Goal: Information Seeking & Learning: Learn about a topic

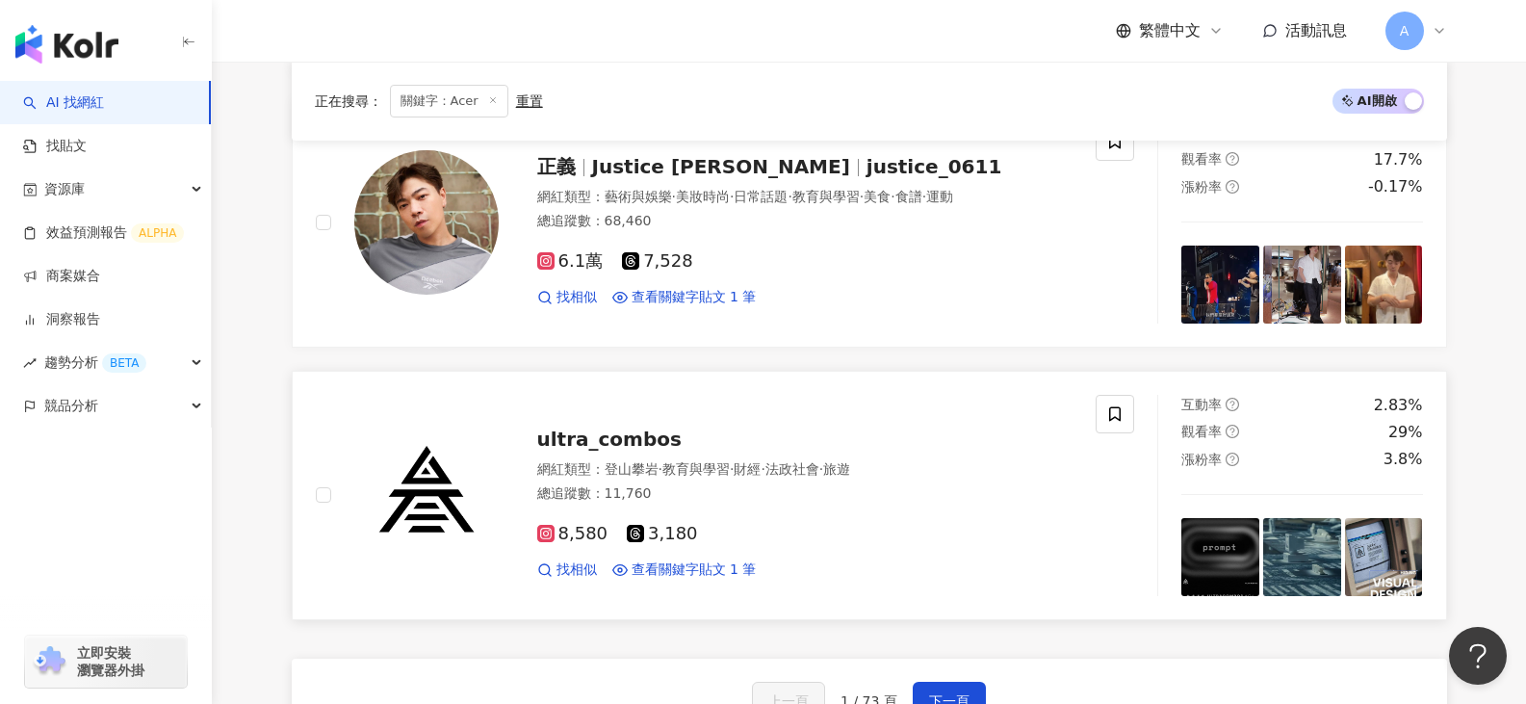
scroll to position [3269, 0]
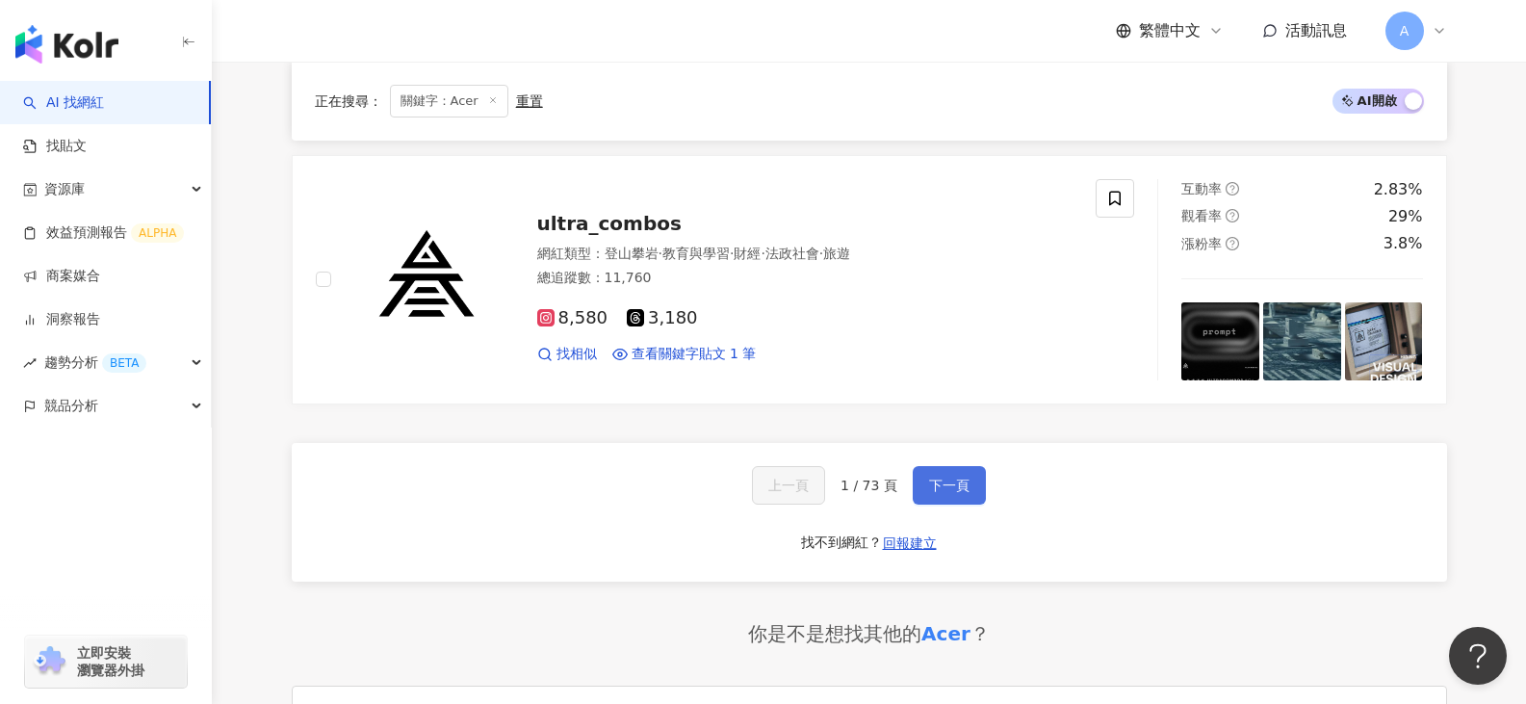
click at [941, 477] on span "下一頁" at bounding box center [949, 484] width 40 height 15
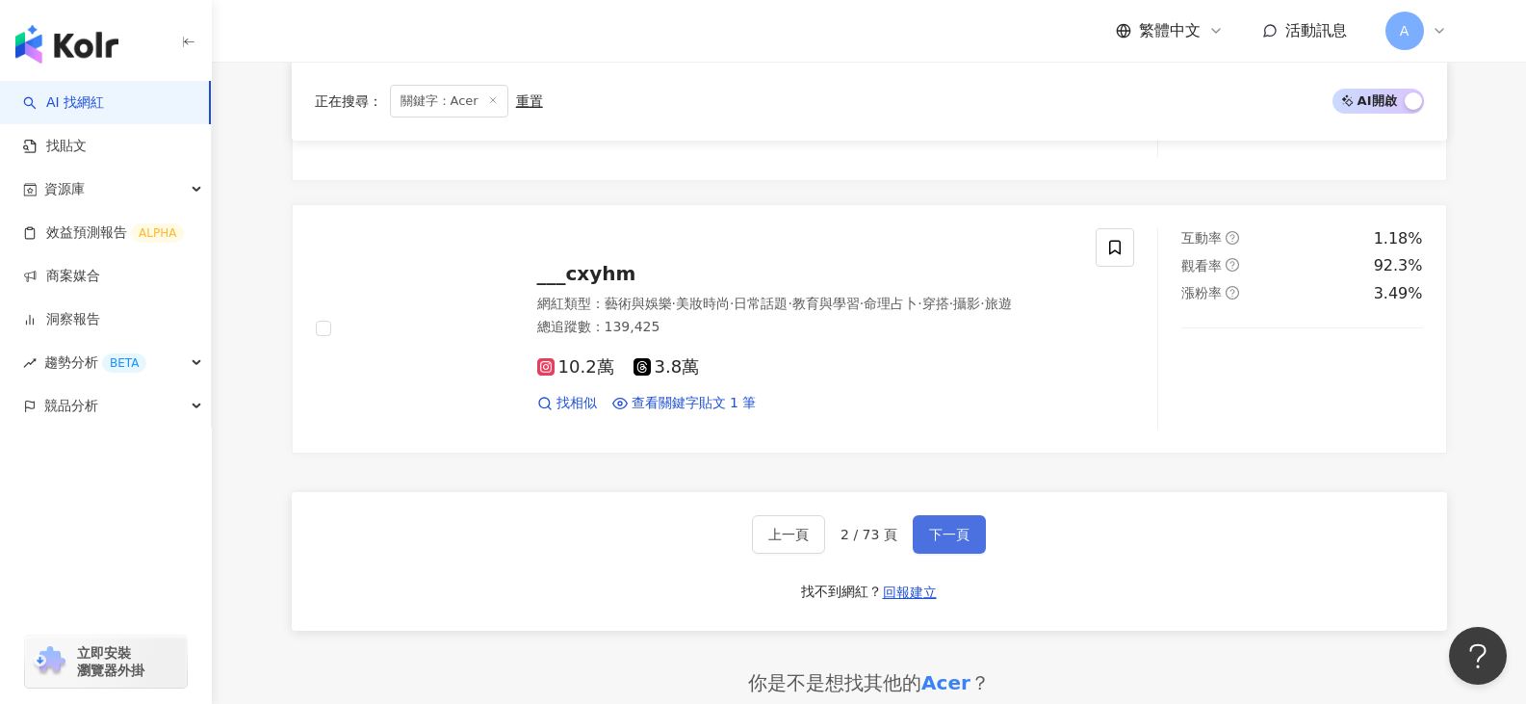
scroll to position [3172, 0]
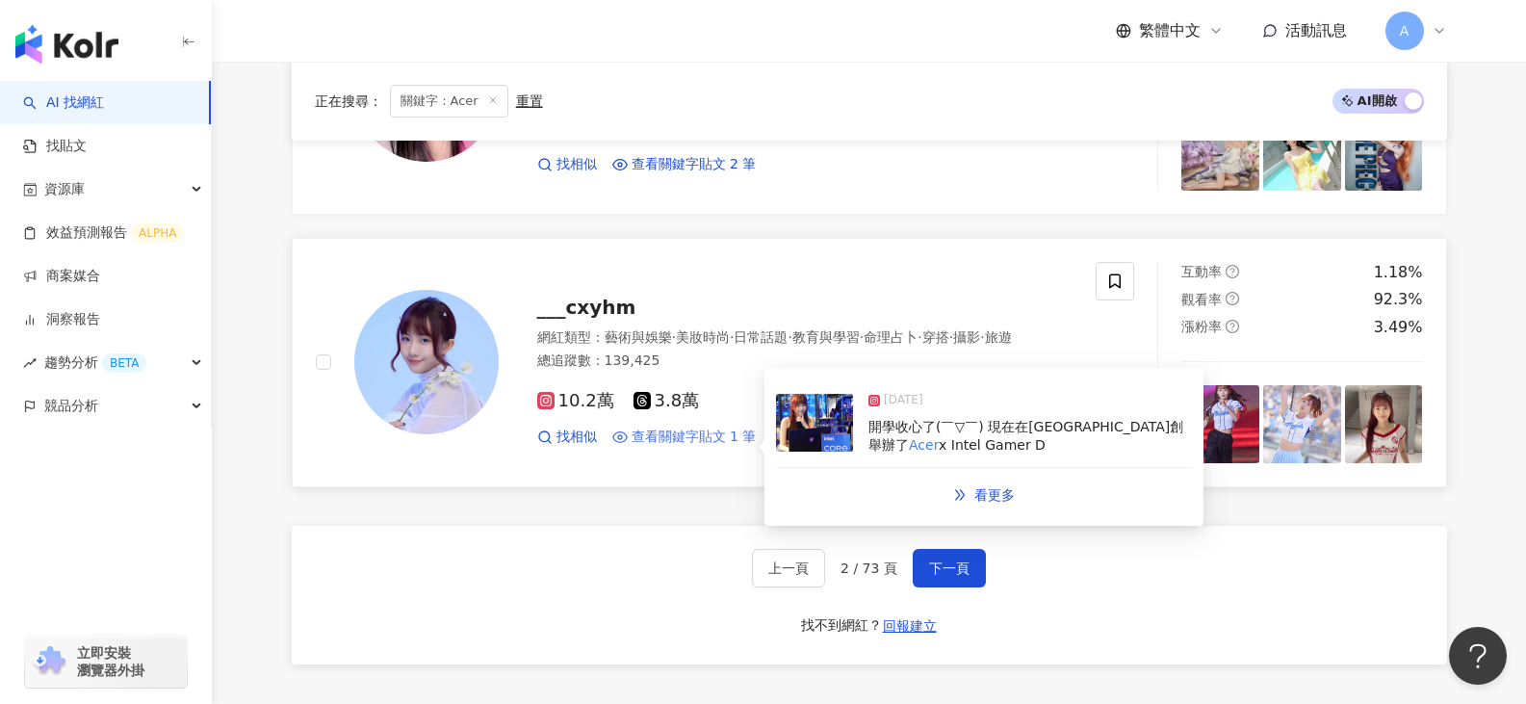
click at [649, 443] on span "查看關鍵字貼文 1 筆" at bounding box center [693, 436] width 125 height 19
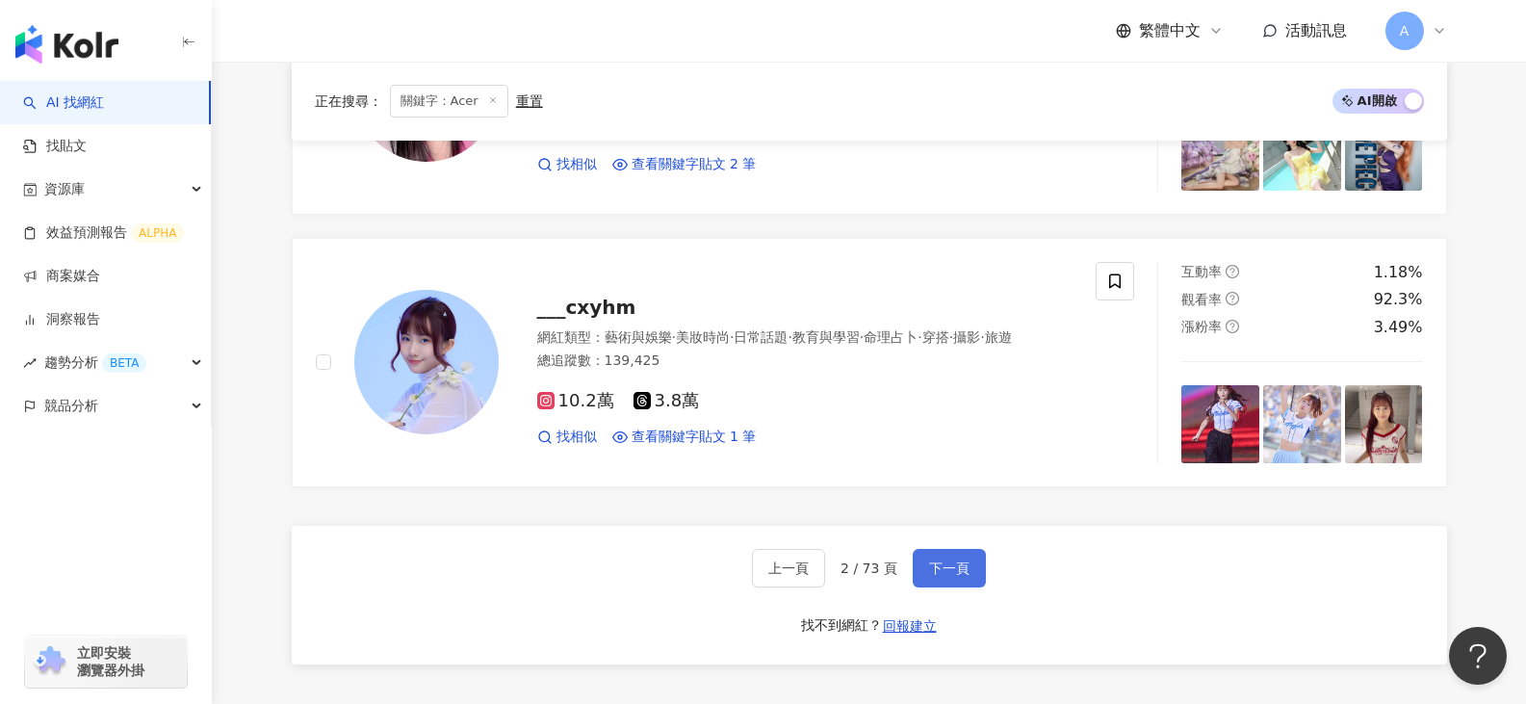
click at [934, 568] on span "下一頁" at bounding box center [949, 567] width 40 height 15
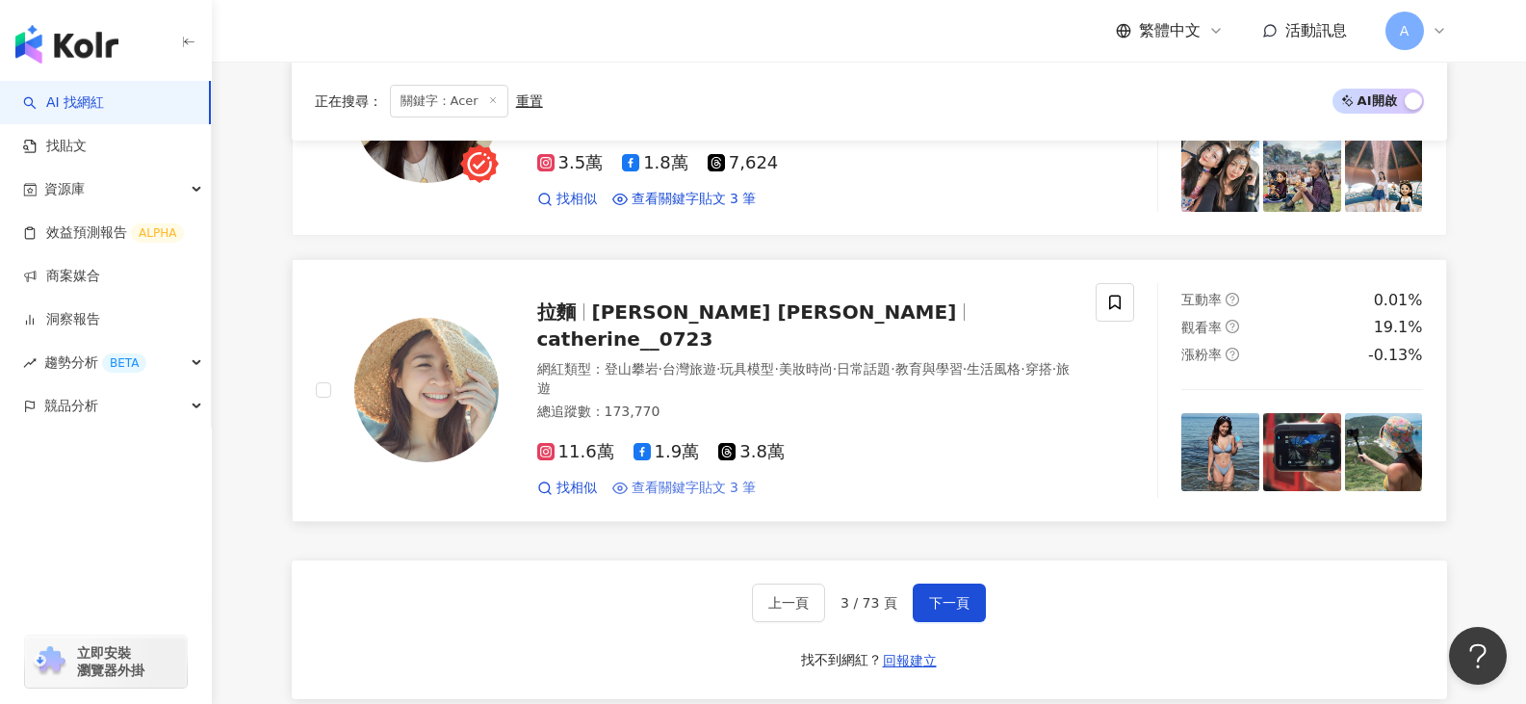
click at [690, 478] on span "查看關鍵字貼文 3 筆" at bounding box center [693, 487] width 125 height 19
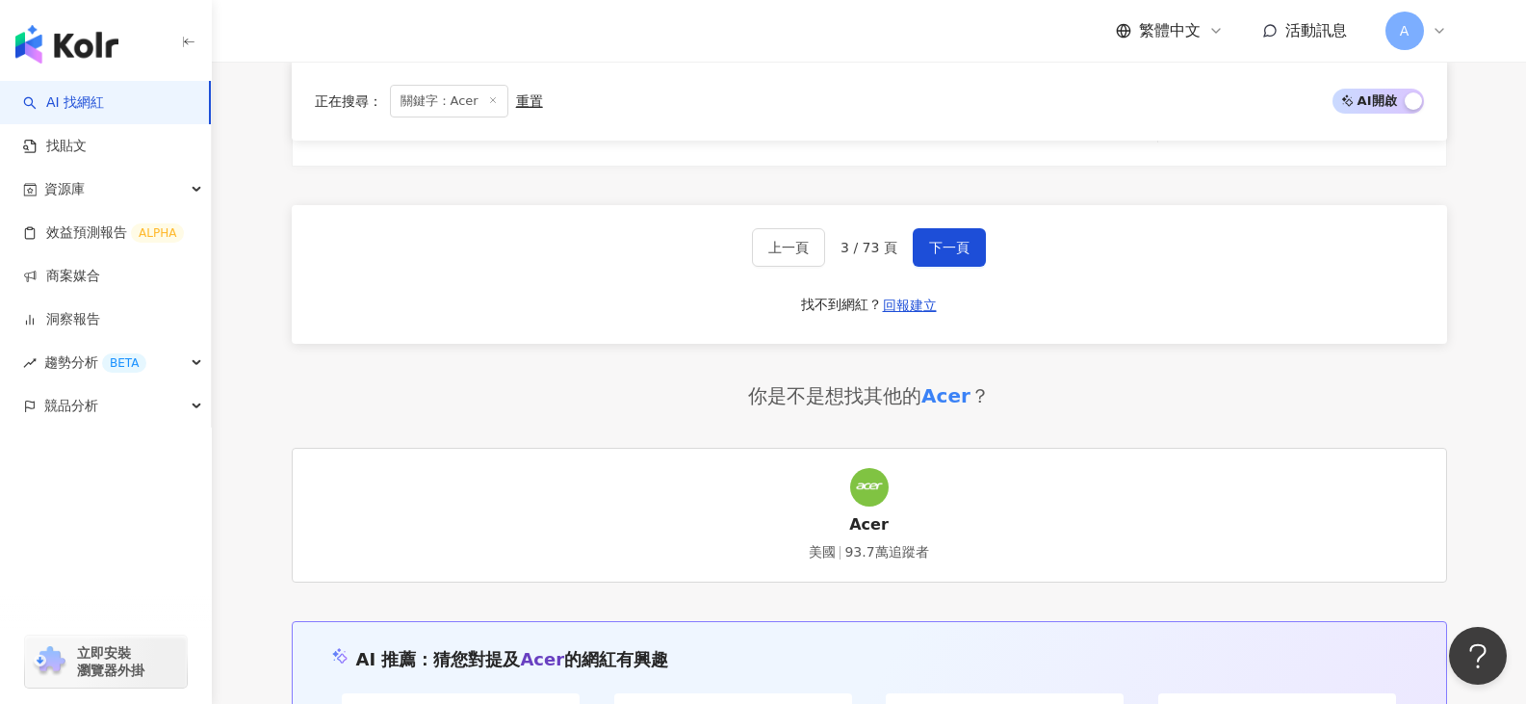
scroll to position [3461, 0]
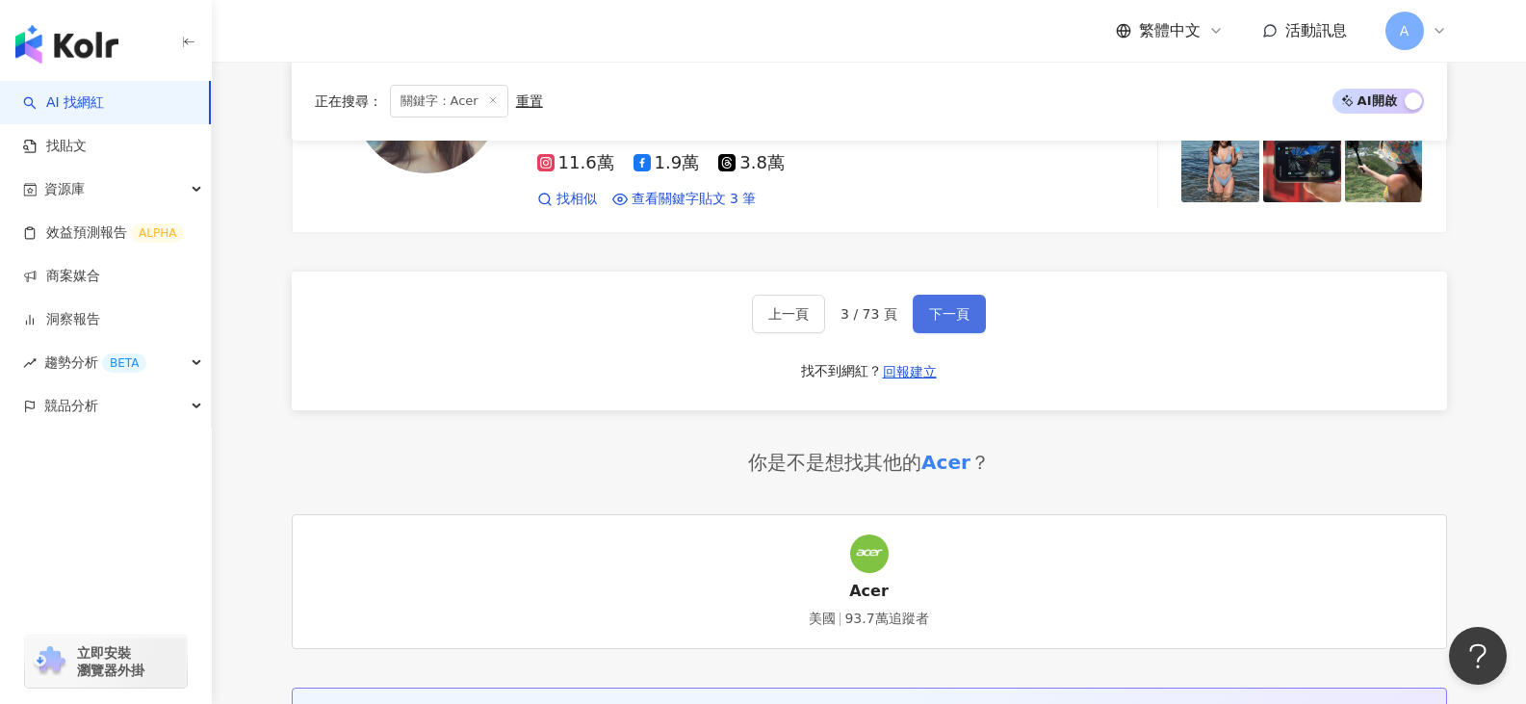
click at [924, 295] on button "下一頁" at bounding box center [948, 314] width 73 height 39
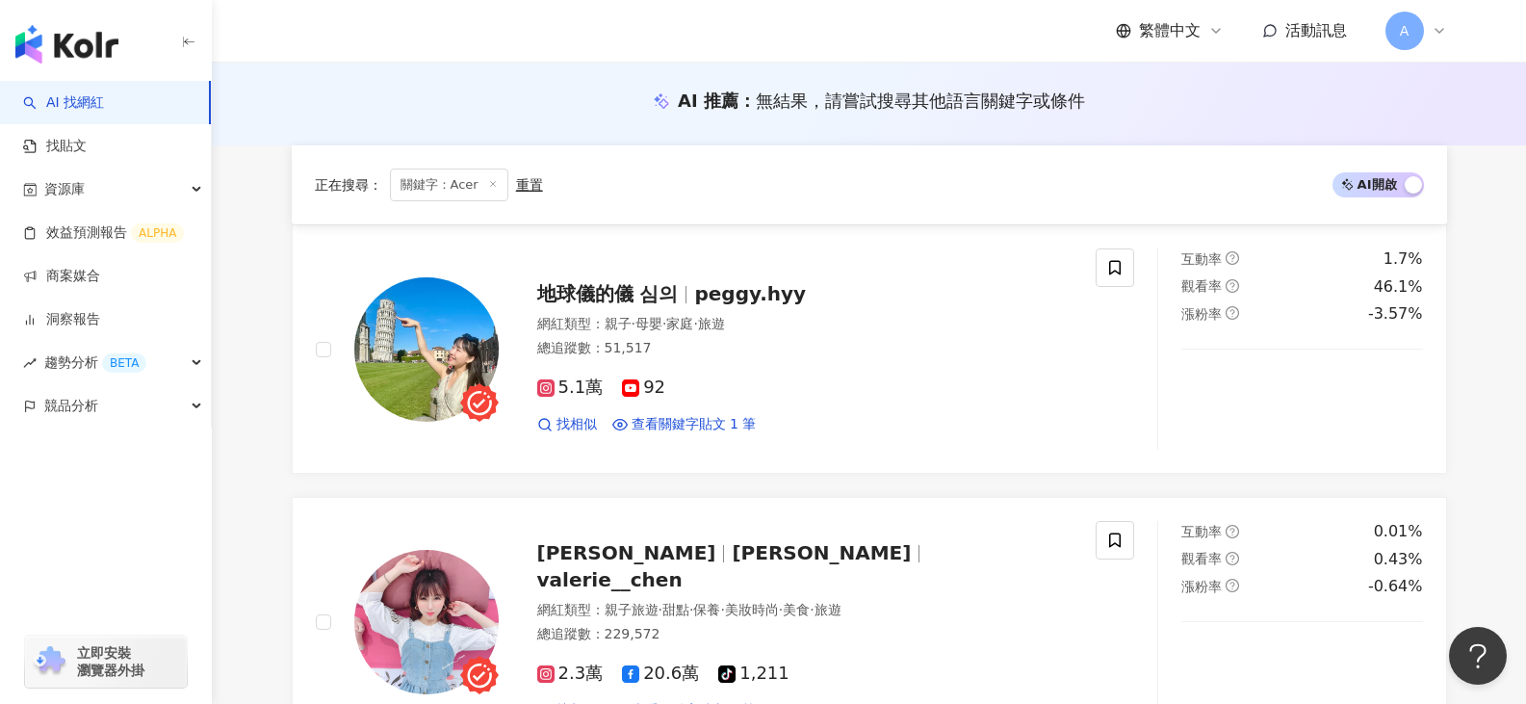
scroll to position [385, 0]
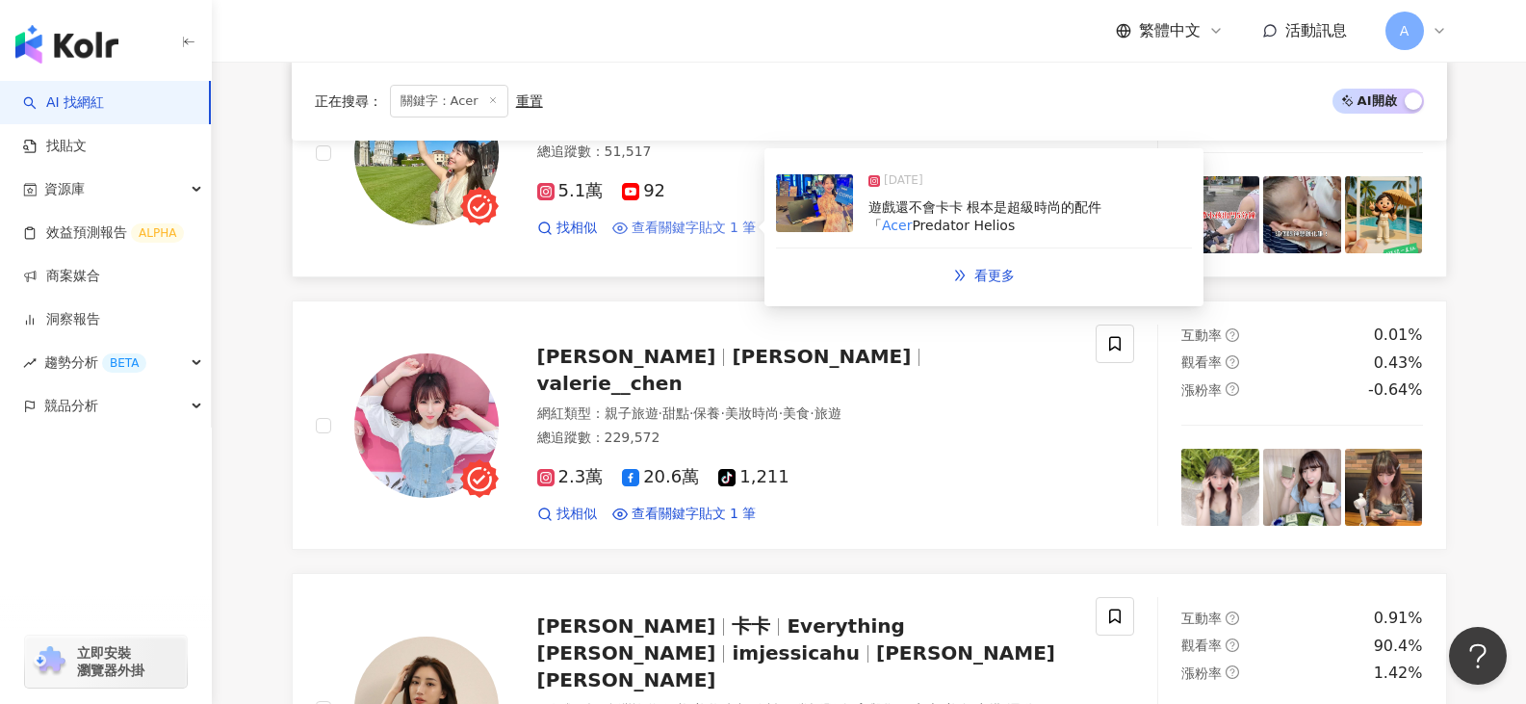
click at [740, 222] on span "查看關鍵字貼文 1 筆" at bounding box center [693, 227] width 125 height 19
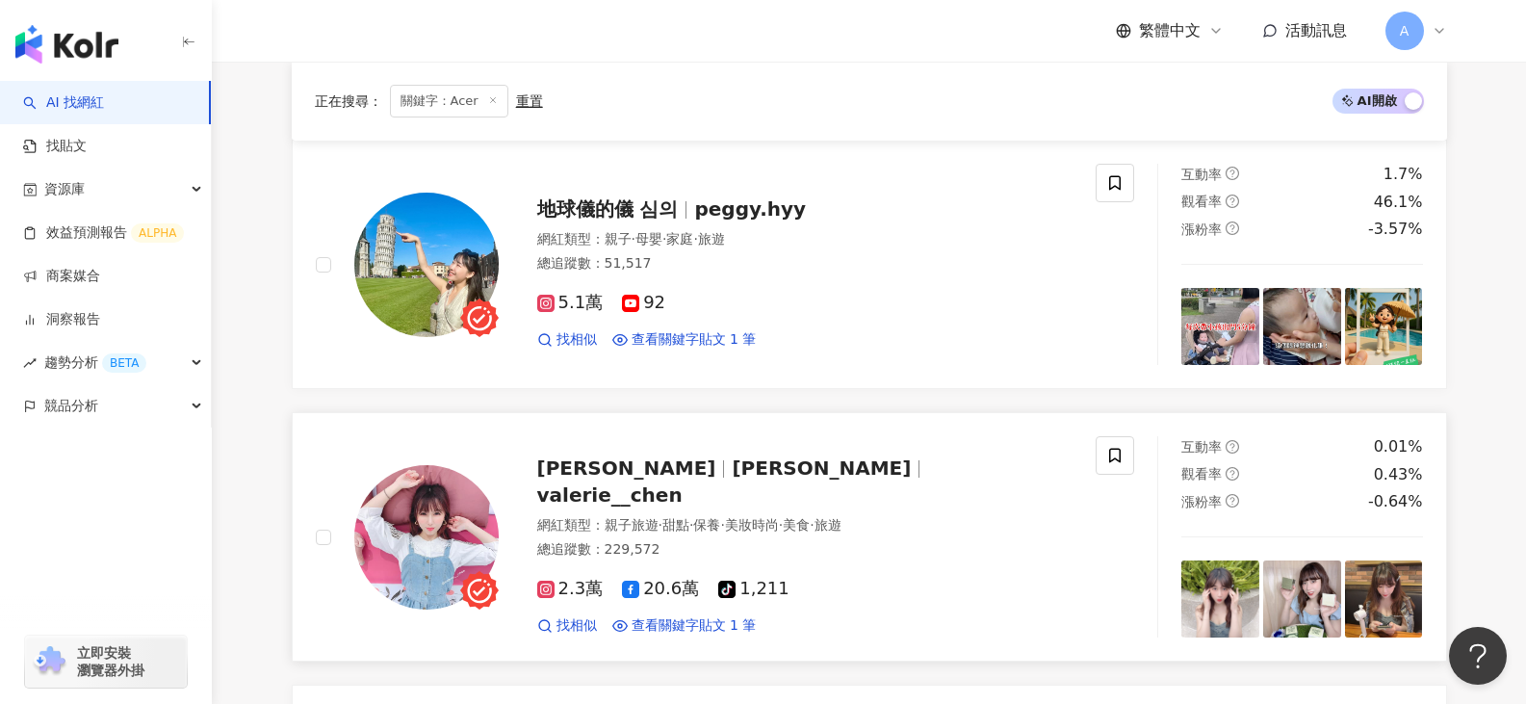
scroll to position [578, 0]
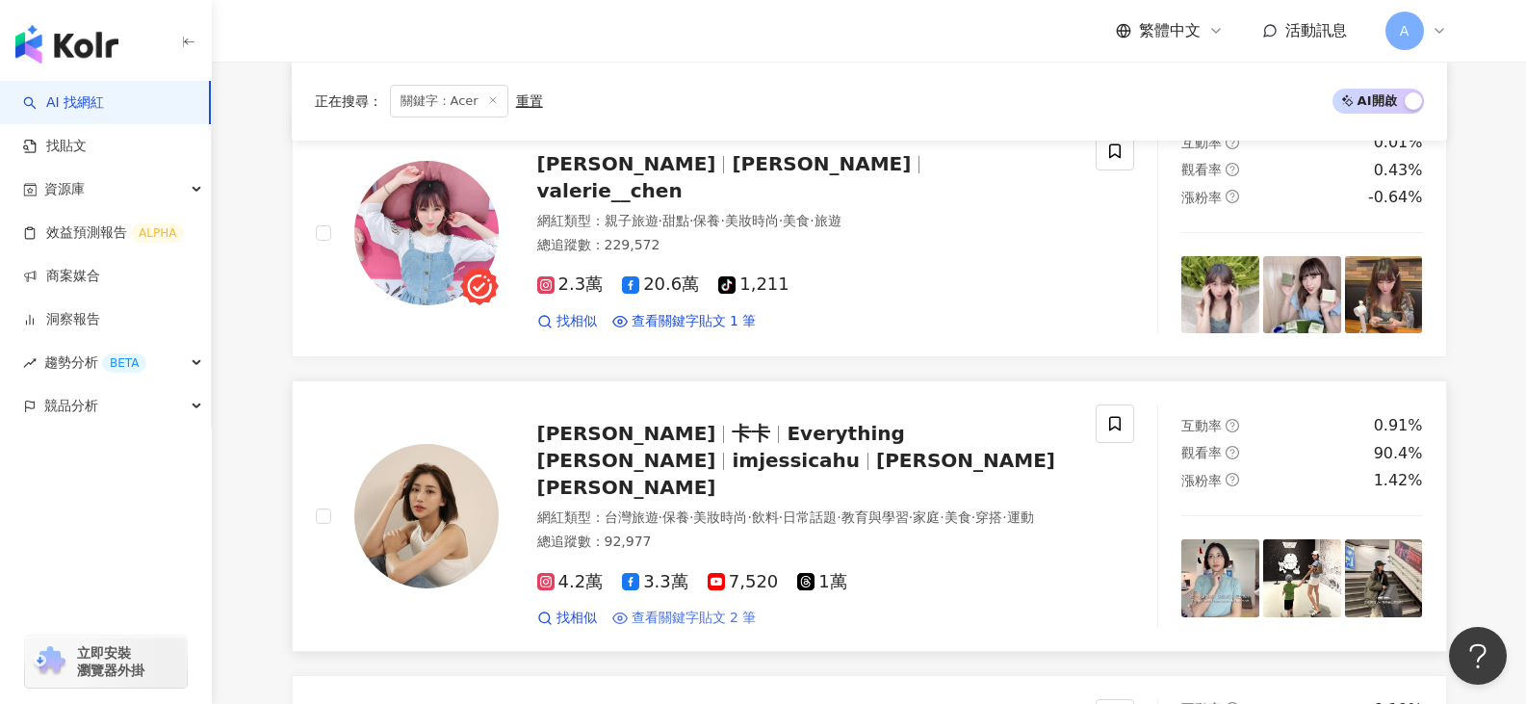
click at [737, 608] on span "查看關鍵字貼文 2 筆" at bounding box center [693, 617] width 125 height 19
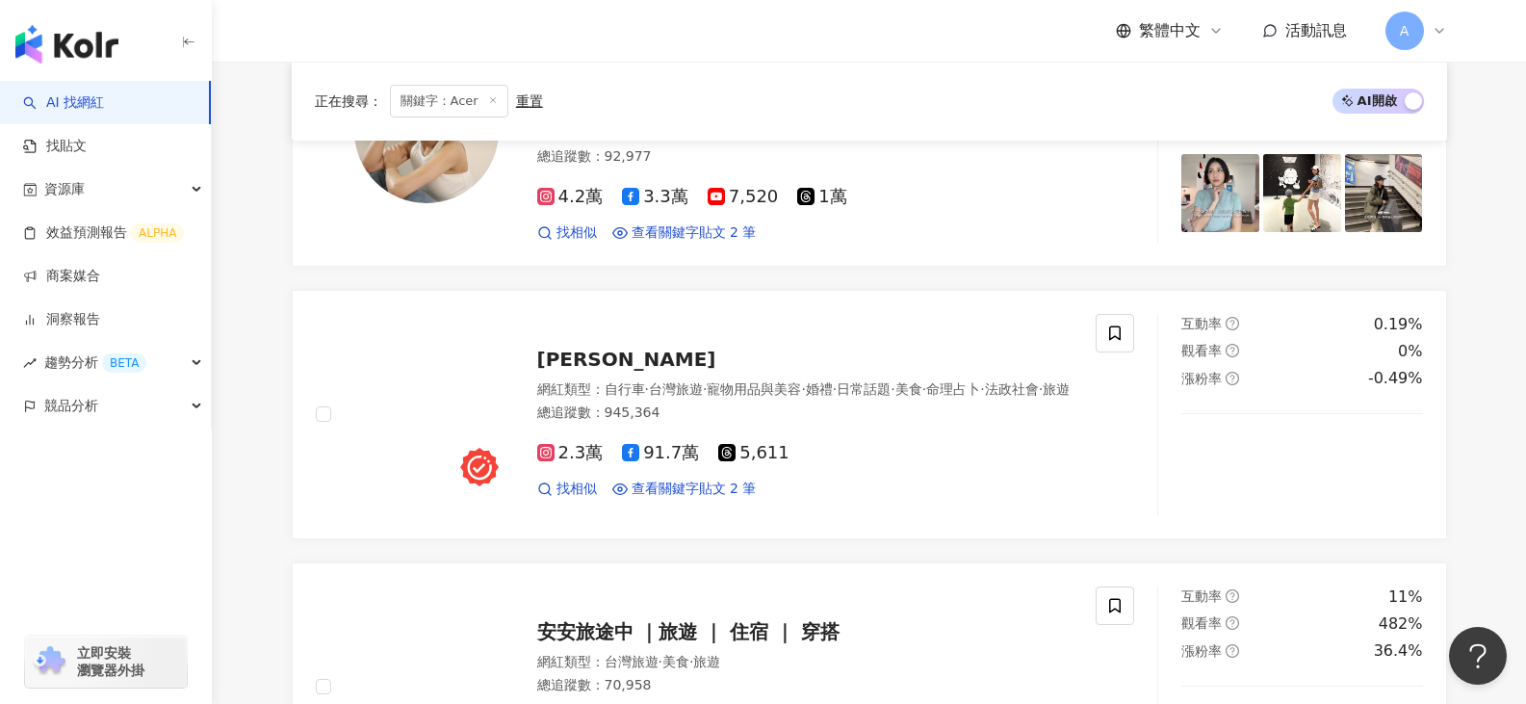
scroll to position [1059, 0]
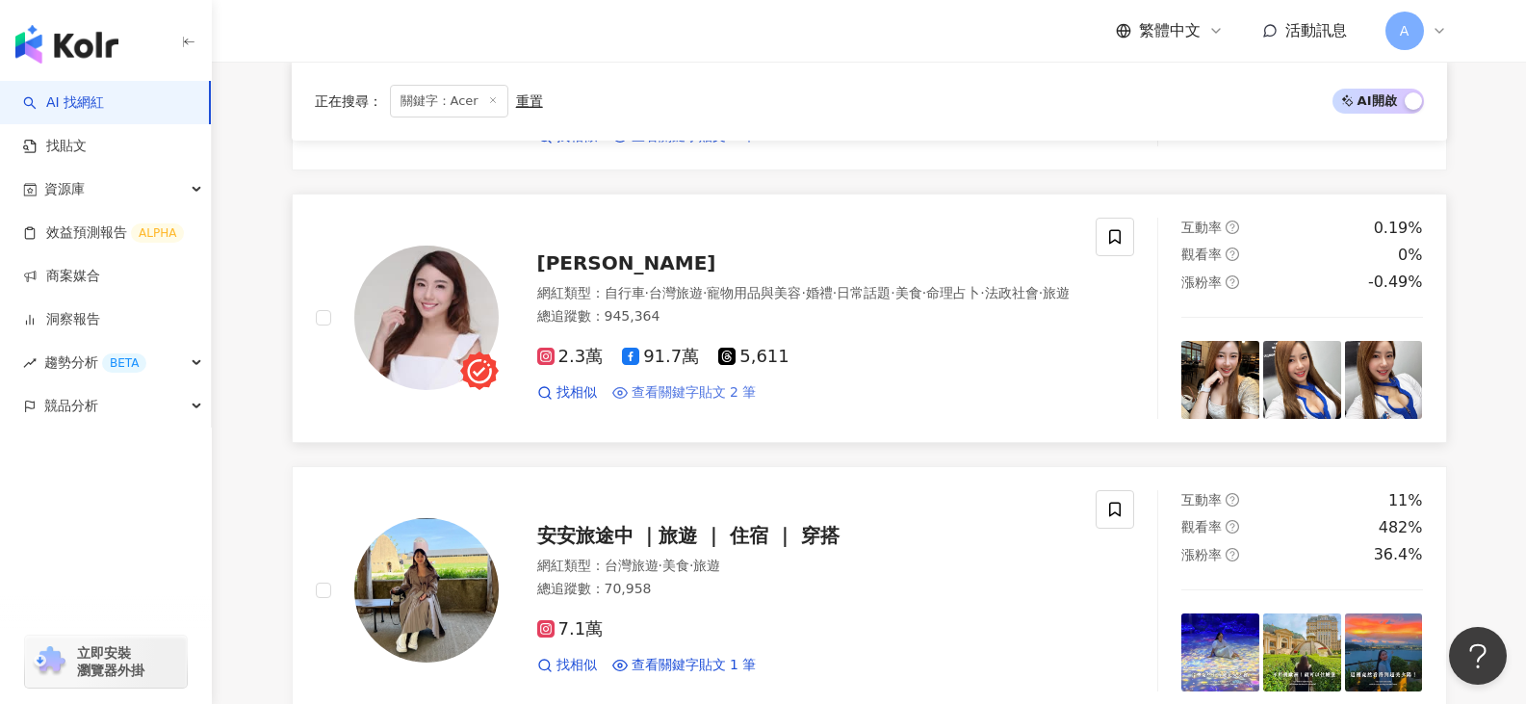
click at [633, 391] on span "查看關鍵字貼文 2 筆" at bounding box center [693, 392] width 125 height 19
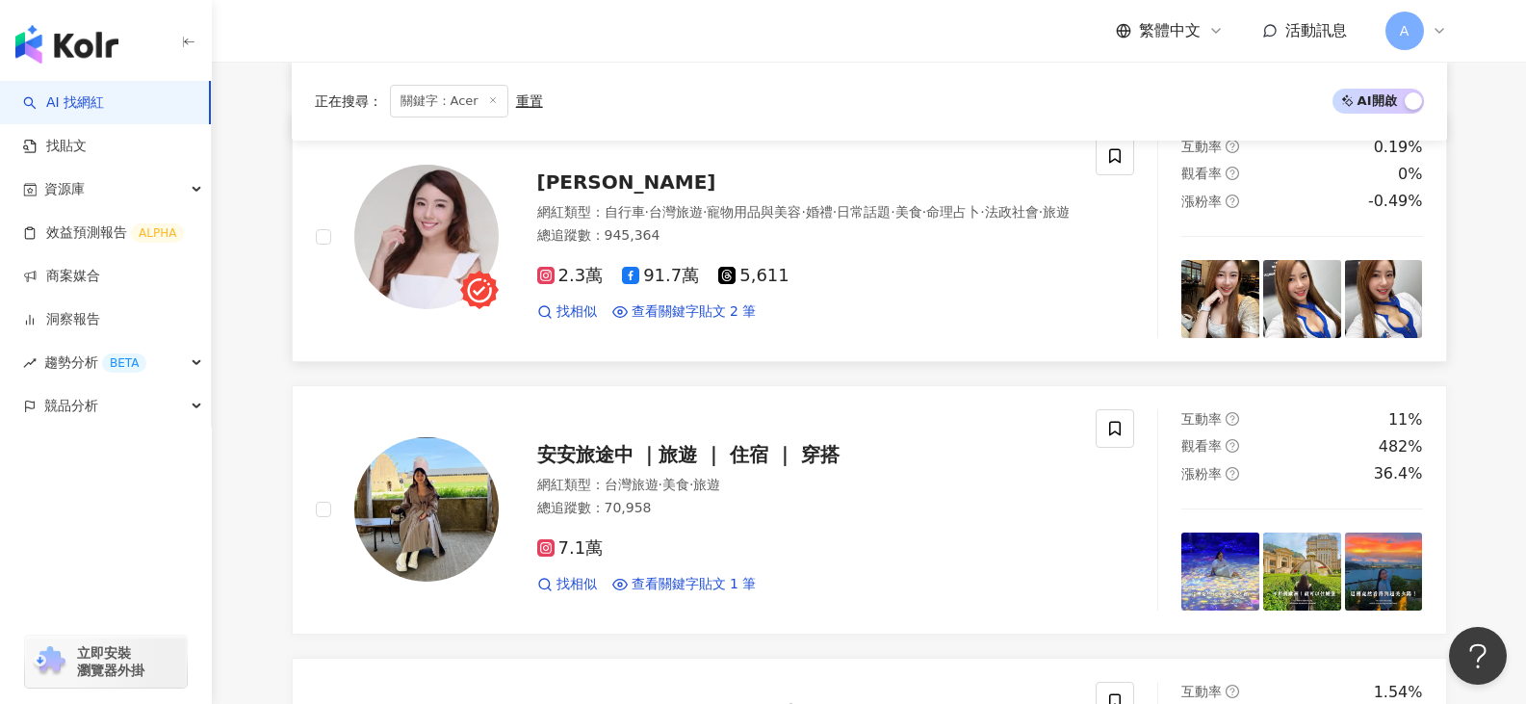
scroll to position [1251, 0]
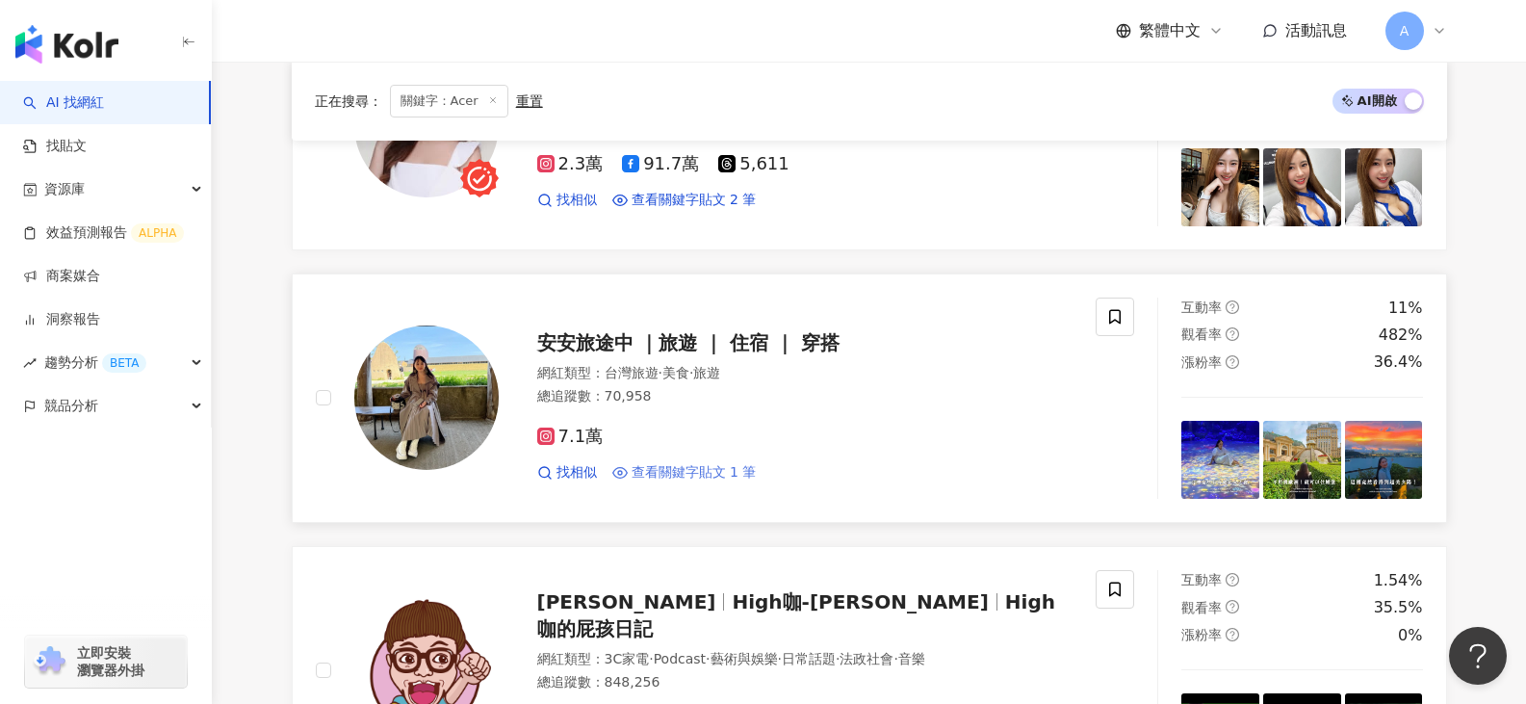
click at [681, 468] on span "查看關鍵字貼文 1 筆" at bounding box center [693, 472] width 125 height 19
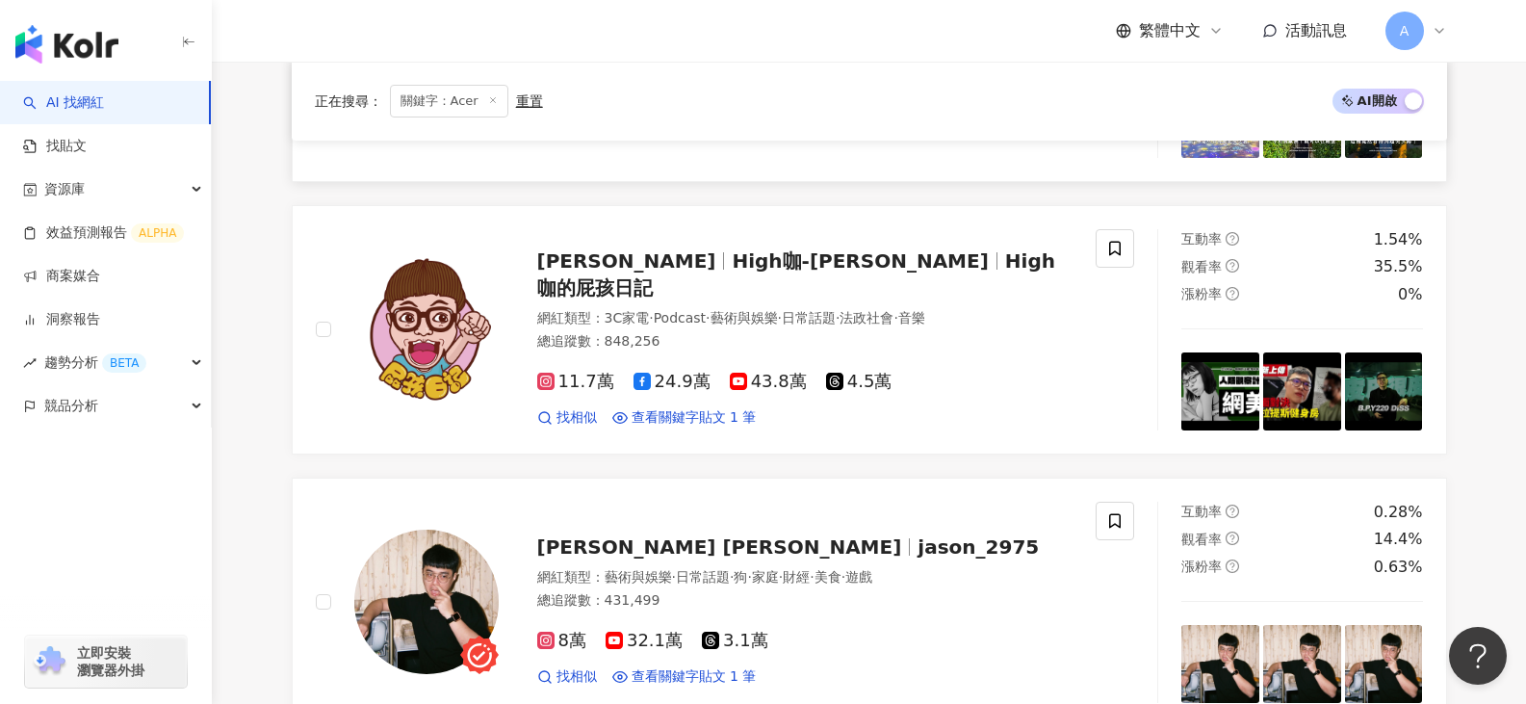
scroll to position [1636, 0]
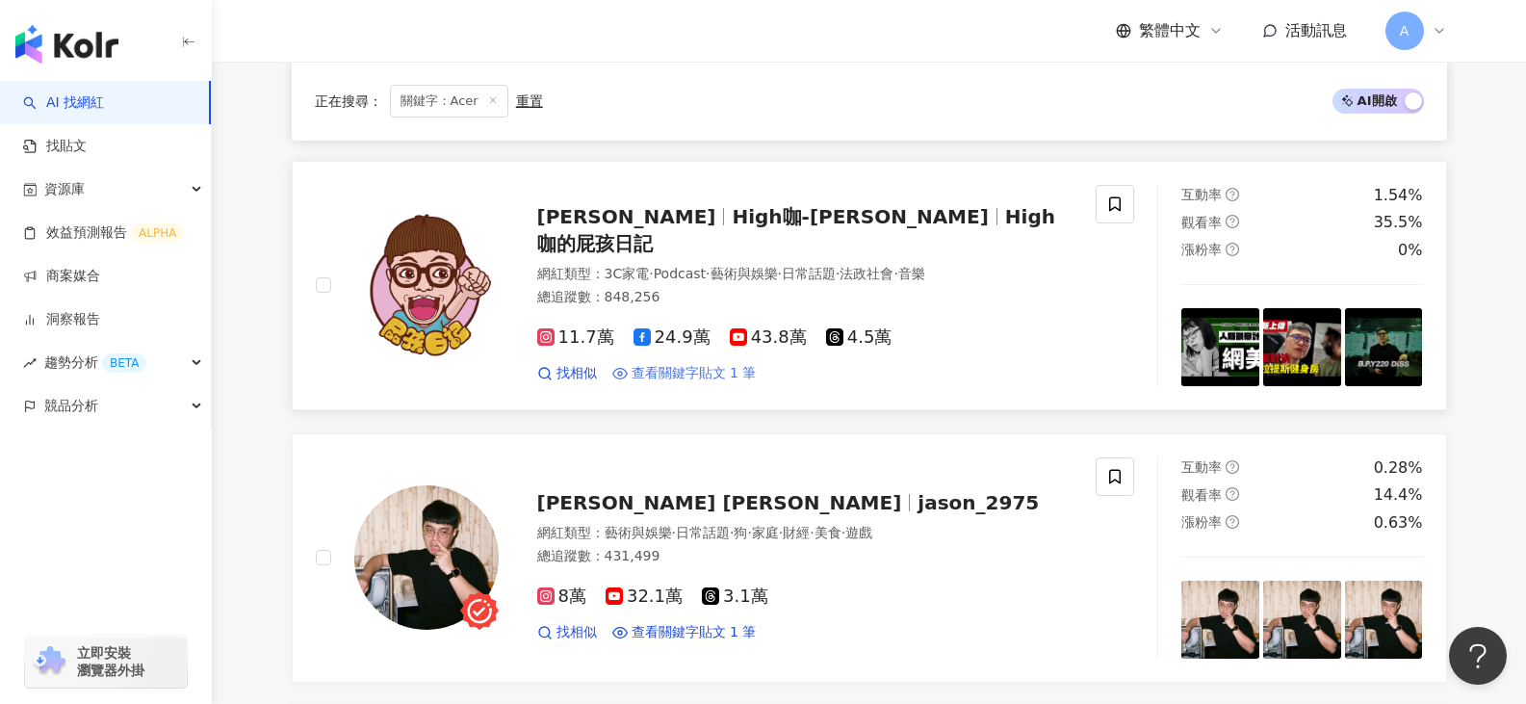
click at [670, 364] on span "查看關鍵字貼文 1 筆" at bounding box center [693, 373] width 125 height 19
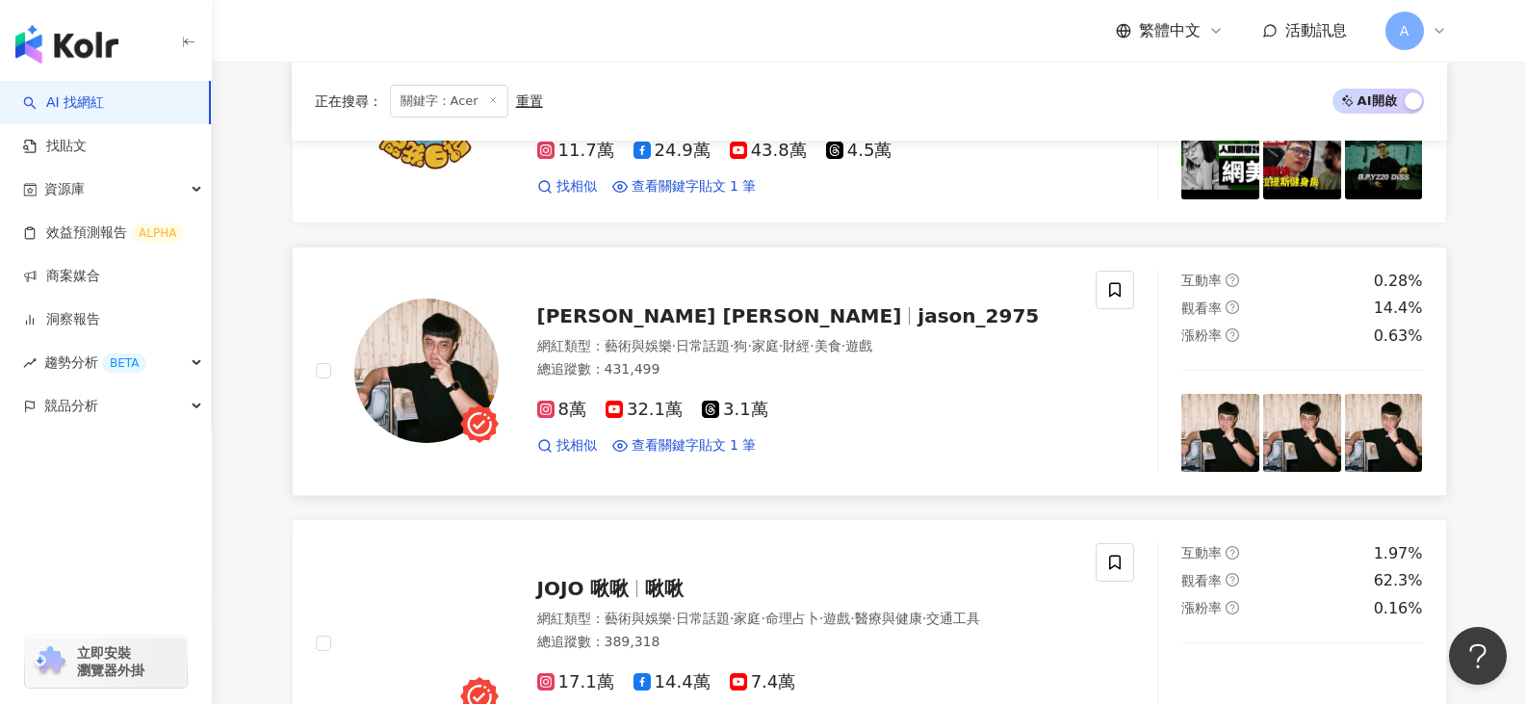
scroll to position [1829, 0]
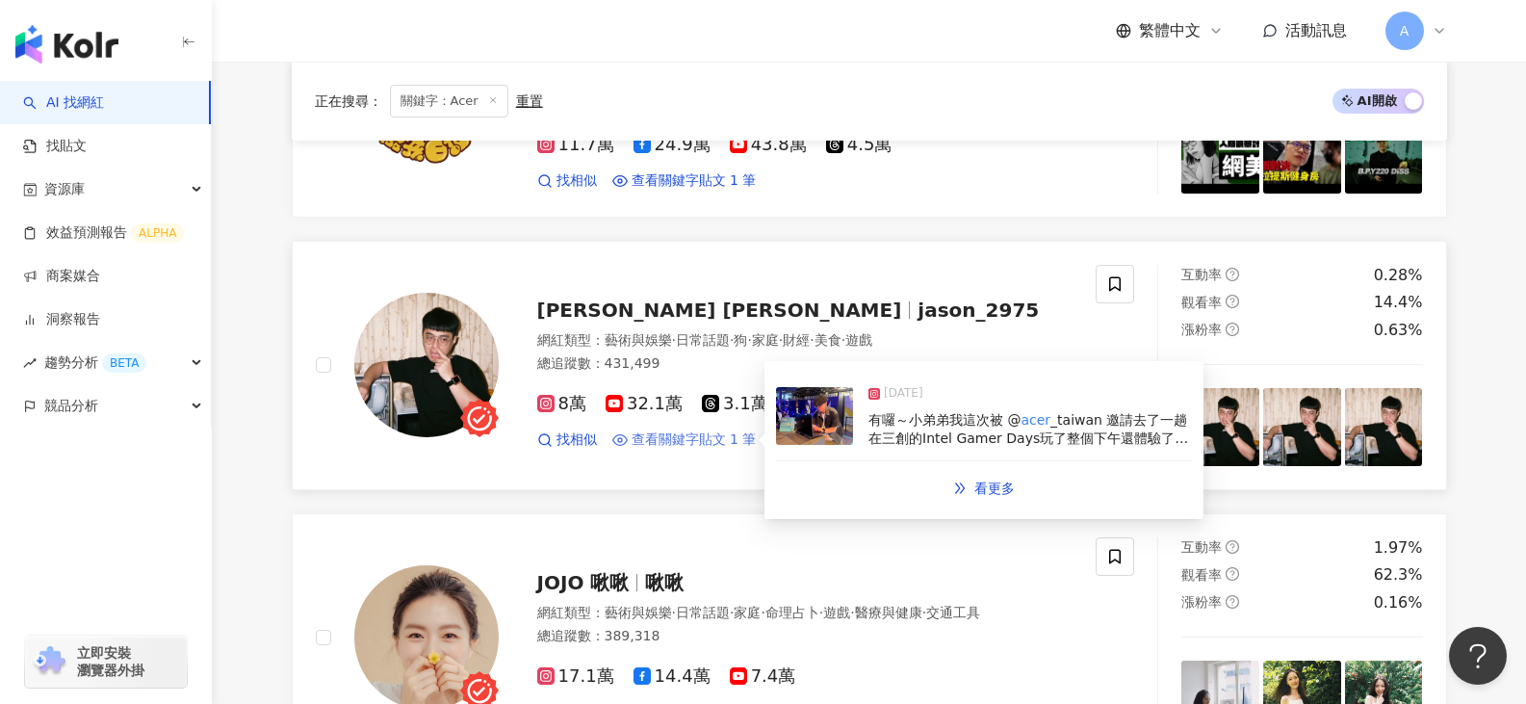
click at [663, 430] on span "查看關鍵字貼文 1 筆" at bounding box center [693, 439] width 125 height 19
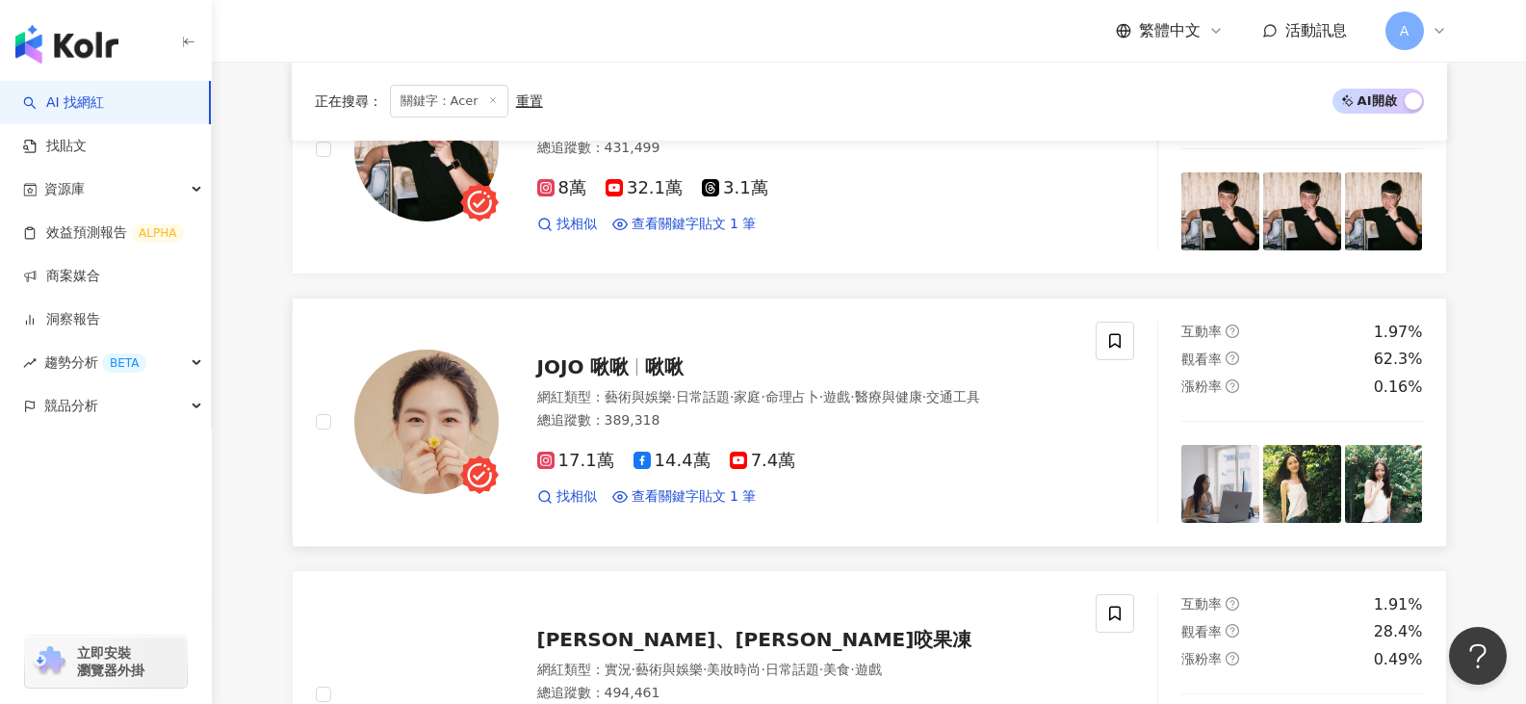
scroll to position [2118, 0]
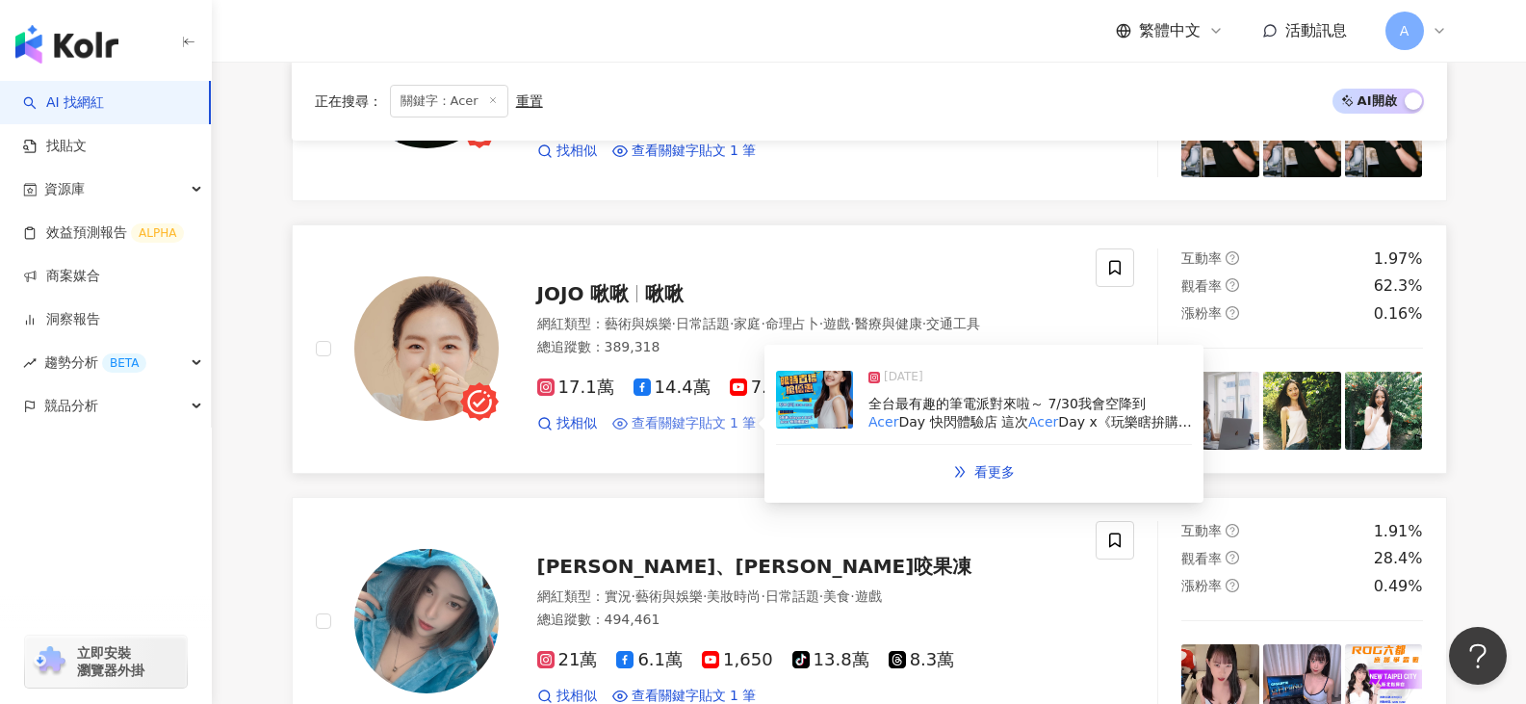
click at [680, 422] on span "查看關鍵字貼文 1 筆" at bounding box center [693, 423] width 125 height 19
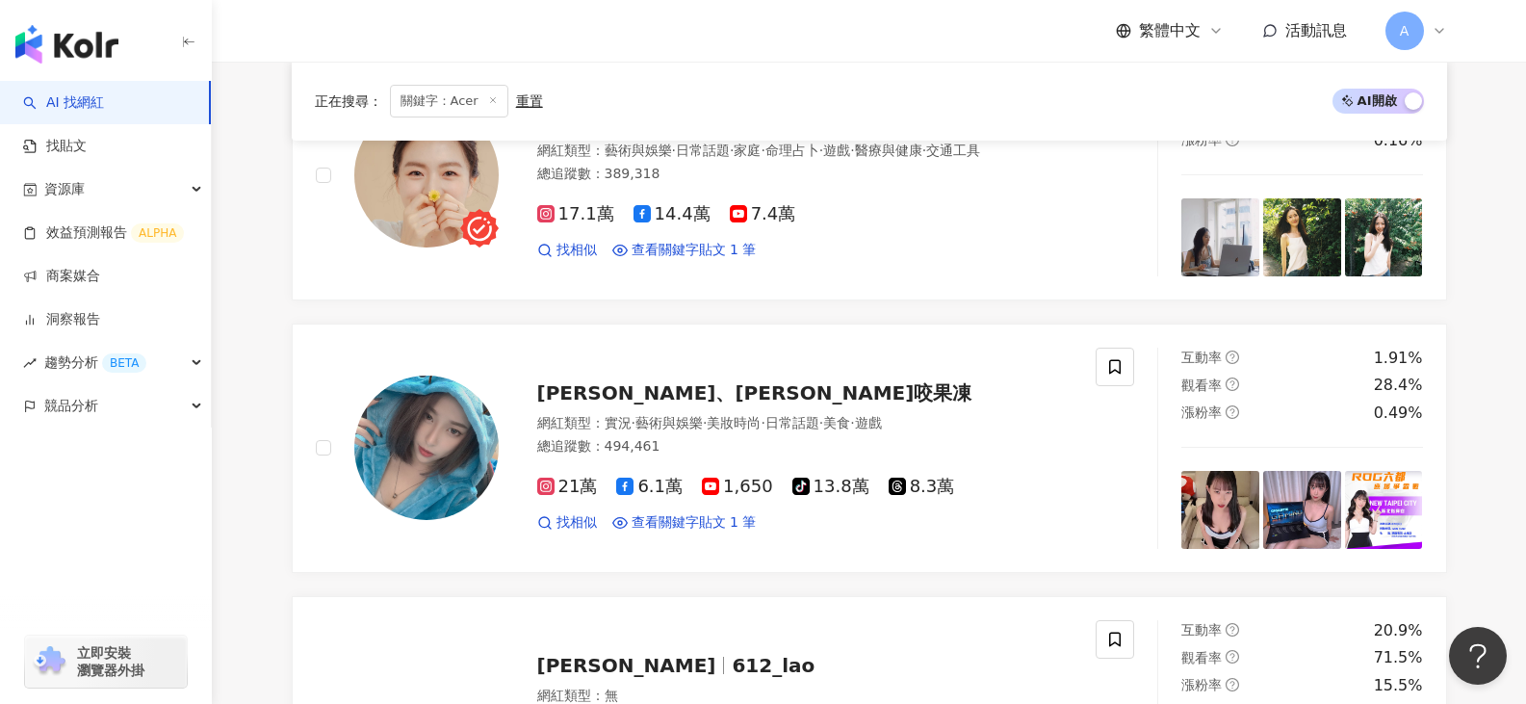
scroll to position [2310, 0]
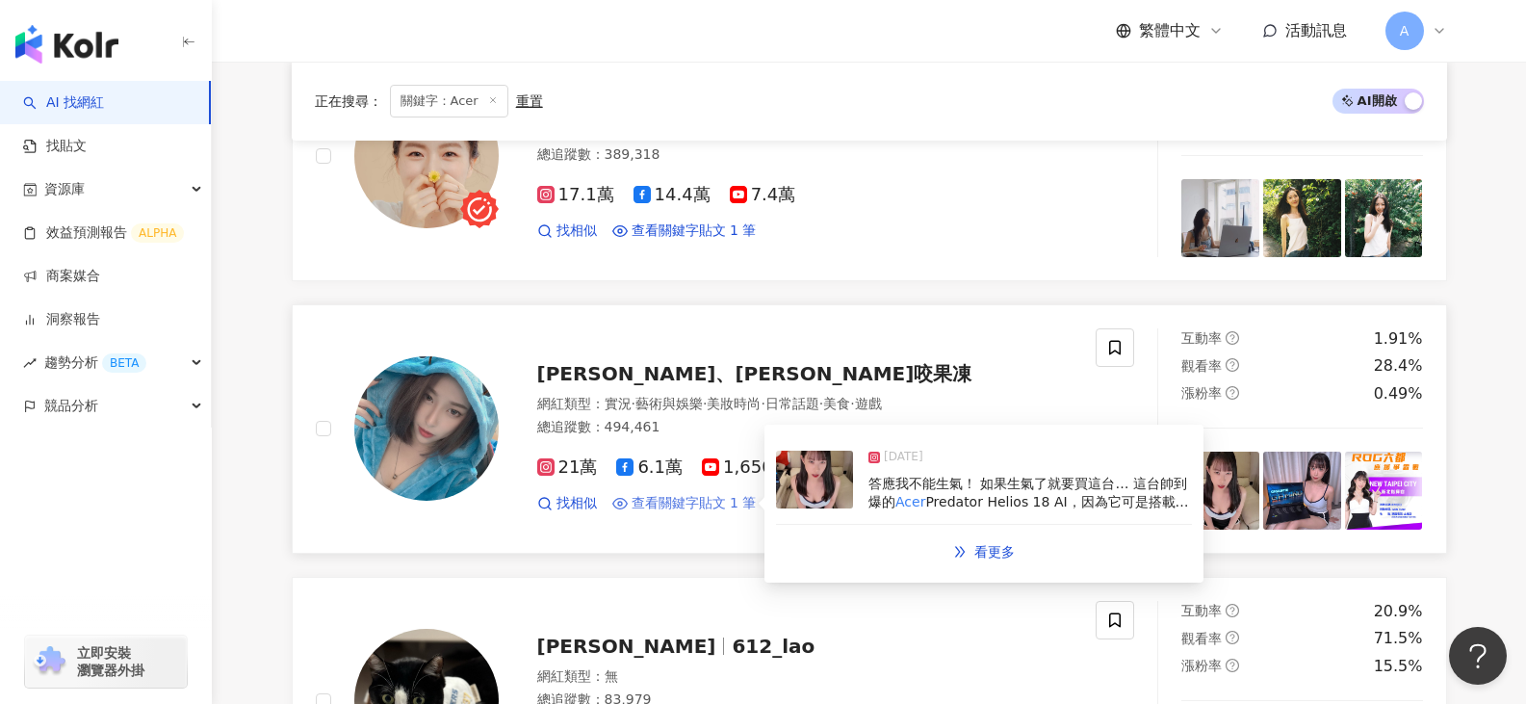
click at [651, 494] on span "查看關鍵字貼文 1 筆" at bounding box center [693, 503] width 125 height 19
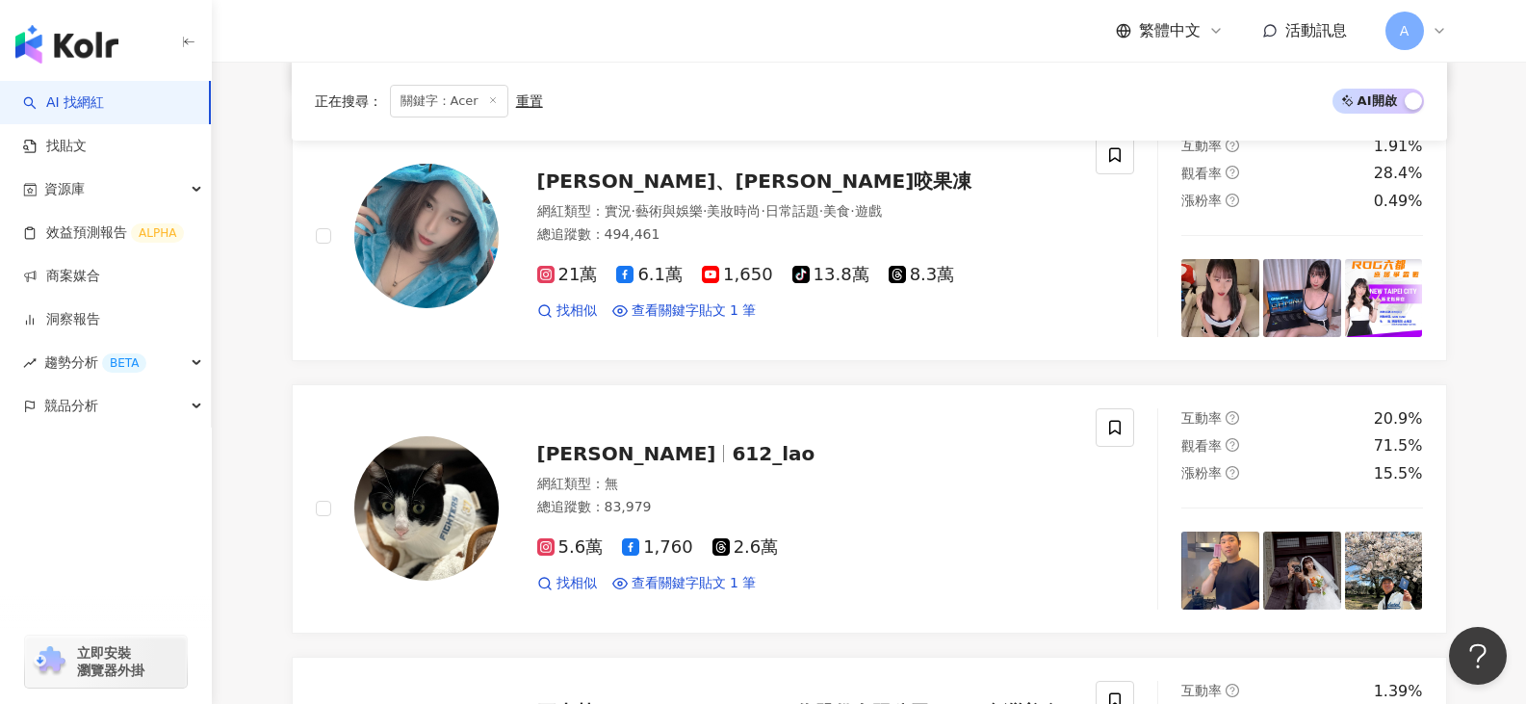
scroll to position [2695, 0]
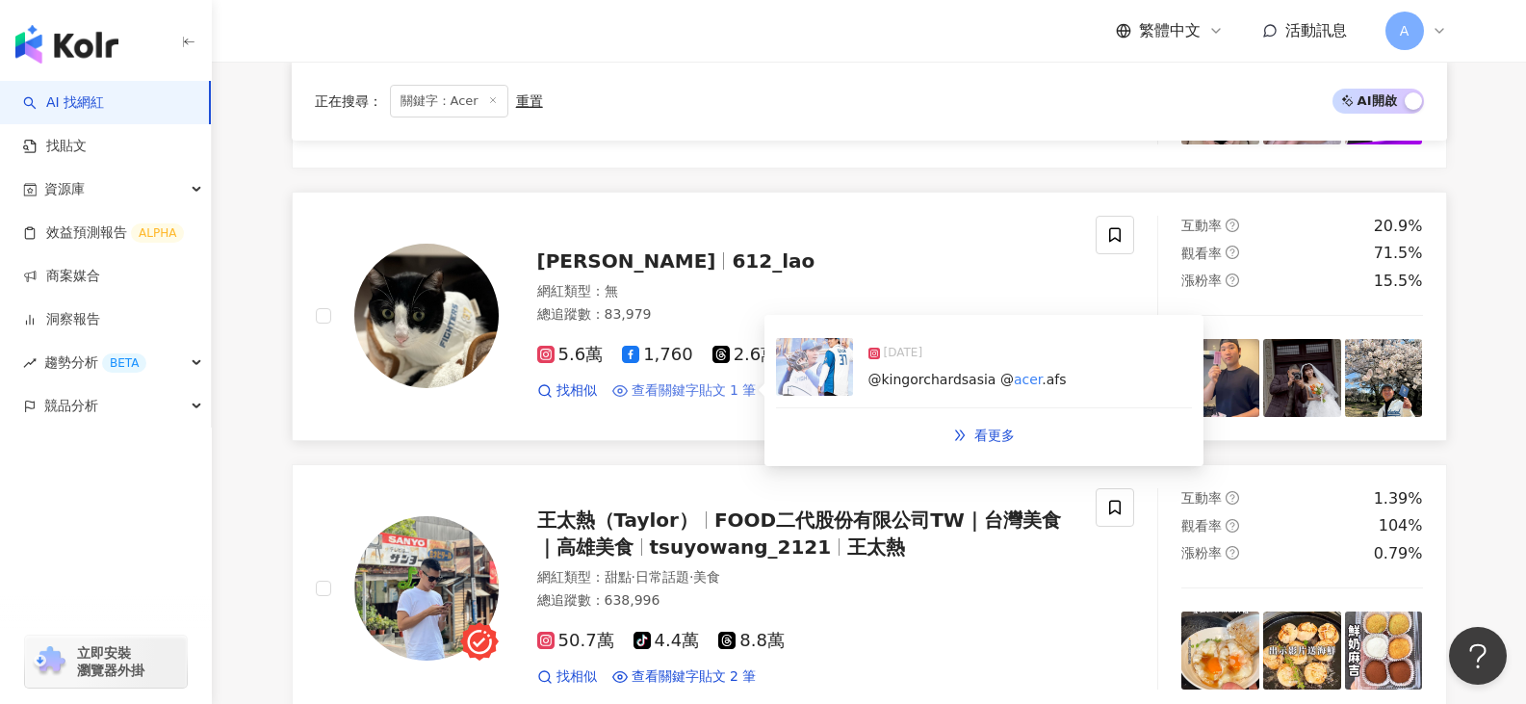
click at [707, 385] on span "查看關鍵字貼文 1 筆" at bounding box center [693, 390] width 125 height 19
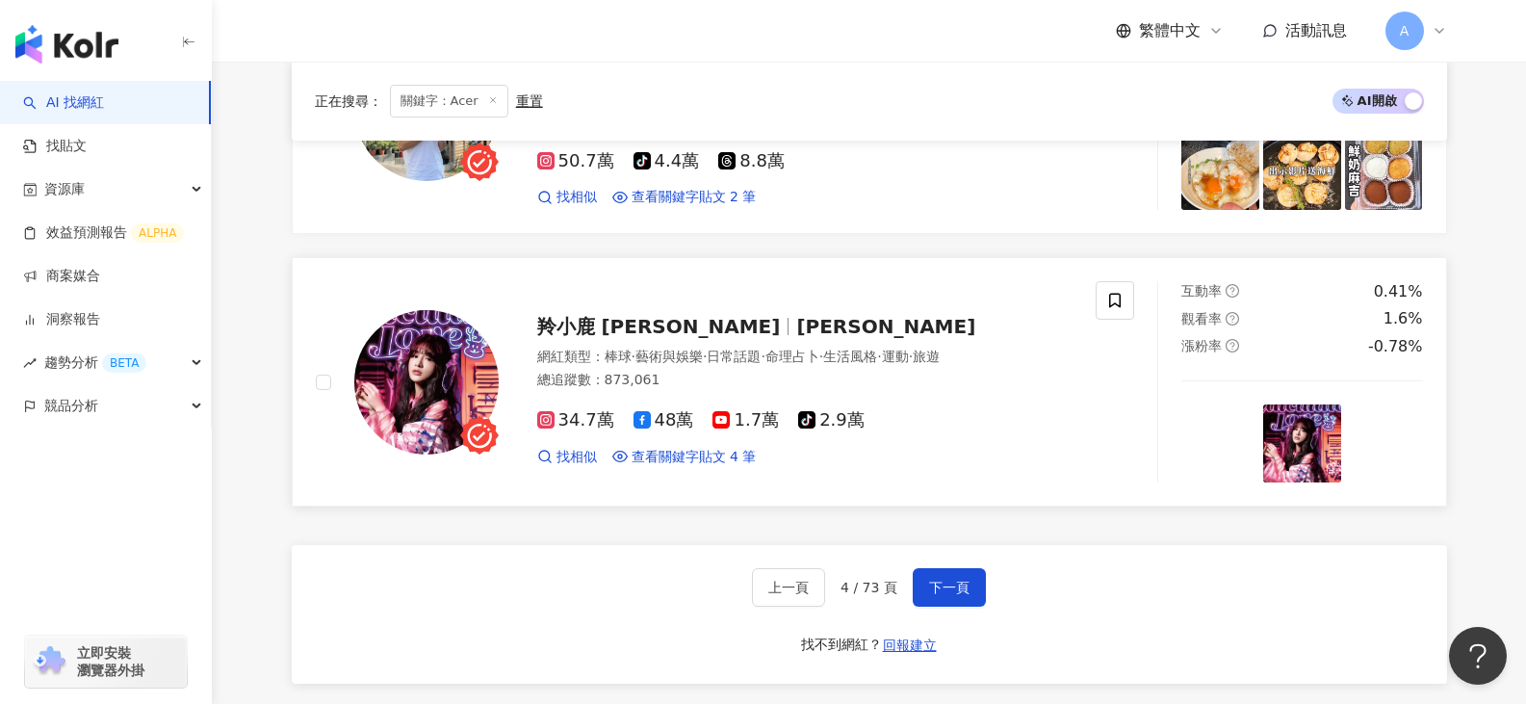
scroll to position [3176, 0]
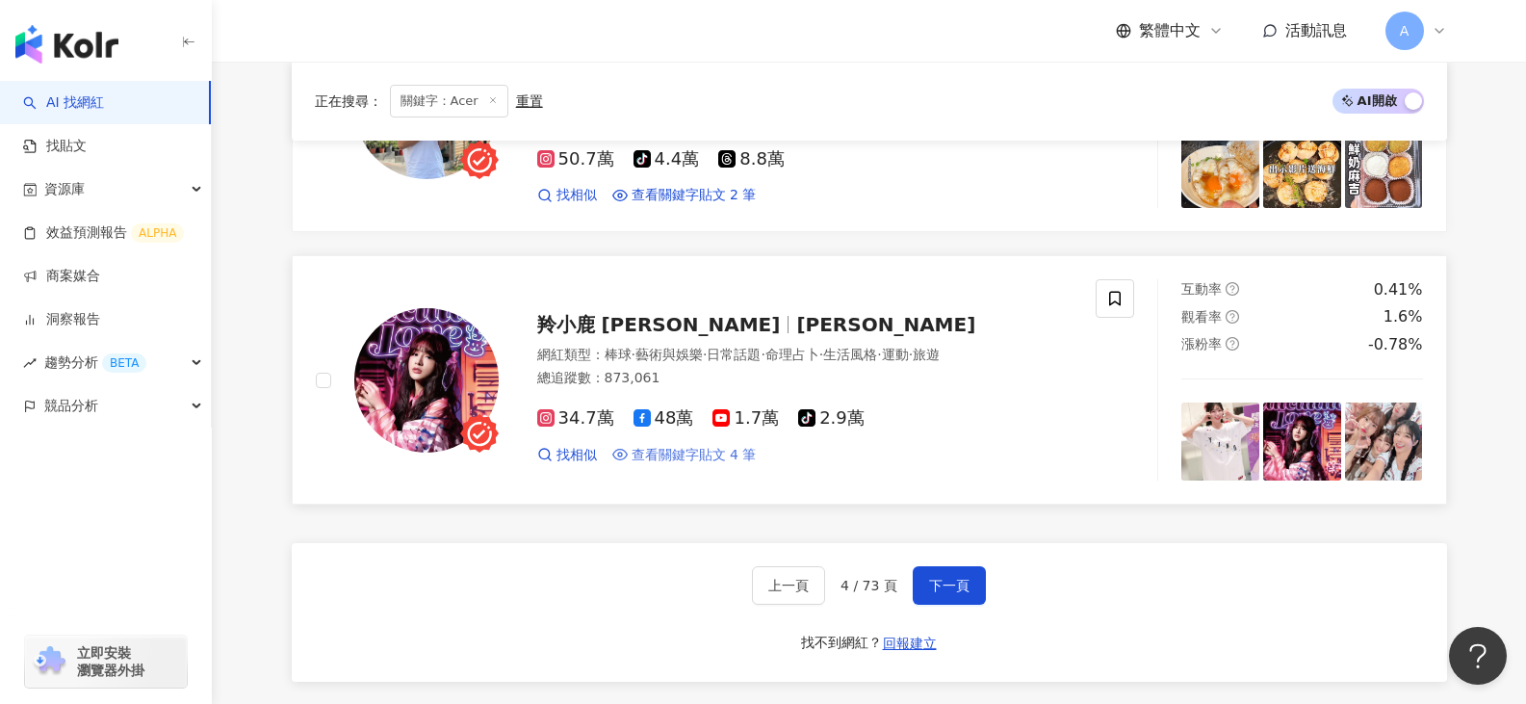
click at [645, 449] on span "查看關鍵字貼文 4 筆" at bounding box center [693, 455] width 125 height 19
click at [957, 578] on span "下一頁" at bounding box center [949, 585] width 40 height 15
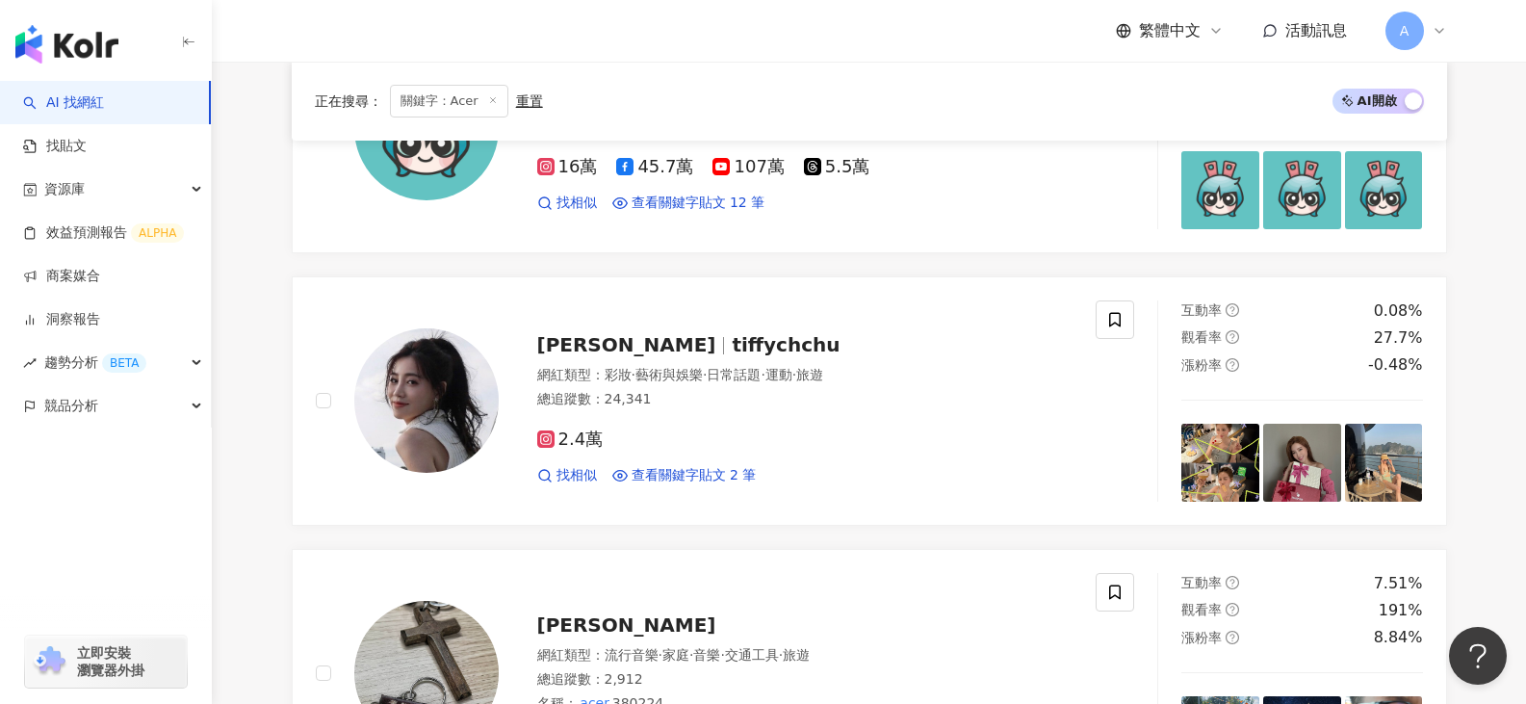
scroll to position [1143, 0]
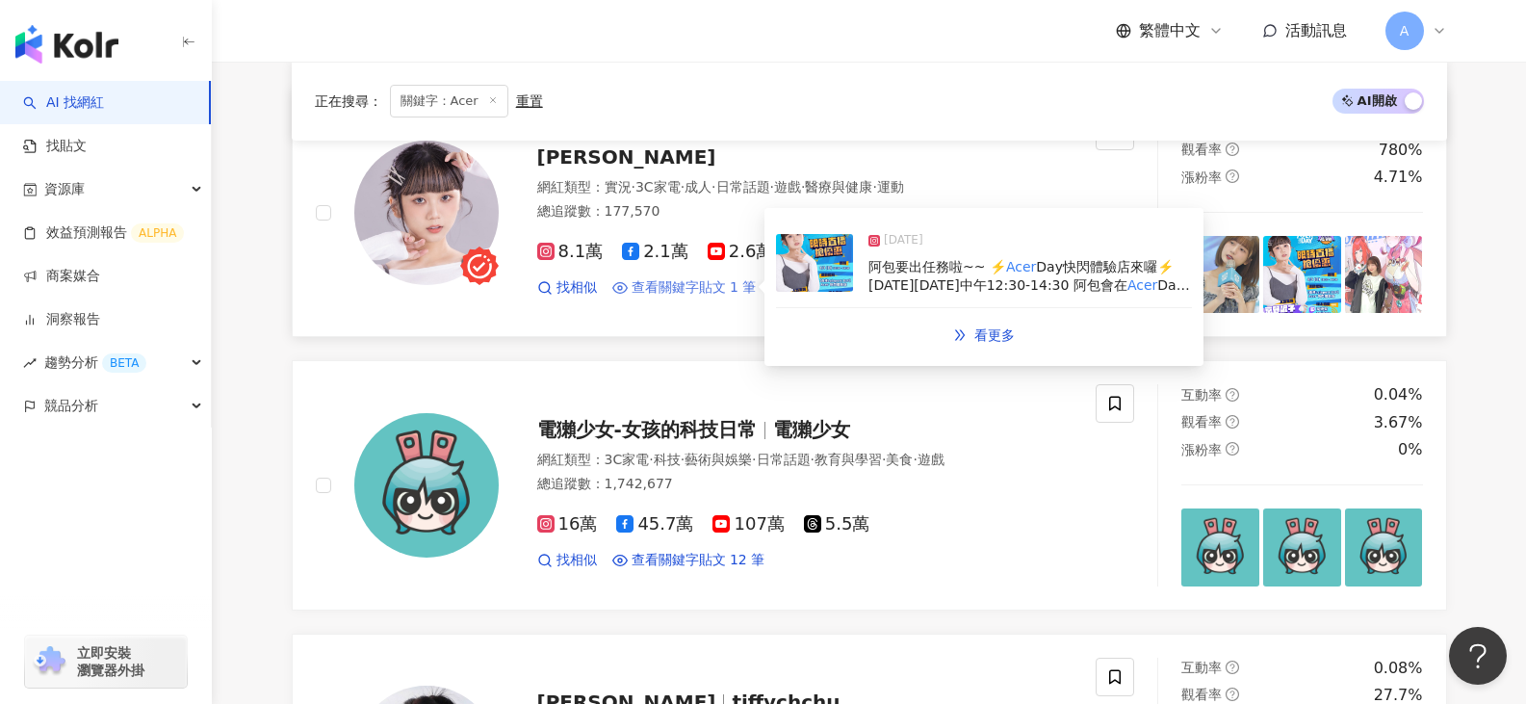
click at [717, 289] on span "查看關鍵字貼文 1 筆" at bounding box center [693, 287] width 125 height 19
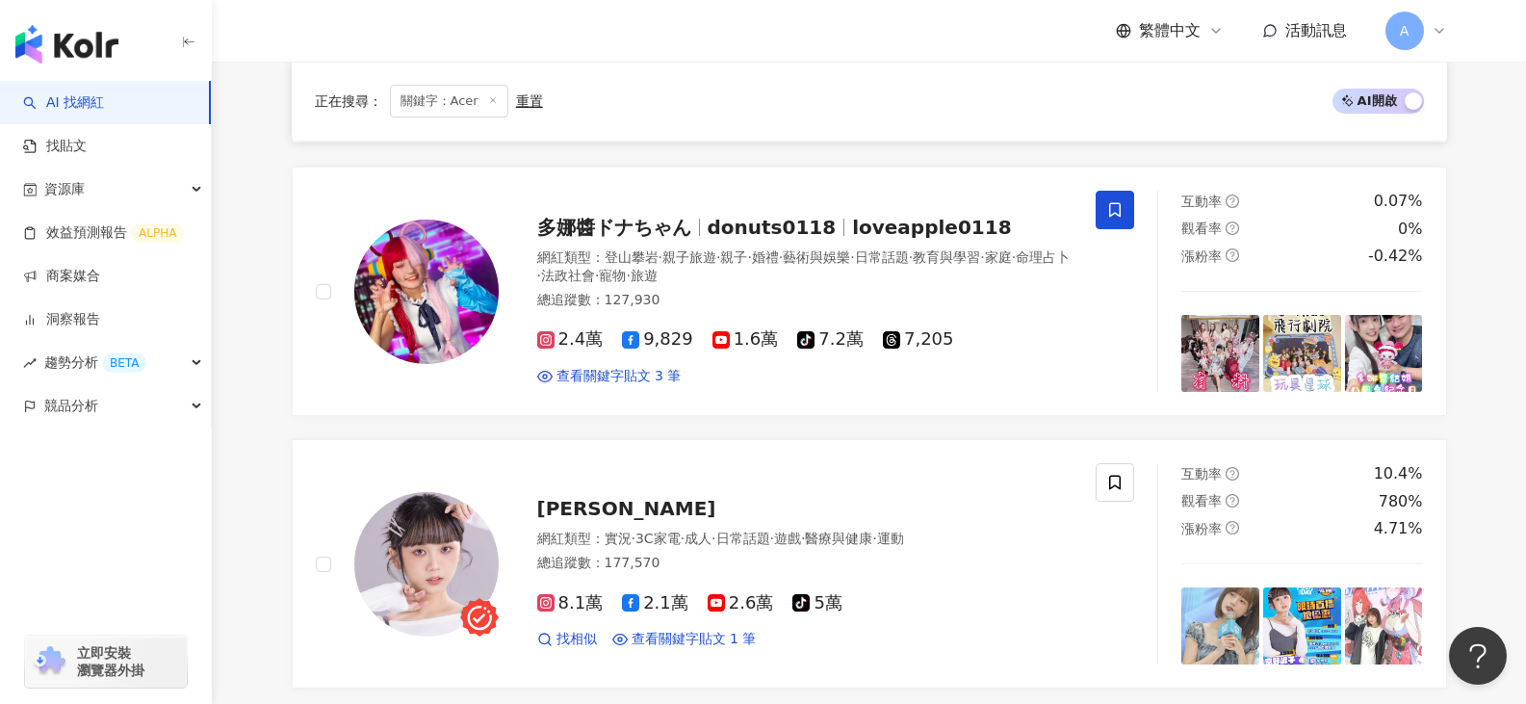
scroll to position [758, 0]
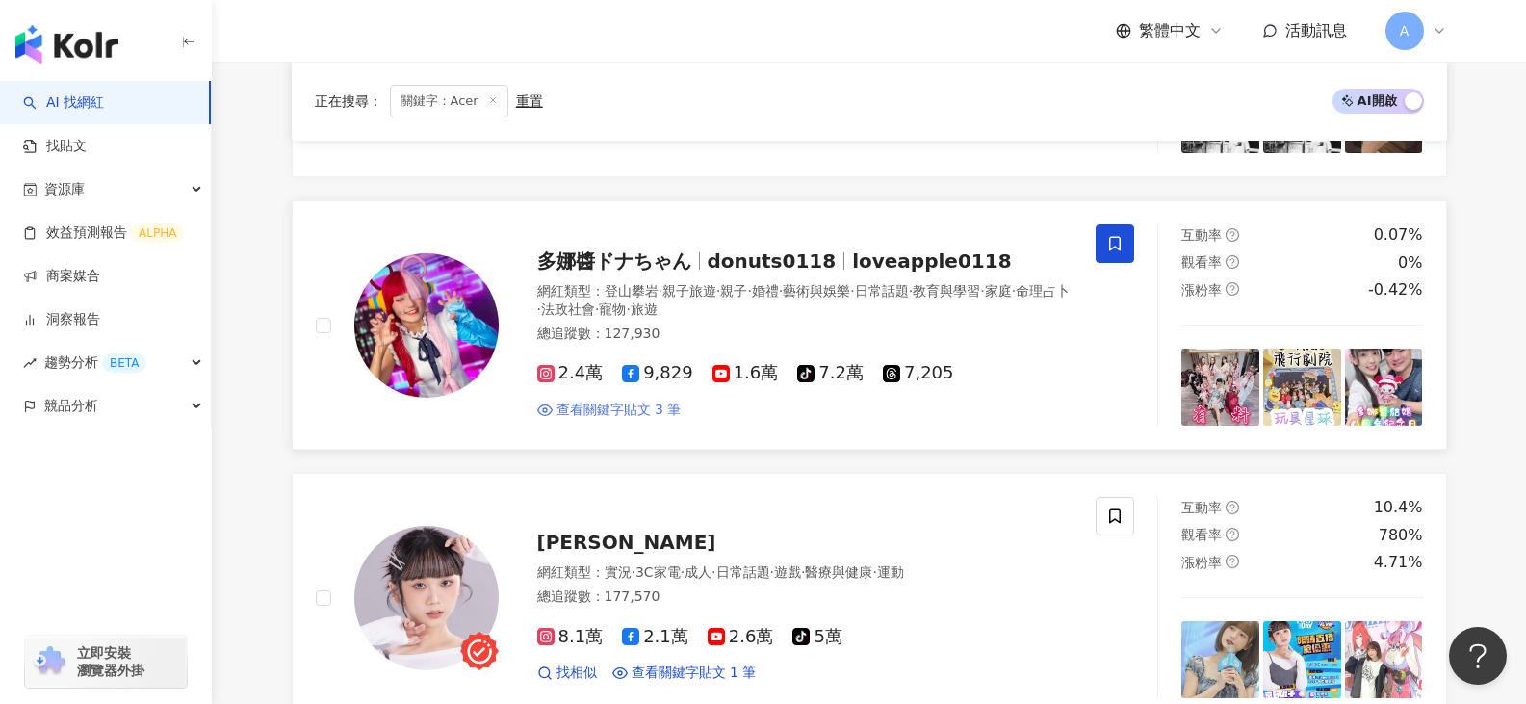
click at [633, 406] on span "查看關鍵字貼文 3 筆" at bounding box center [618, 409] width 125 height 19
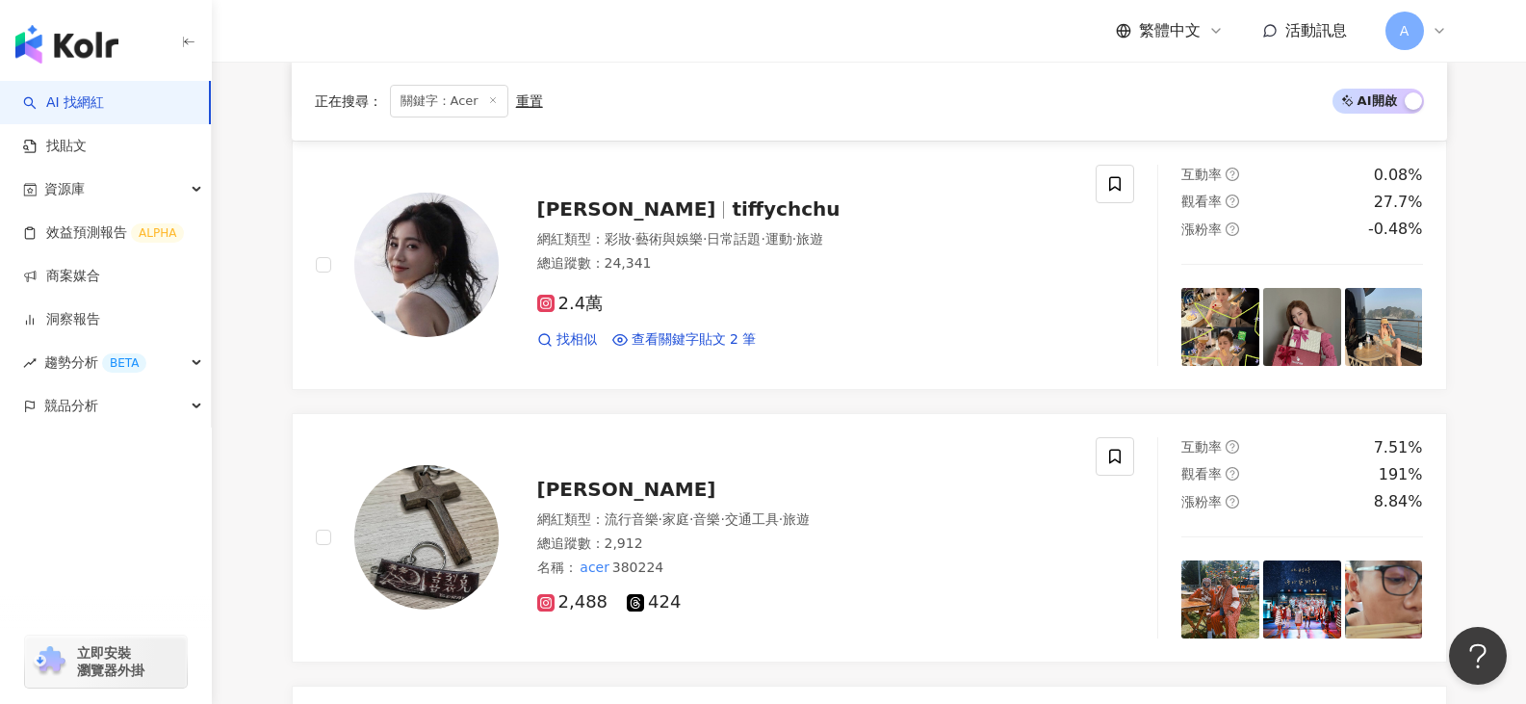
scroll to position [1624, 0]
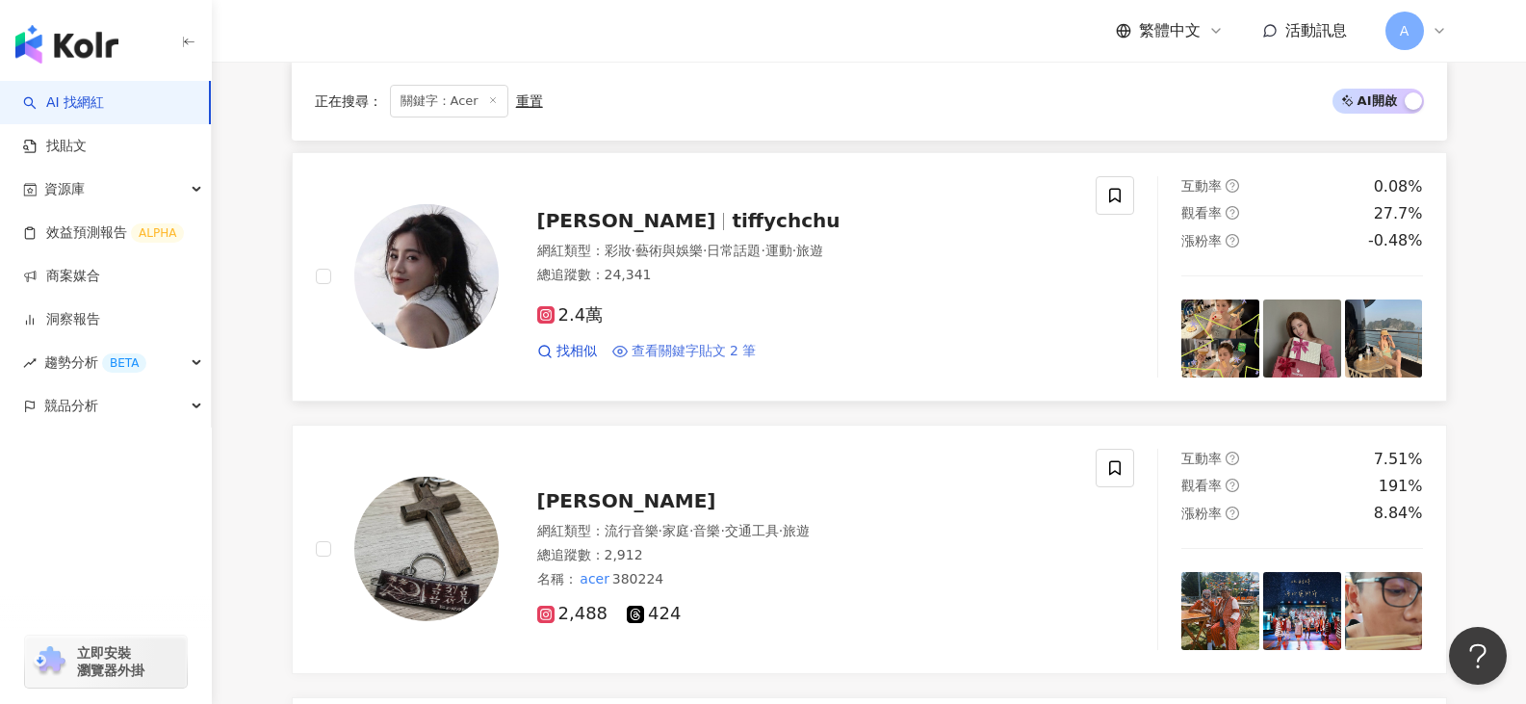
click at [680, 350] on span "查看關鍵字貼文 2 筆" at bounding box center [693, 351] width 125 height 19
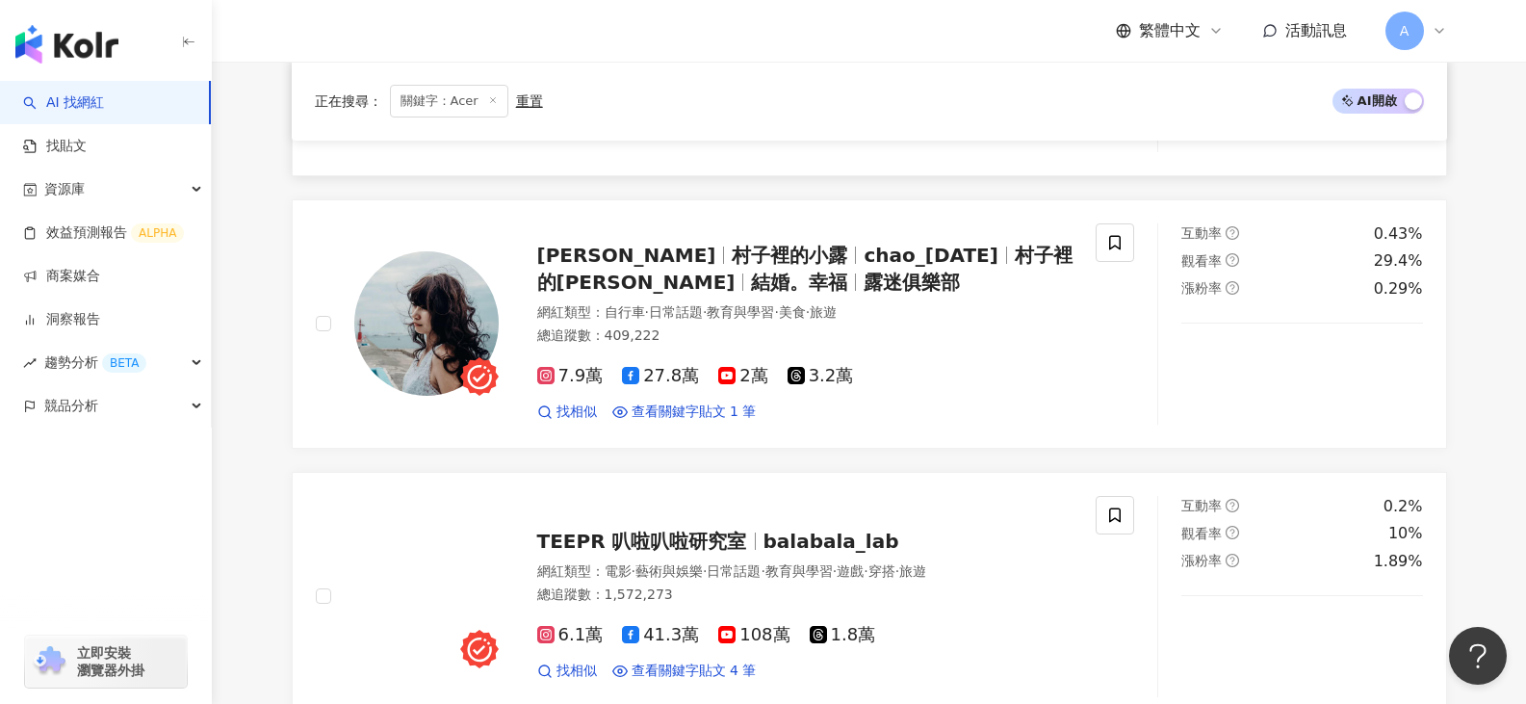
scroll to position [3068, 0]
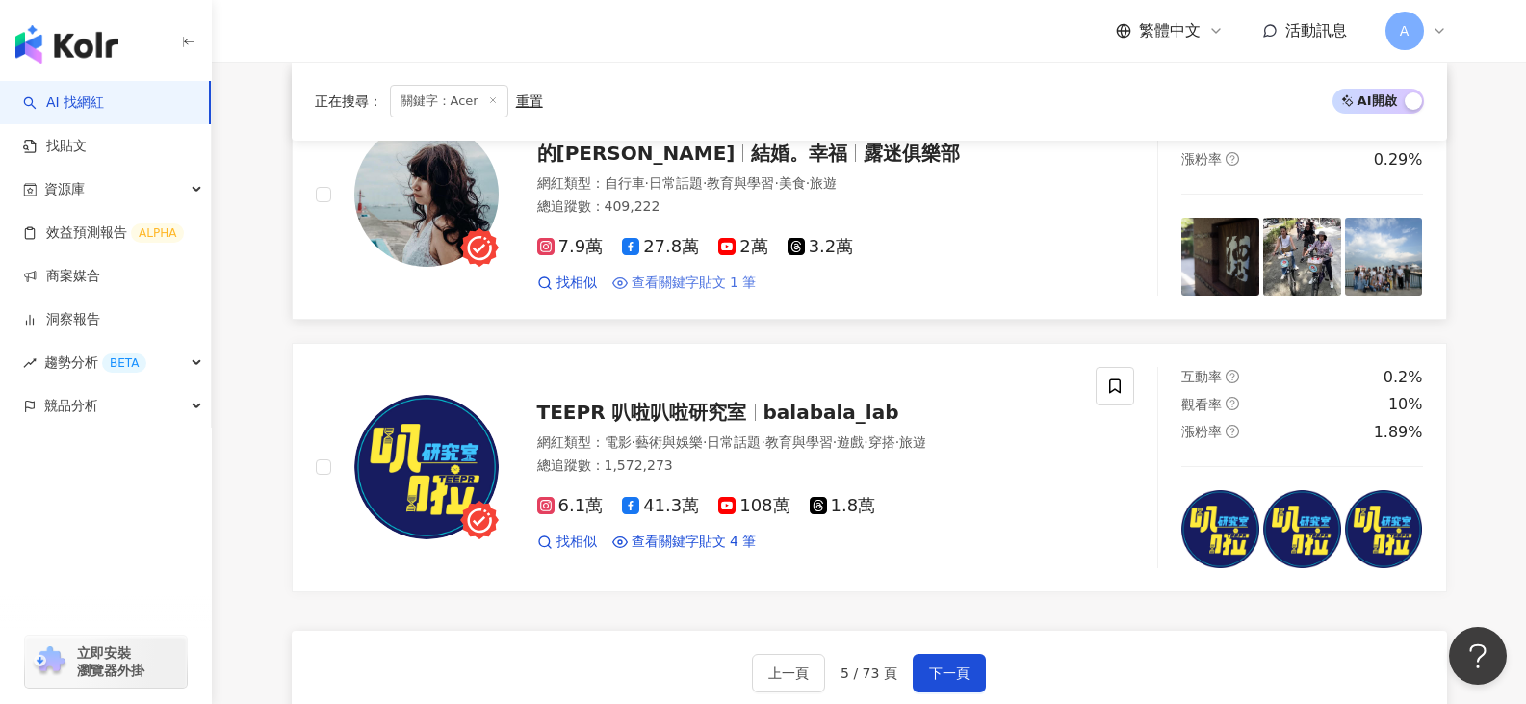
click at [697, 286] on span "查看關鍵字貼文 1 筆" at bounding box center [693, 282] width 125 height 19
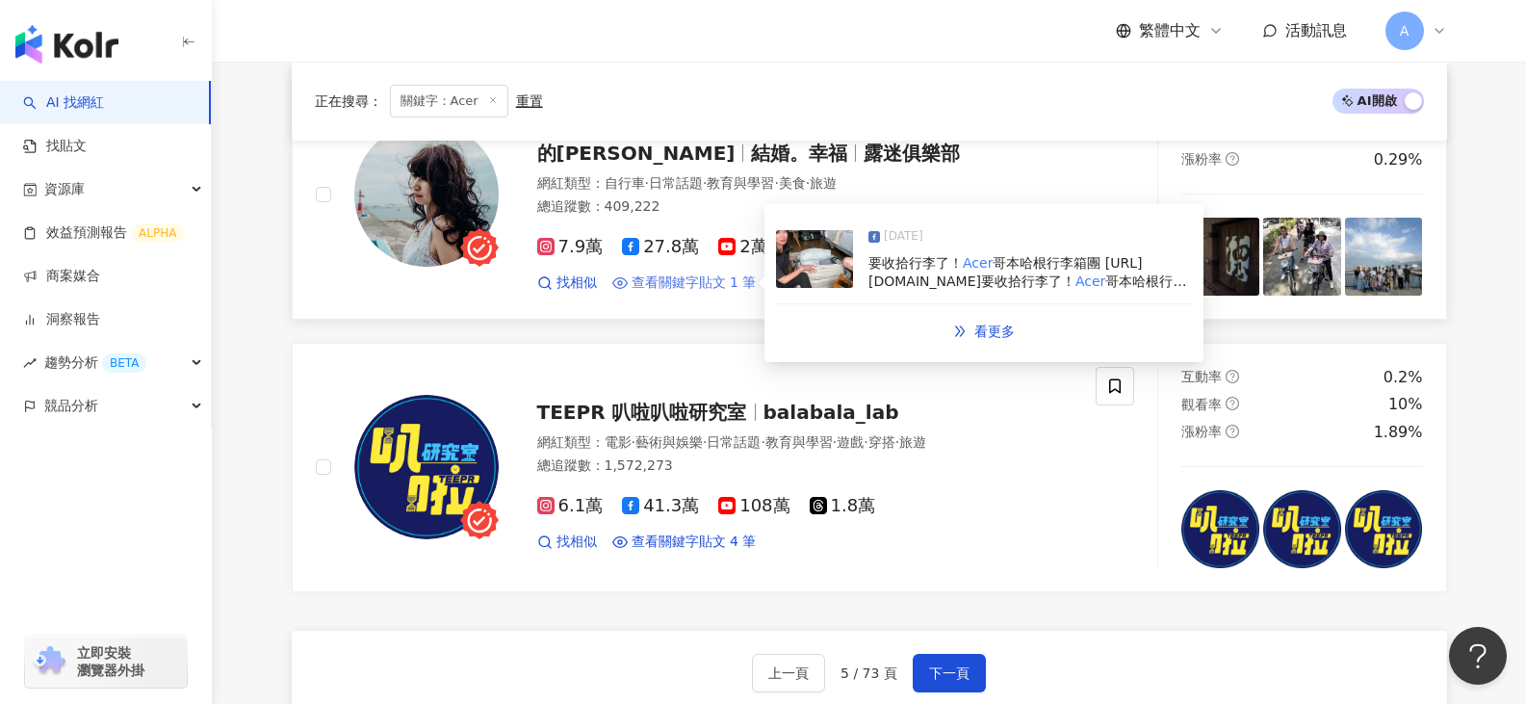
click at [631, 277] on span "查看關鍵字貼文 1 筆" at bounding box center [693, 282] width 125 height 19
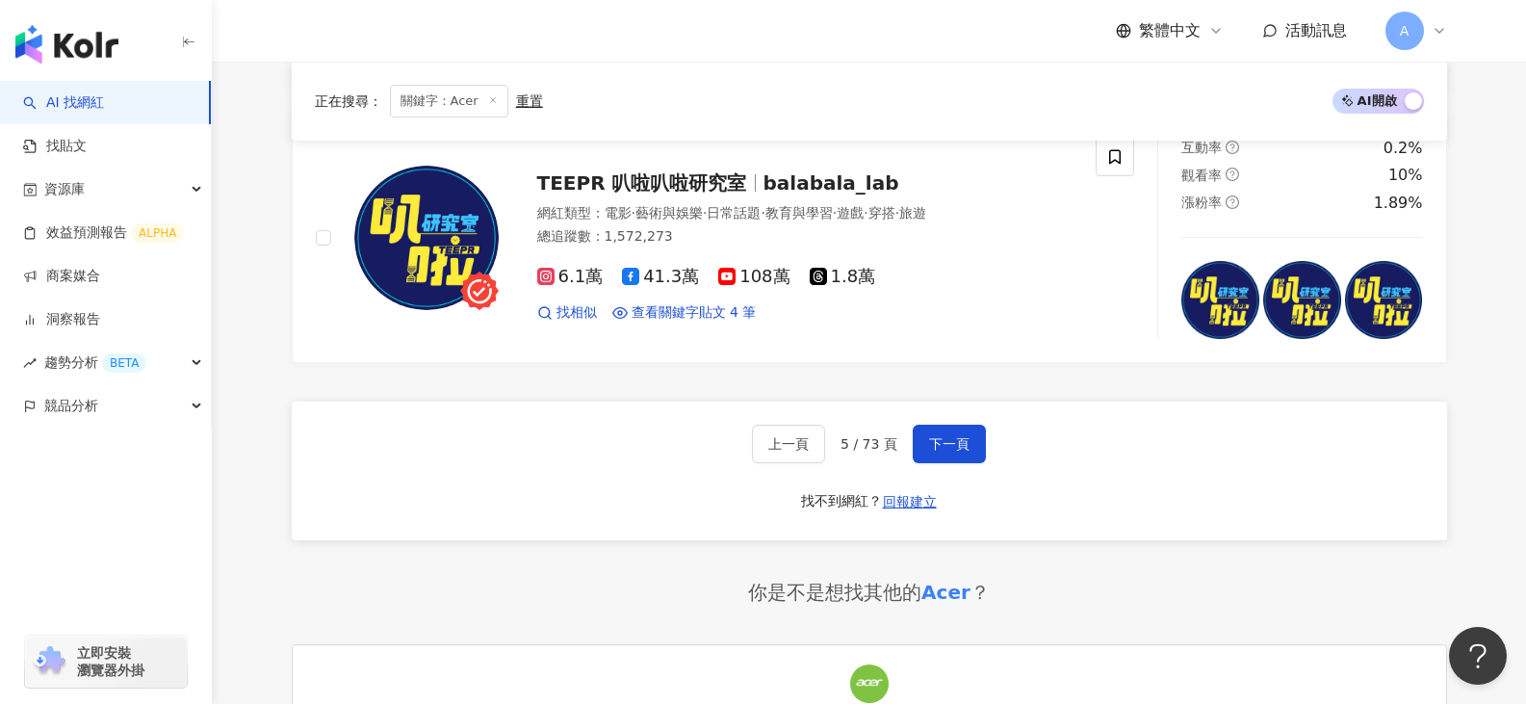
scroll to position [3260, 0]
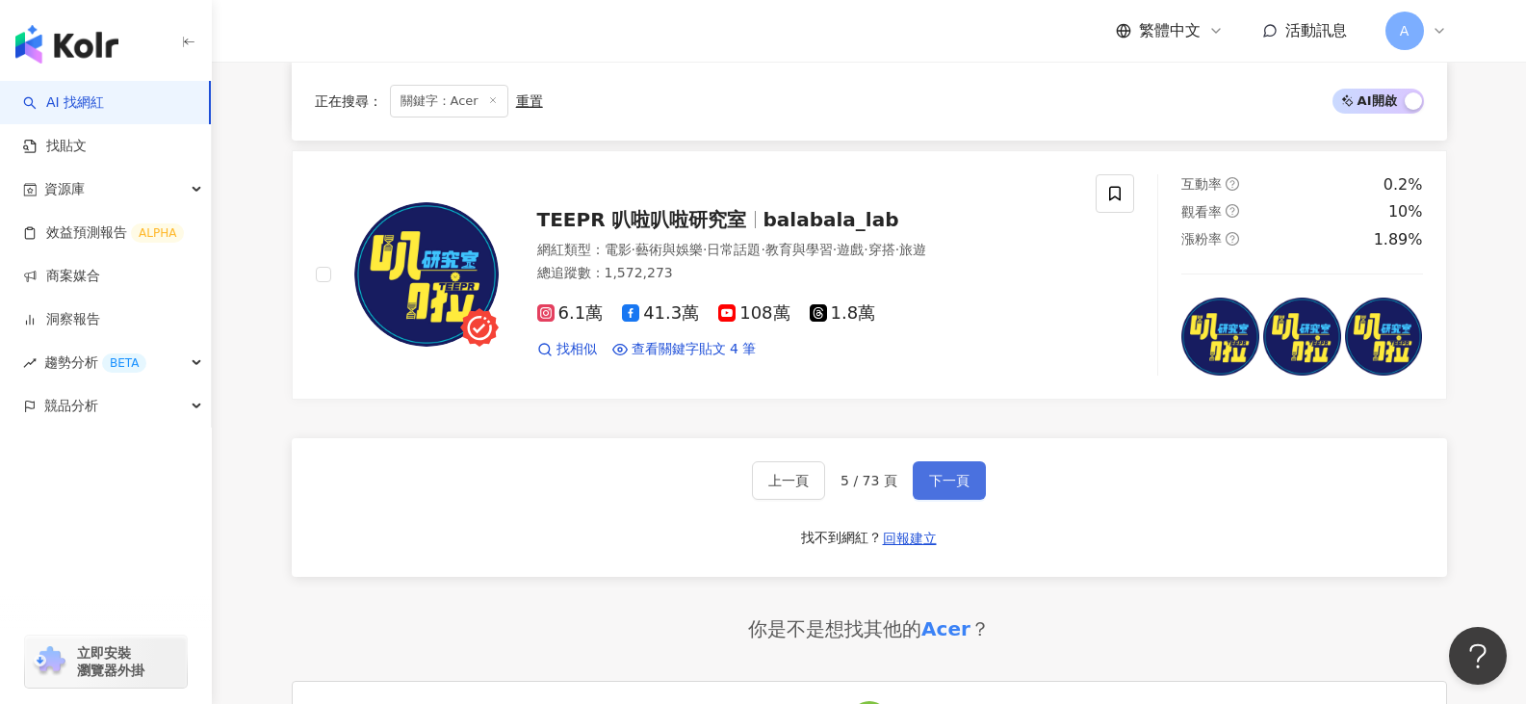
click at [954, 482] on span "下一頁" at bounding box center [949, 480] width 40 height 15
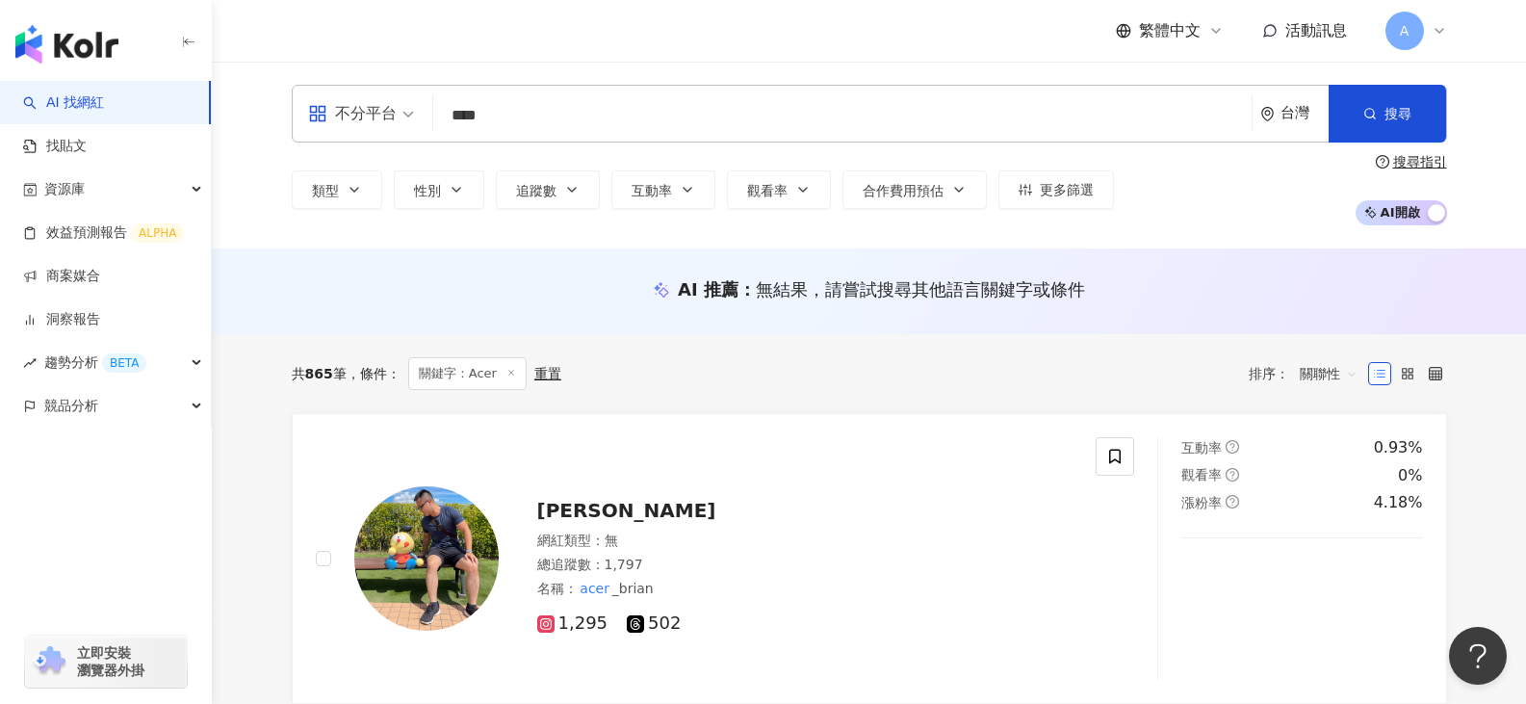
scroll to position [674, 0]
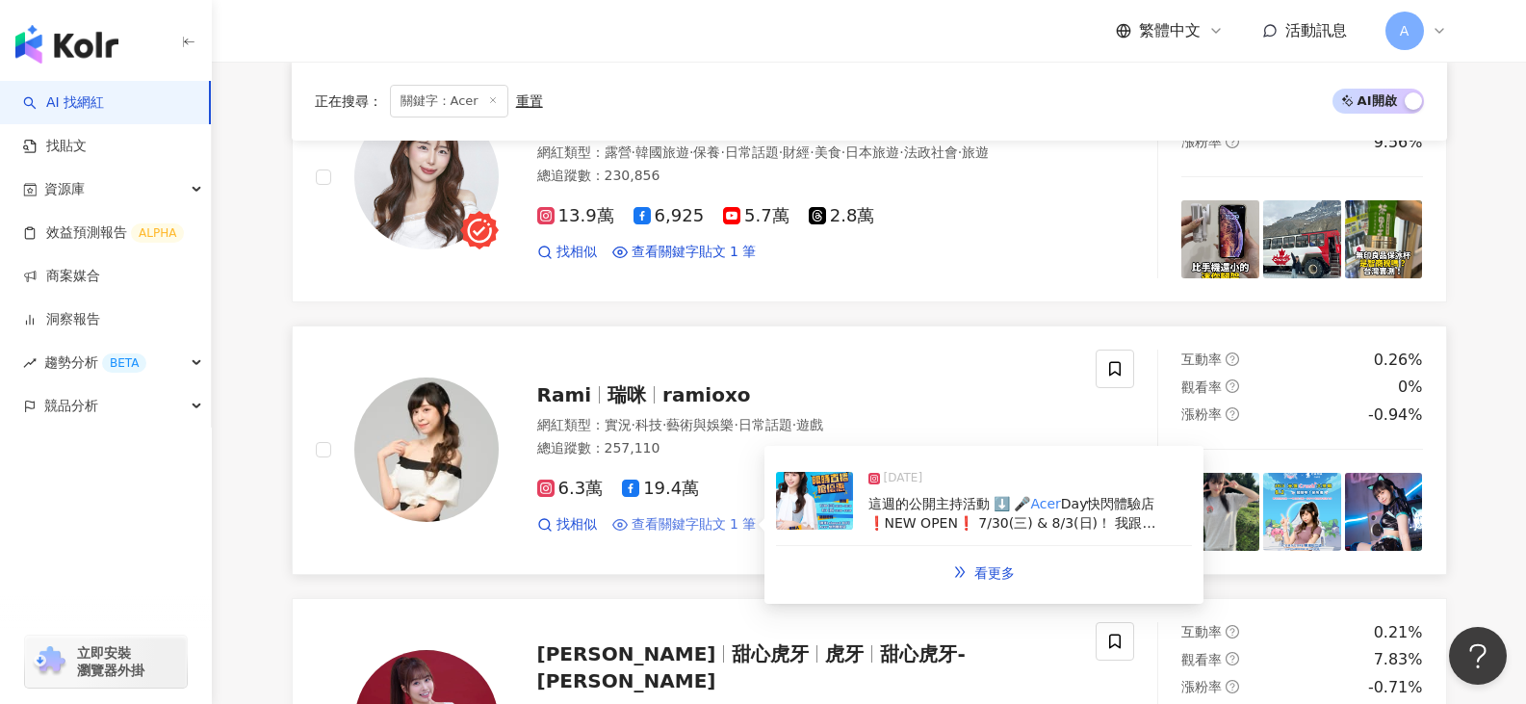
click at [717, 523] on span "查看關鍵字貼文 1 筆" at bounding box center [693, 524] width 125 height 19
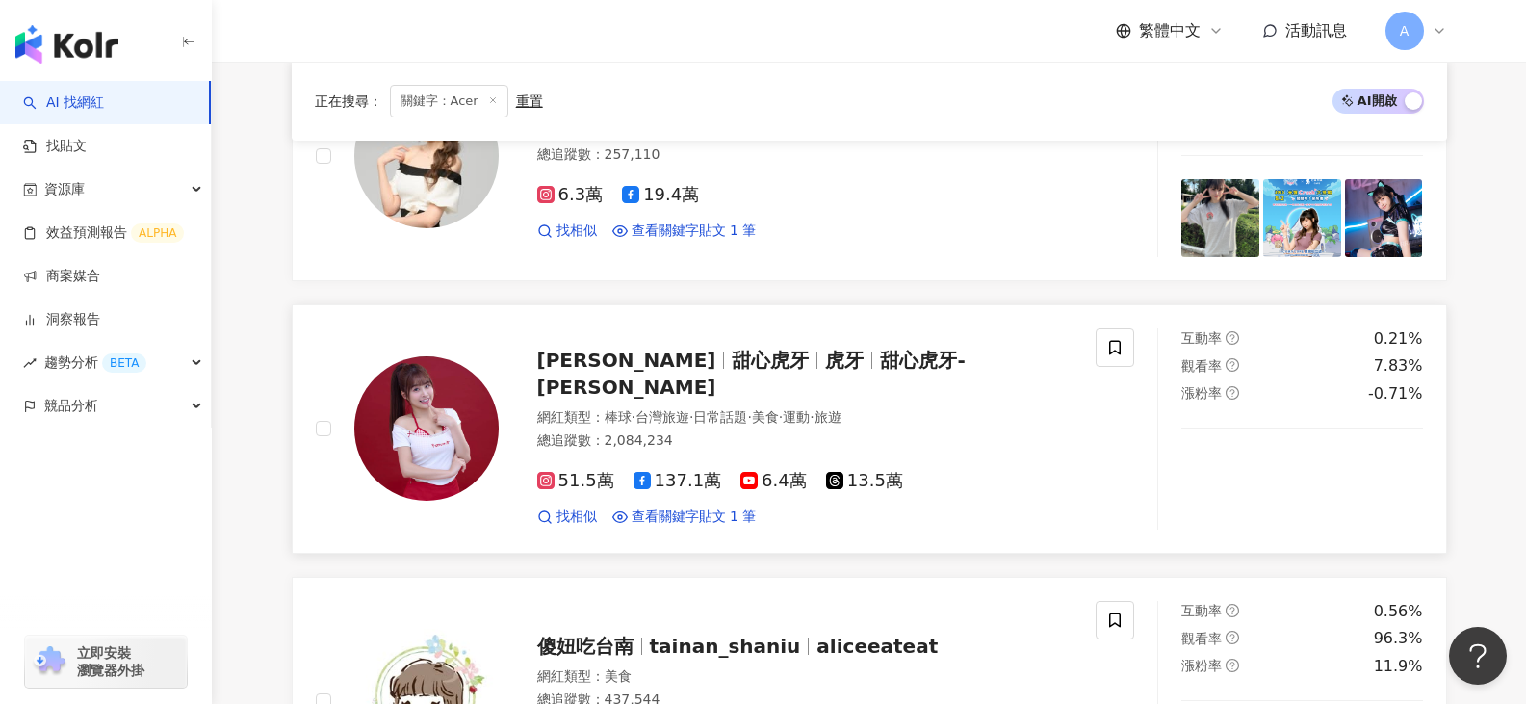
scroll to position [1155, 0]
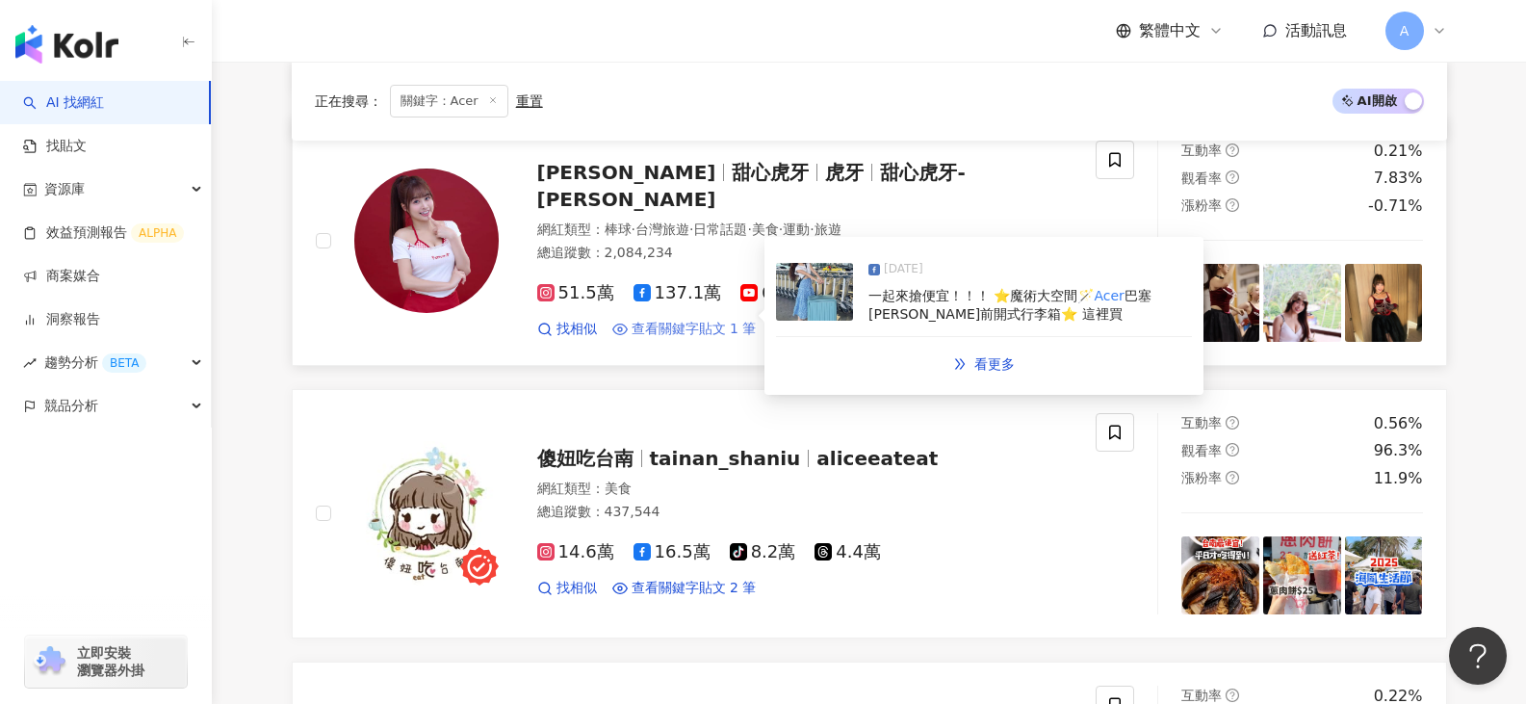
click at [694, 320] on span "查看關鍵字貼文 1 筆" at bounding box center [693, 329] width 125 height 19
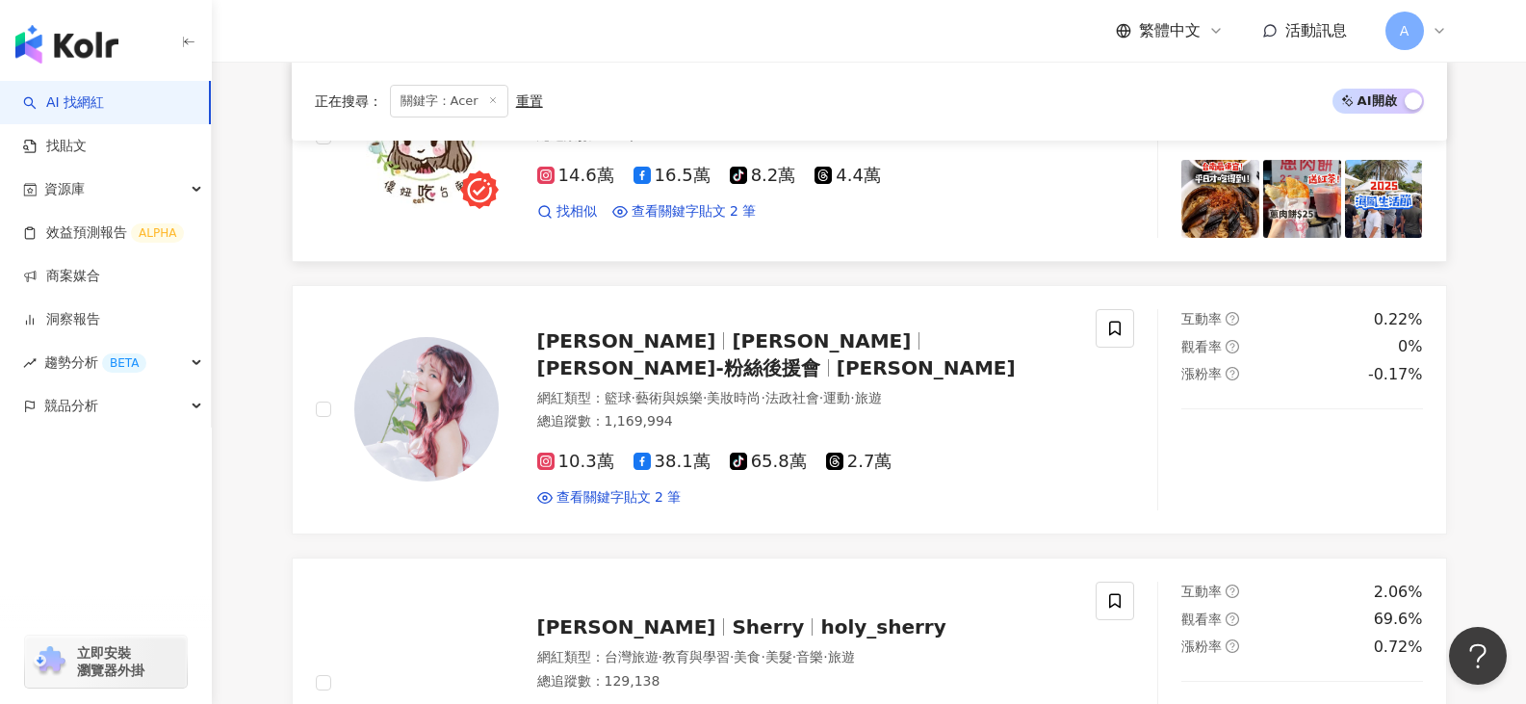
scroll to position [1540, 0]
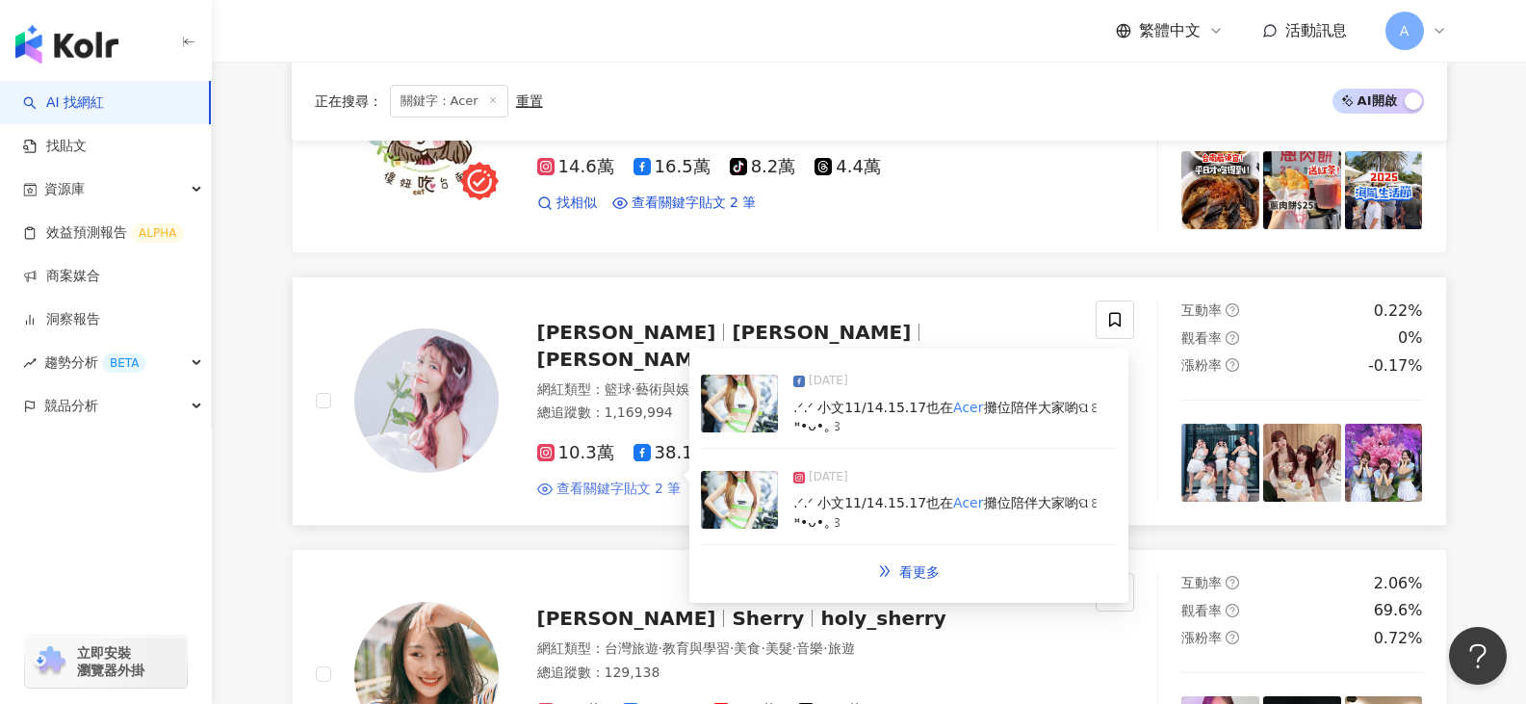
click at [611, 479] on span "查看關鍵字貼文 2 筆" at bounding box center [618, 488] width 125 height 19
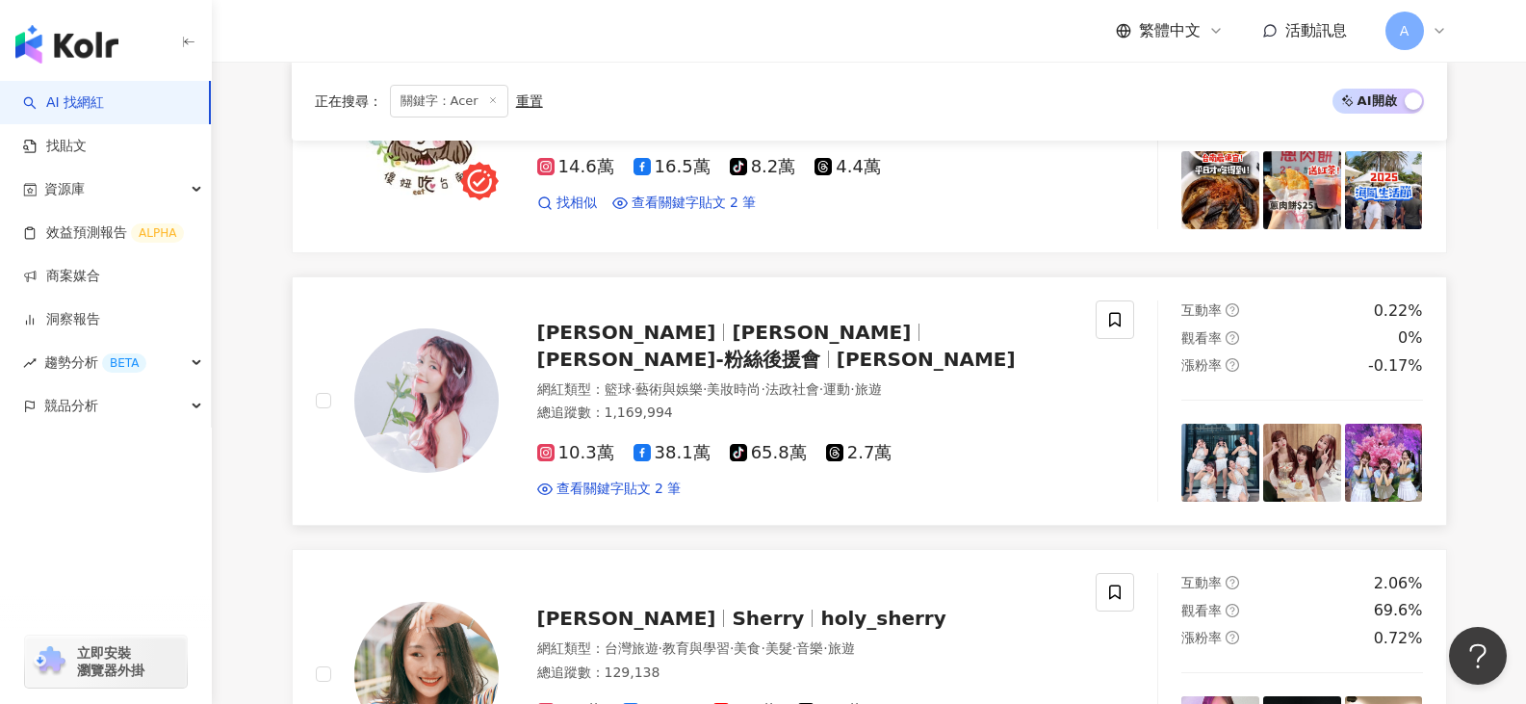
scroll to position [1733, 0]
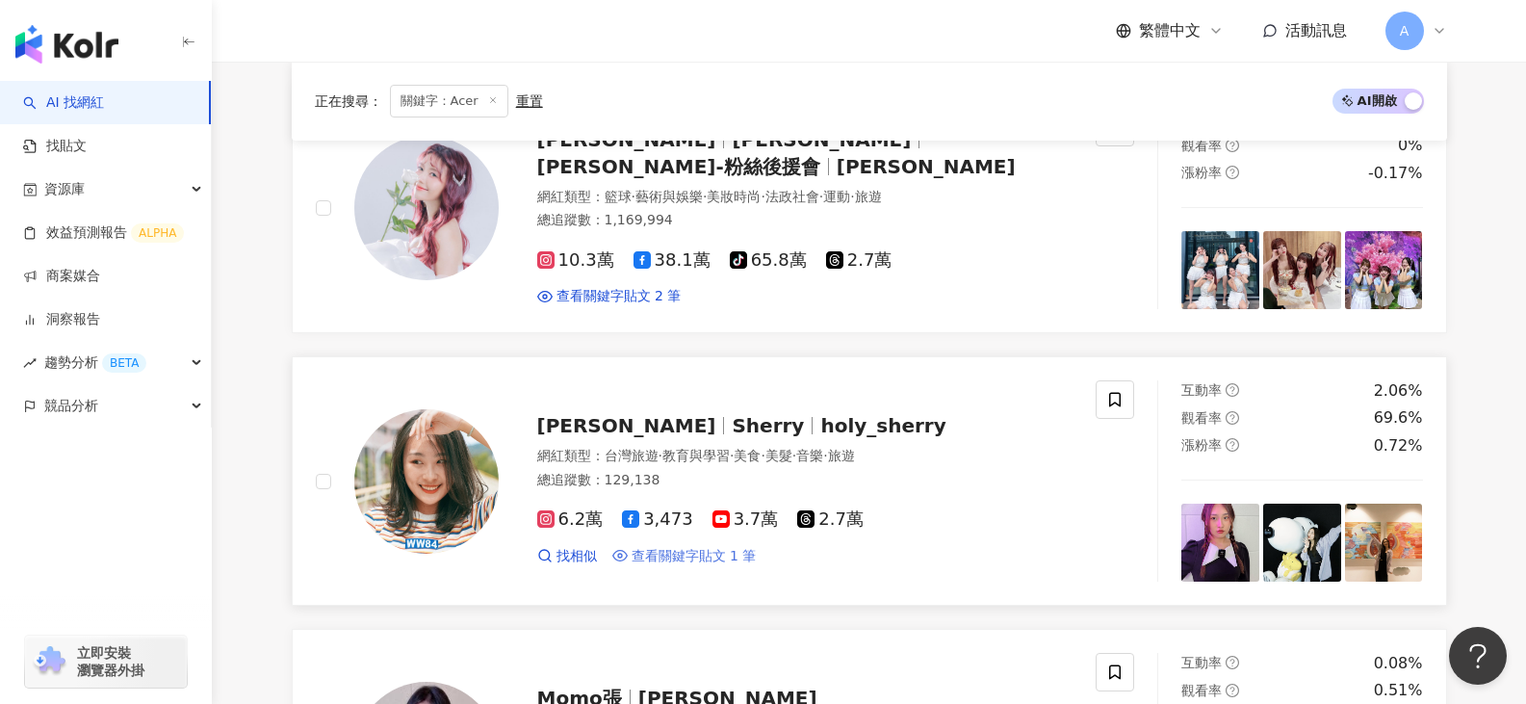
click at [716, 555] on span "查看關鍵字貼文 1 筆" at bounding box center [693, 556] width 125 height 19
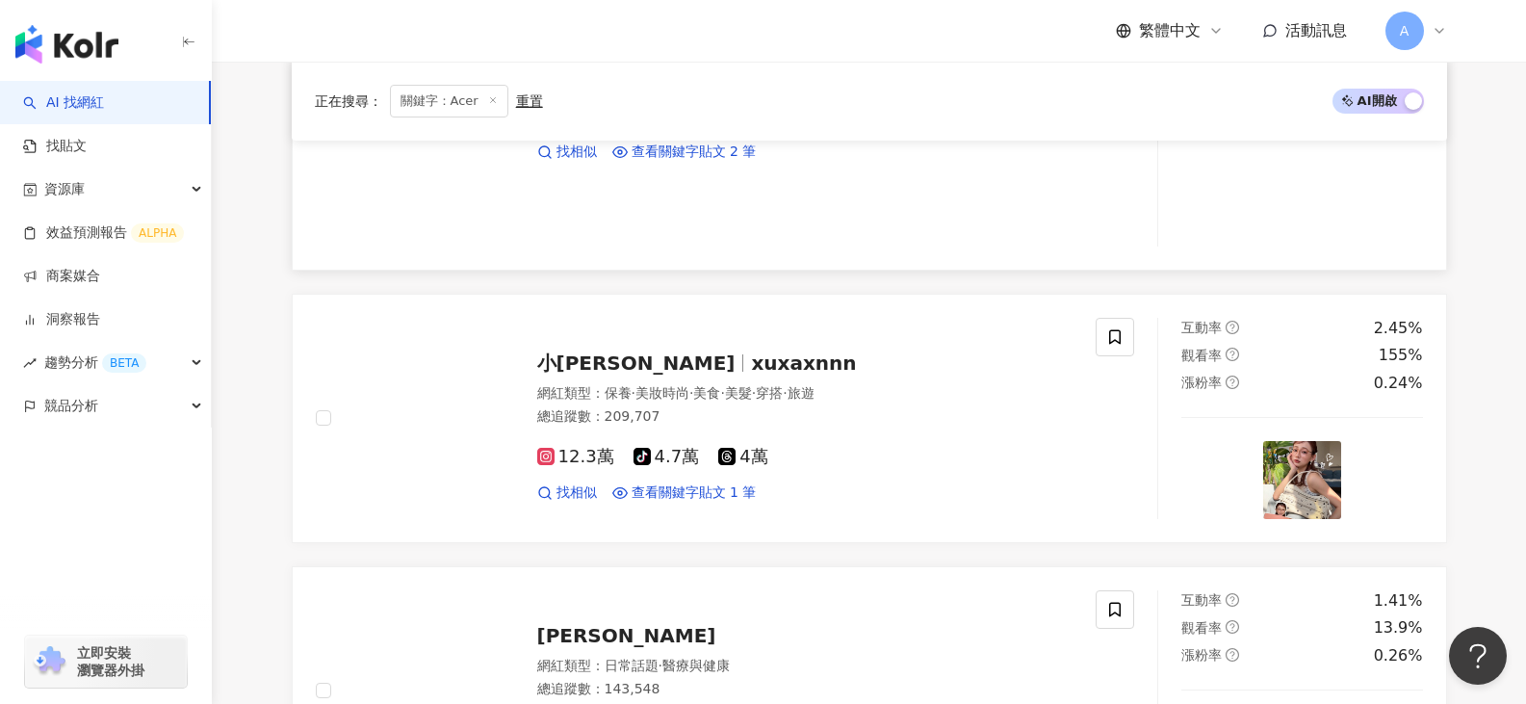
scroll to position [2791, 0]
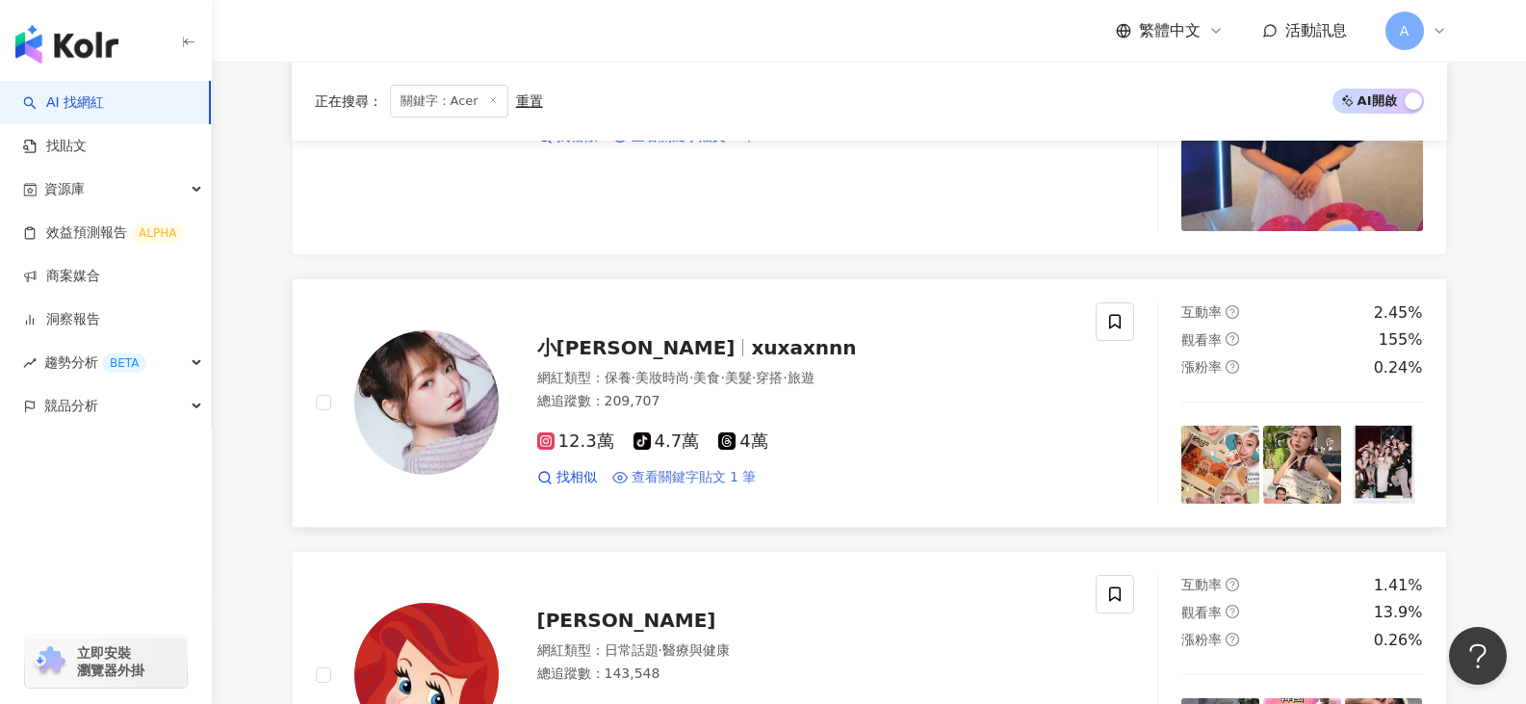
click at [691, 475] on span "查看關鍵字貼文 1 筆" at bounding box center [693, 477] width 125 height 19
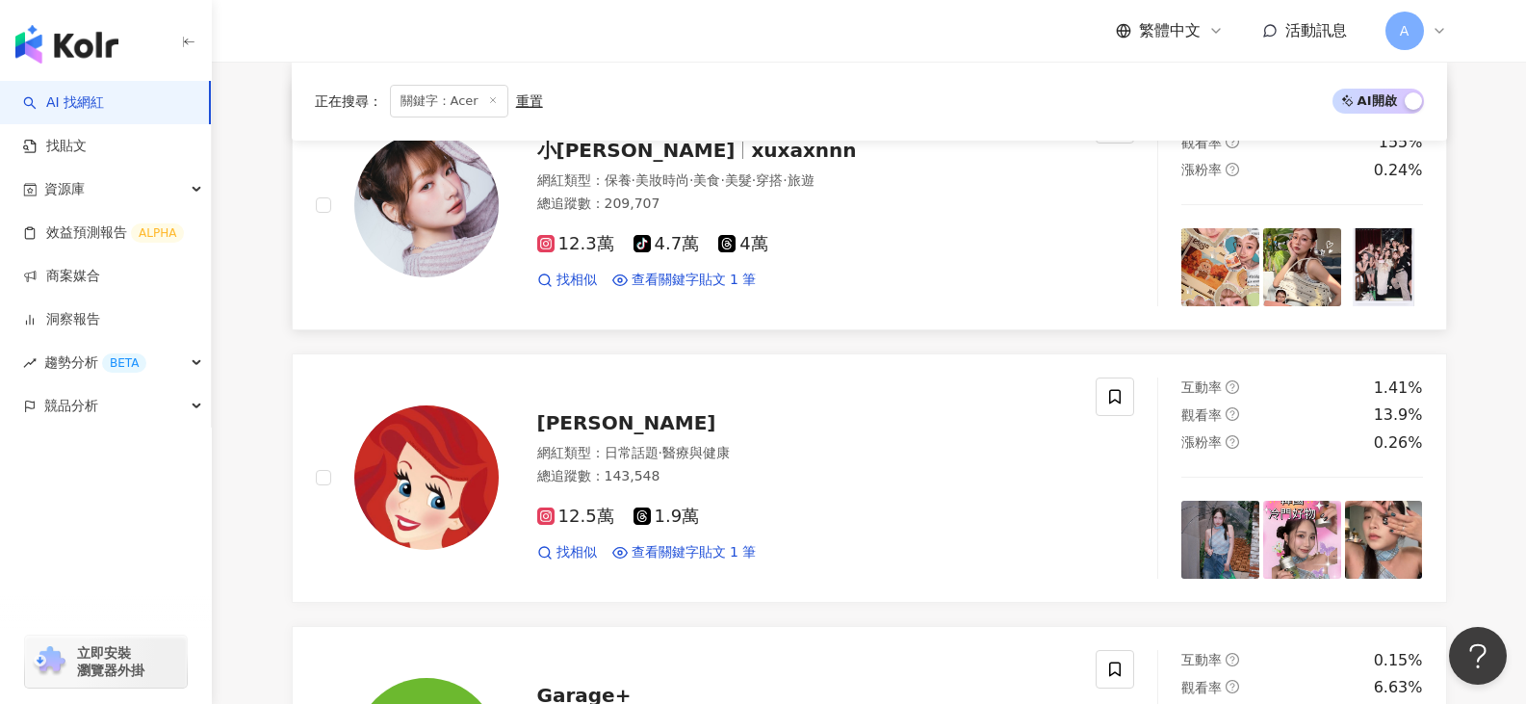
scroll to position [3176, 0]
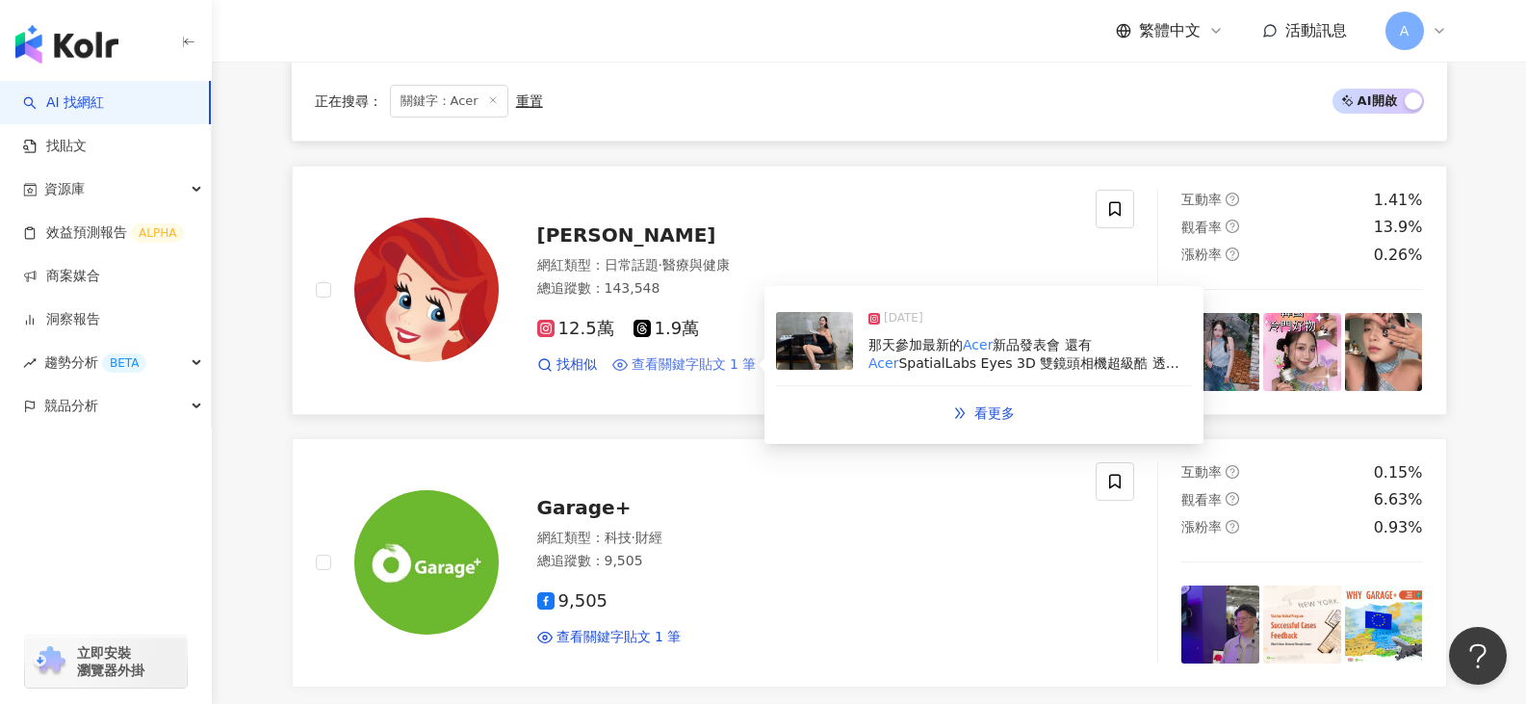
click at [681, 368] on span "查看關鍵字貼文 1 筆" at bounding box center [693, 364] width 125 height 19
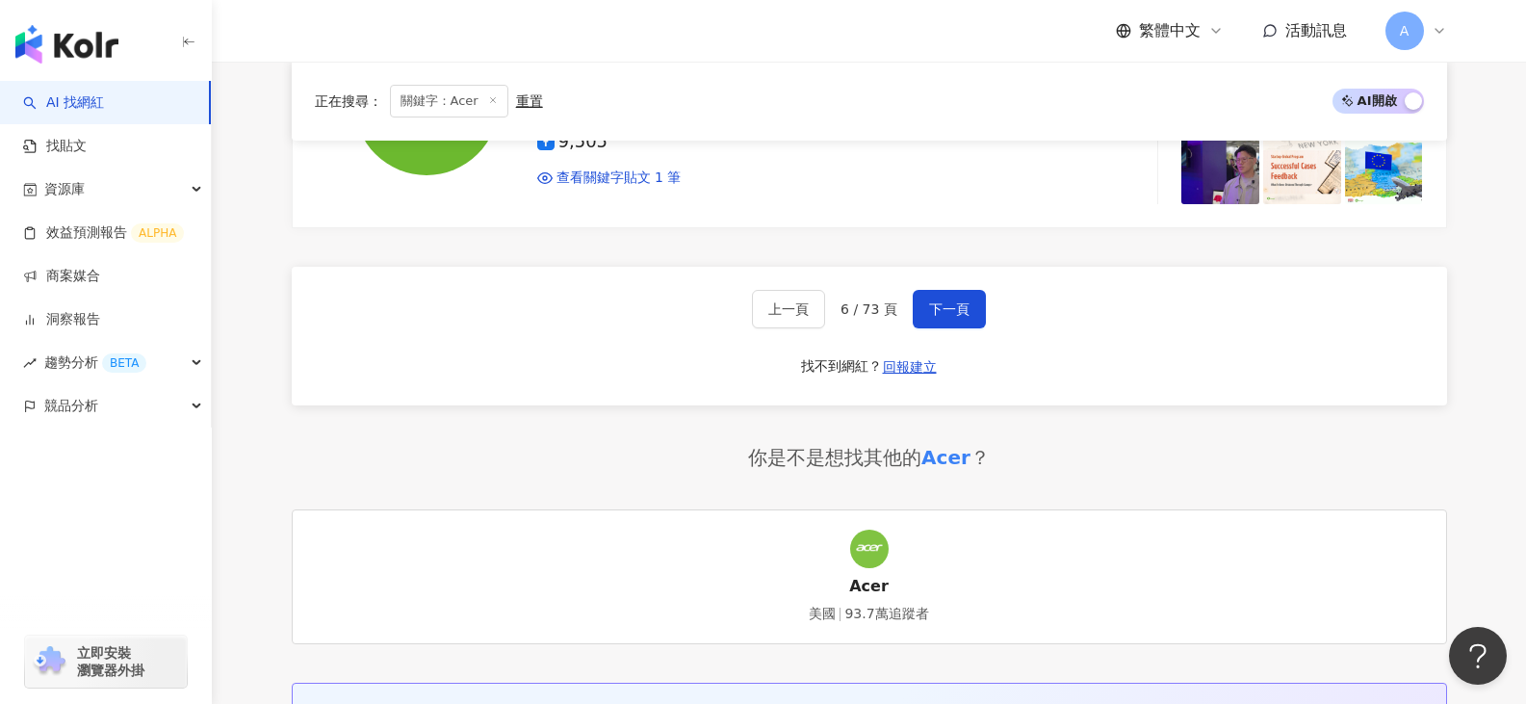
scroll to position [3754, 0]
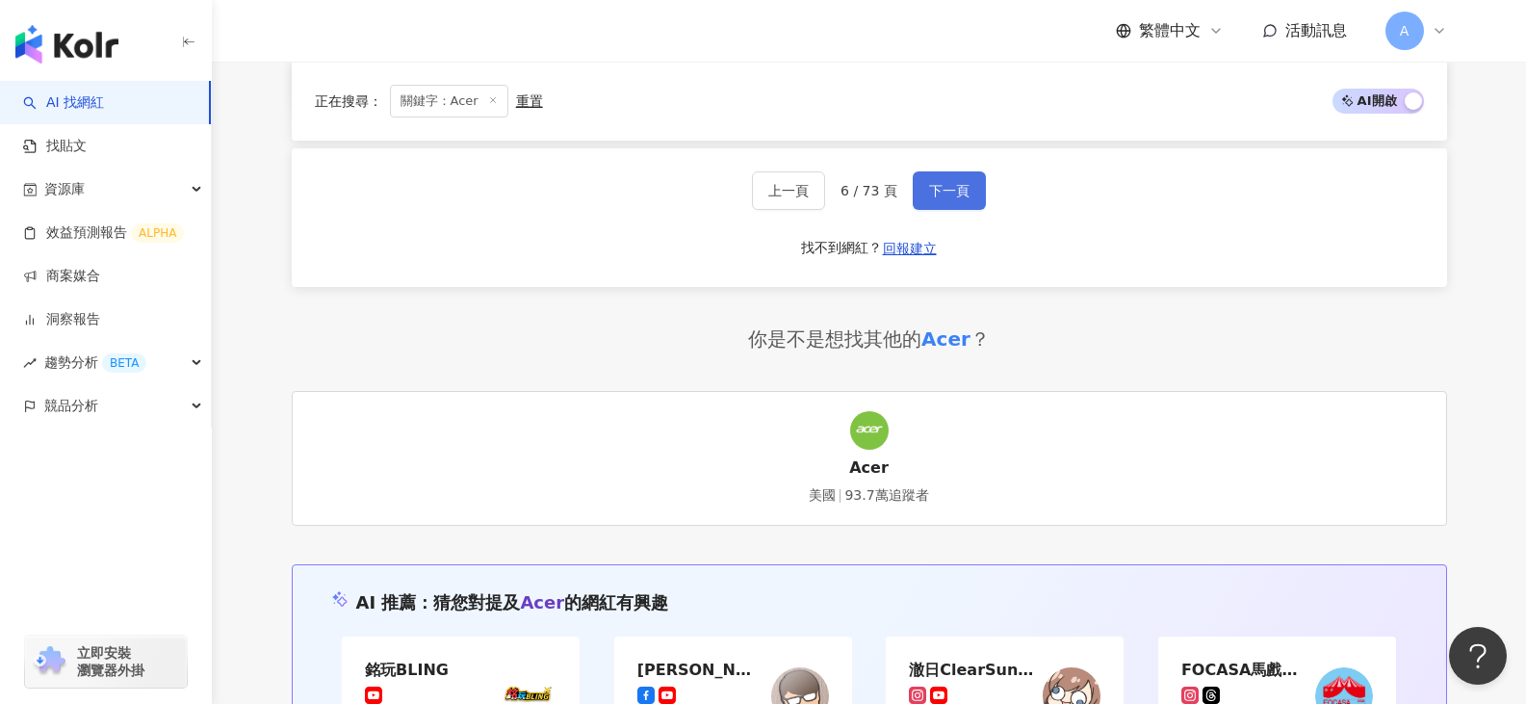
click at [948, 201] on button "下一頁" at bounding box center [948, 190] width 73 height 39
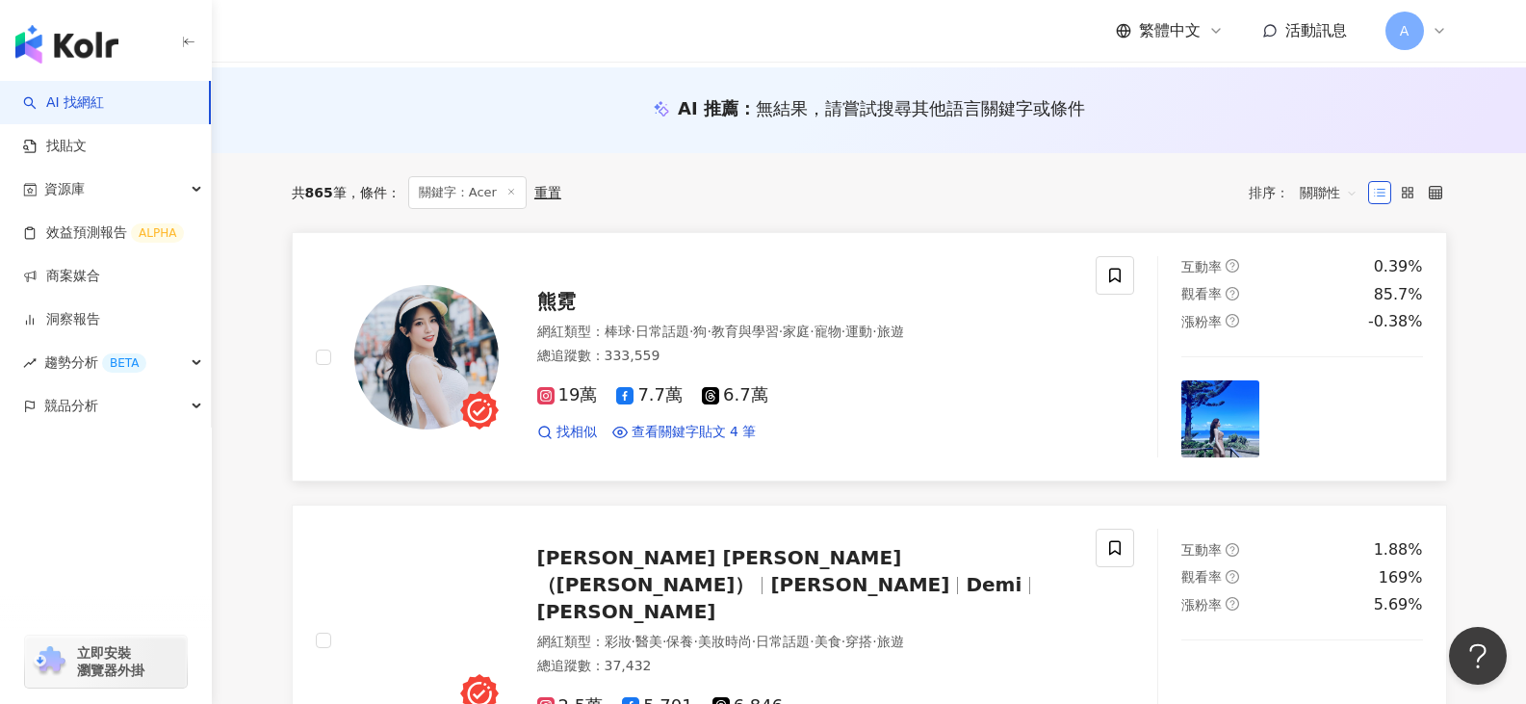
scroll to position [373, 0]
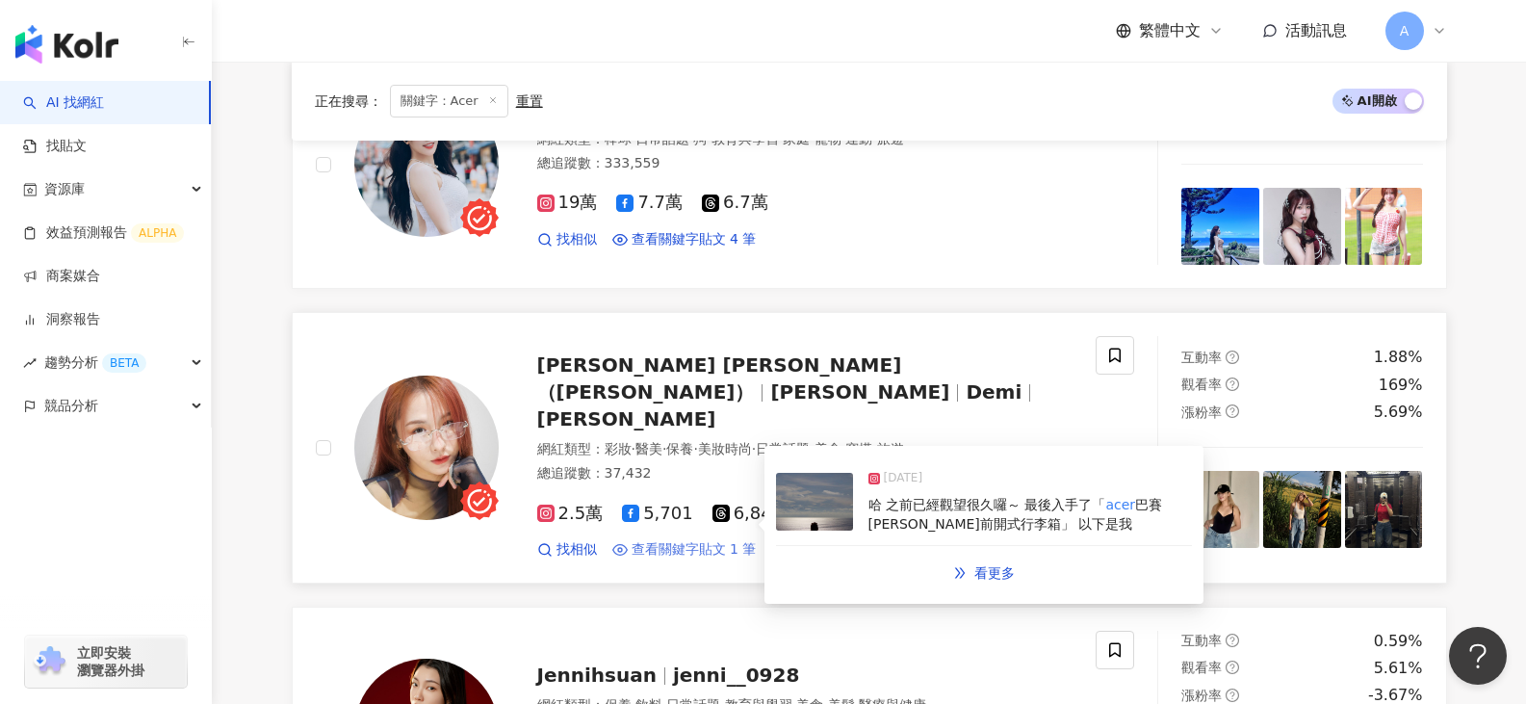
click at [657, 540] on span "查看關鍵字貼文 1 筆" at bounding box center [693, 549] width 125 height 19
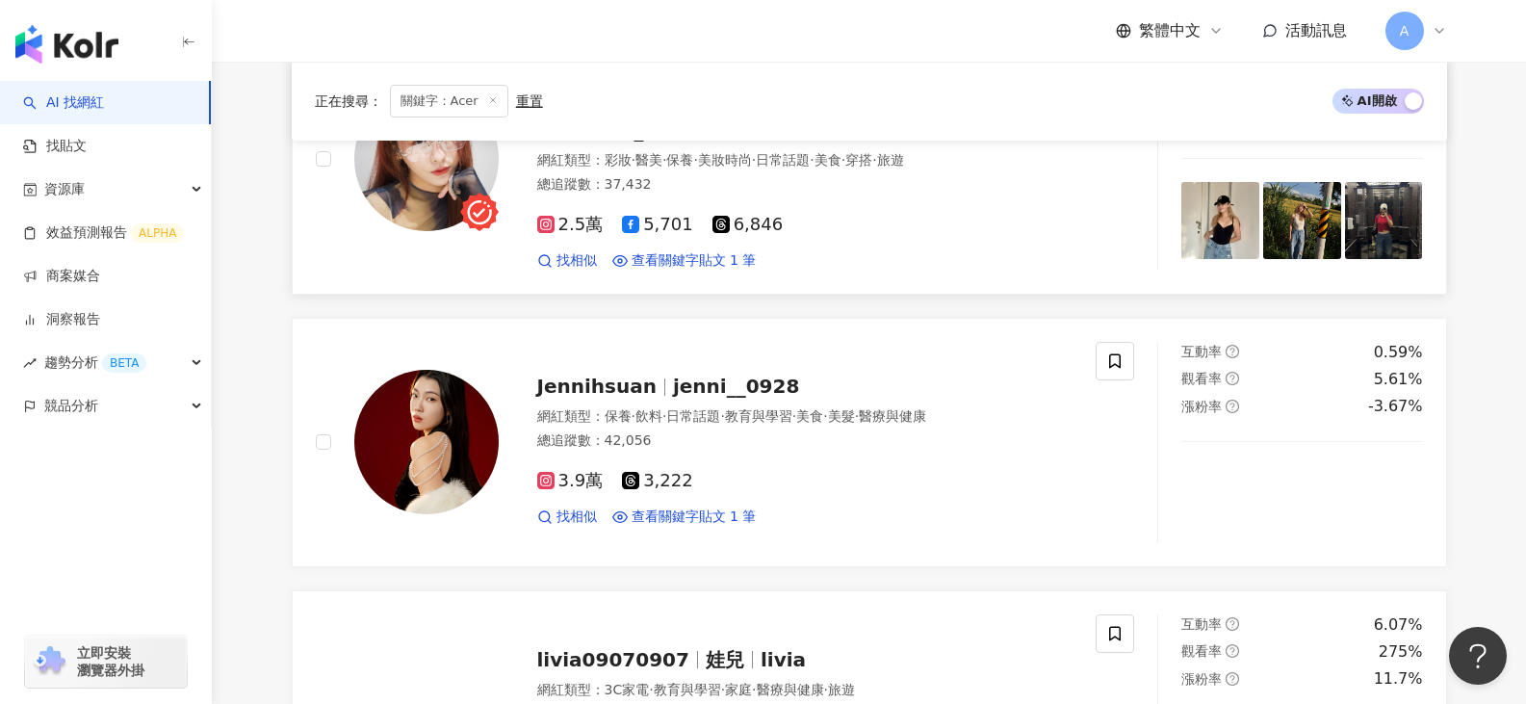
scroll to position [855, 0]
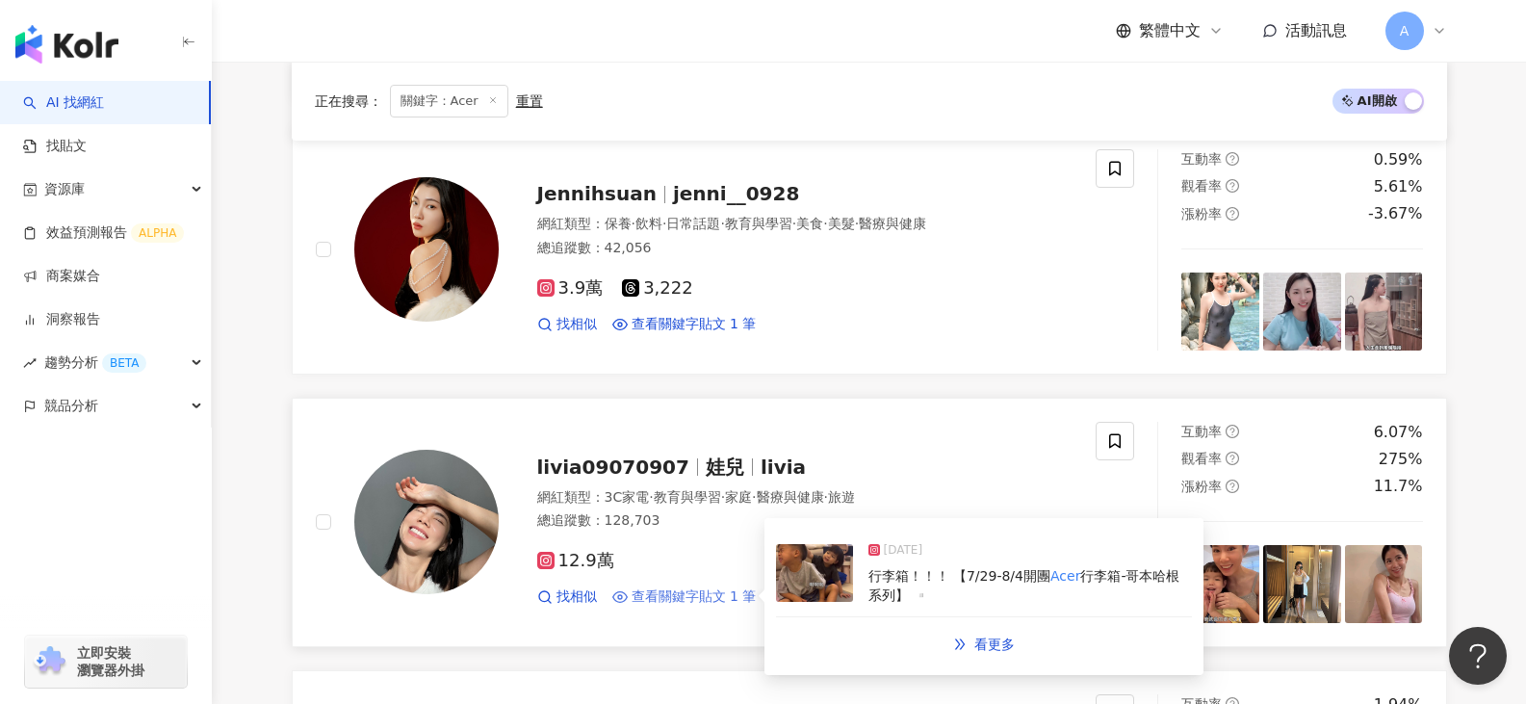
click at [667, 587] on span "查看關鍵字貼文 1 筆" at bounding box center [693, 596] width 125 height 19
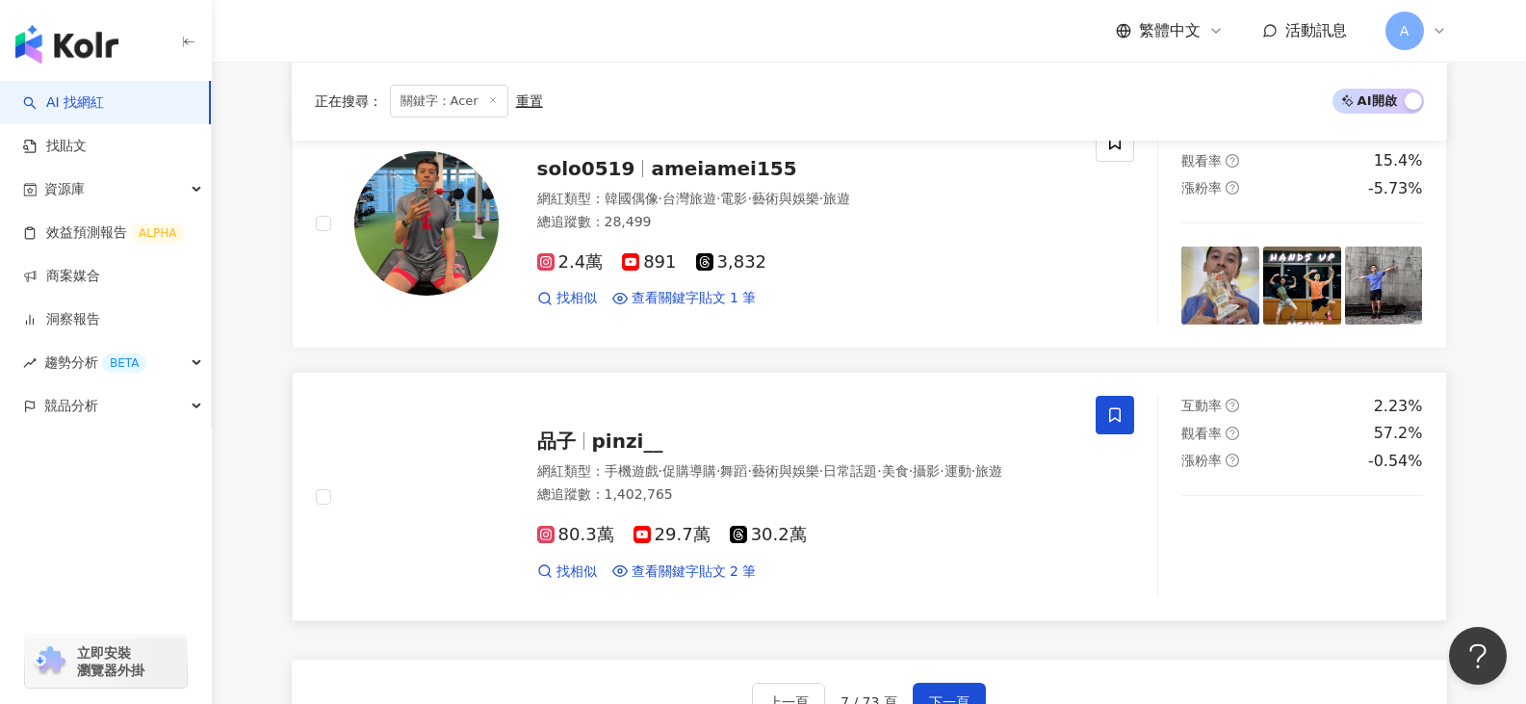
scroll to position [3261, 0]
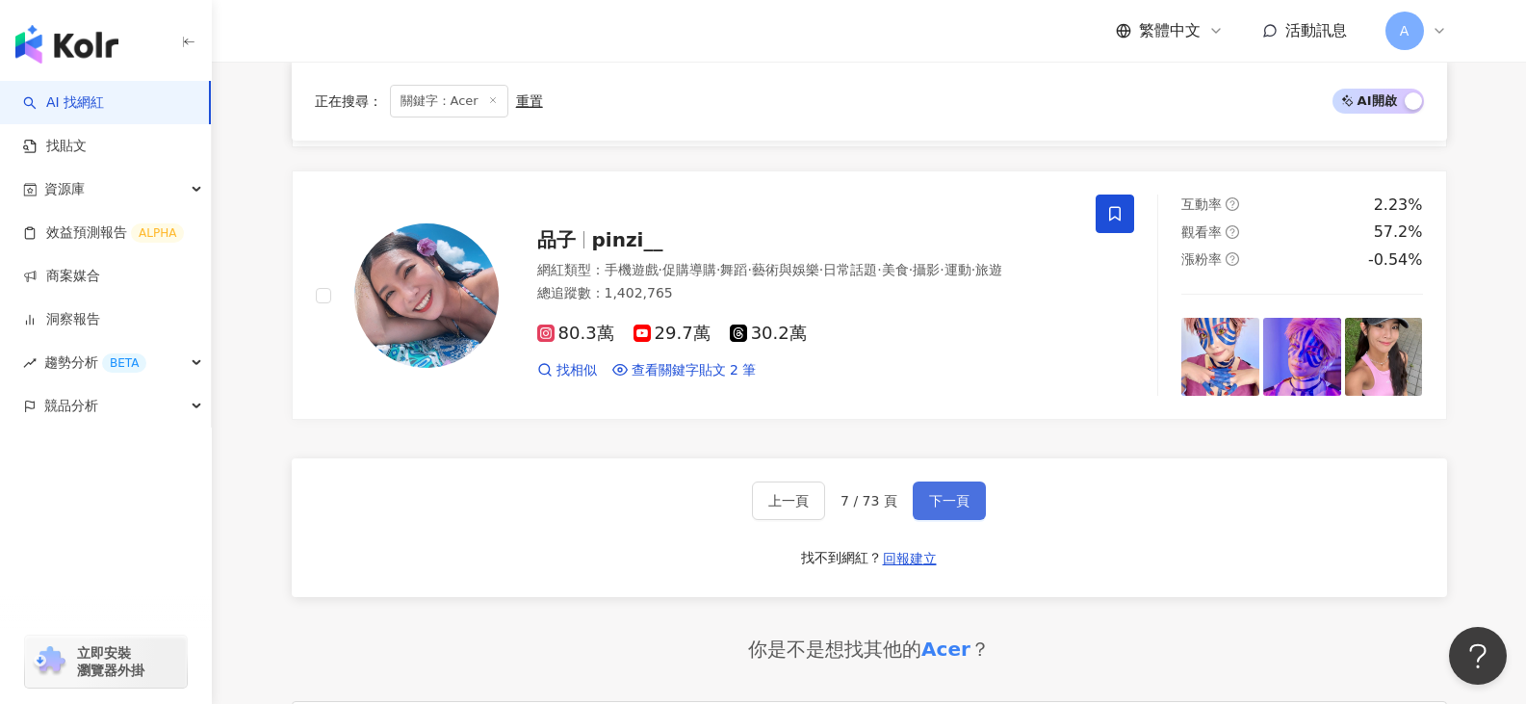
click at [927, 490] on button "下一頁" at bounding box center [948, 500] width 73 height 39
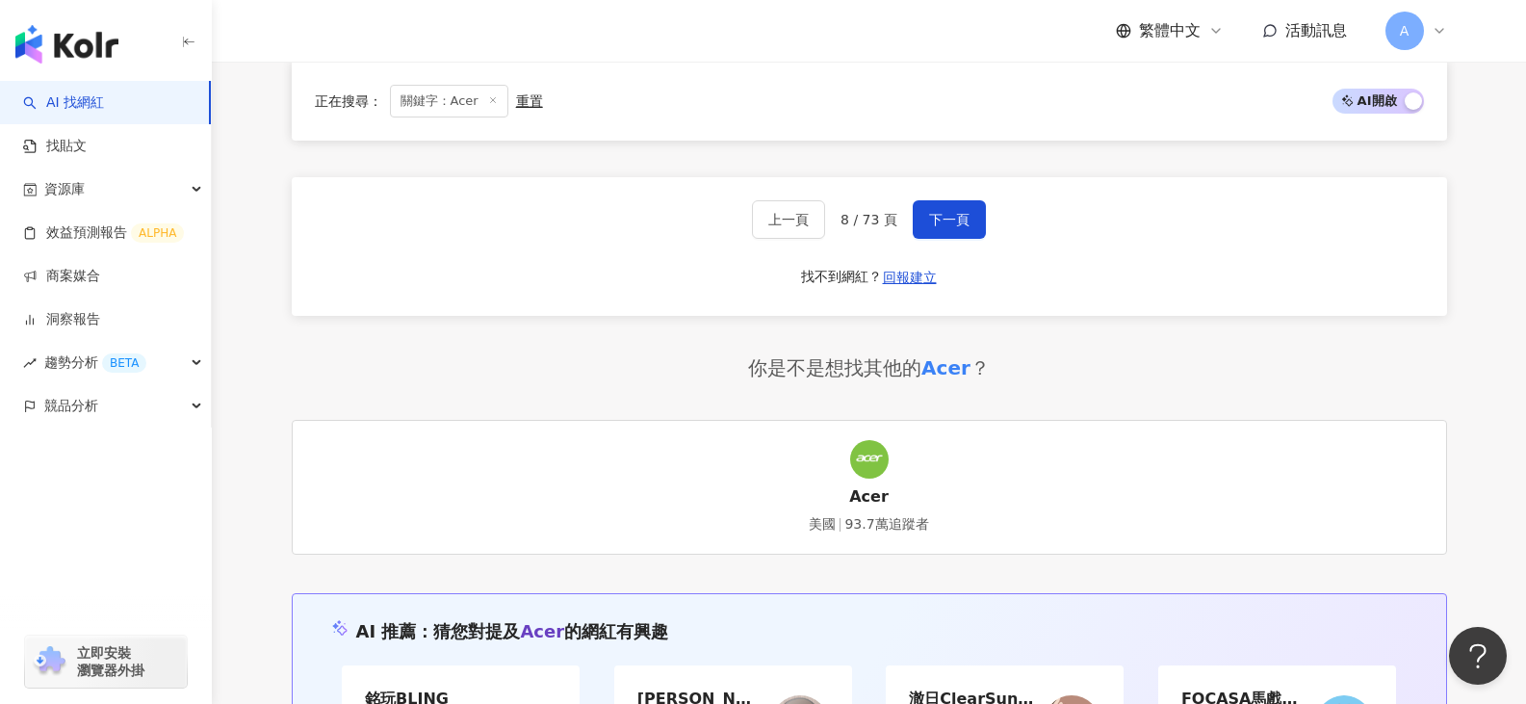
scroll to position [3369, 0]
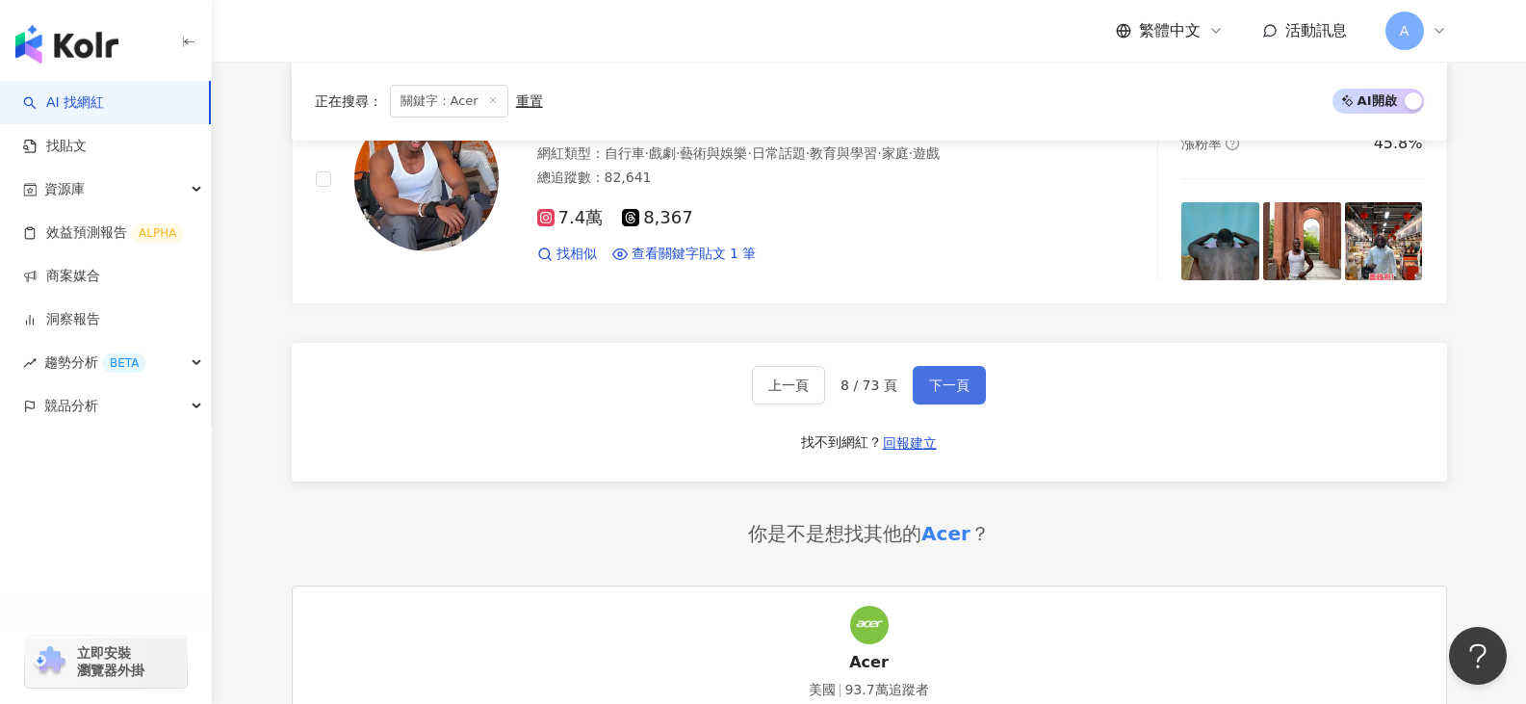
click at [919, 381] on button "下一頁" at bounding box center [948, 385] width 73 height 39
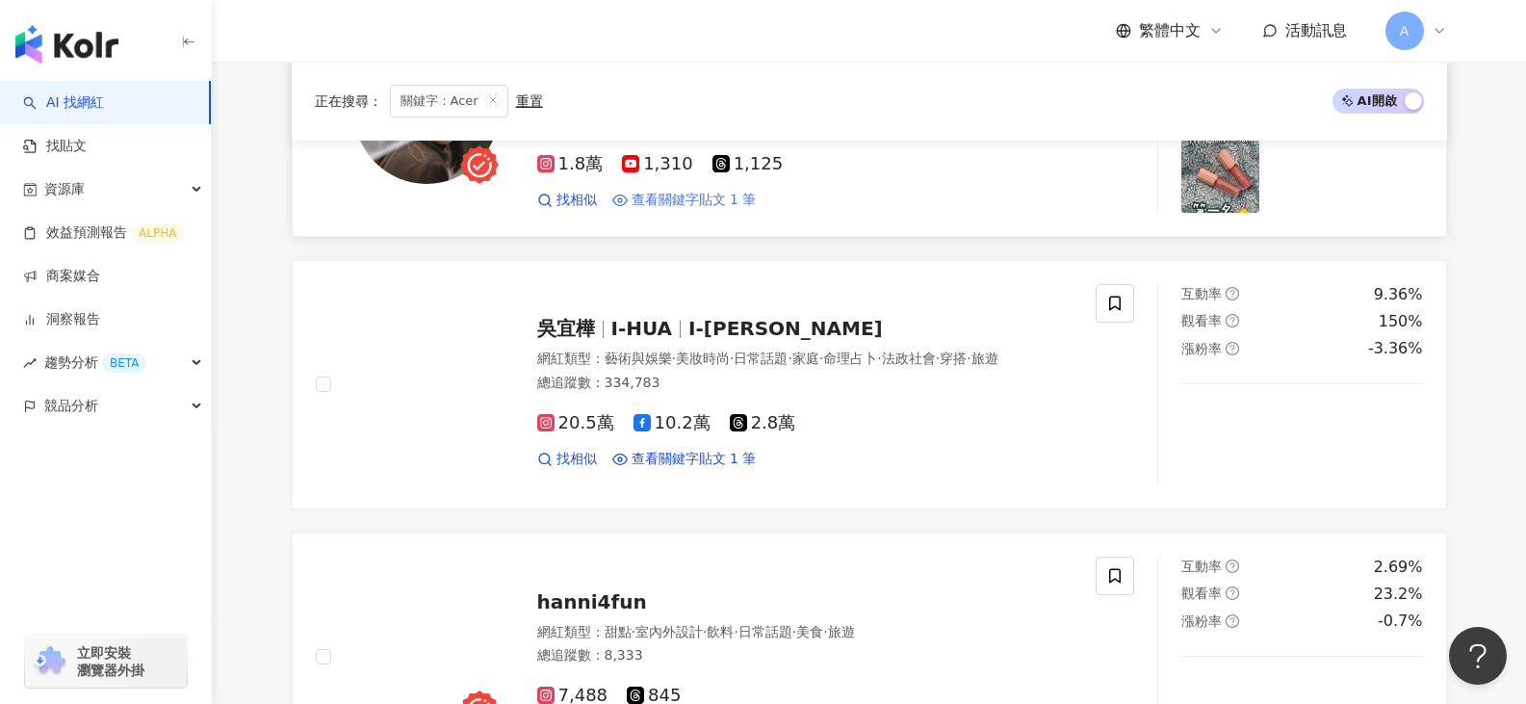
scroll to position [2791, 0]
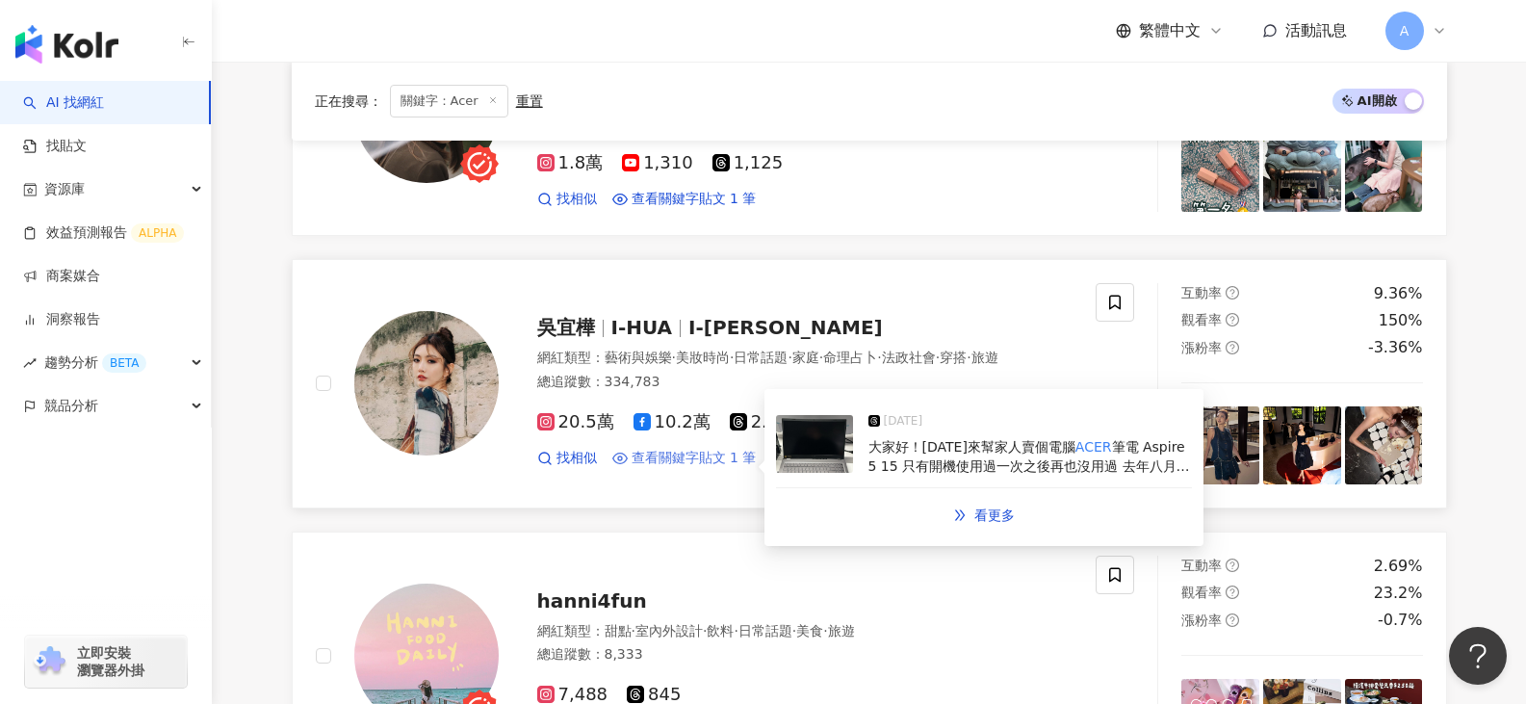
click at [706, 449] on span "查看關鍵字貼文 1 筆" at bounding box center [693, 458] width 125 height 19
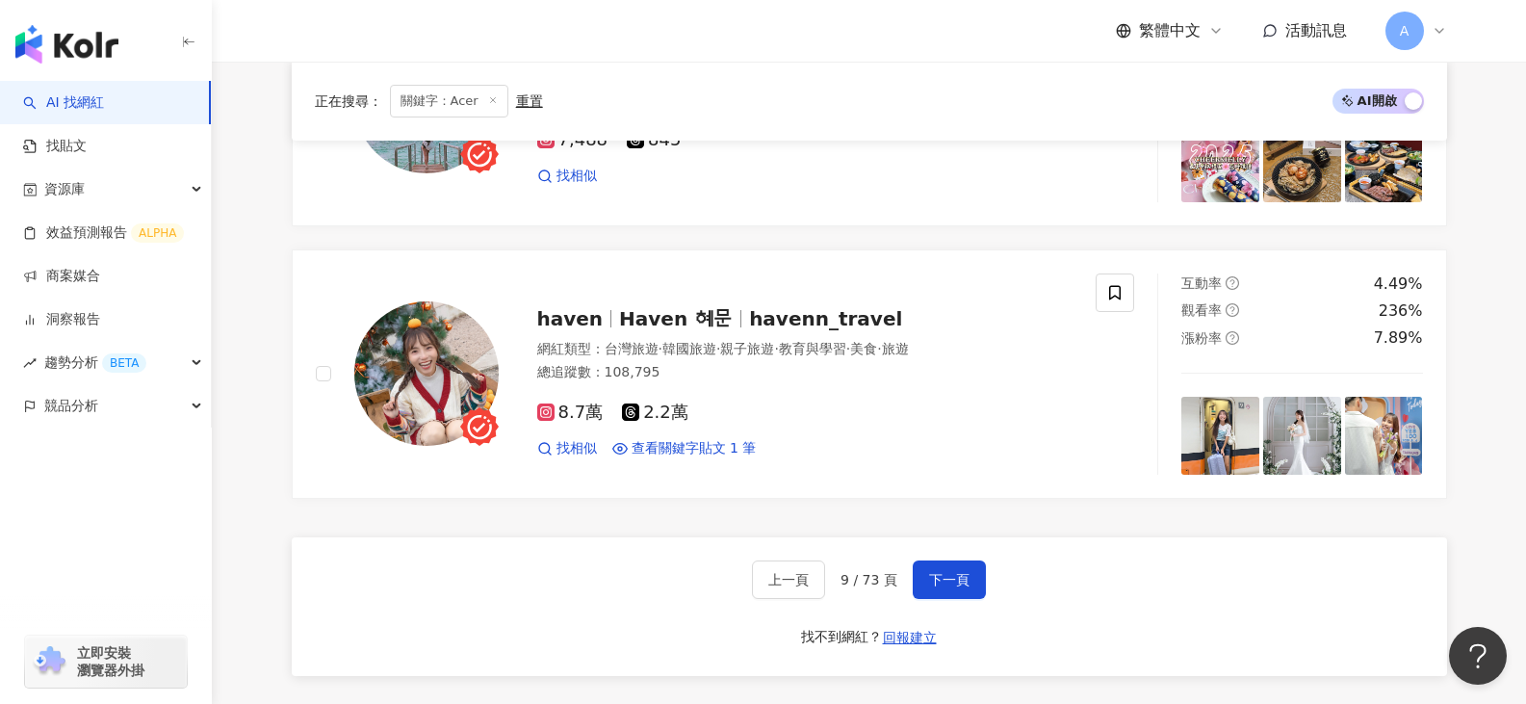
scroll to position [3369, 0]
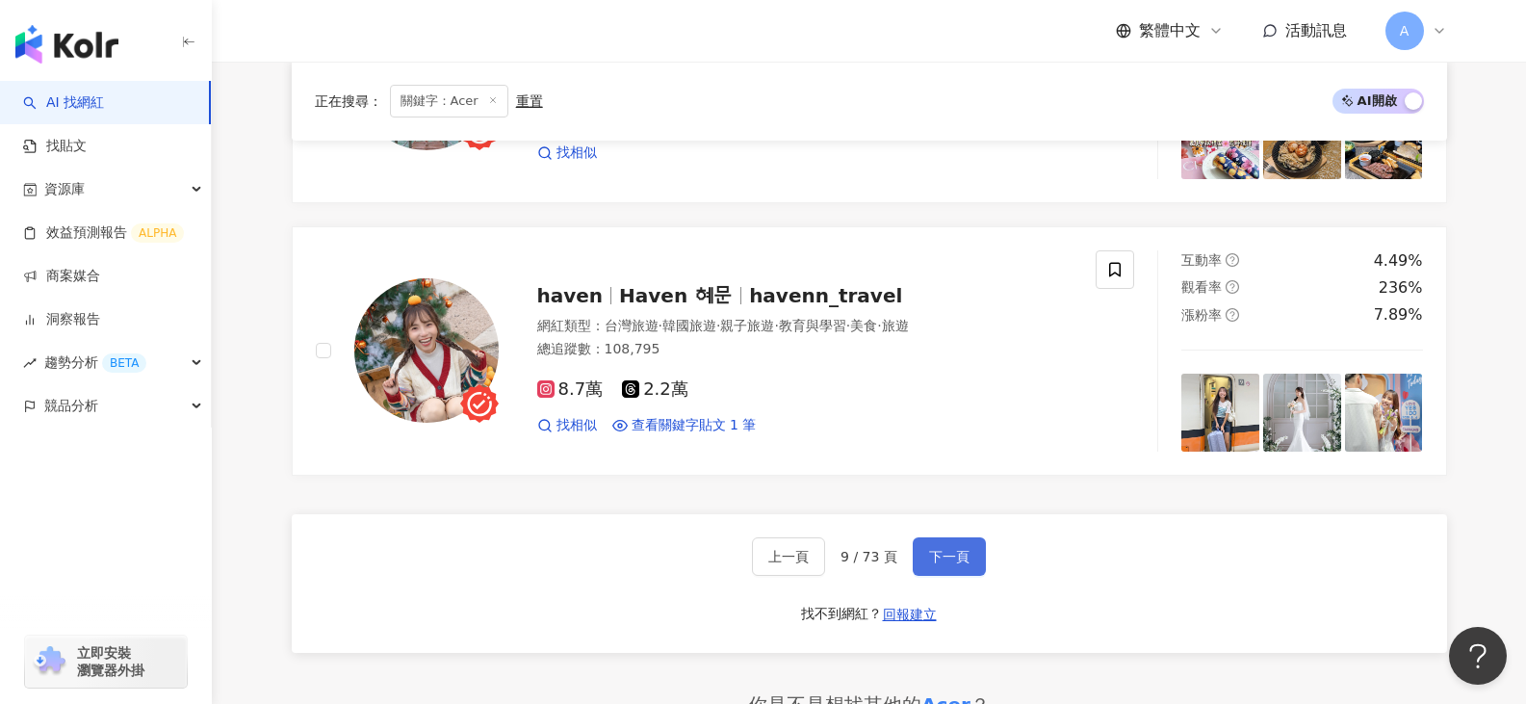
click at [945, 549] on span "下一頁" at bounding box center [949, 556] width 40 height 15
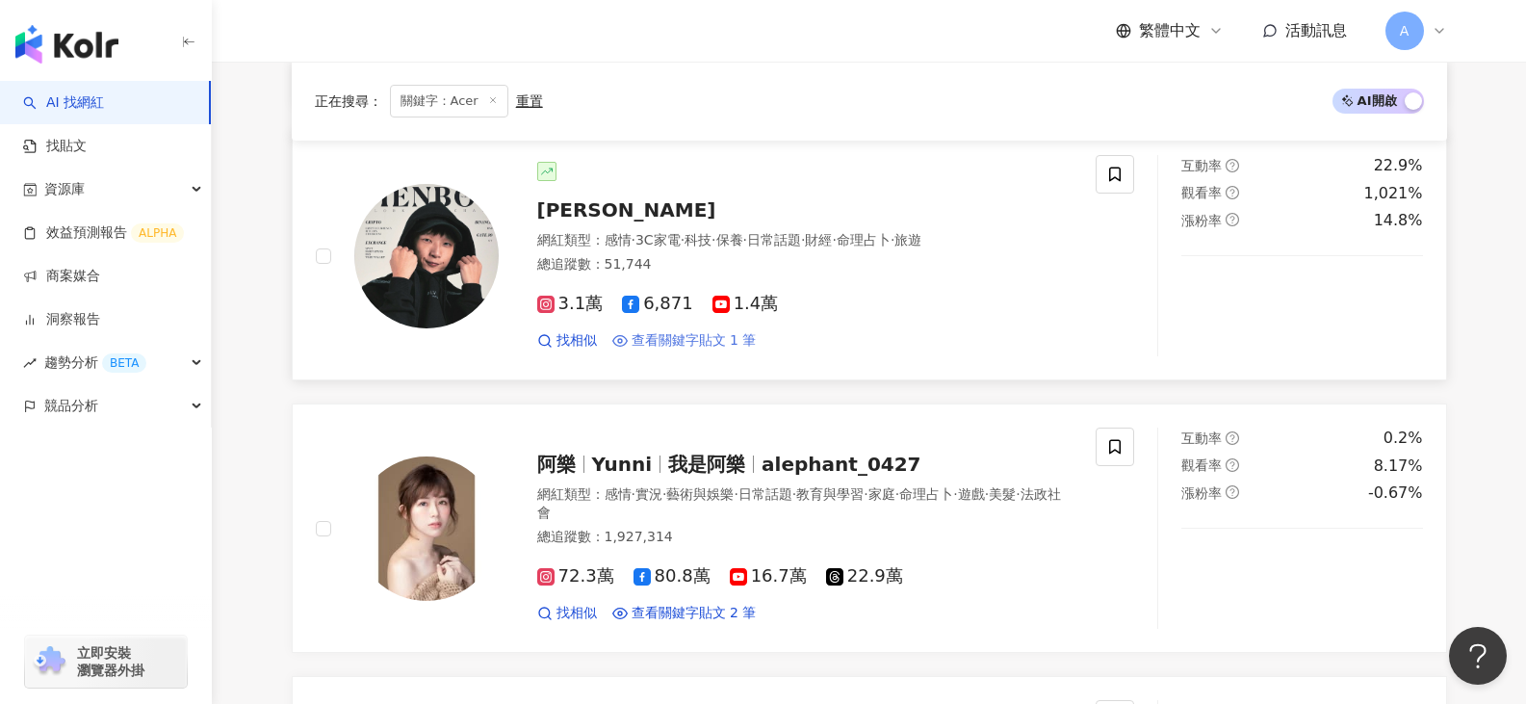
scroll to position [770, 0]
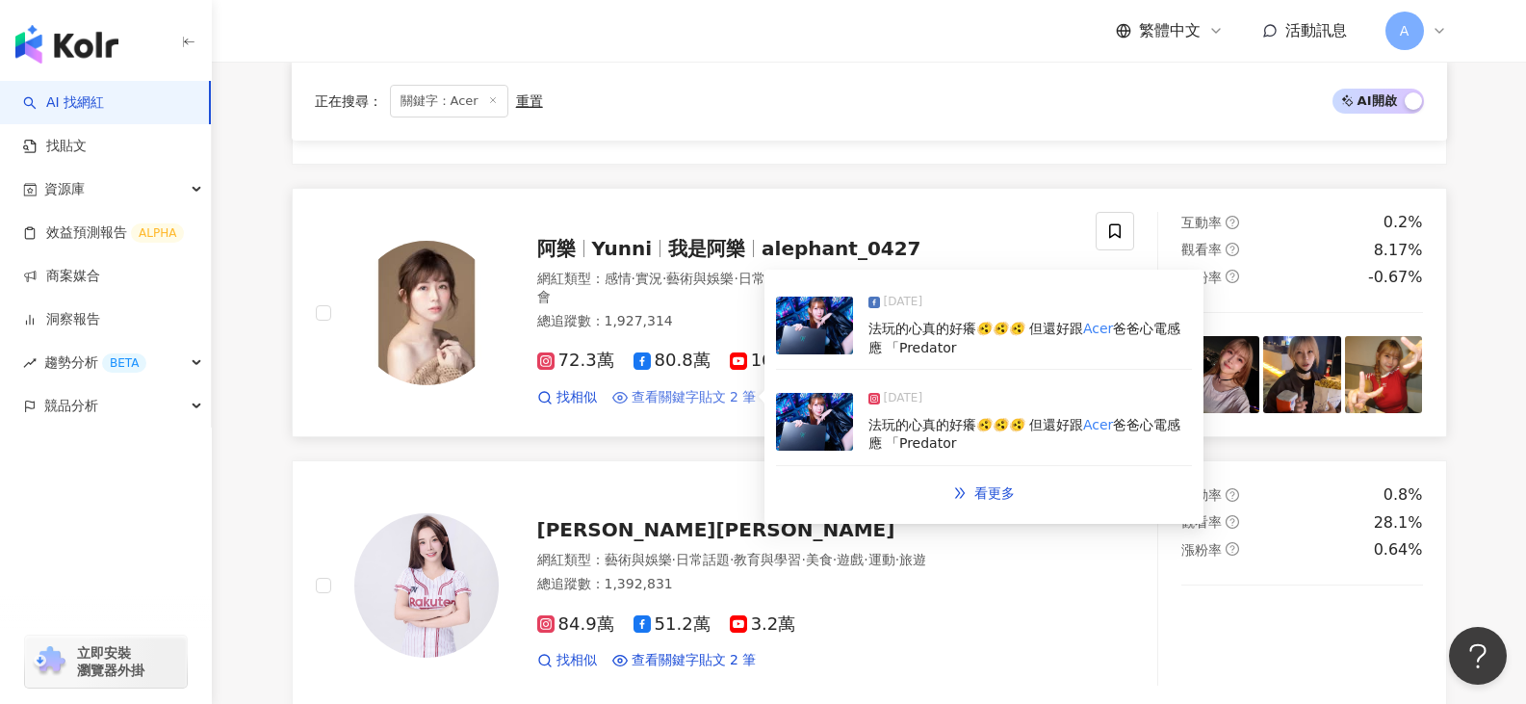
click at [717, 397] on span "查看關鍵字貼文 2 筆" at bounding box center [693, 397] width 125 height 19
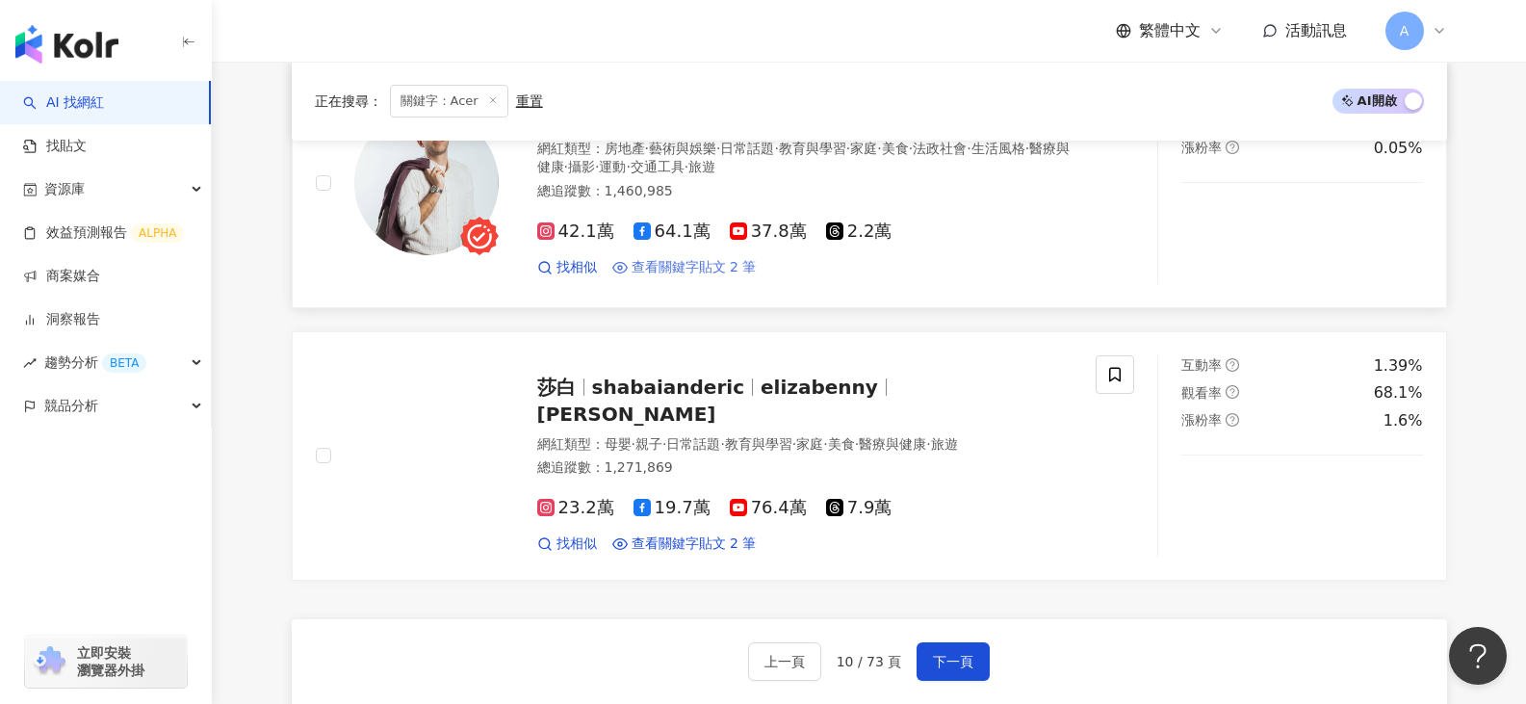
scroll to position [3080, 0]
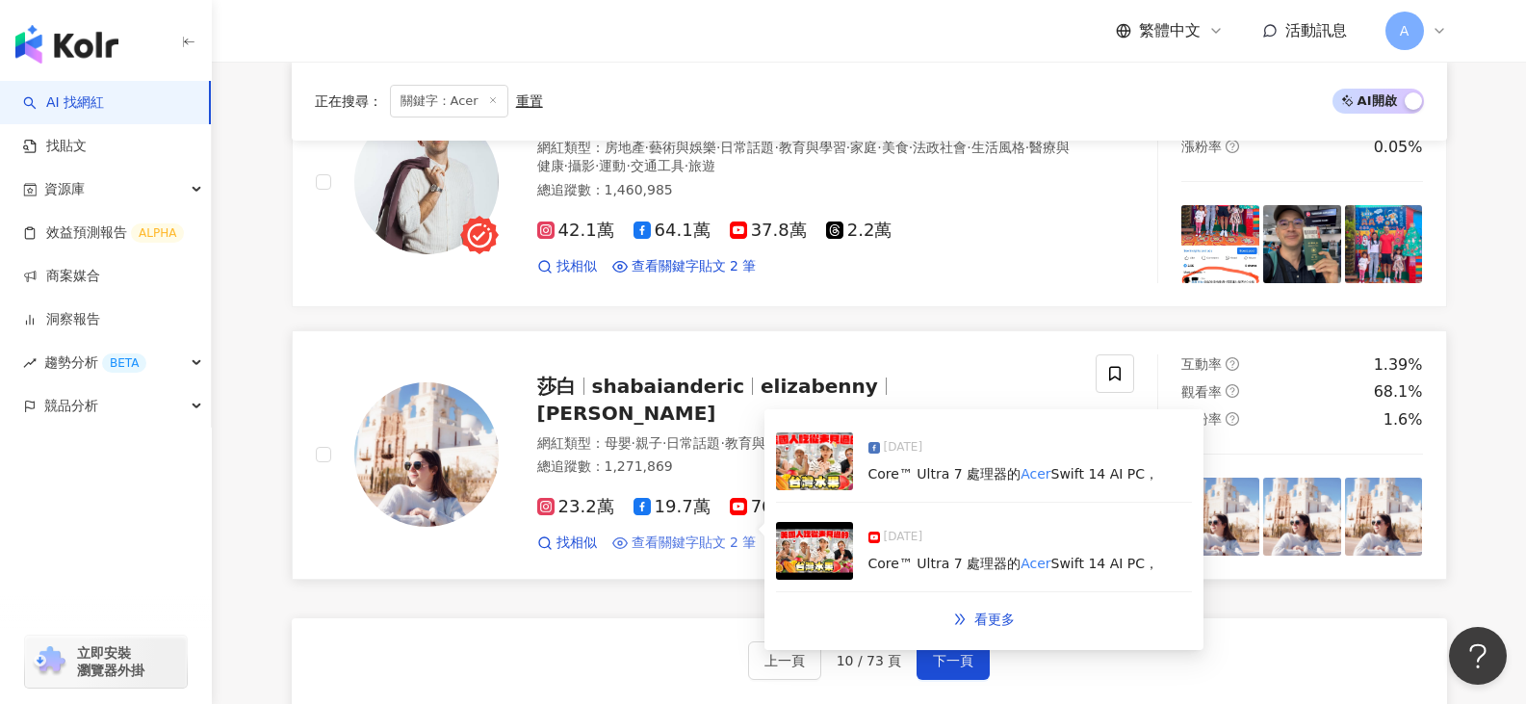
click at [720, 536] on span "查看關鍵字貼文 2 筆" at bounding box center [693, 542] width 125 height 19
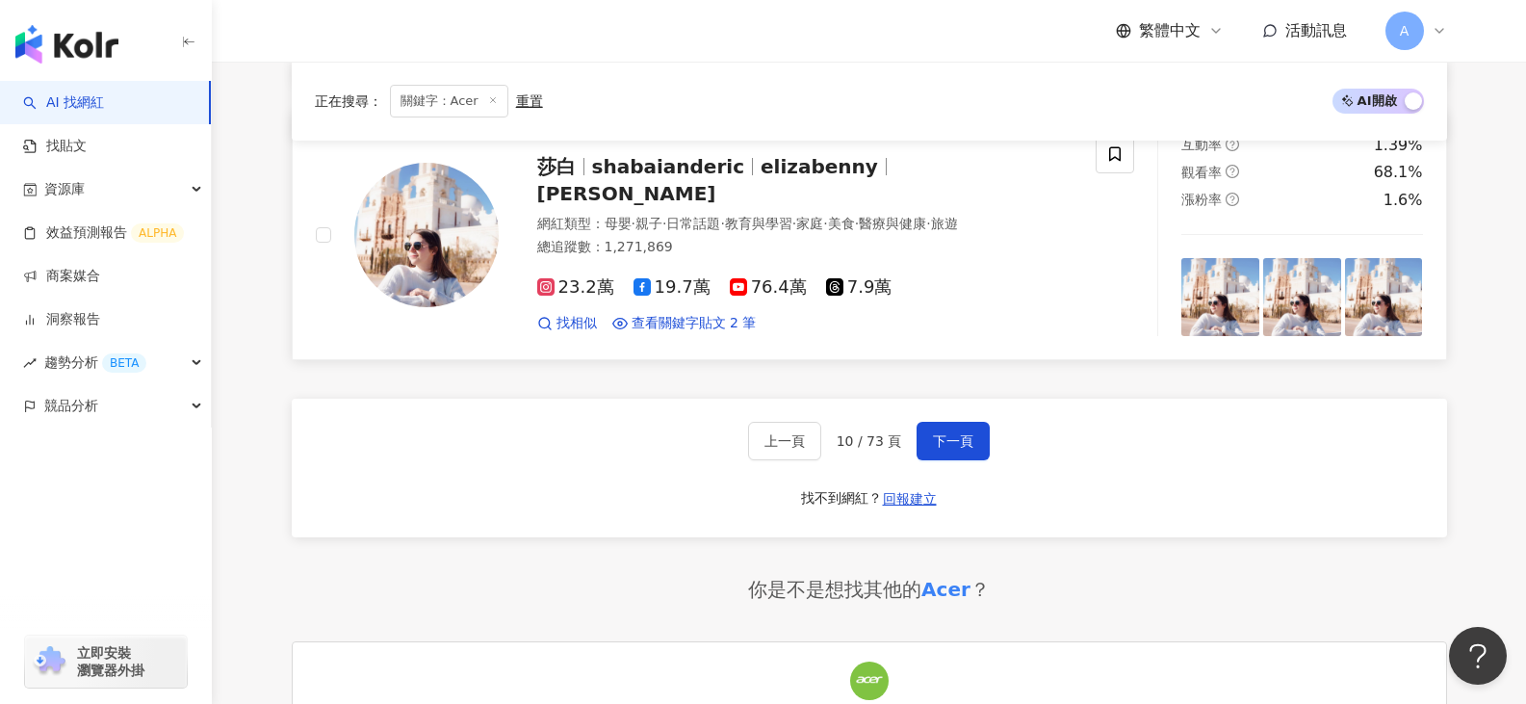
scroll to position [3465, 0]
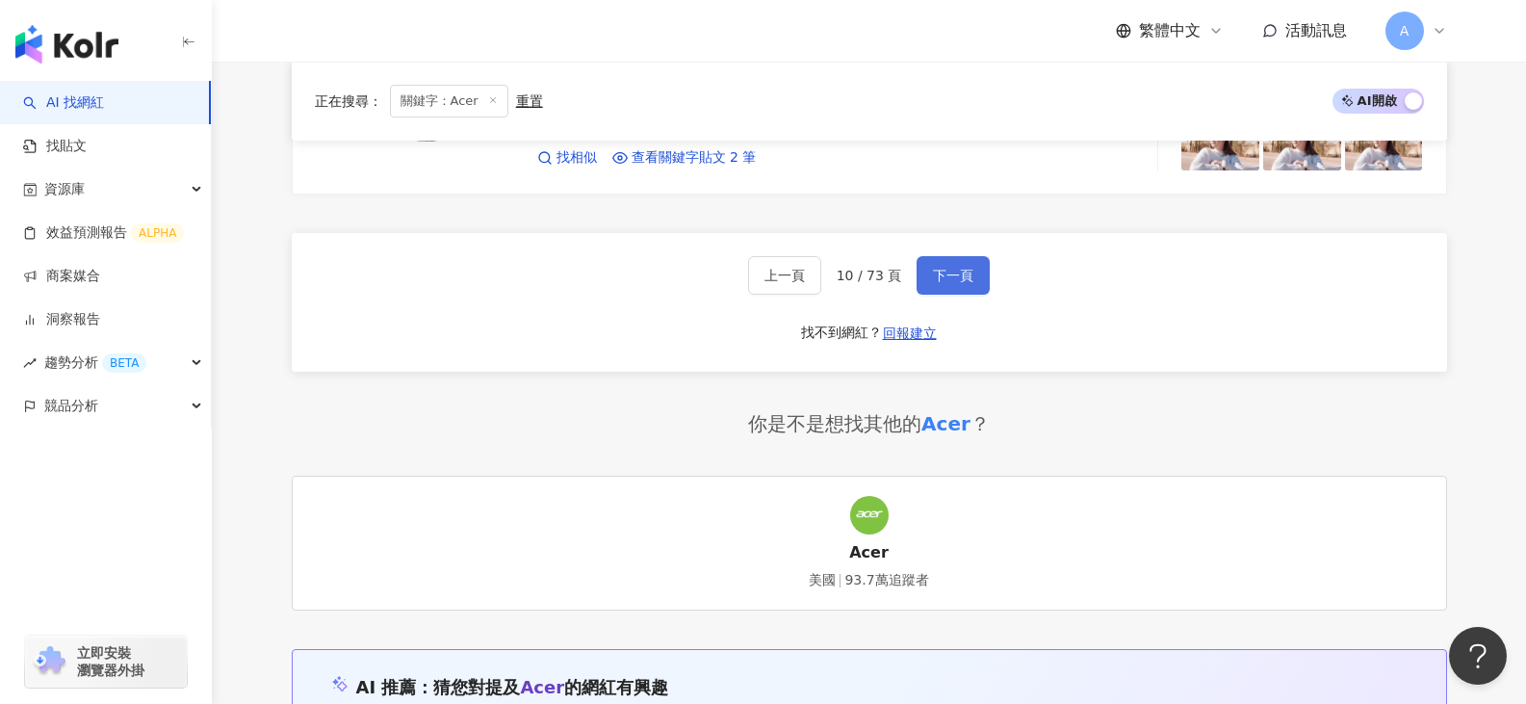
click at [934, 276] on span "下一頁" at bounding box center [953, 275] width 40 height 15
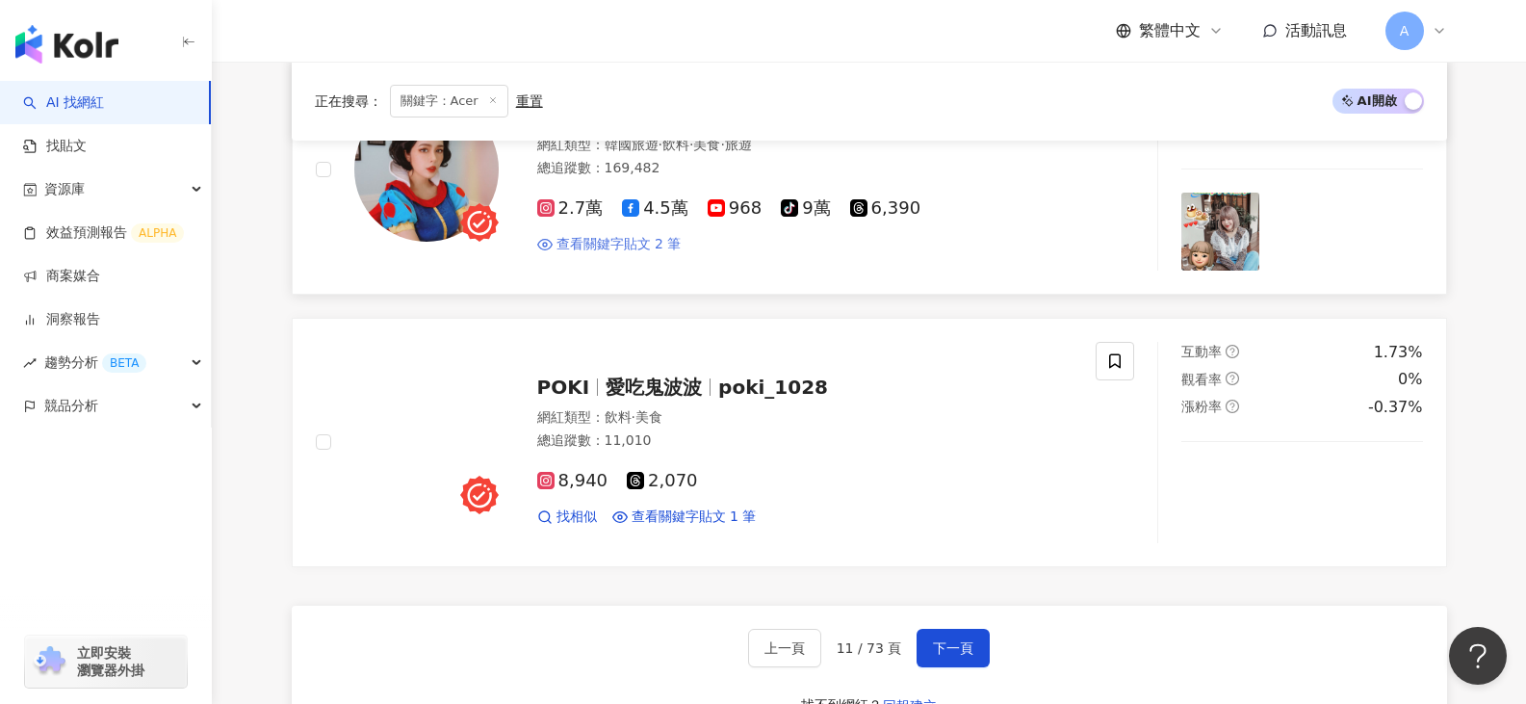
scroll to position [3176, 0]
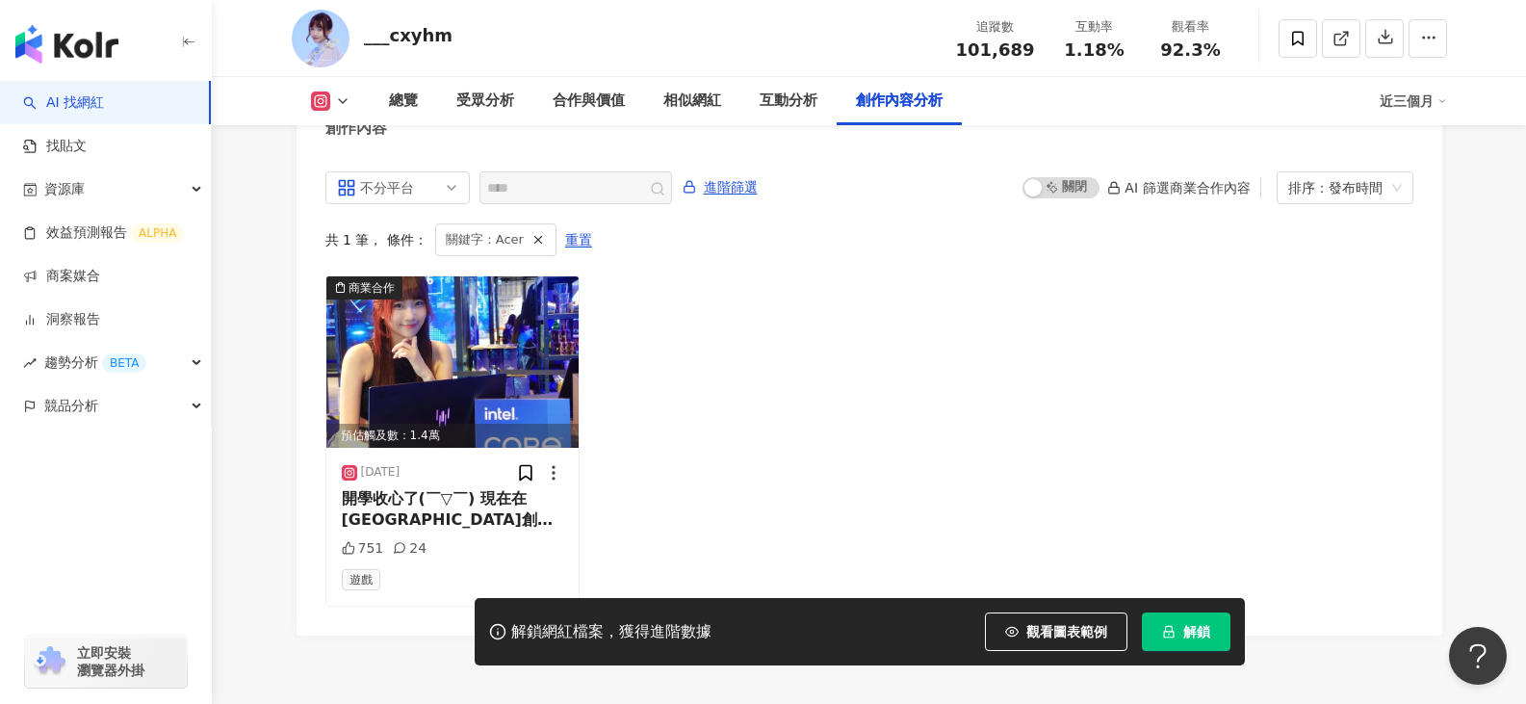
scroll to position [5933, 0]
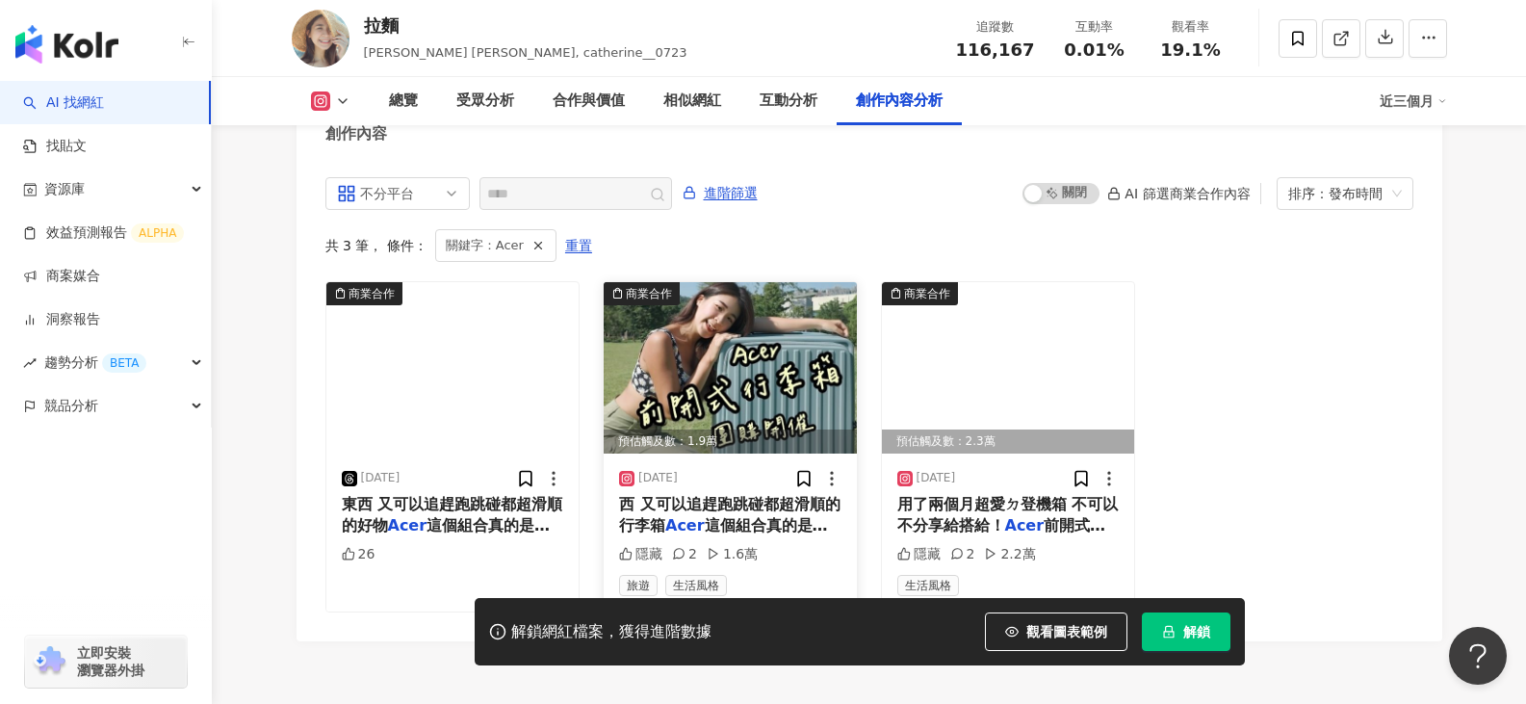
scroll to position [5911, 0]
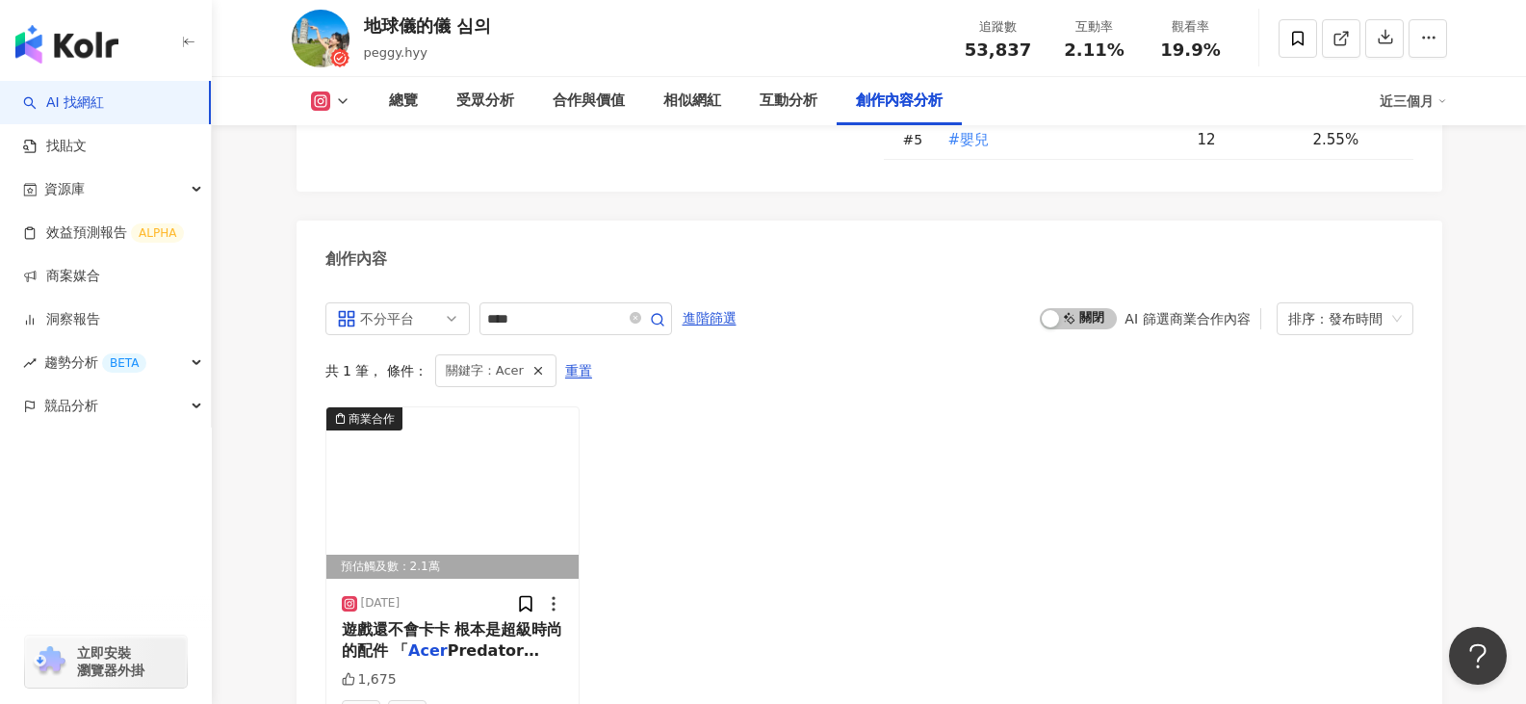
scroll to position [5450, 0]
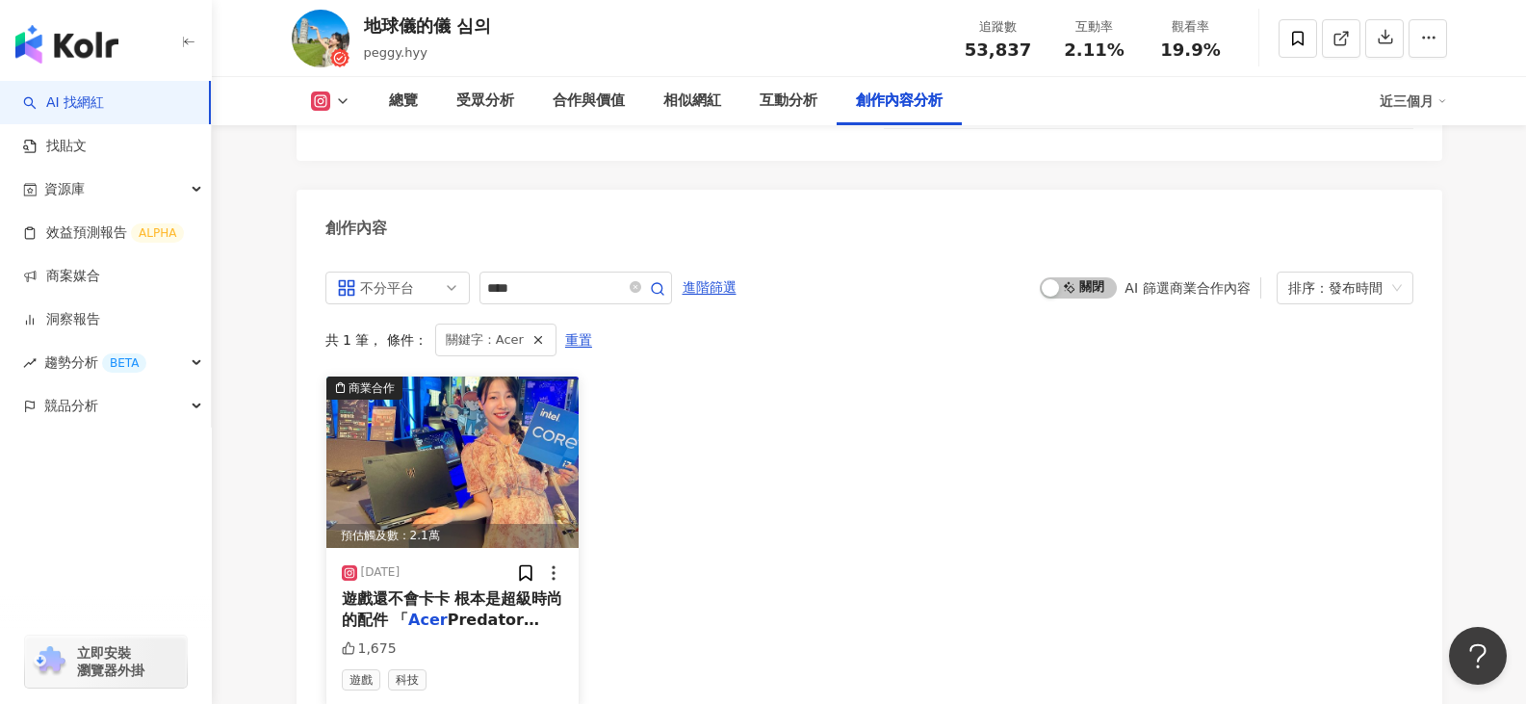
click at [488, 589] on span "遊戲還不會卡卡 根本是超級時尚的配件 「" at bounding box center [452, 608] width 221 height 39
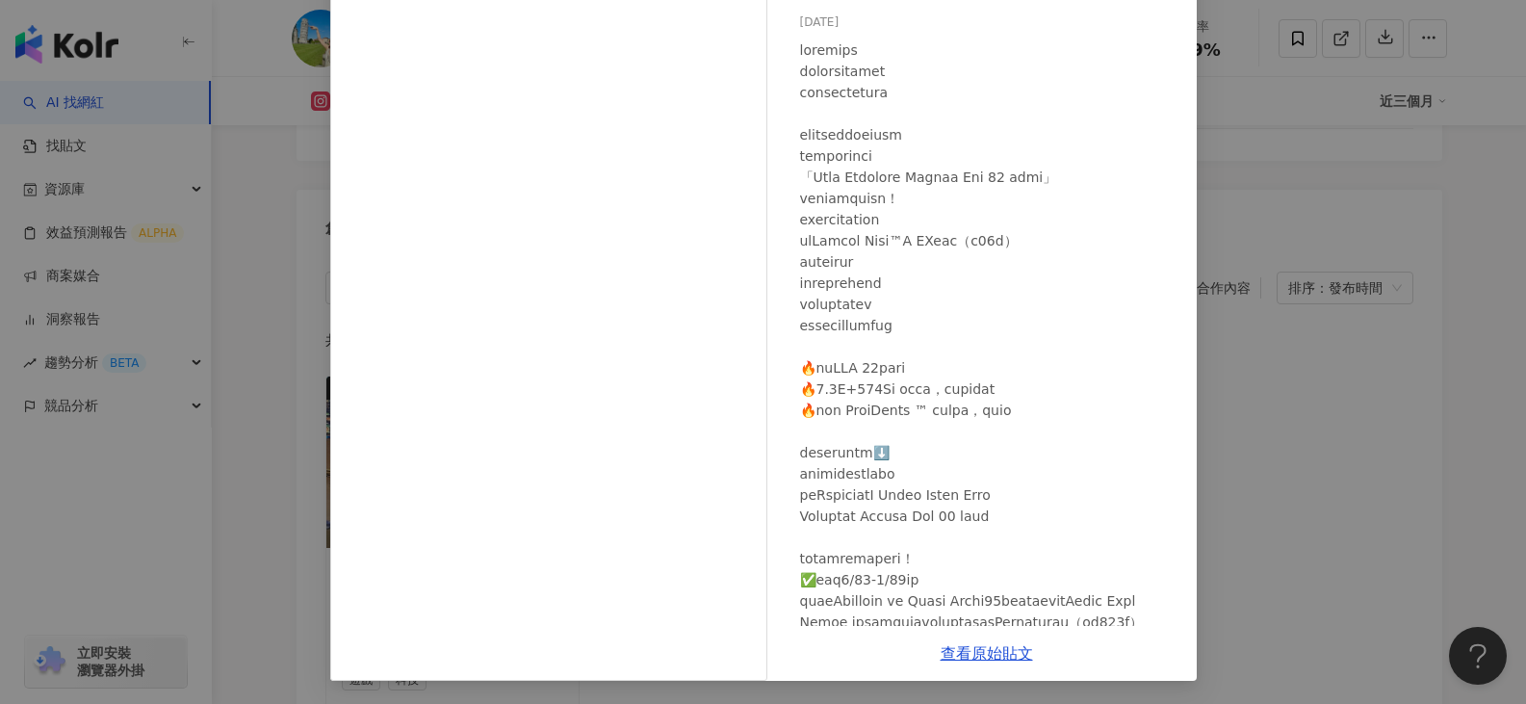
scroll to position [0, 0]
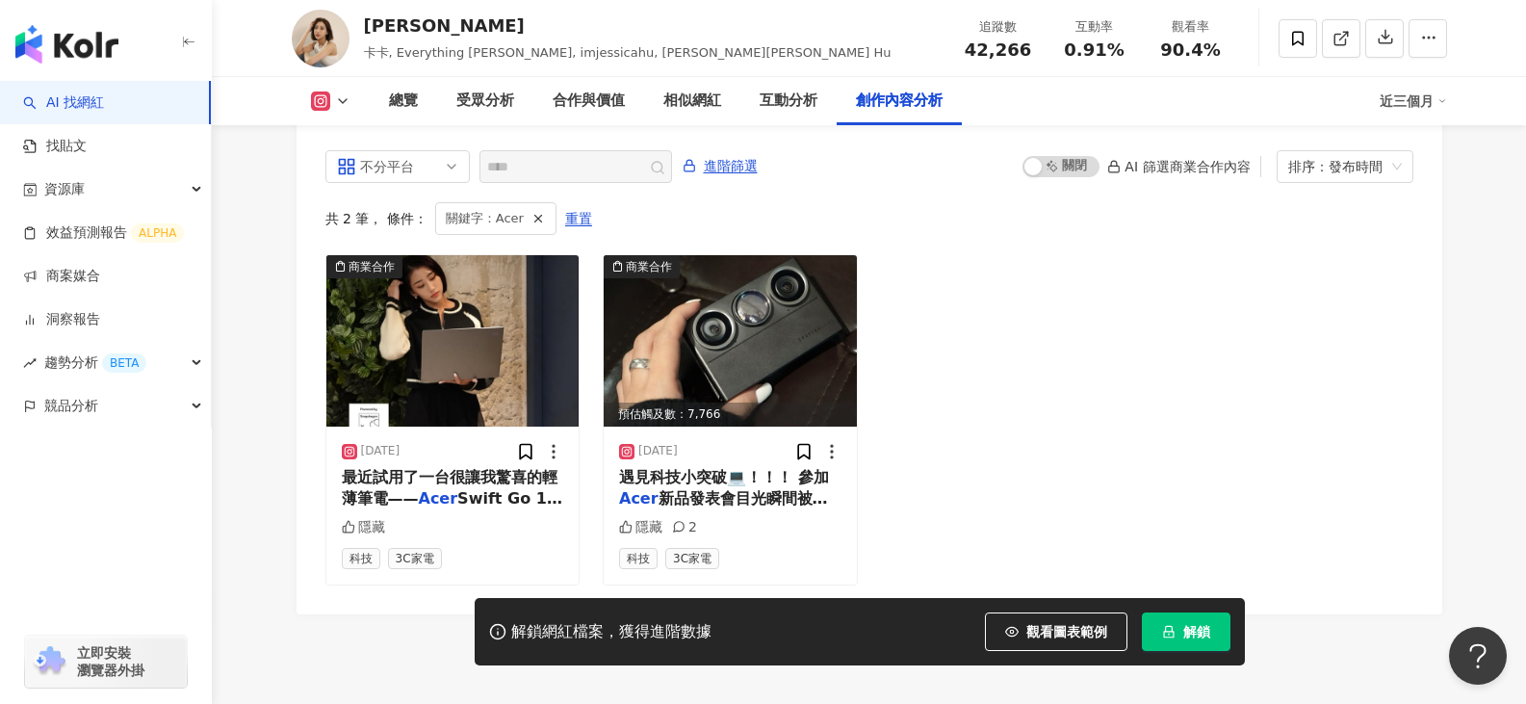
scroll to position [5872, 0]
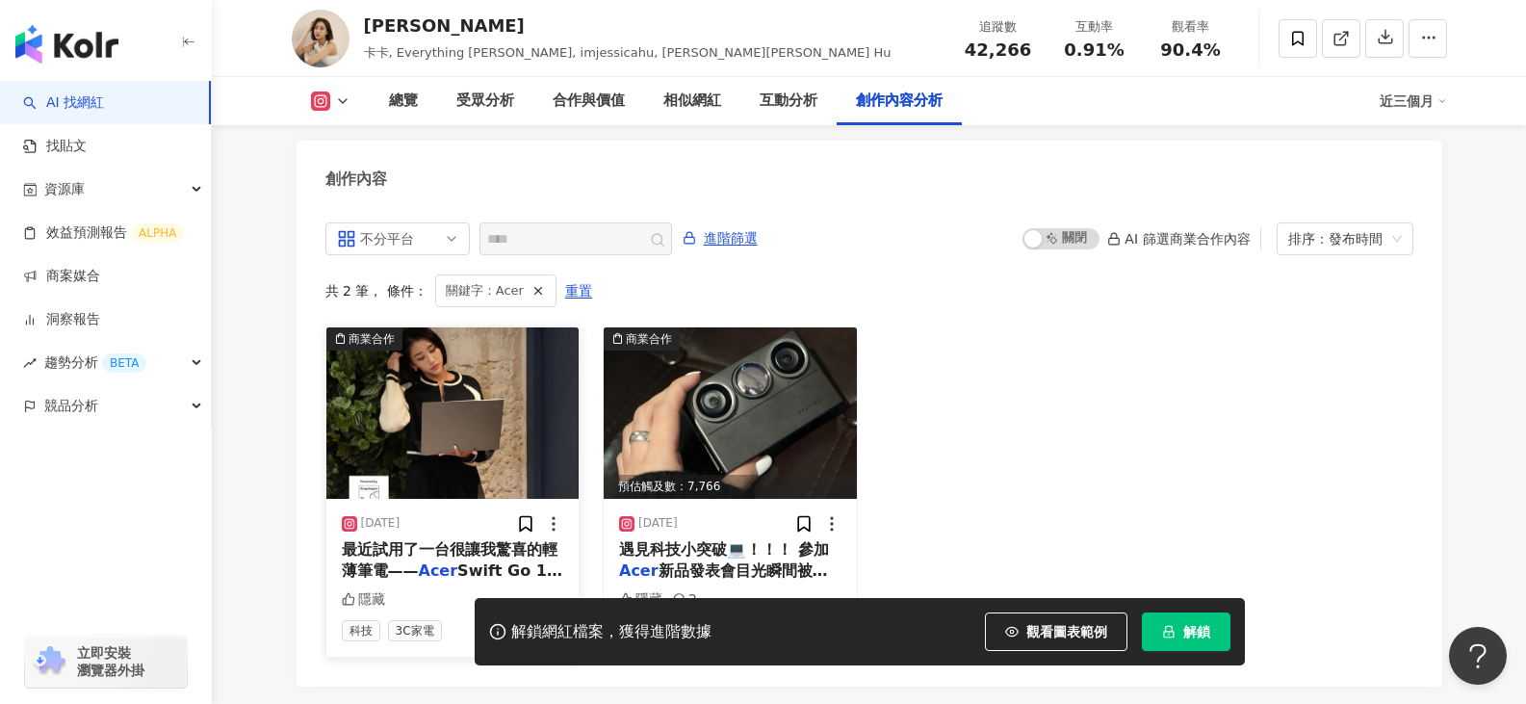
click at [411, 543] on span "最近試用了一台很讓我驚喜的輕薄筆電——" at bounding box center [450, 559] width 216 height 39
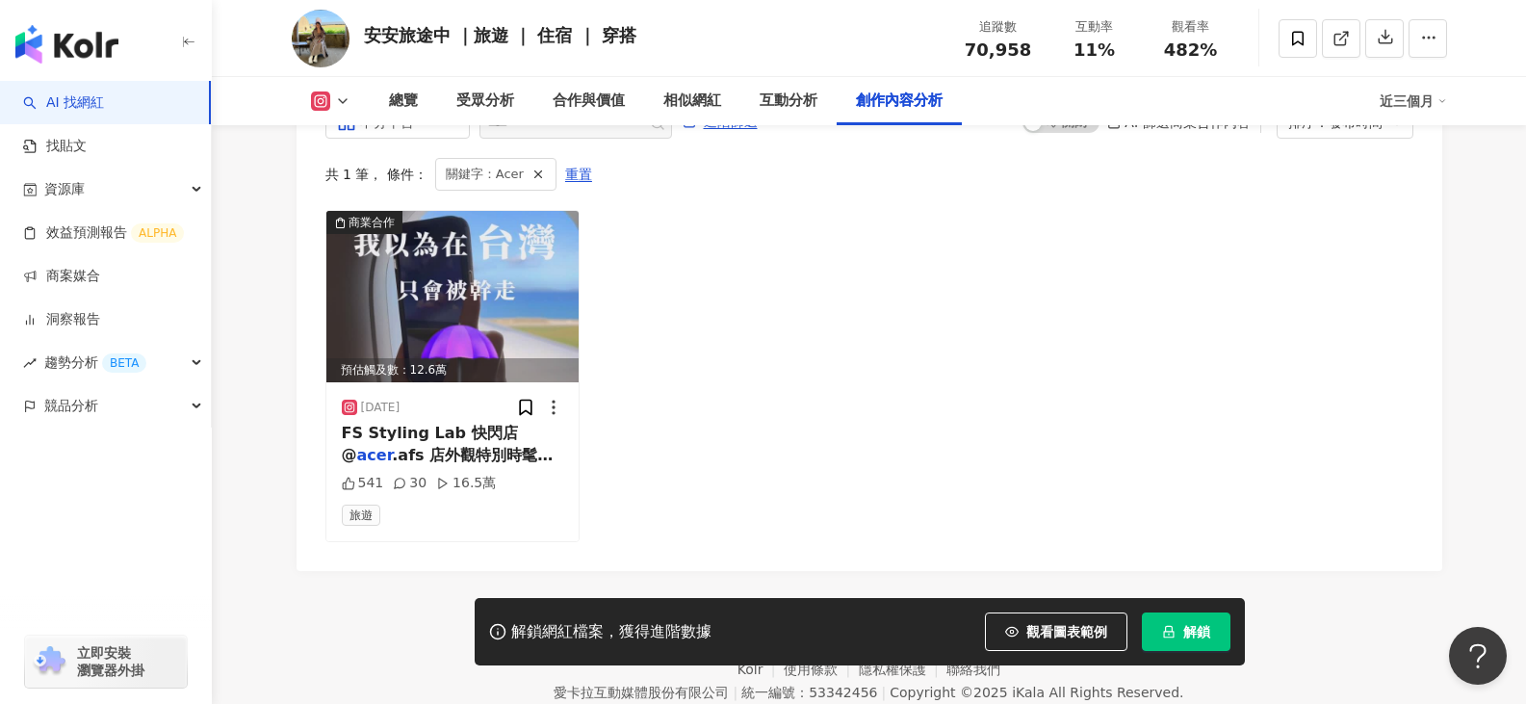
scroll to position [5937, 0]
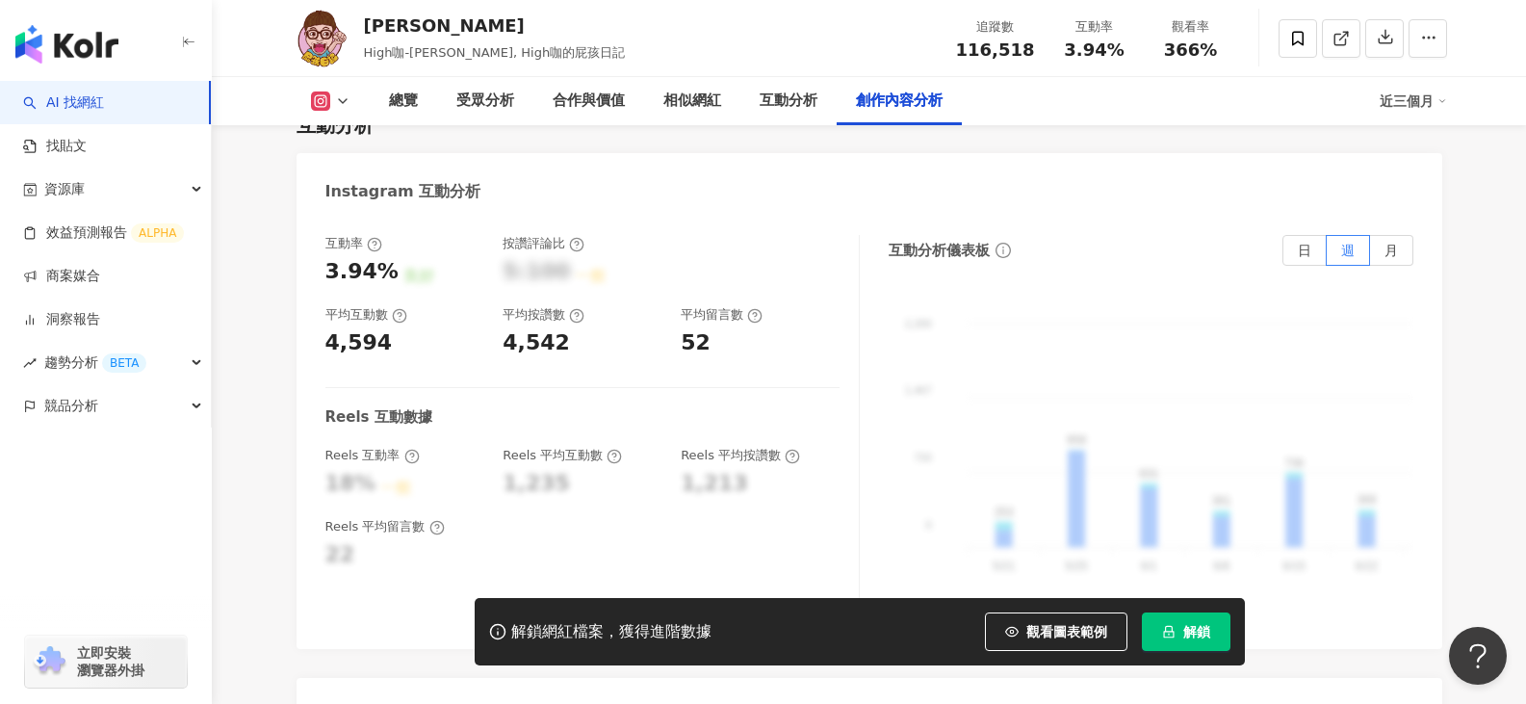
scroll to position [6136, 0]
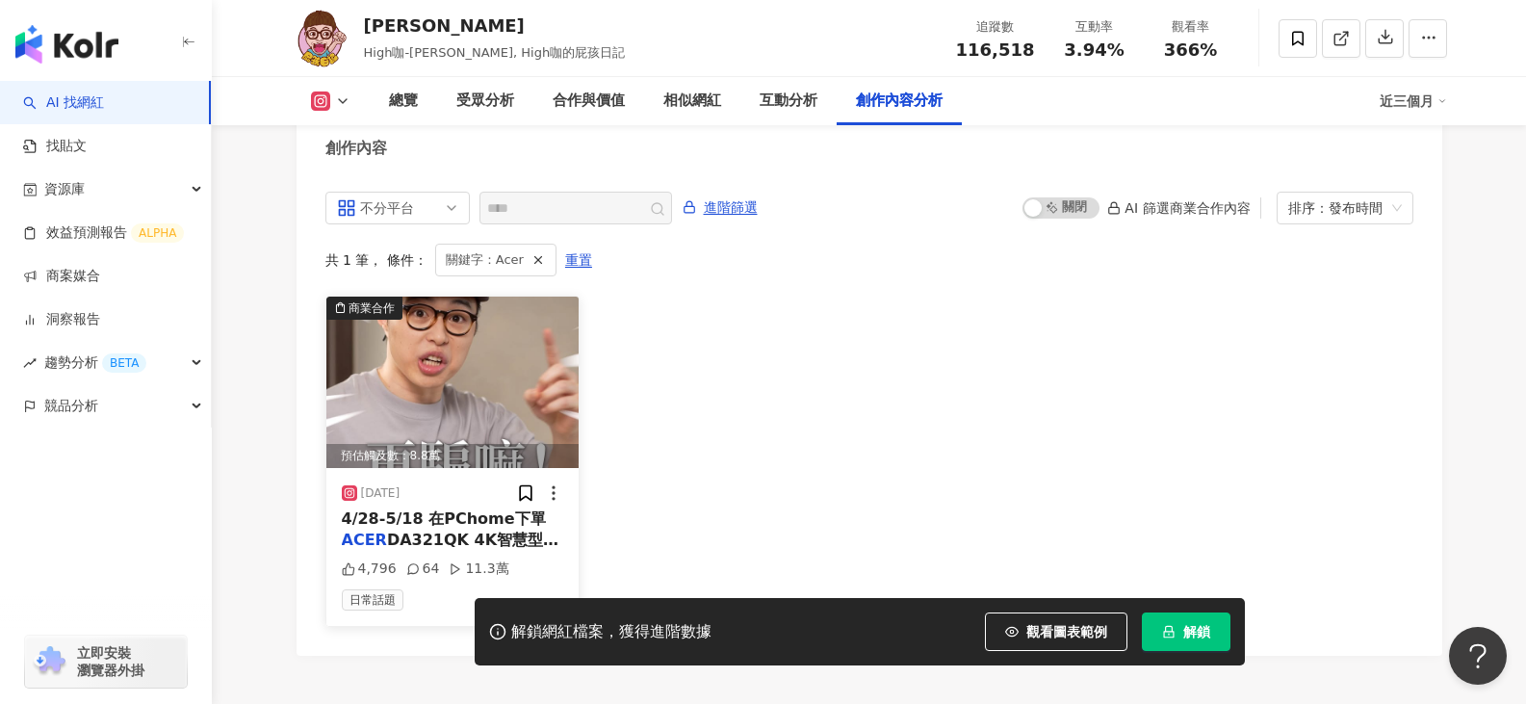
click at [496, 530] on span "DA321QK 4K智慧型螢幕" at bounding box center [451, 549] width 218 height 39
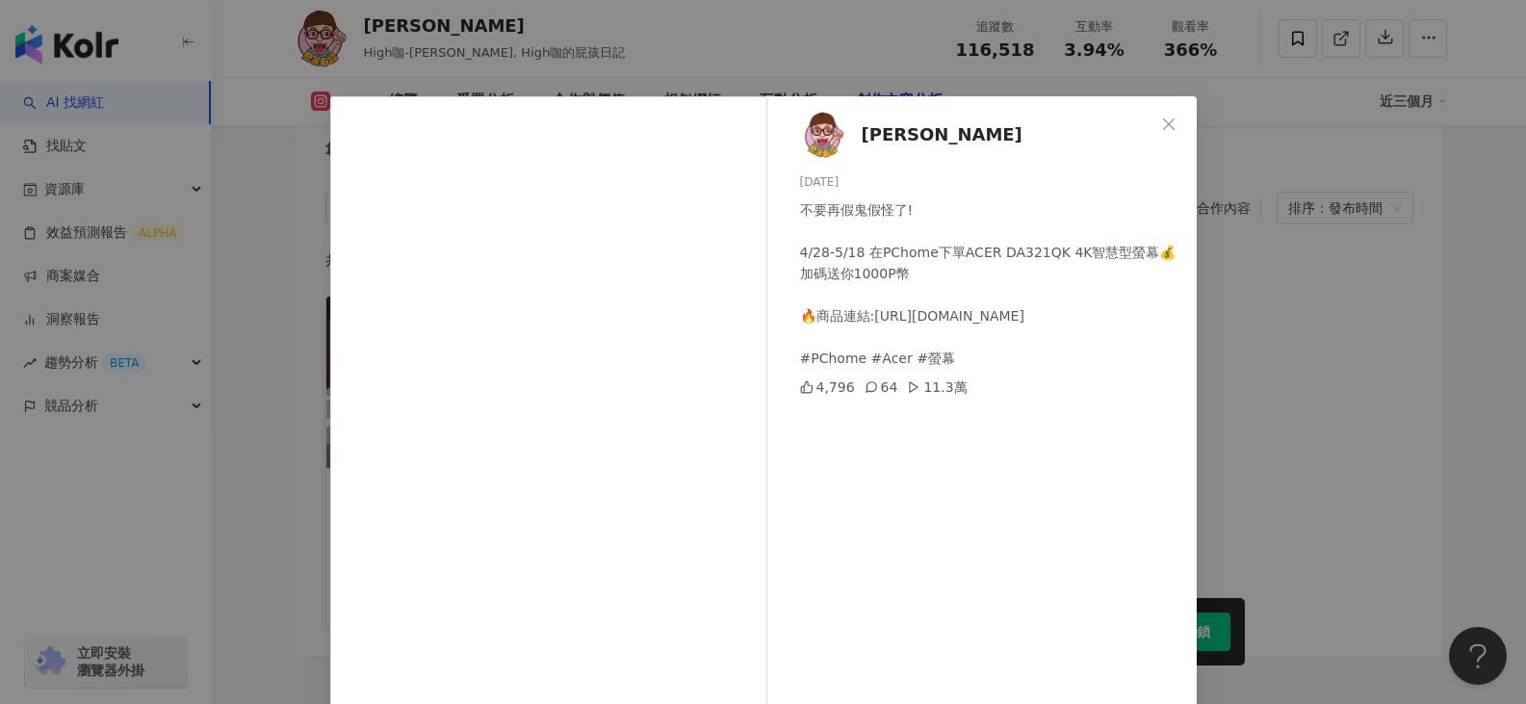
scroll to position [96, 0]
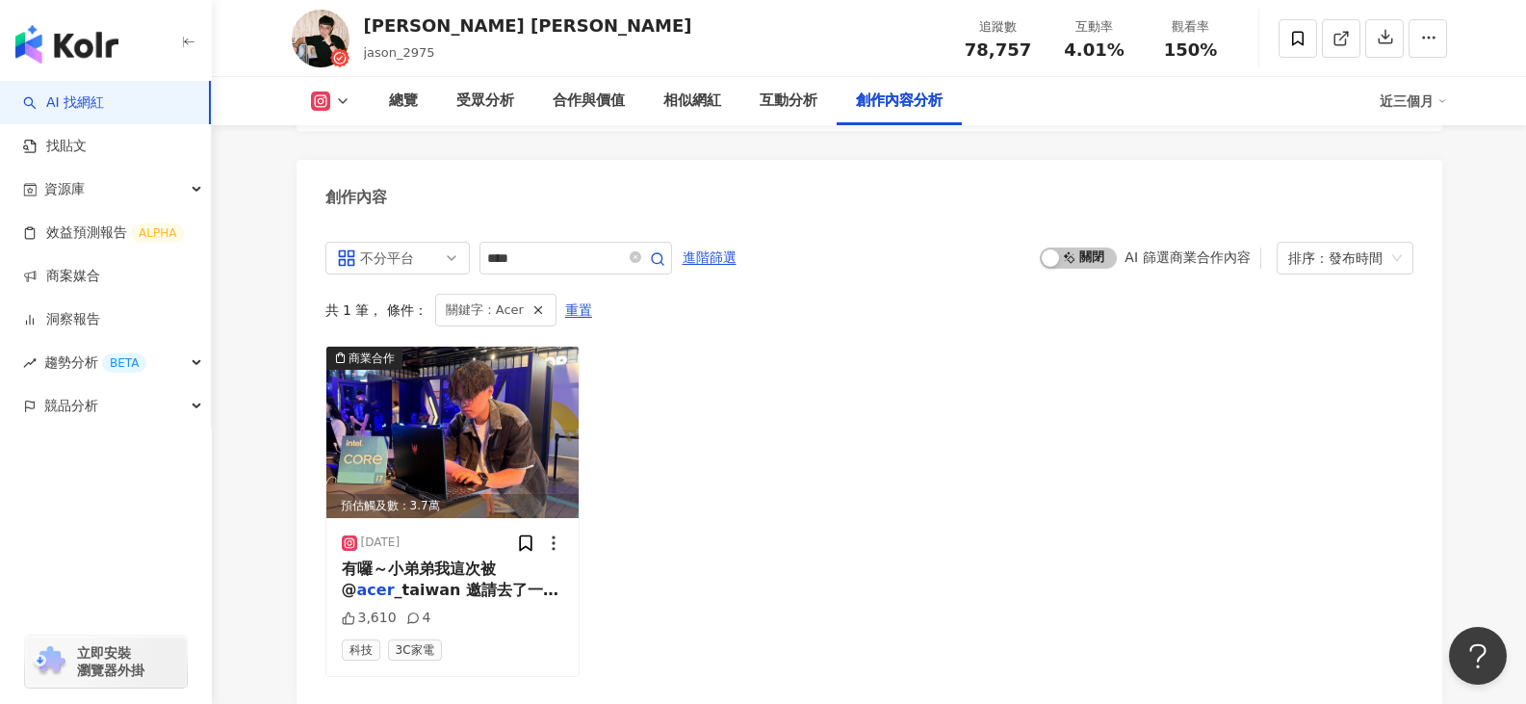
scroll to position [5401, 0]
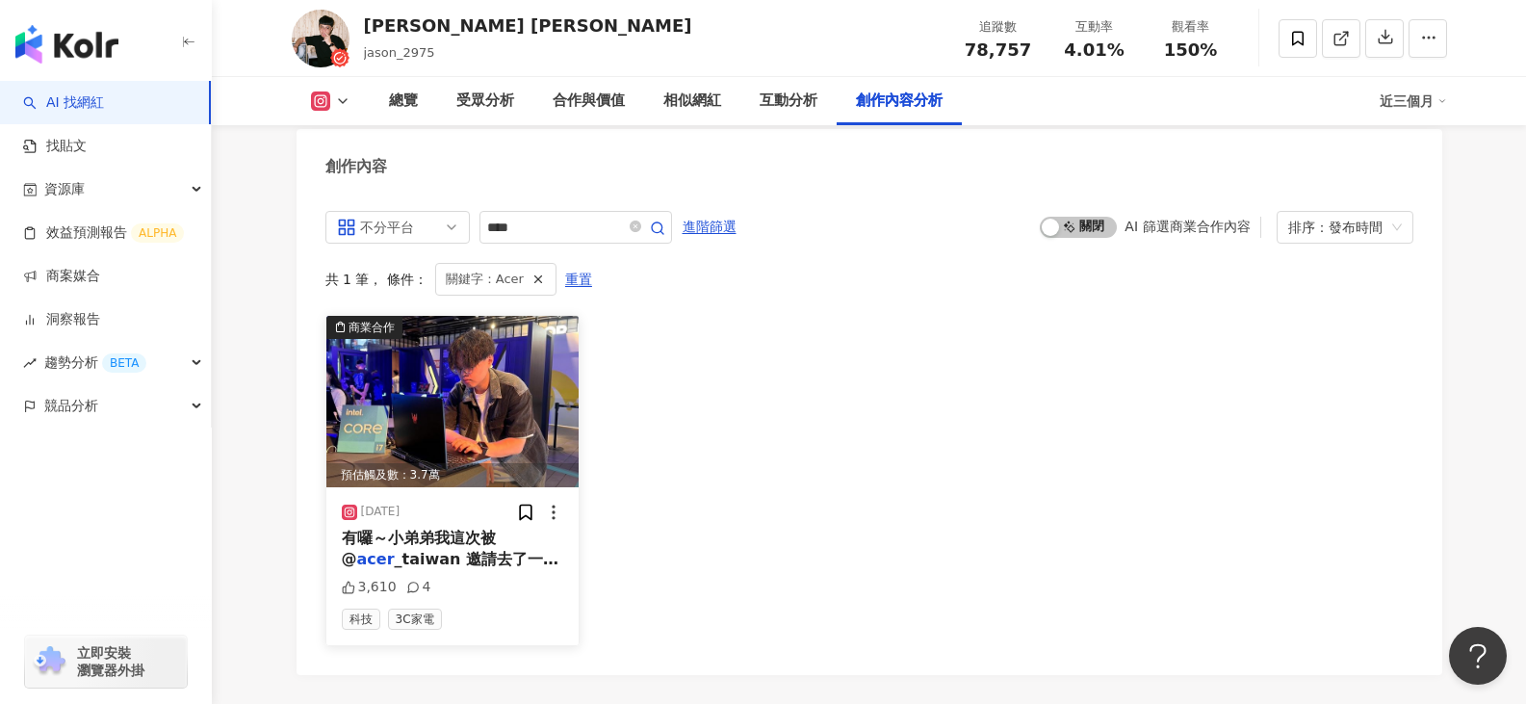
click at [449, 550] on span "_taiwan 邀請去了一趟在三創的Intel Gamer Days玩了整個下午還體驗了他們這次開學季必備熱銷款 🔥🔥『" at bounding box center [451, 602] width 218 height 105
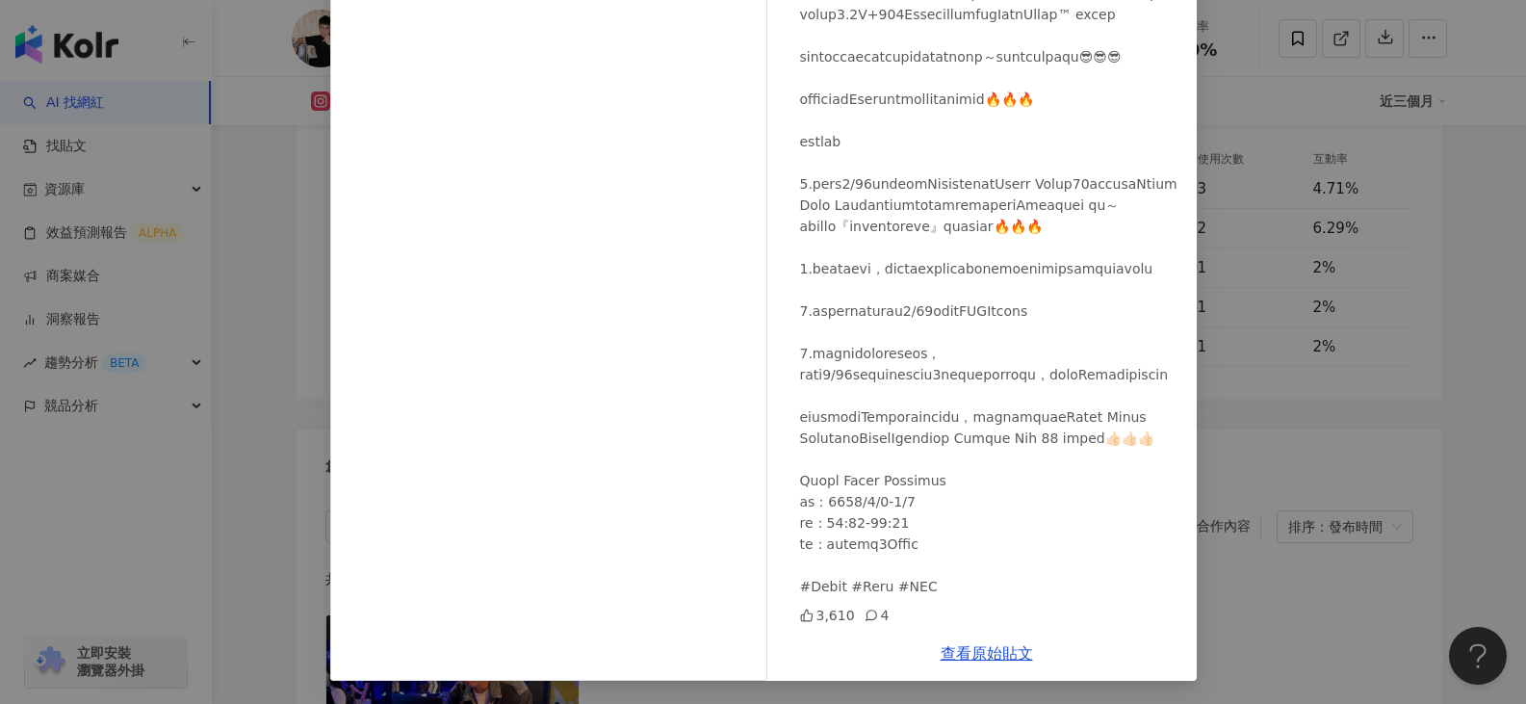
scroll to position [0, 0]
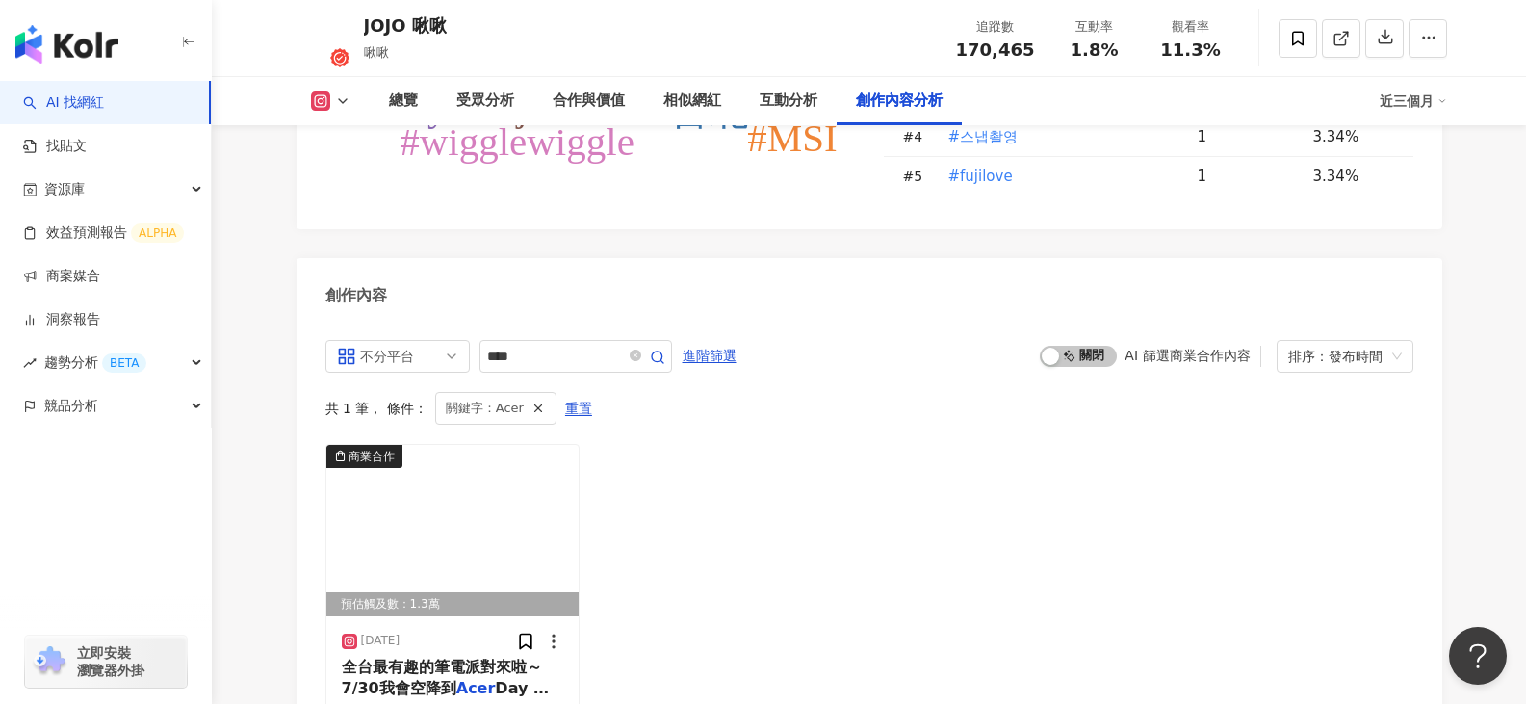
scroll to position [5760, 0]
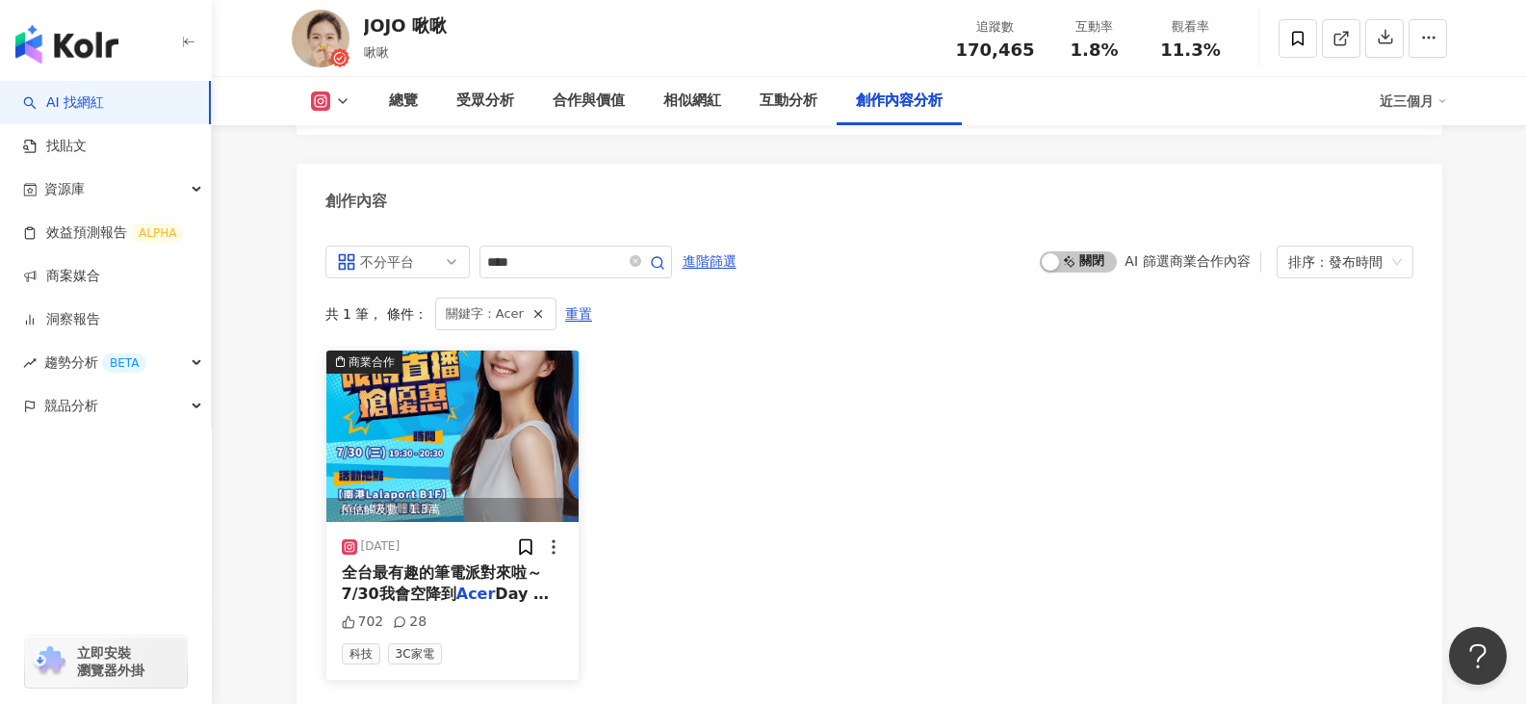
click at [483, 424] on img at bounding box center [452, 435] width 253 height 171
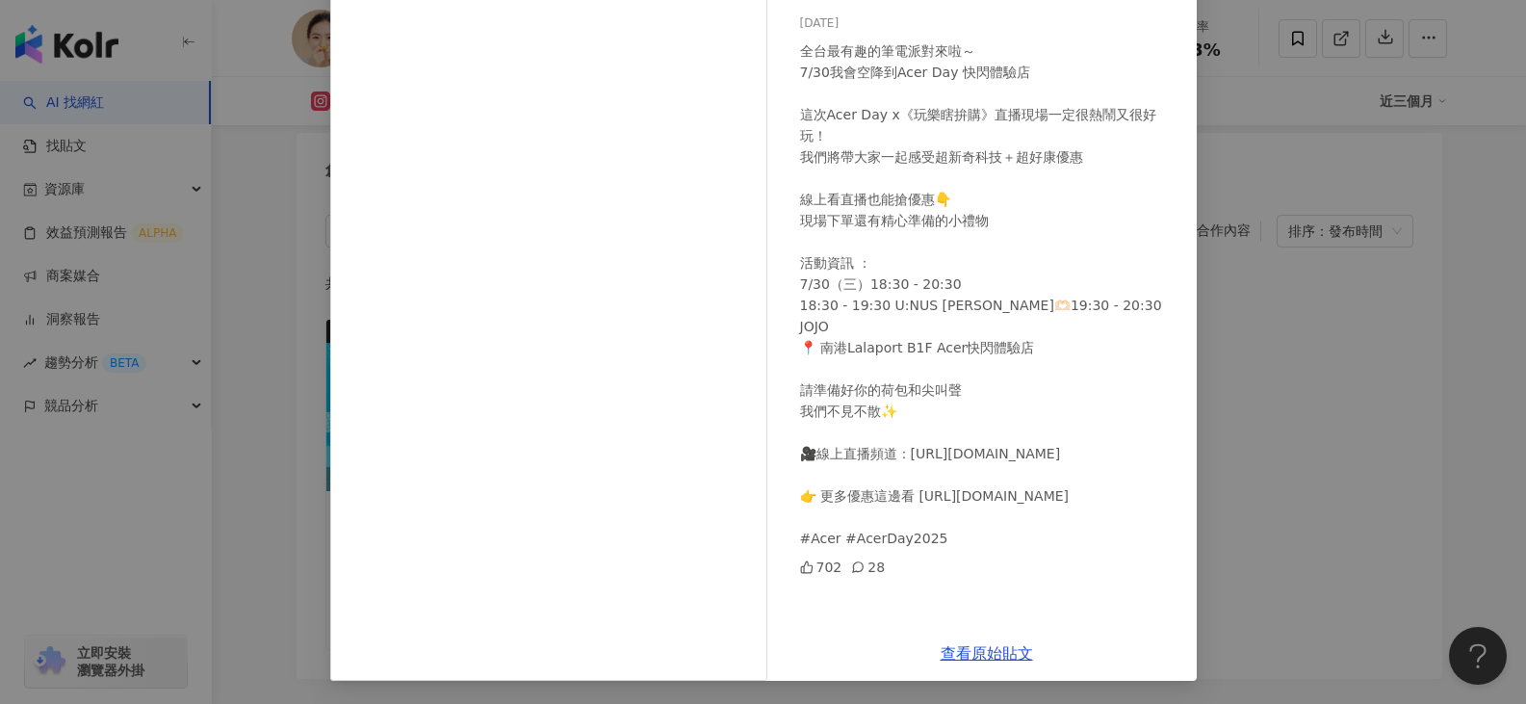
scroll to position [0, 0]
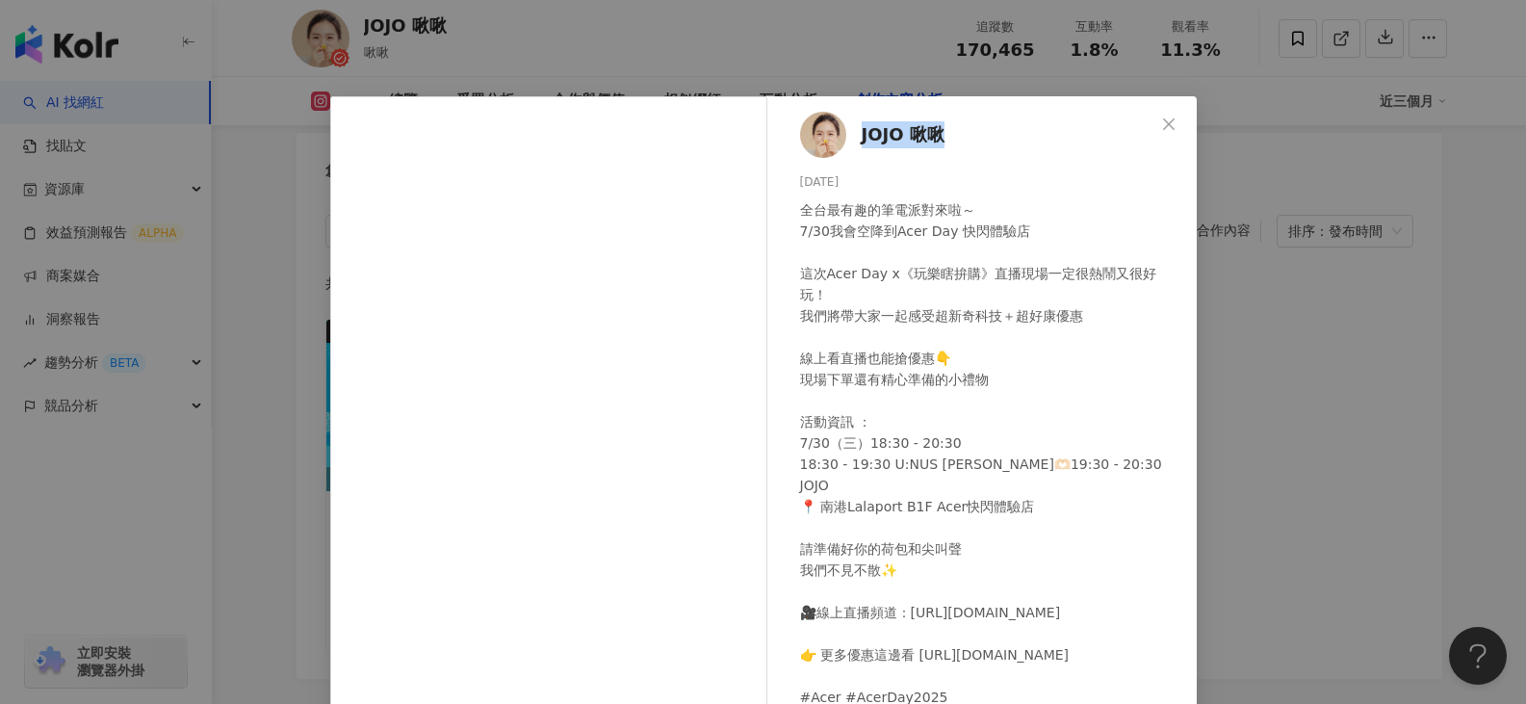
drag, startPoint x: 850, startPoint y: 136, endPoint x: 937, endPoint y: 129, distance: 87.8
click at [937, 129] on div "JOJO 啾啾 2025/7/28 全台最有趣的筆電派對來啦～ 7/30我會空降到Acer Day 快閃體驗店 這次Acer Day x《玩樂瞎拚購》直播現場…" at bounding box center [987, 440] width 420 height 688
copy span "JOJO 啾啾"
click at [898, 122] on span "JOJO 啾啾" at bounding box center [902, 134] width 83 height 27
drag, startPoint x: 981, startPoint y: 276, endPoint x: 1002, endPoint y: 275, distance: 21.2
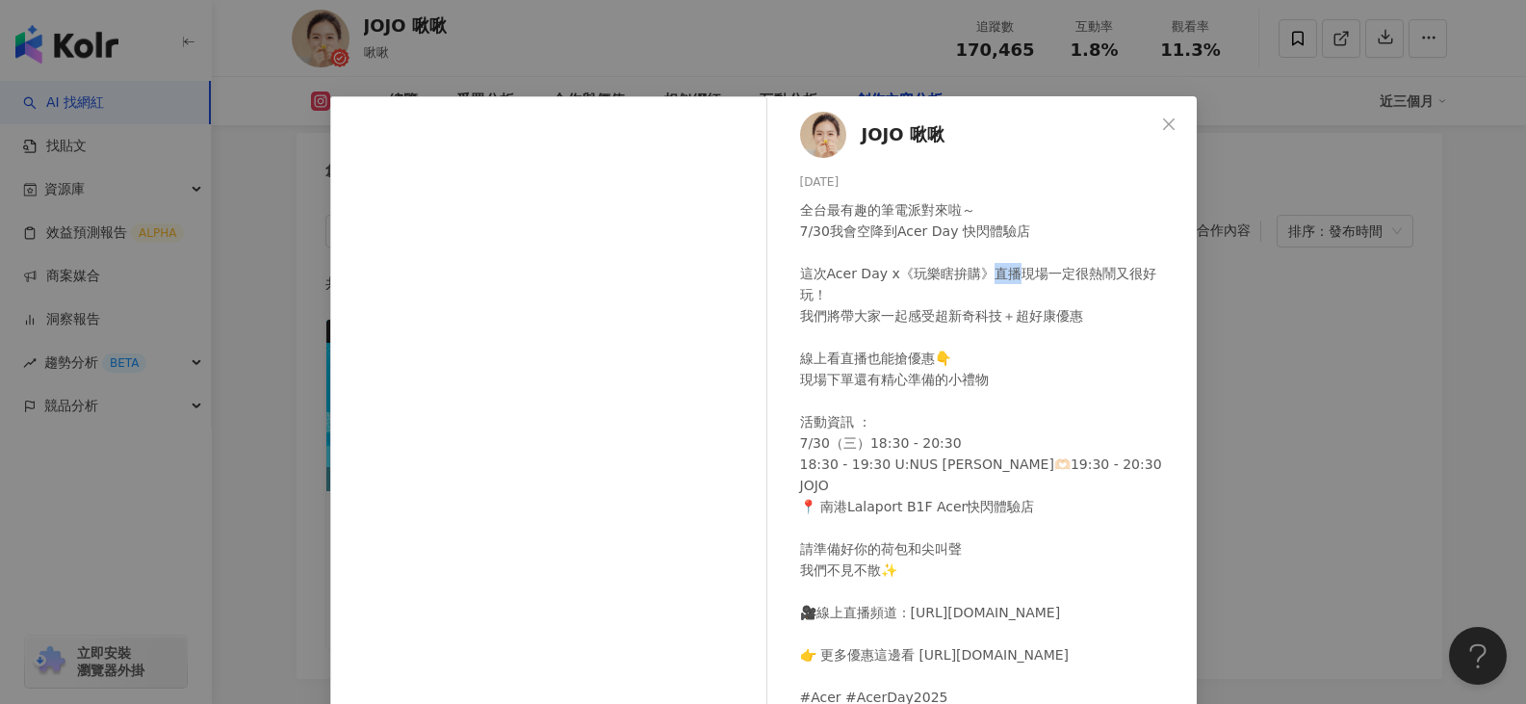
click at [1002, 275] on div "全台最有趣的筆電派對來啦～ 7/30我會空降到Acer Day 快閃體驗店 這次Acer Day x《玩樂瞎拚購》直播現場一定很熱鬧又很好玩！ 我們將帶大家一…" at bounding box center [990, 453] width 381 height 508
click at [892, 232] on div "全台最有趣的筆電派對來啦～ 7/30我會空降到Acer Day 快閃體驗店 這次Acer Day x《玩樂瞎拚購》直播現場一定很熱鬧又很好玩！ 我們將帶大家一…" at bounding box center [990, 453] width 381 height 508
drag, startPoint x: 887, startPoint y: 234, endPoint x: 941, endPoint y: 231, distance: 54.0
click at [941, 231] on div "全台最有趣的筆電派對來啦～ 7/30我會空降到Acer Day 快閃體驗店 這次Acer Day x《玩樂瞎拚購》直播現場一定很熱鬧又很好玩！ 我們將帶大家一…" at bounding box center [990, 453] width 381 height 508
copy div "Acer Day"
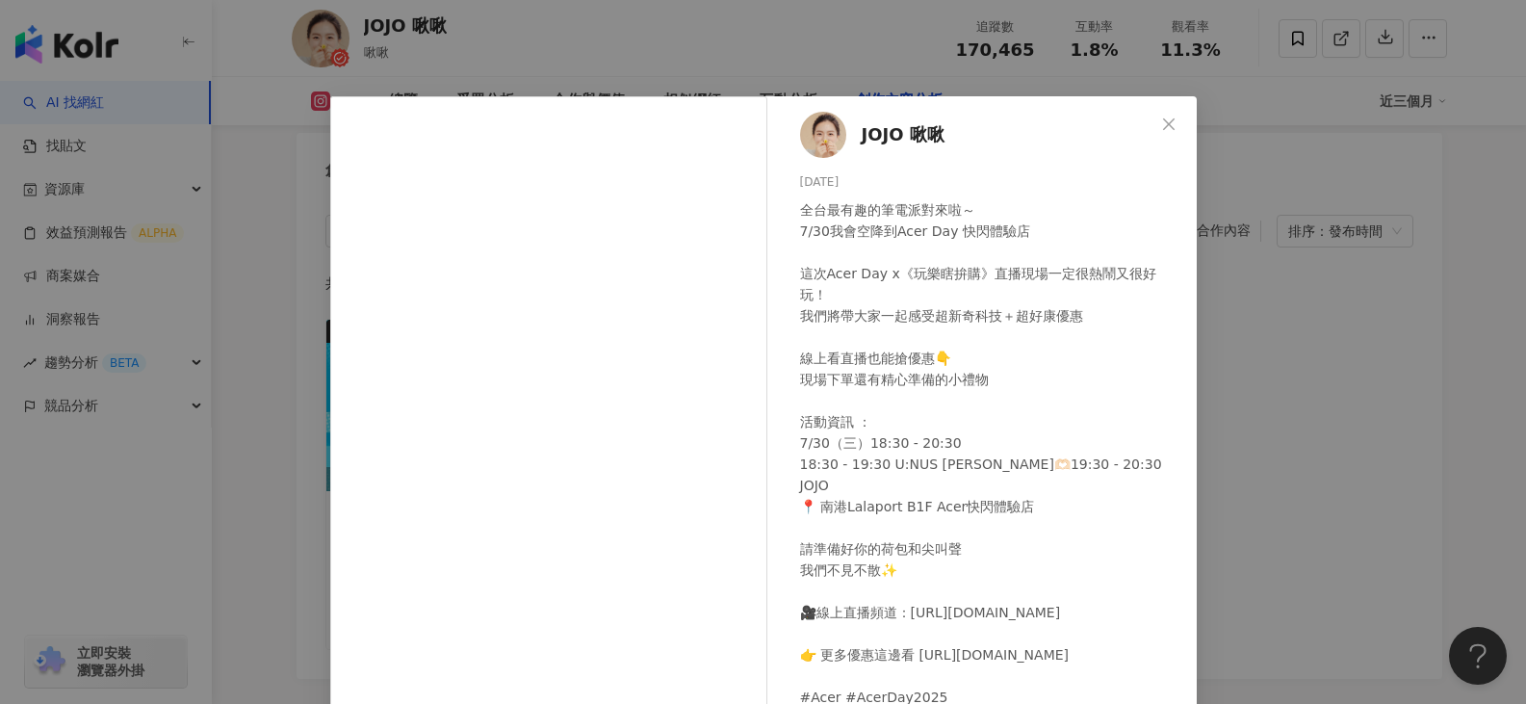
click at [1455, 63] on div "JOJO 啾啾 2025/7/28 全台最有趣的筆電派對來啦～ 7/30我會空降到Acer Day 快閃體驗店 這次Acer Day x《玩樂瞎拚購》直播現場…" at bounding box center [763, 352] width 1526 height 704
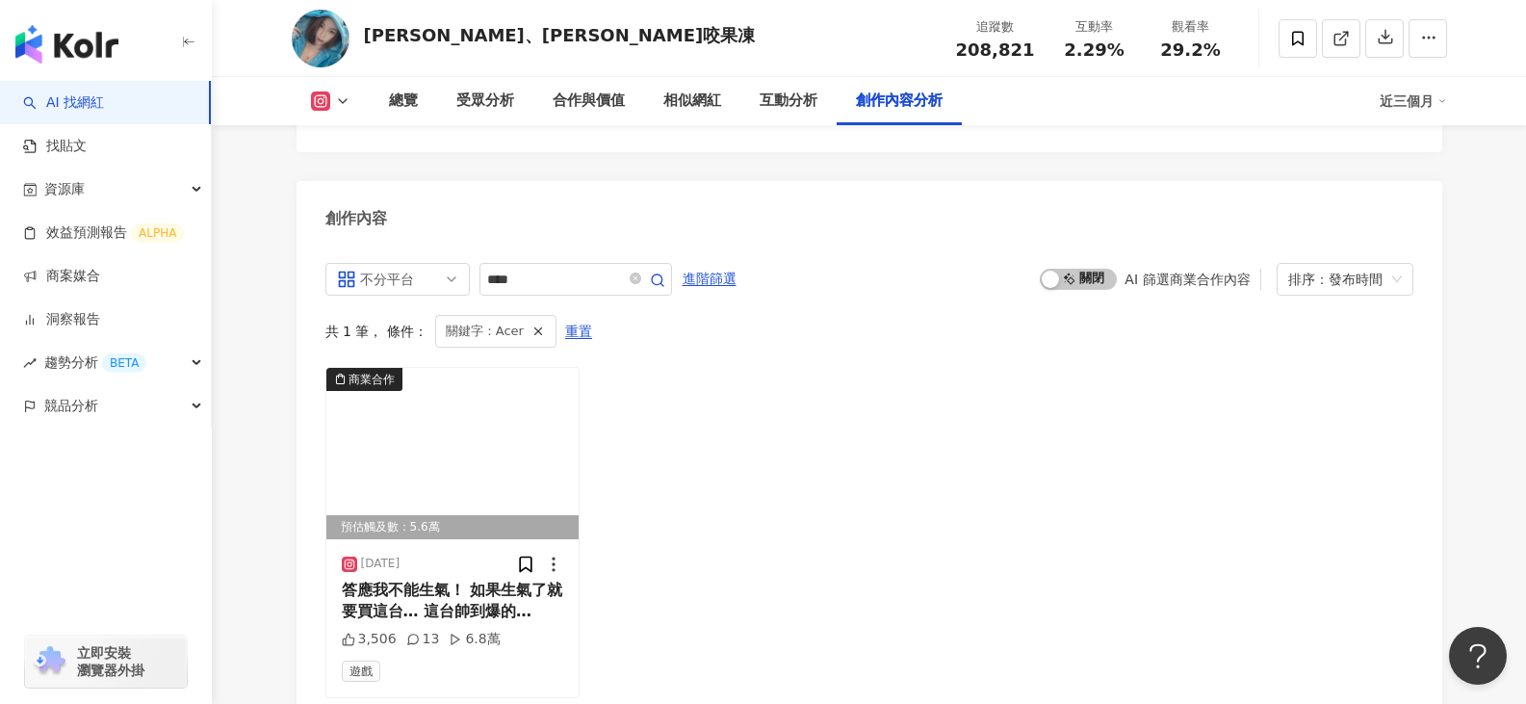
scroll to position [5420, 0]
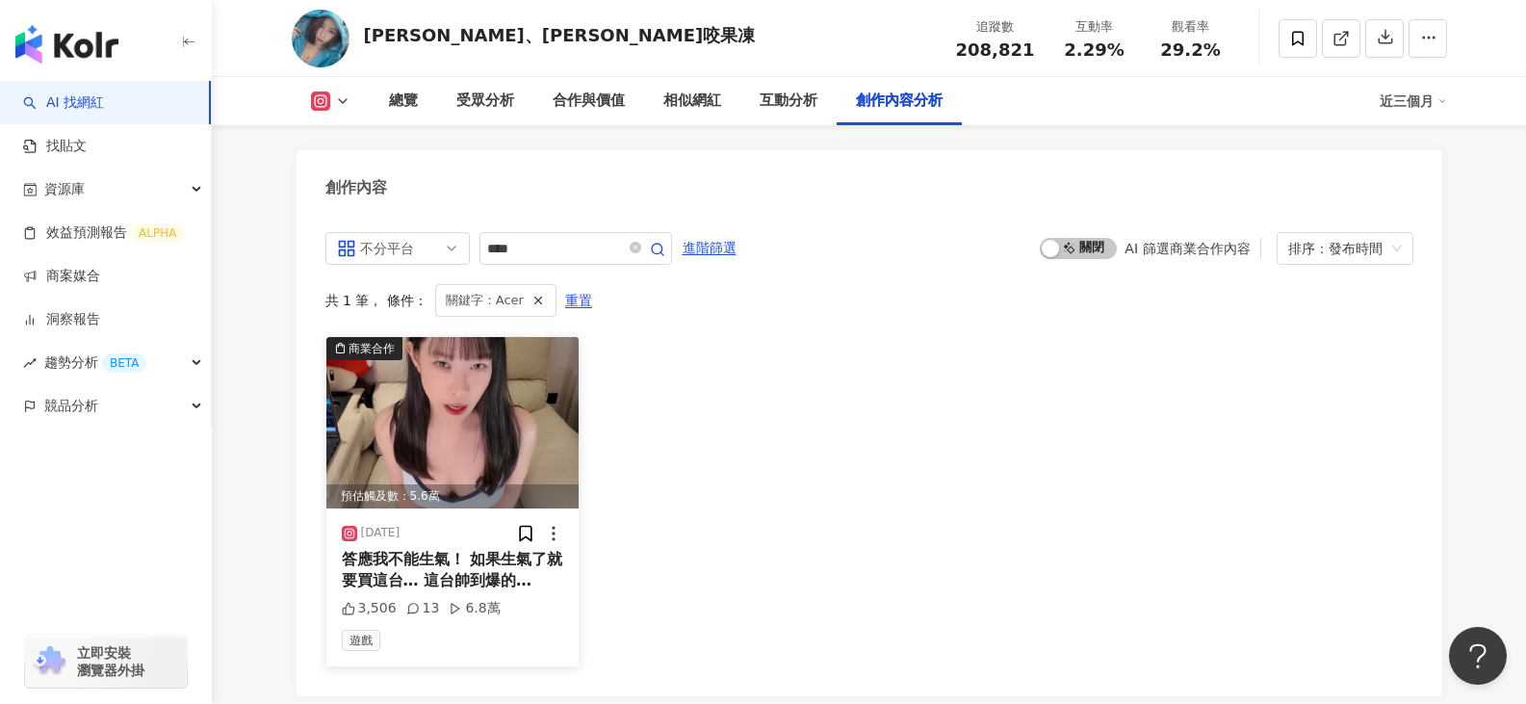
click at [527, 550] on span "答應我不能生氣！ 如果生氣了就要買這台… 這台帥到爆的" at bounding box center [452, 569] width 221 height 39
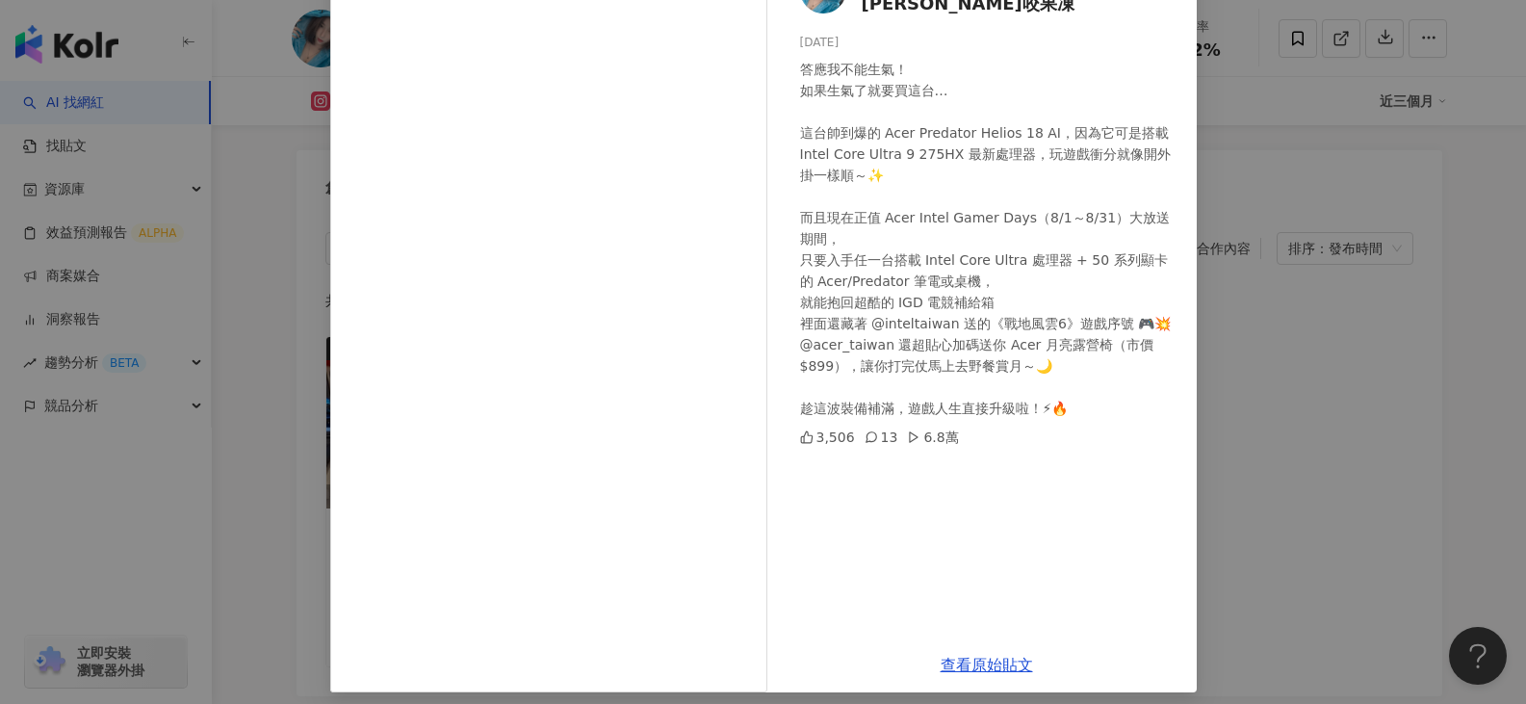
scroll to position [160, 0]
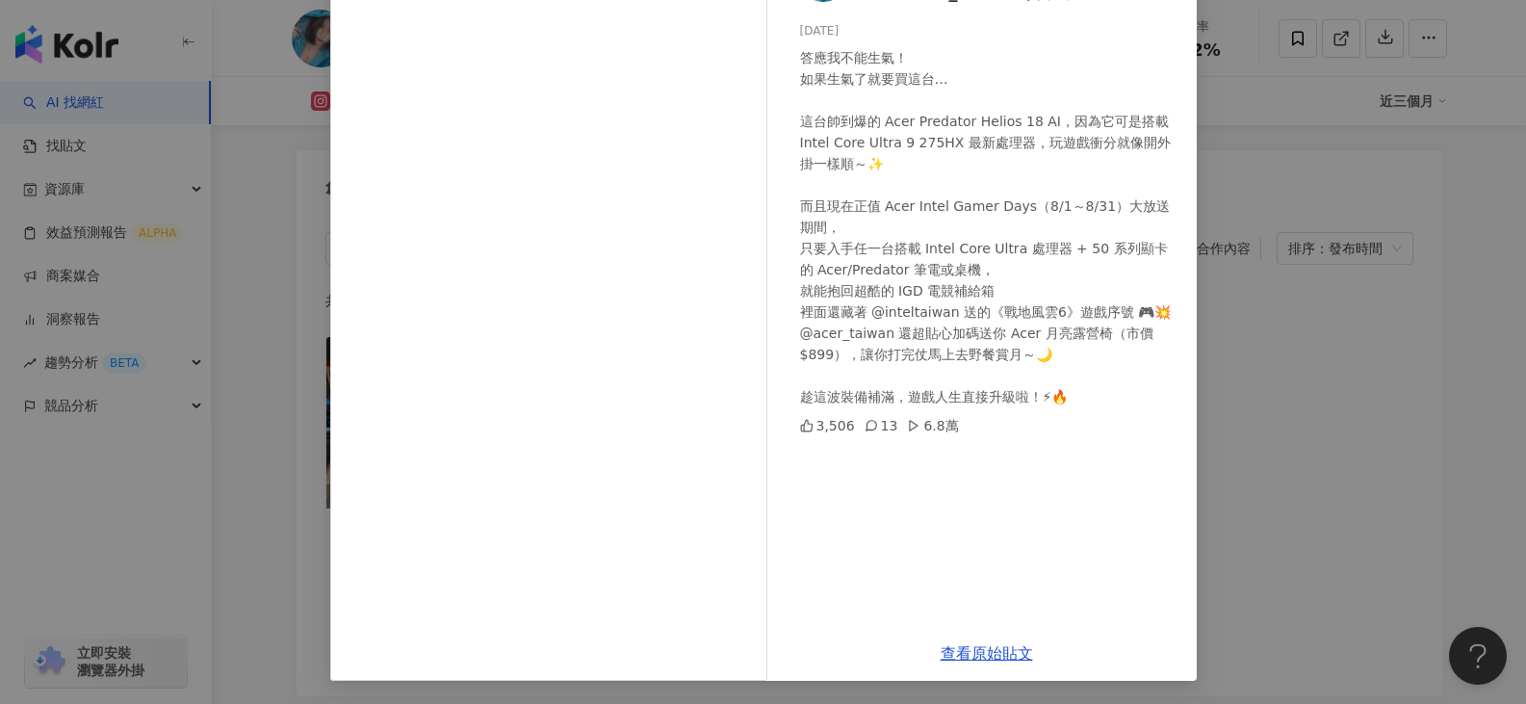
click at [888, 120] on div "答應我不能生氣！ 如果生氣了就要買這台… 這台帥到爆的 Acer Predator Helios 18 AI，因為它可是搭載 Intel Core Ultra…" at bounding box center [990, 227] width 381 height 360
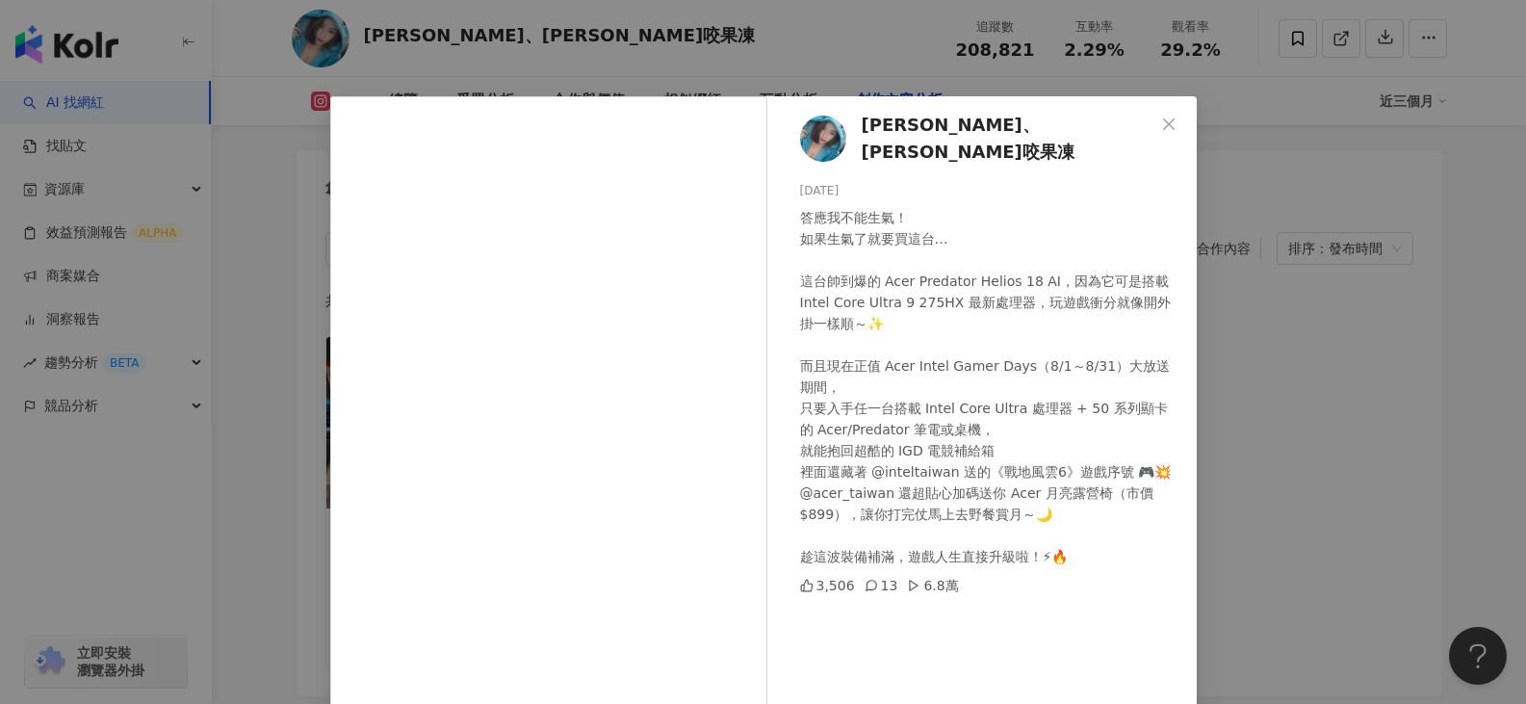
click at [829, 182] on div "2025/8/13" at bounding box center [990, 191] width 381 height 18
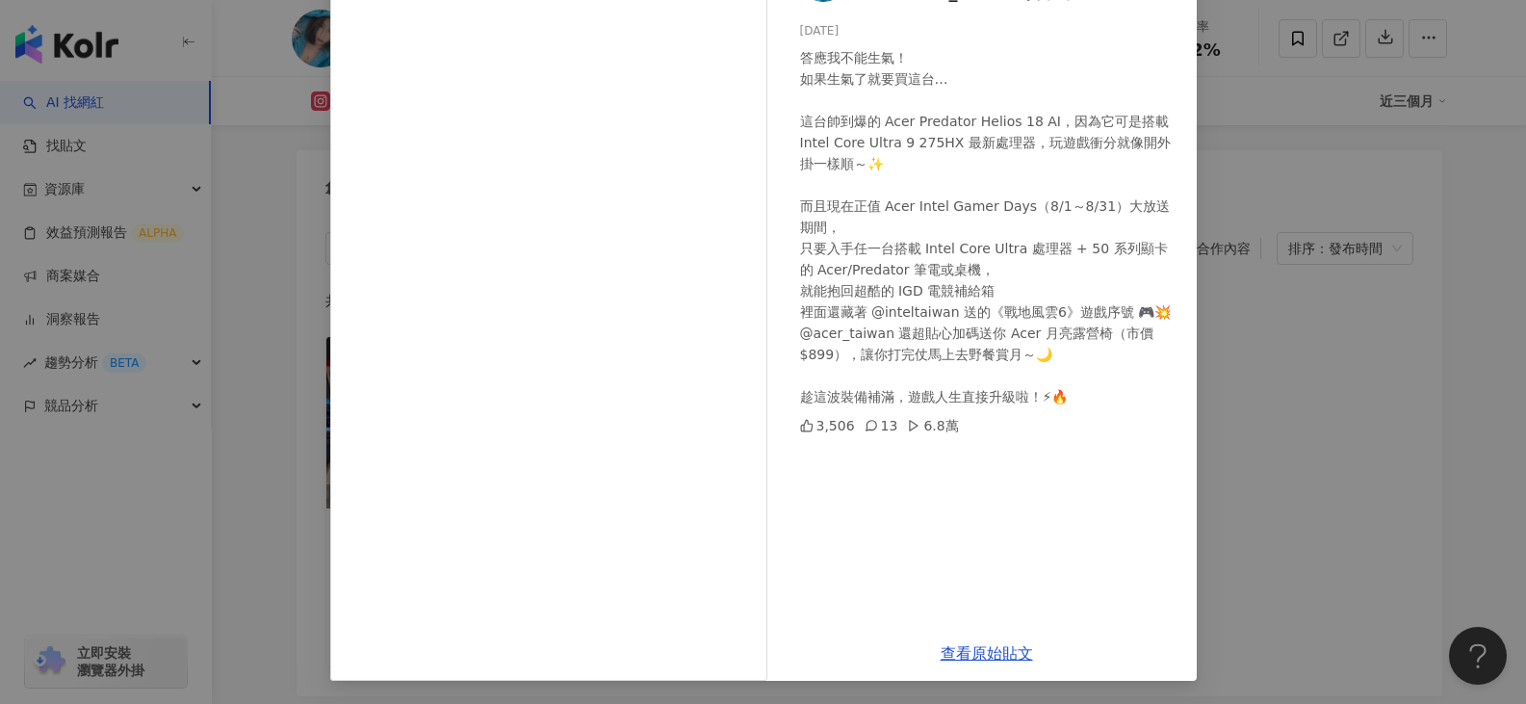
click at [1315, 113] on div "妲妲、妲妲咬果凍 2025/8/13 答應我不能生氣！ 如果生氣了就要買這台… 這台帥到爆的 Acer Predator Helios 18 AI，因為它可是…" at bounding box center [763, 352] width 1526 height 704
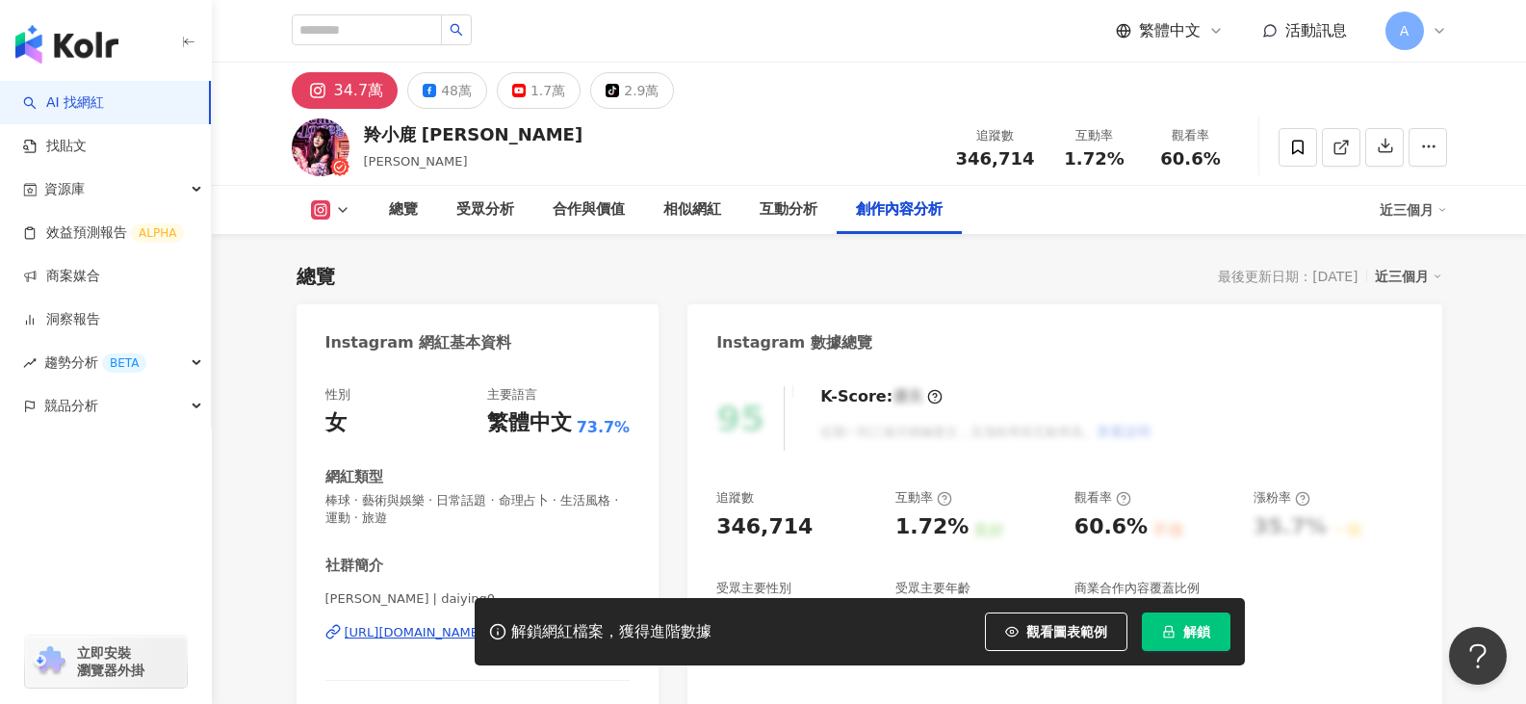
scroll to position [5899, 0]
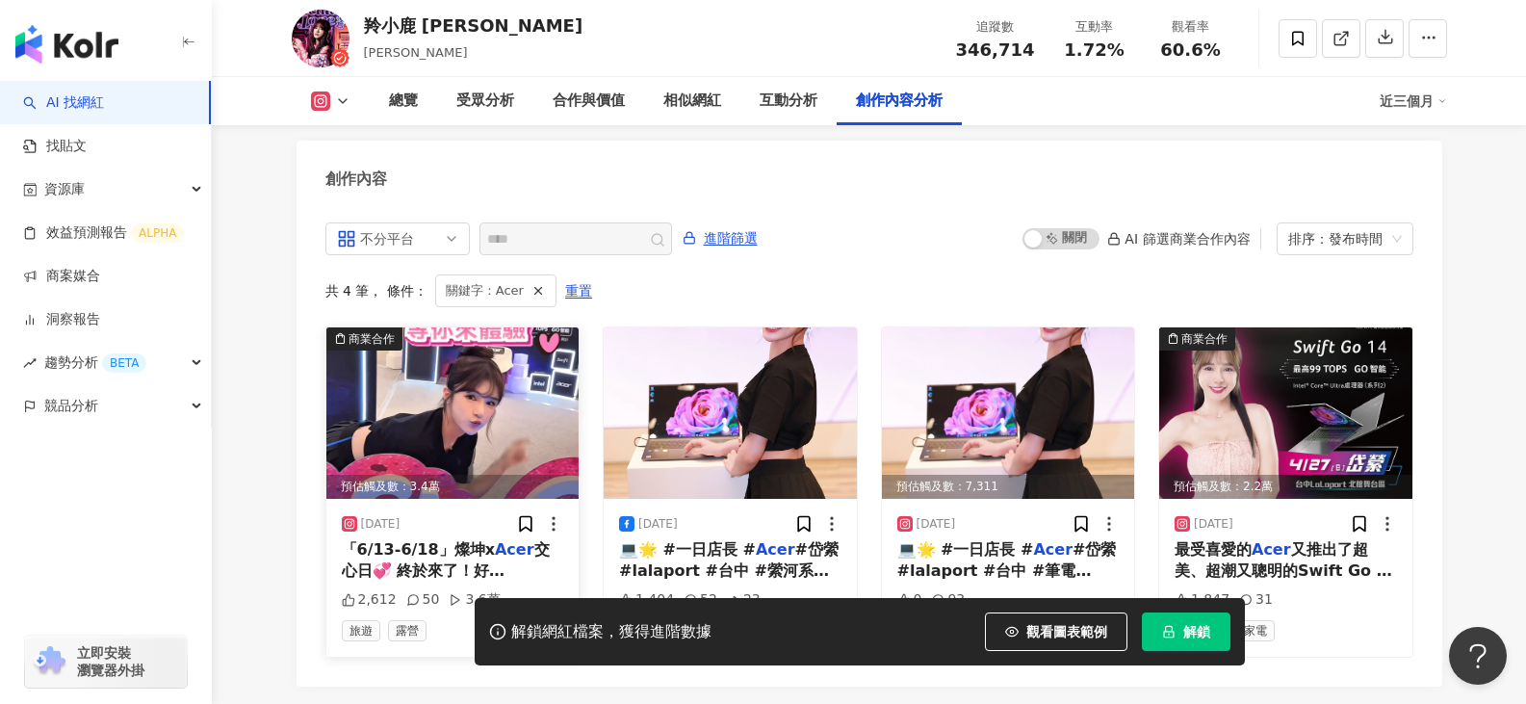
click at [437, 553] on span "交心日💞 終於來了！好康這裡全部告訴你～通通都好想要呀！ 看更多請上→https://reurl.cc/nmMLNl 📢1️⃣來燦坤" at bounding box center [452, 613] width 221 height 147
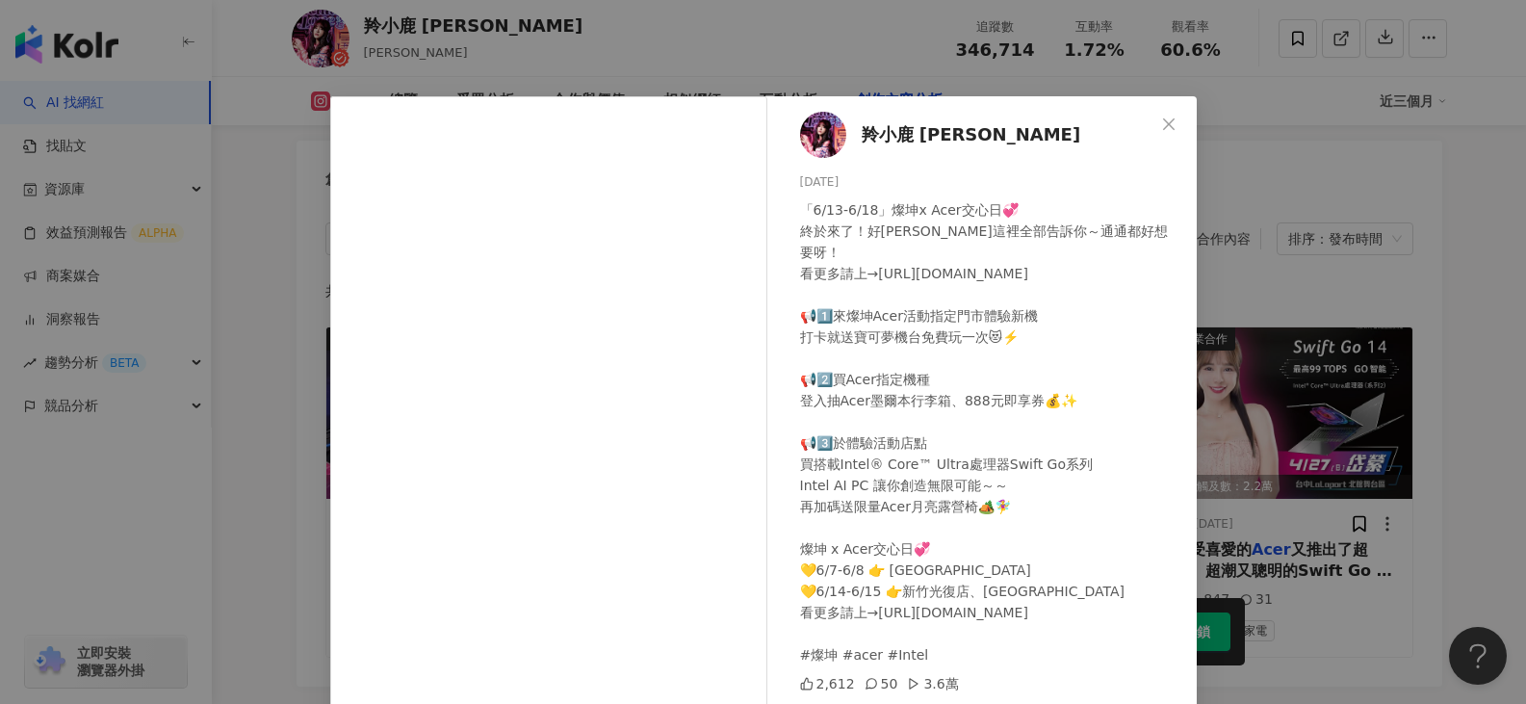
click at [1348, 553] on div "羚小鹿 Yashiuan Lin 2025/6/1 「6/13-6/18」燦坤x Acer交心日💞 終於來了！好康這裡全部告訴你～通通都好想要呀！ 看更多請上…" at bounding box center [763, 352] width 1526 height 704
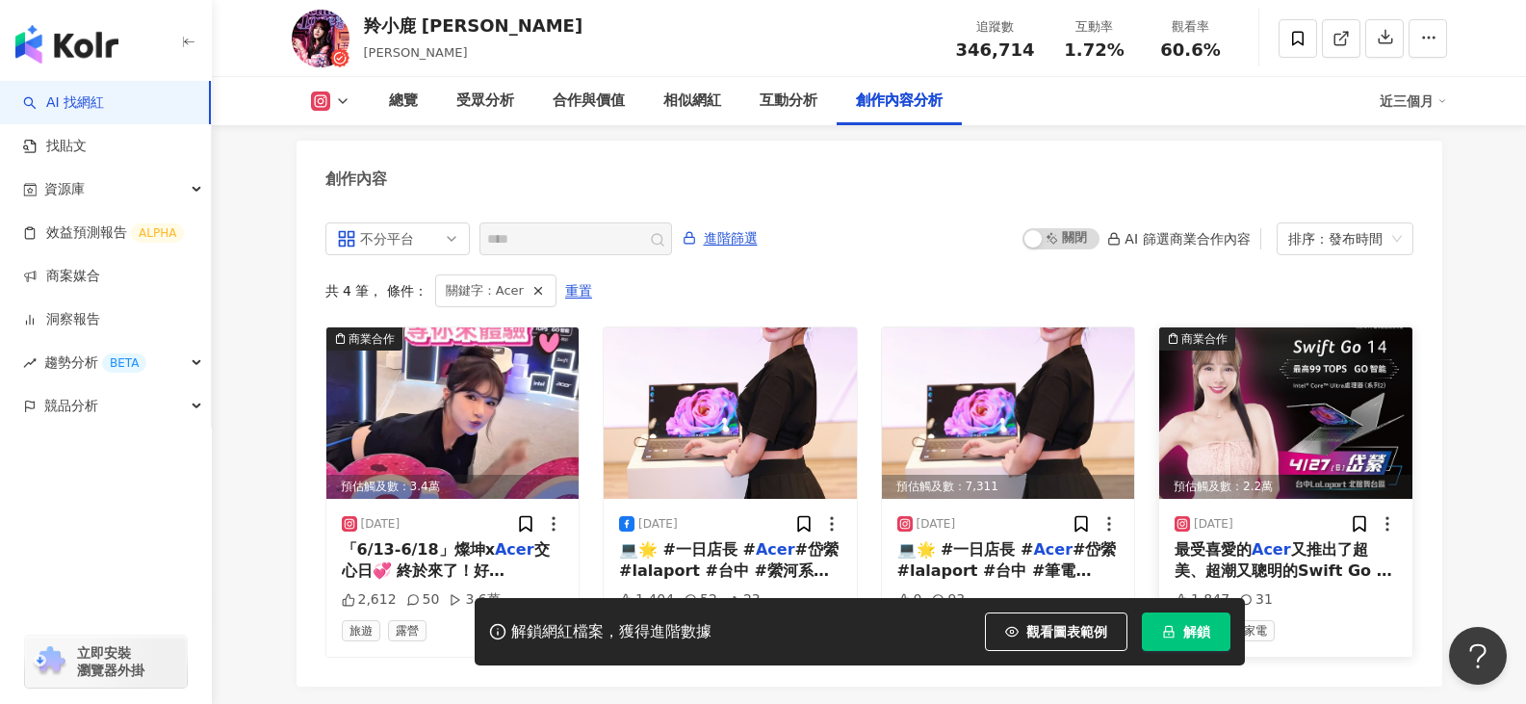
click at [1339, 554] on span "又推出了超美、超潮又聰明的Swift Go 全新系列！😍 Swift Go 14/16搭載Intel® Core™ Ultra處理器，Intel AI PC …" at bounding box center [1283, 603] width 219 height 126
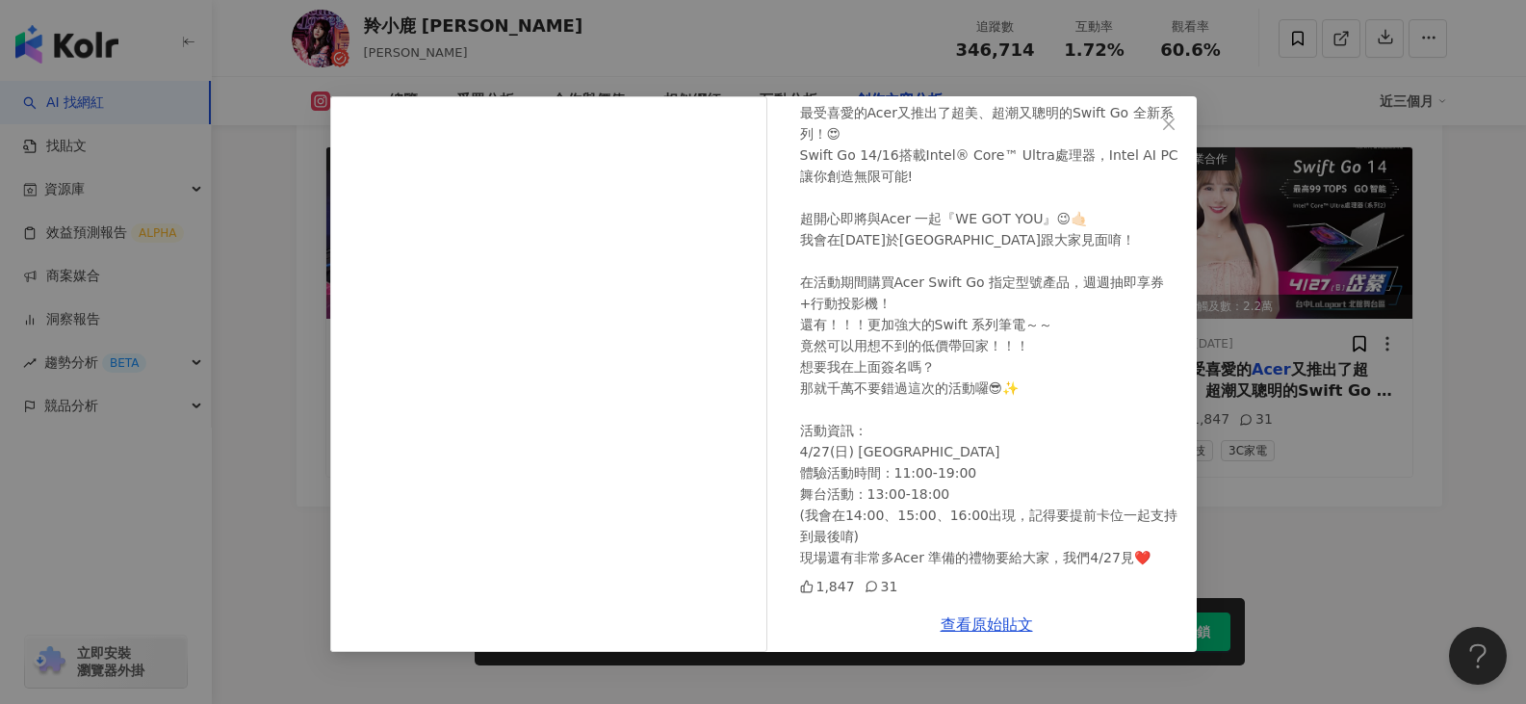
scroll to position [6080, 0]
click at [1348, 506] on div "羚小鹿 Yashiuan Lin 2025/4/20 最受喜愛的Acer又推出了超美、超潮又聰明的Swift Go 全新系列！😍 Swift Go 14/16…" at bounding box center [763, 352] width 1526 height 704
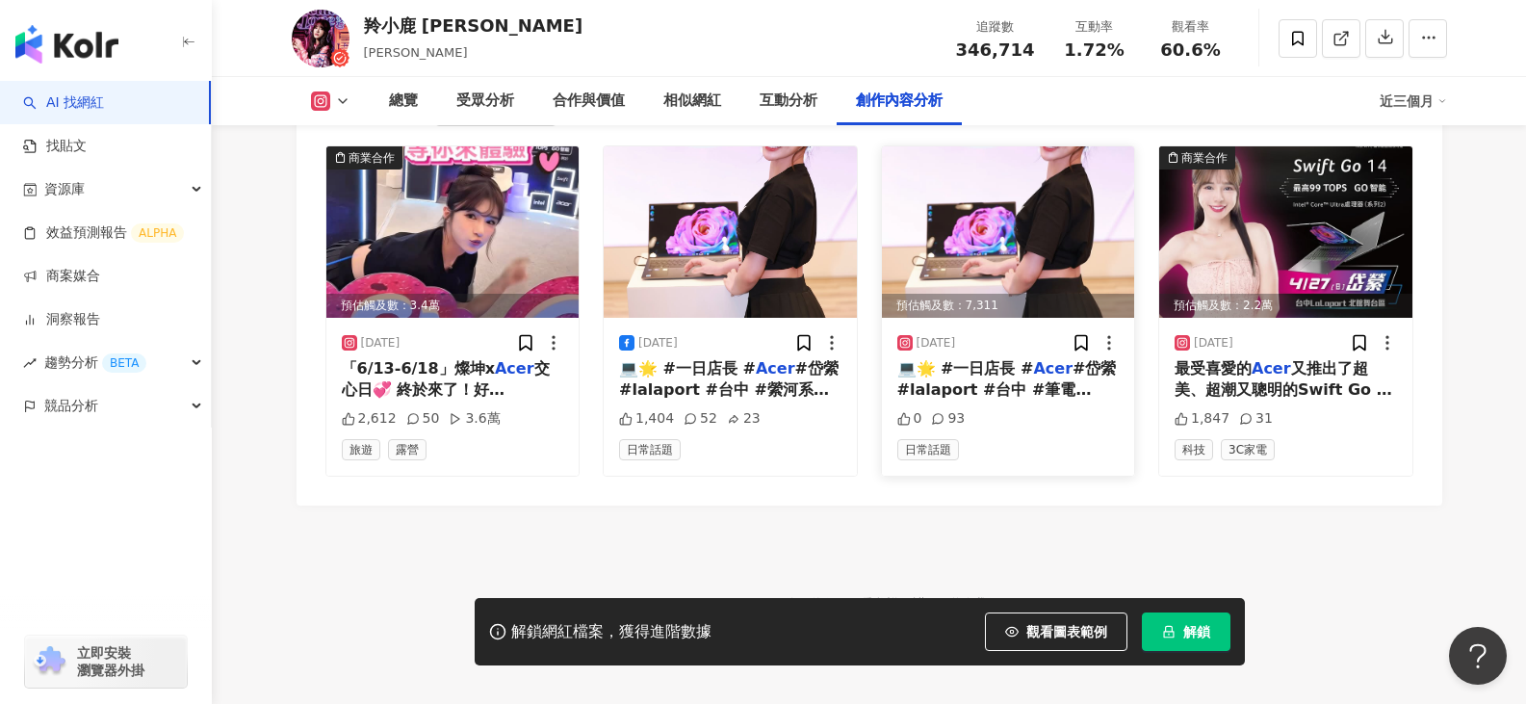
click at [1030, 373] on span "#岱縈 #lalaport #台中 #筆電 #swiftgo #縈河系 #yingalaxy #星河燦爛縈魂不散" at bounding box center [1006, 411] width 219 height 105
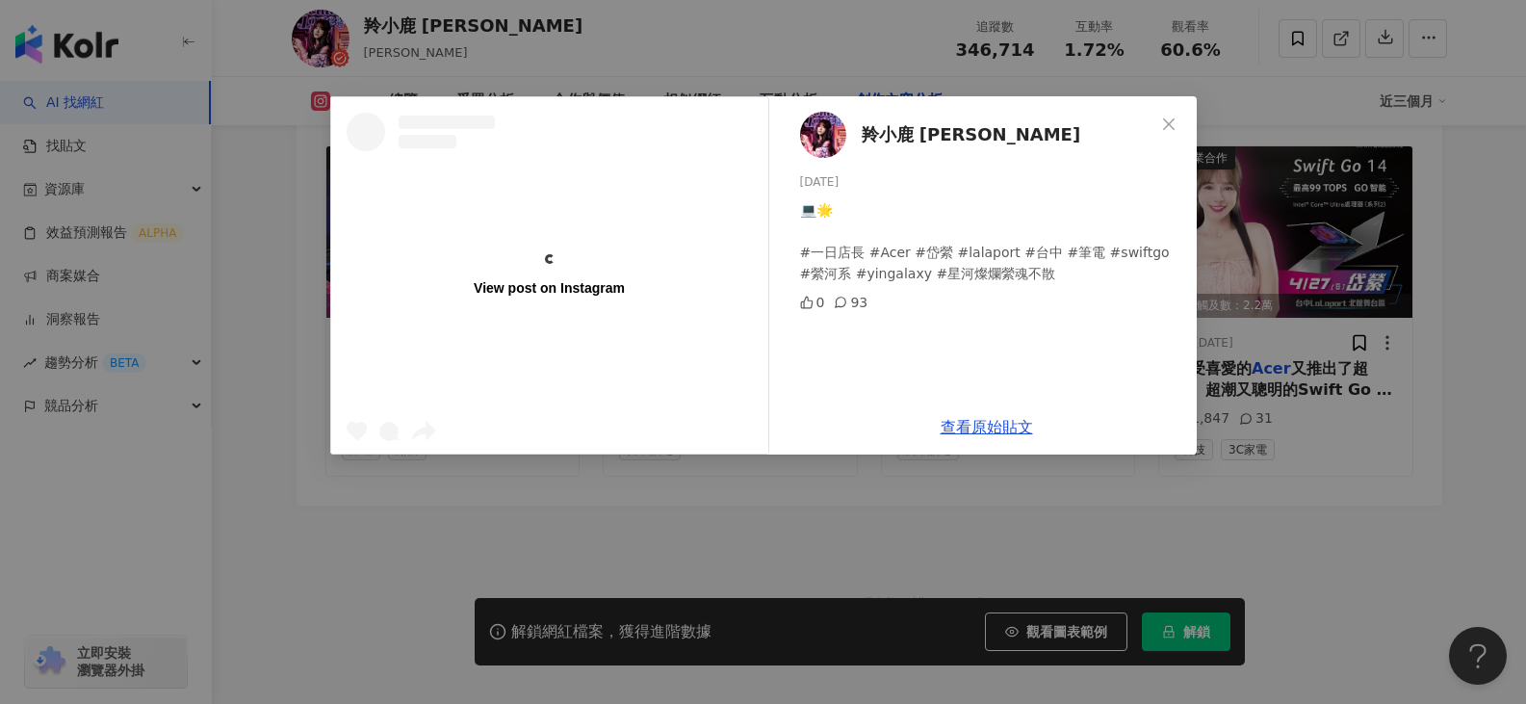
click at [1077, 519] on div "View post on Instagram 羚小鹿 Yashiuan Lin 2025/4/29 💻🌟 #一日店長 #Acer #岱縈 #lalaport …" at bounding box center [763, 352] width 1526 height 704
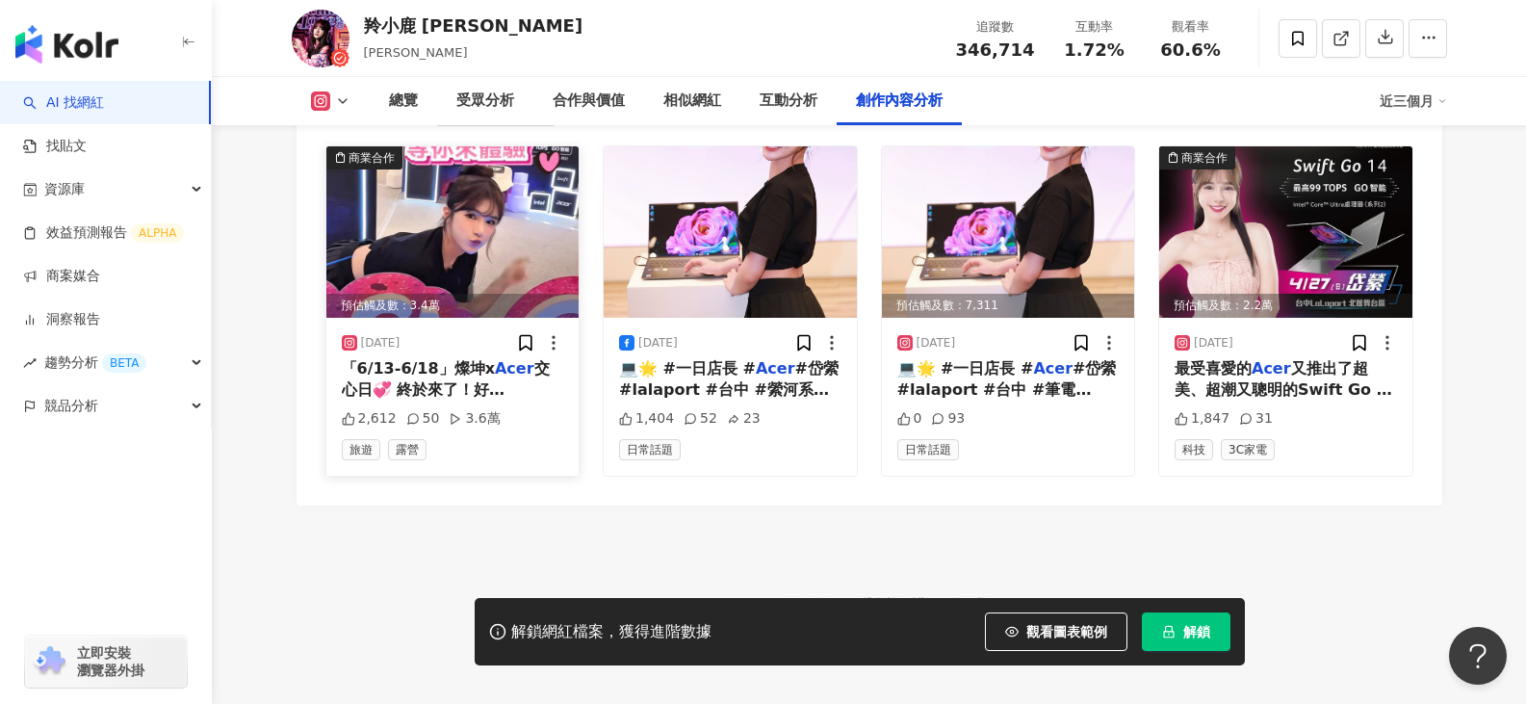
click at [428, 409] on div "50" at bounding box center [423, 418] width 34 height 19
click at [453, 378] on span "交心日💞 終於來了！好康這裡全部告訴你～通通都好想要呀！ 看更多請上→https://reurl.cc/nmMLNl 📢1️⃣來燦坤" at bounding box center [452, 432] width 221 height 147
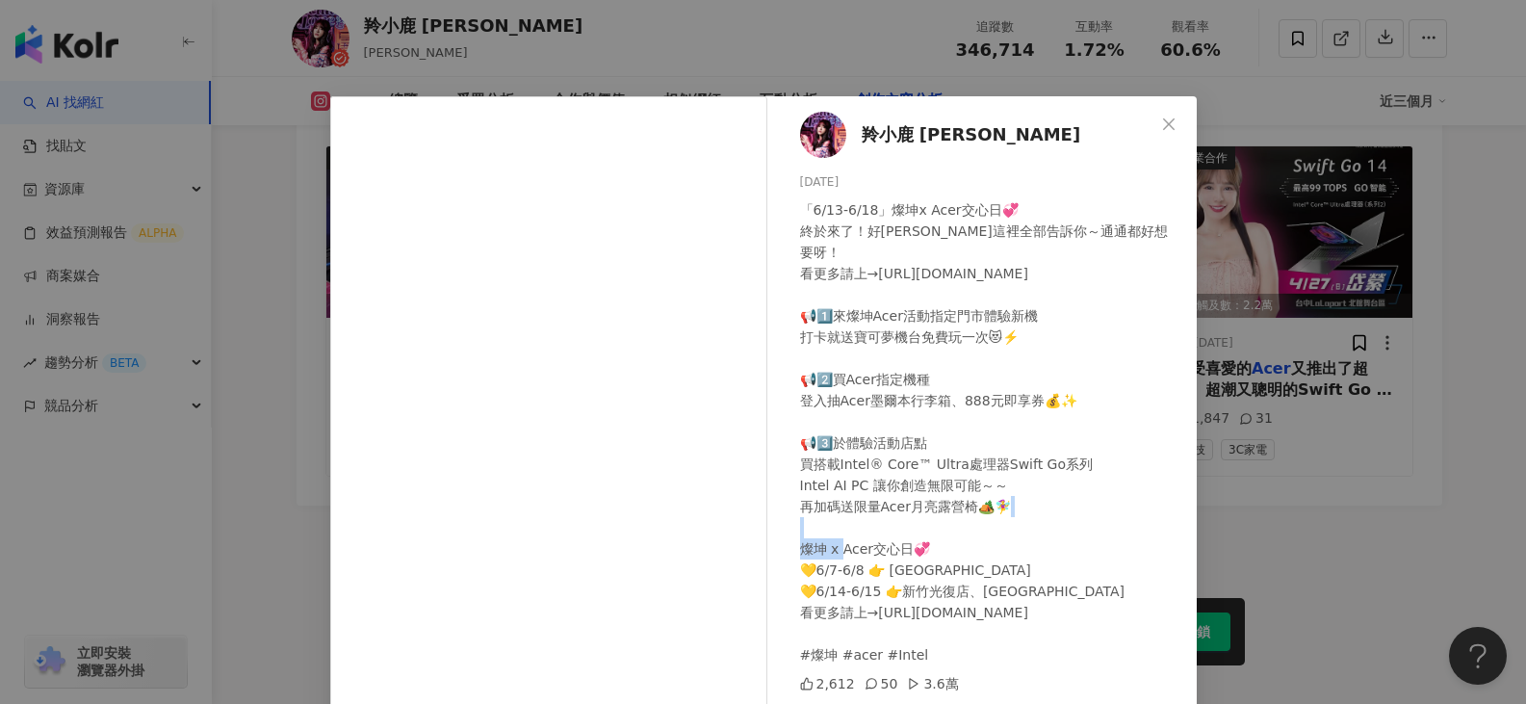
drag, startPoint x: 832, startPoint y: 527, endPoint x: 894, endPoint y: 524, distance: 62.7
click at [894, 524] on div "「6/13-6/18」燦坤x Acer交心日💞 終於來了！好康這裡全部告訴你～通通都好想要呀！ 看更多請上→https://reurl.cc/nmMLNl 📢…" at bounding box center [990, 432] width 381 height 466
copy div "💛6/7-6"
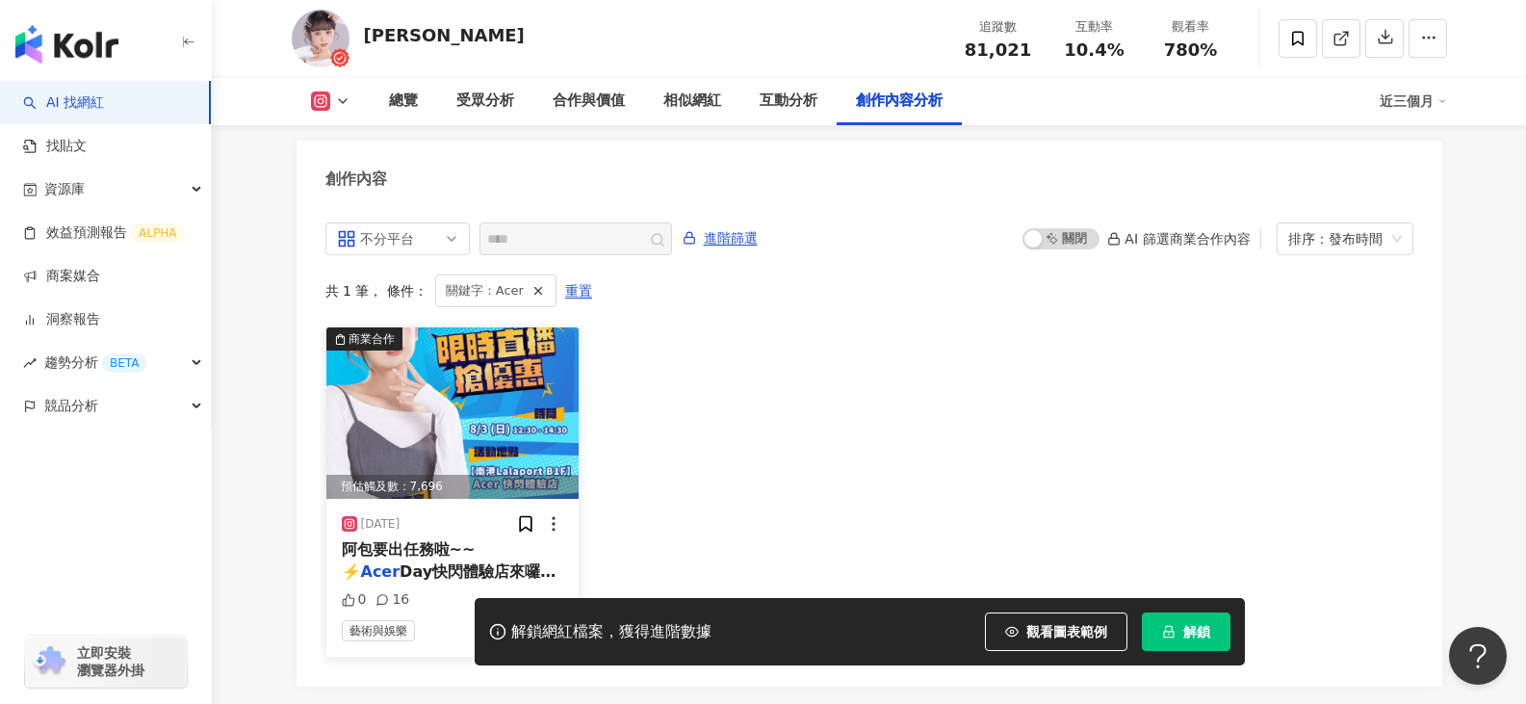
scroll to position [5890, 0]
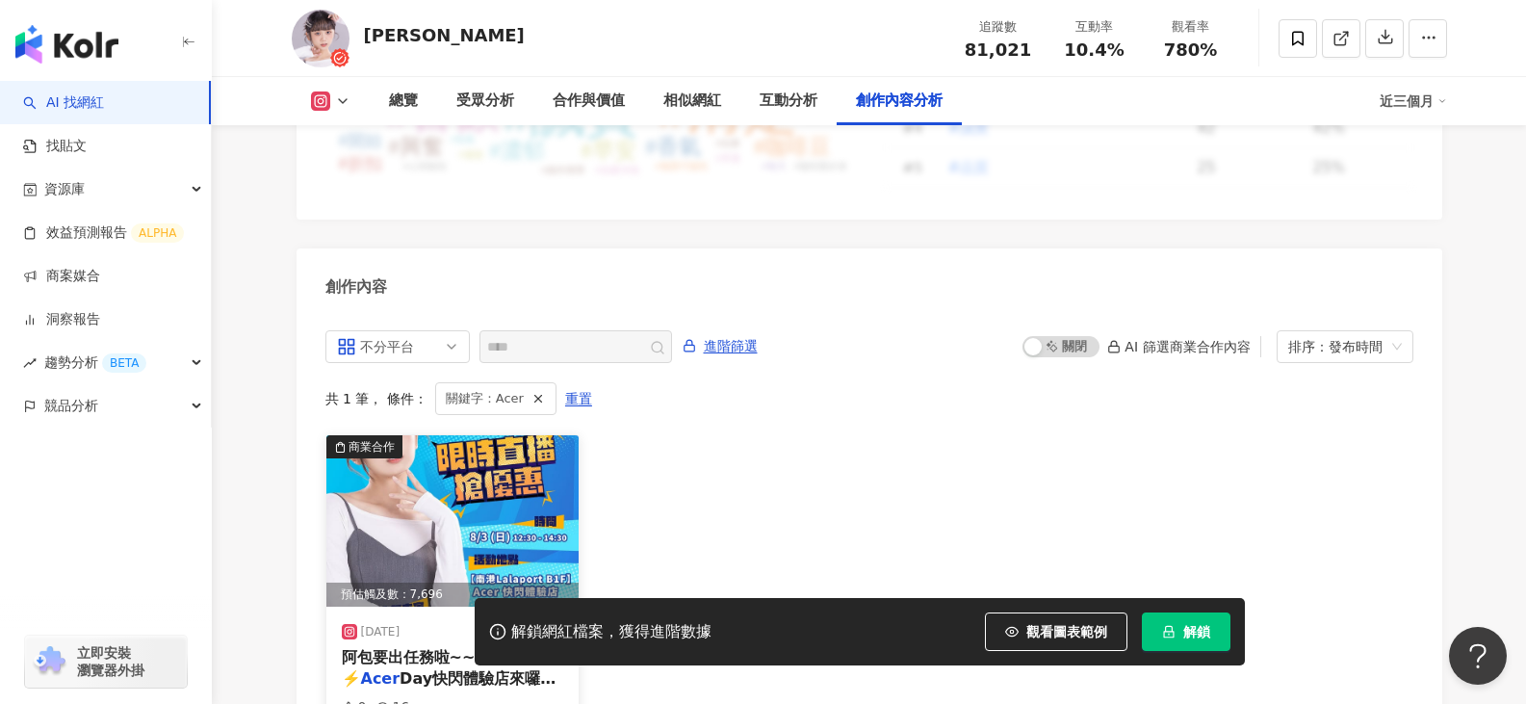
click at [464, 435] on img at bounding box center [452, 520] width 253 height 171
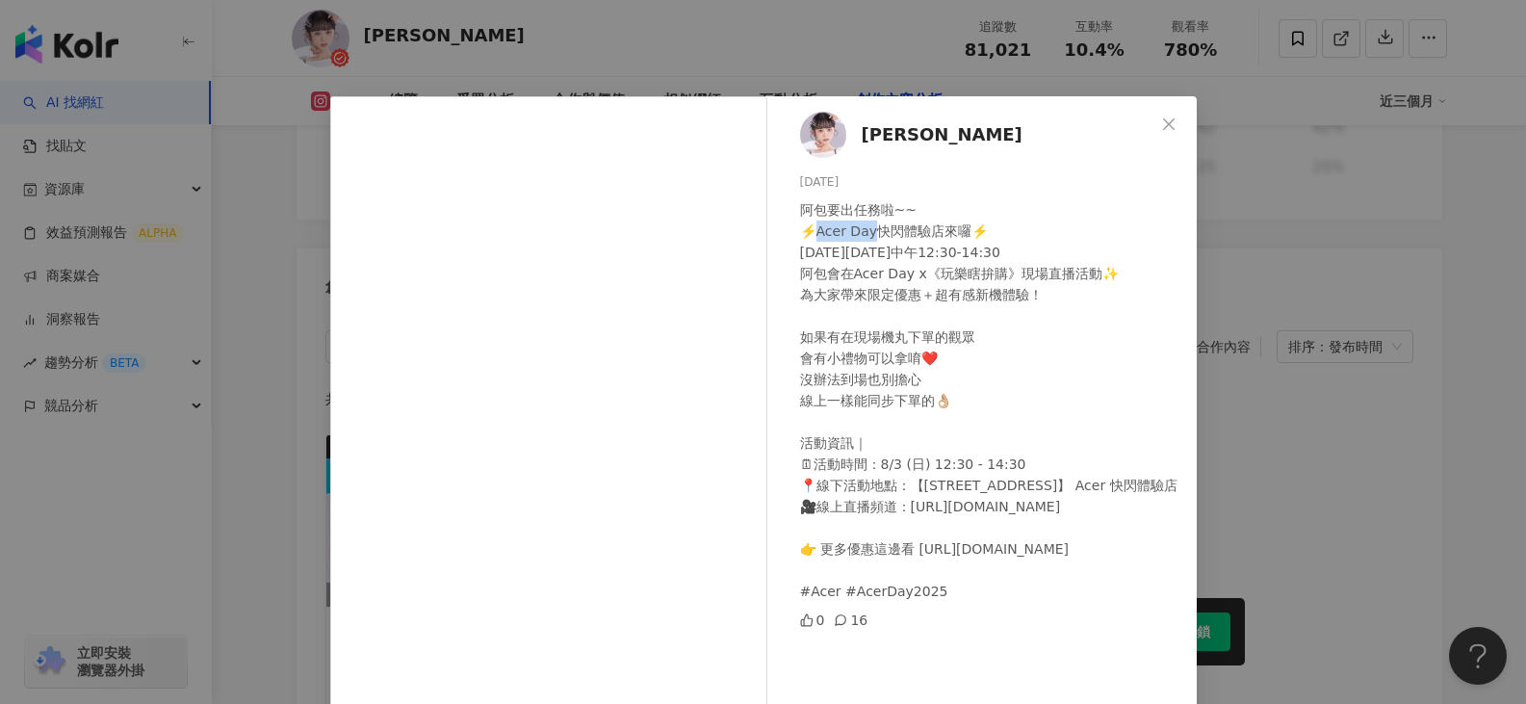
drag, startPoint x: 811, startPoint y: 235, endPoint x: 865, endPoint y: 229, distance: 54.2
click at [865, 229] on div "阿包要出任務啦~~ ⚡️Acer Day快閃體驗店來囉⚡️ [DATE][DATE]中午12:30-14:30 阿包會在Acer Day x《玩樂瞎拚購》現場…" at bounding box center [990, 400] width 381 height 402
copy div "Acer Day"
click at [861, 138] on span "京野妮子 Nico" at bounding box center [941, 134] width 161 height 27
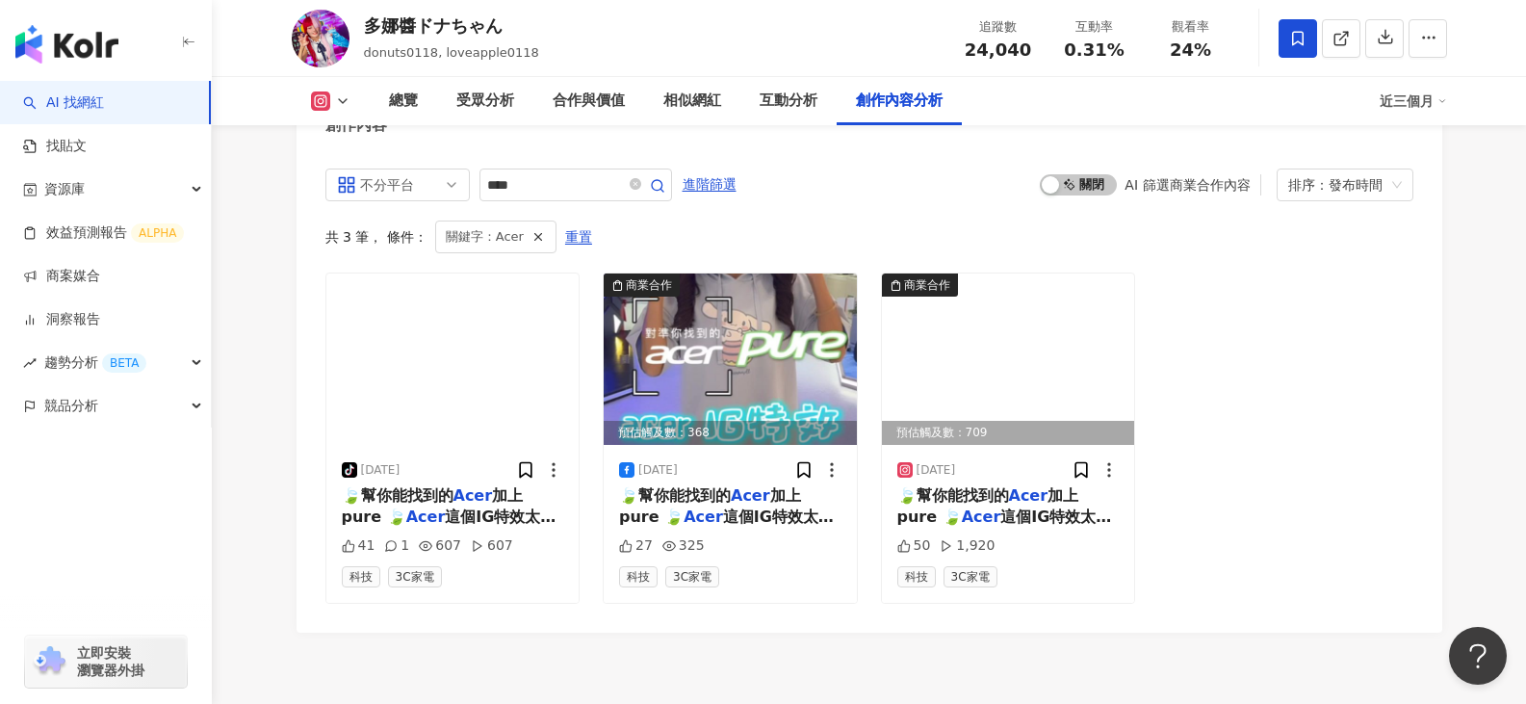
scroll to position [5362, 0]
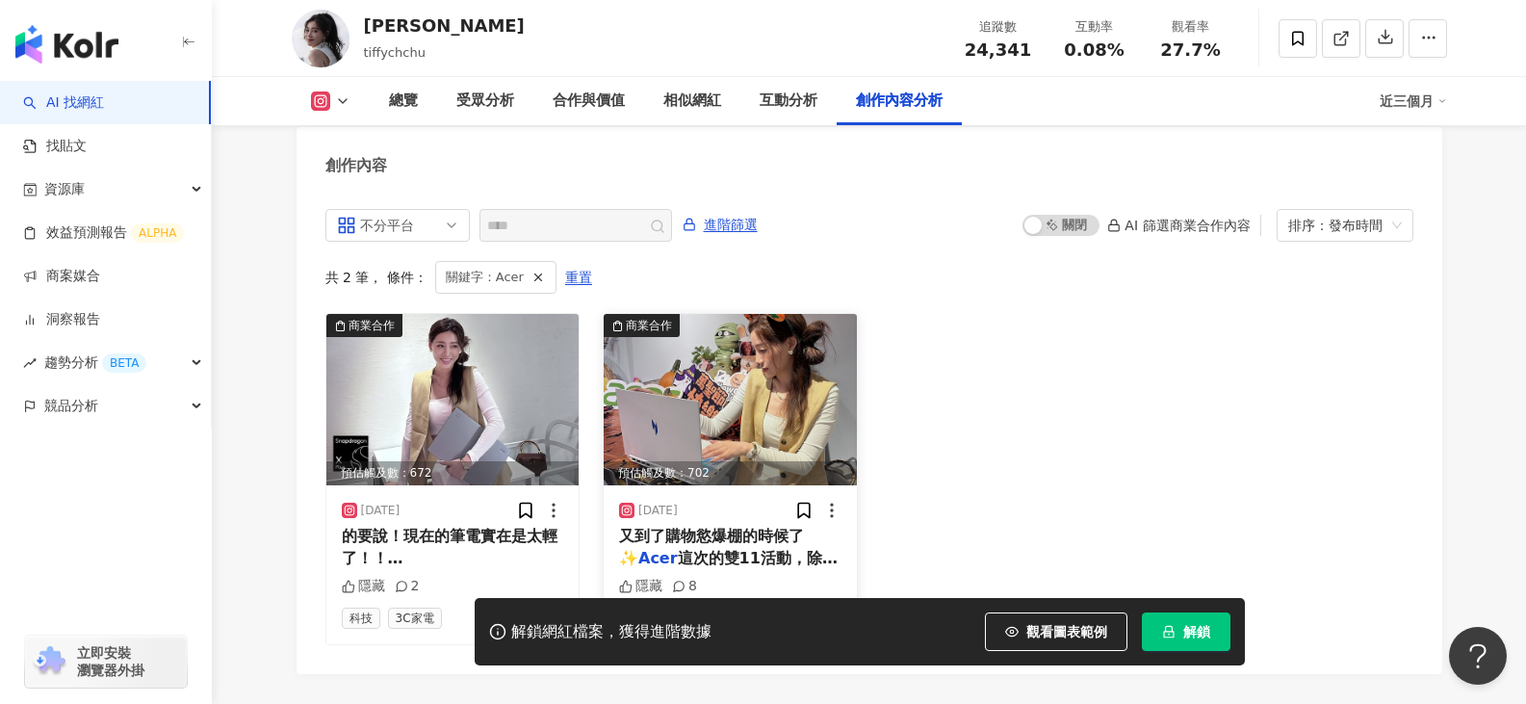
scroll to position [5969, 0]
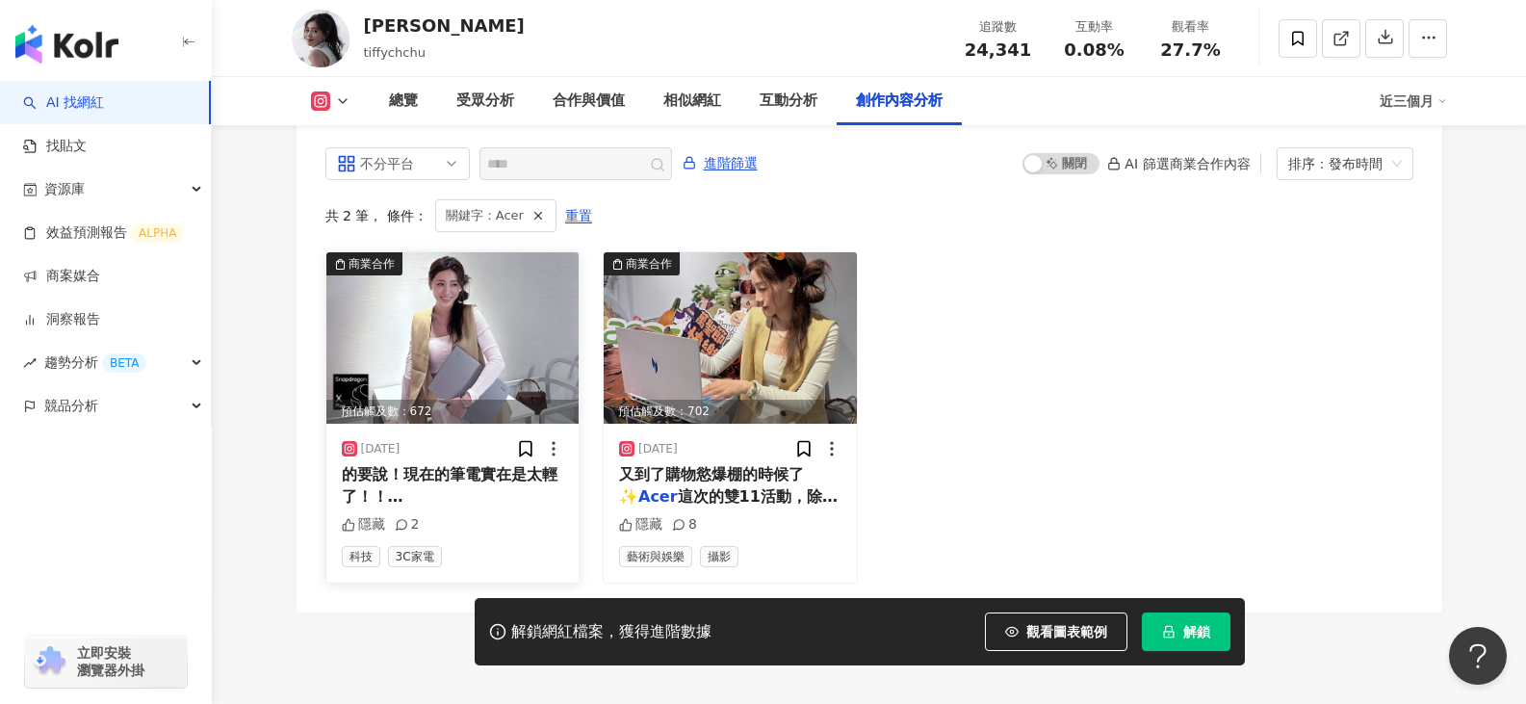
click at [461, 508] on span "_taiwan" at bounding box center [428, 517] width 66 height 18
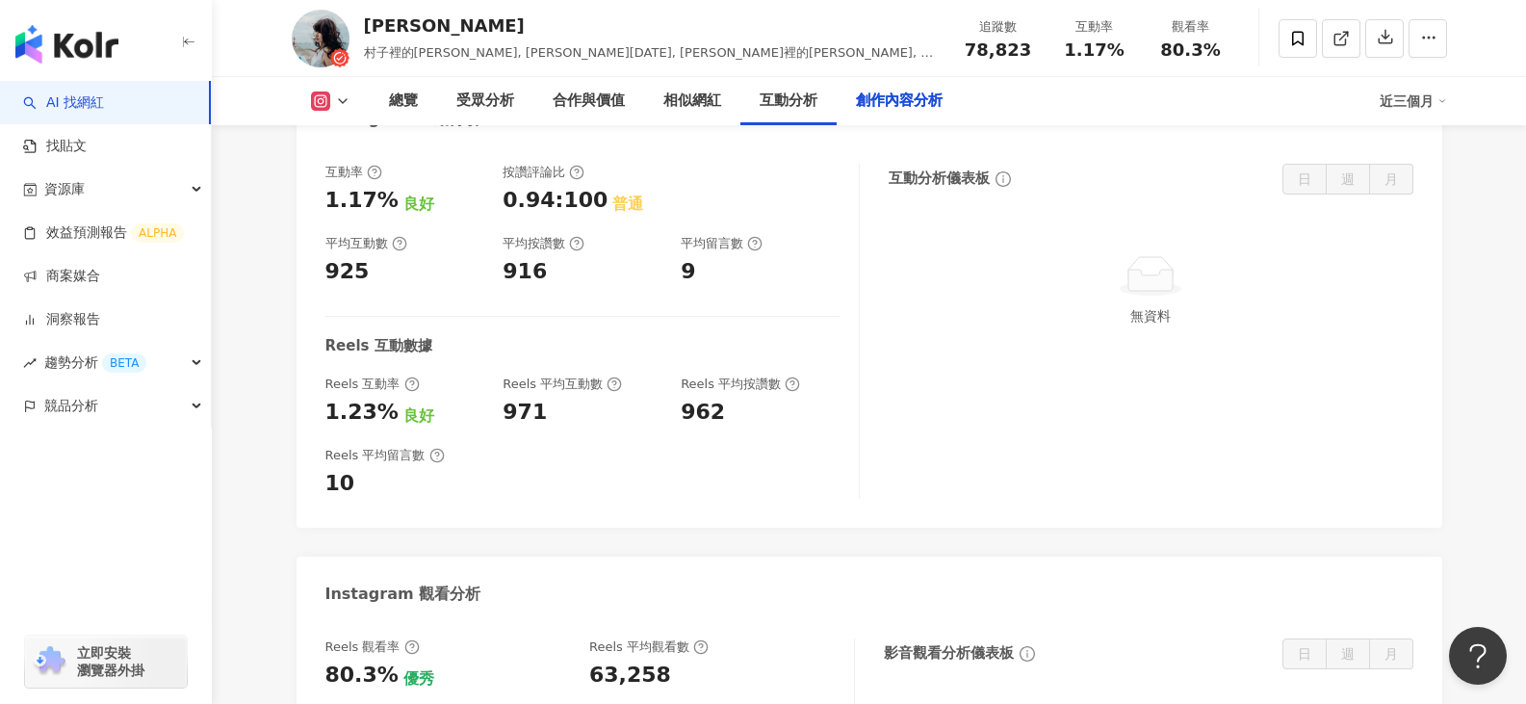
scroll to position [5573, 0]
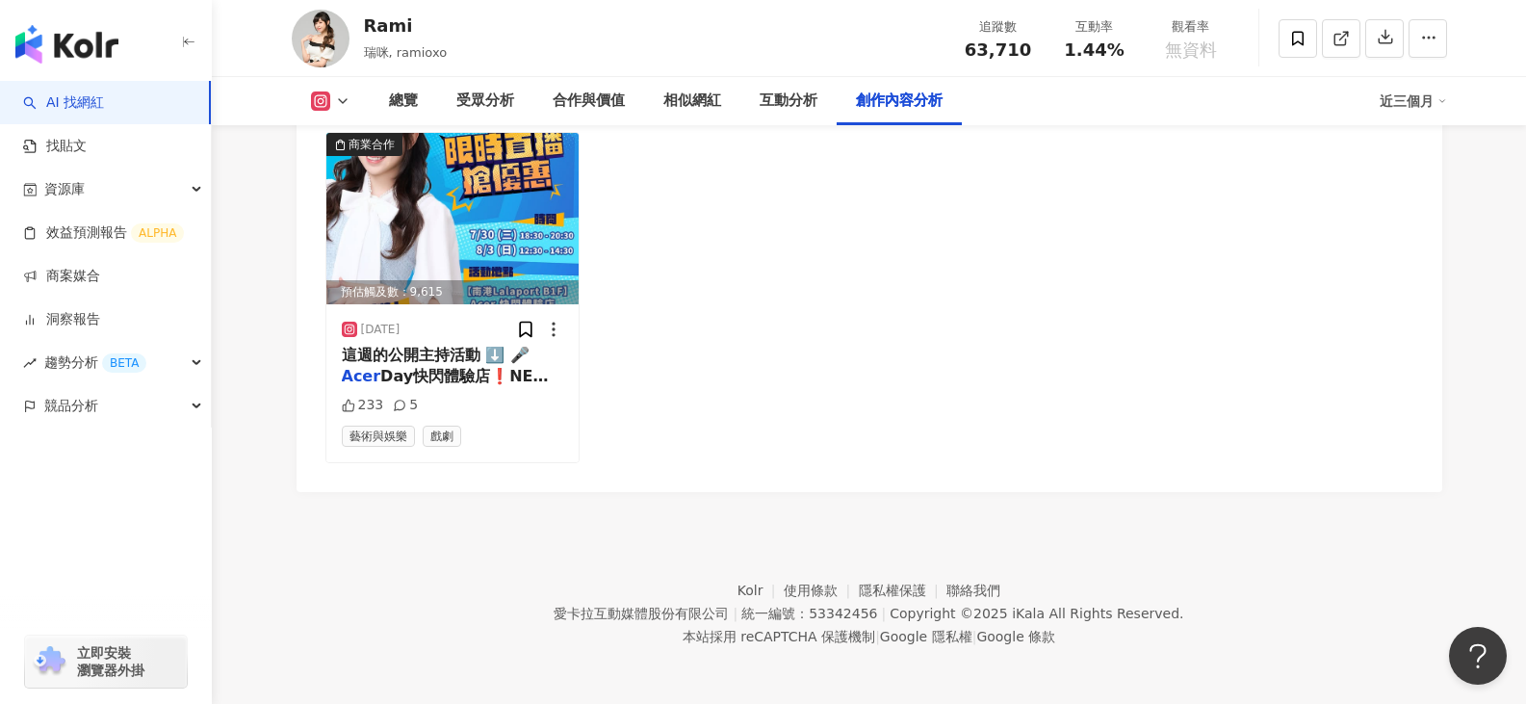
scroll to position [5940, 0]
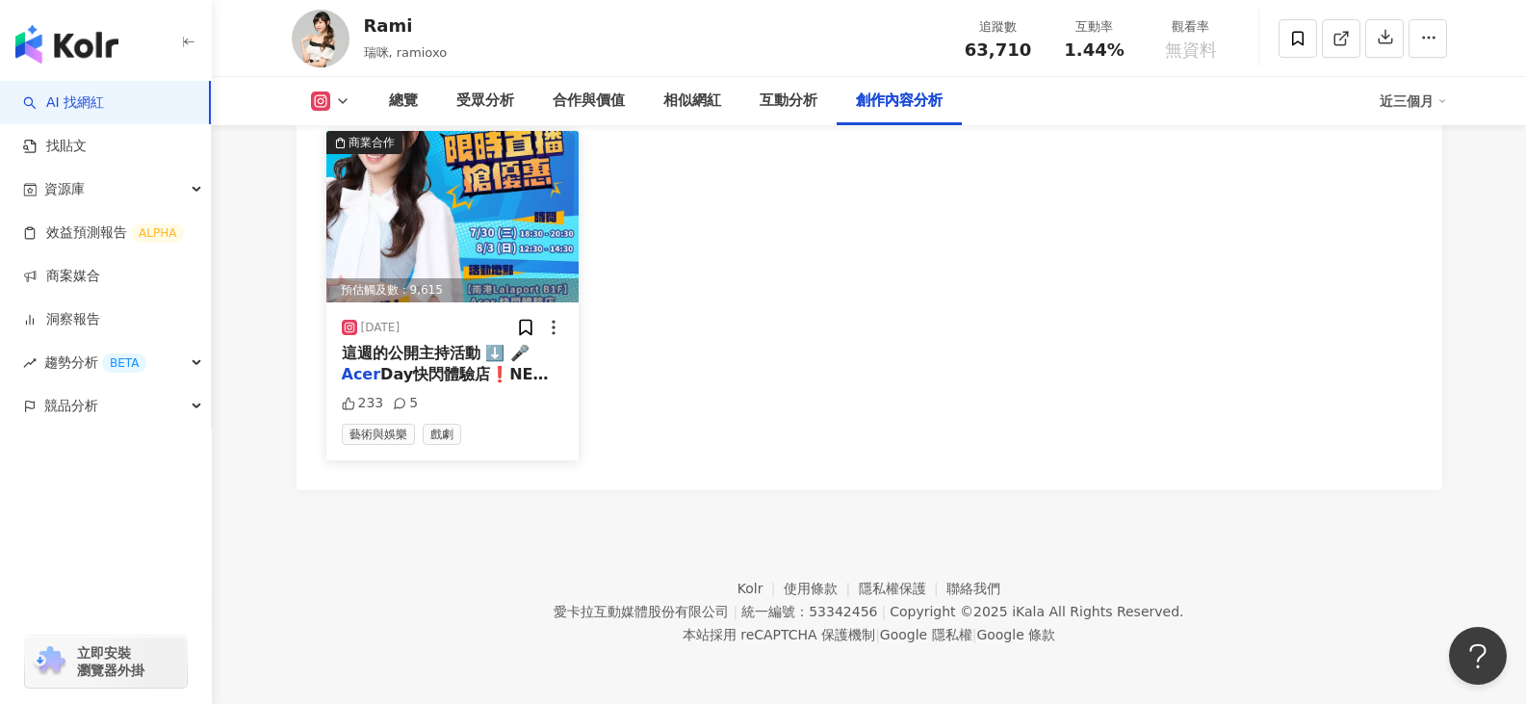
click at [411, 302] on img at bounding box center [452, 216] width 253 height 171
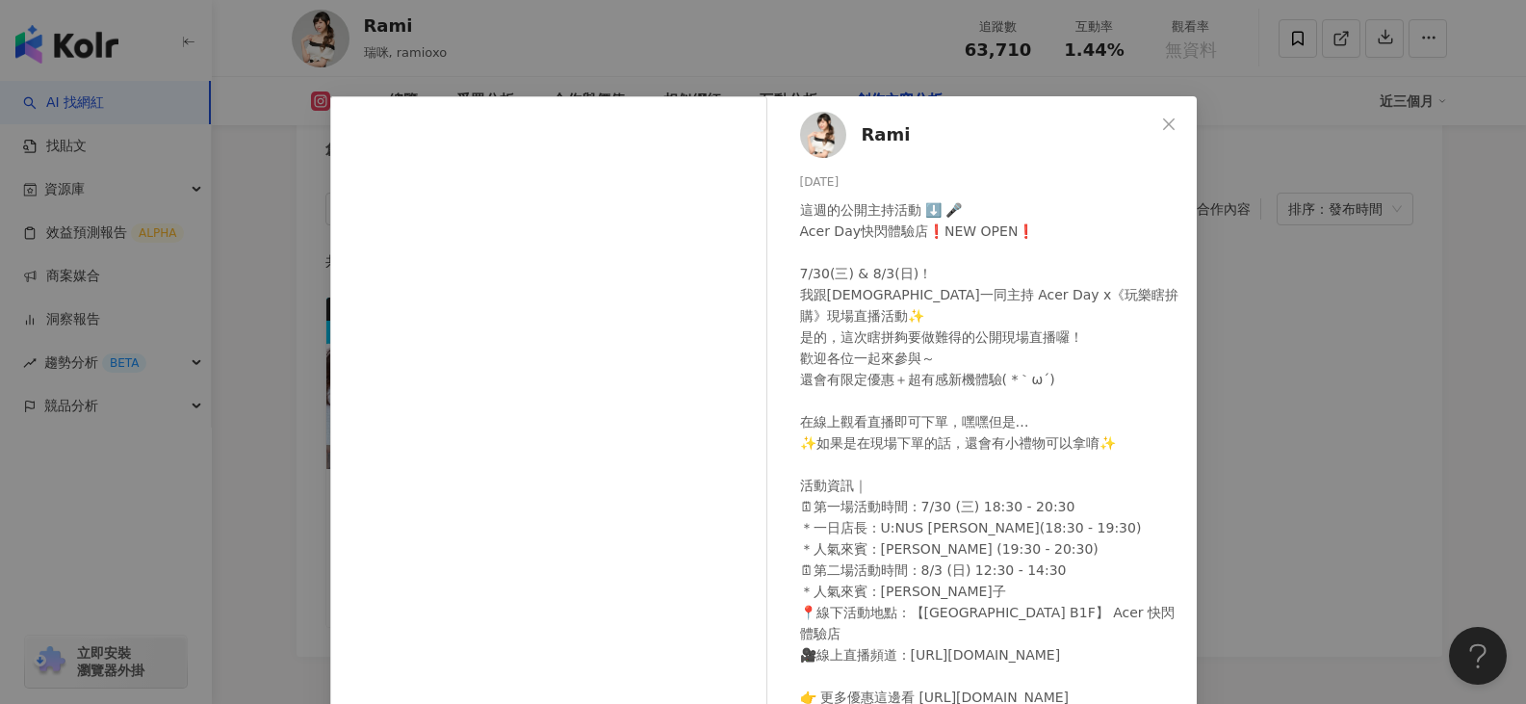
scroll to position [96, 0]
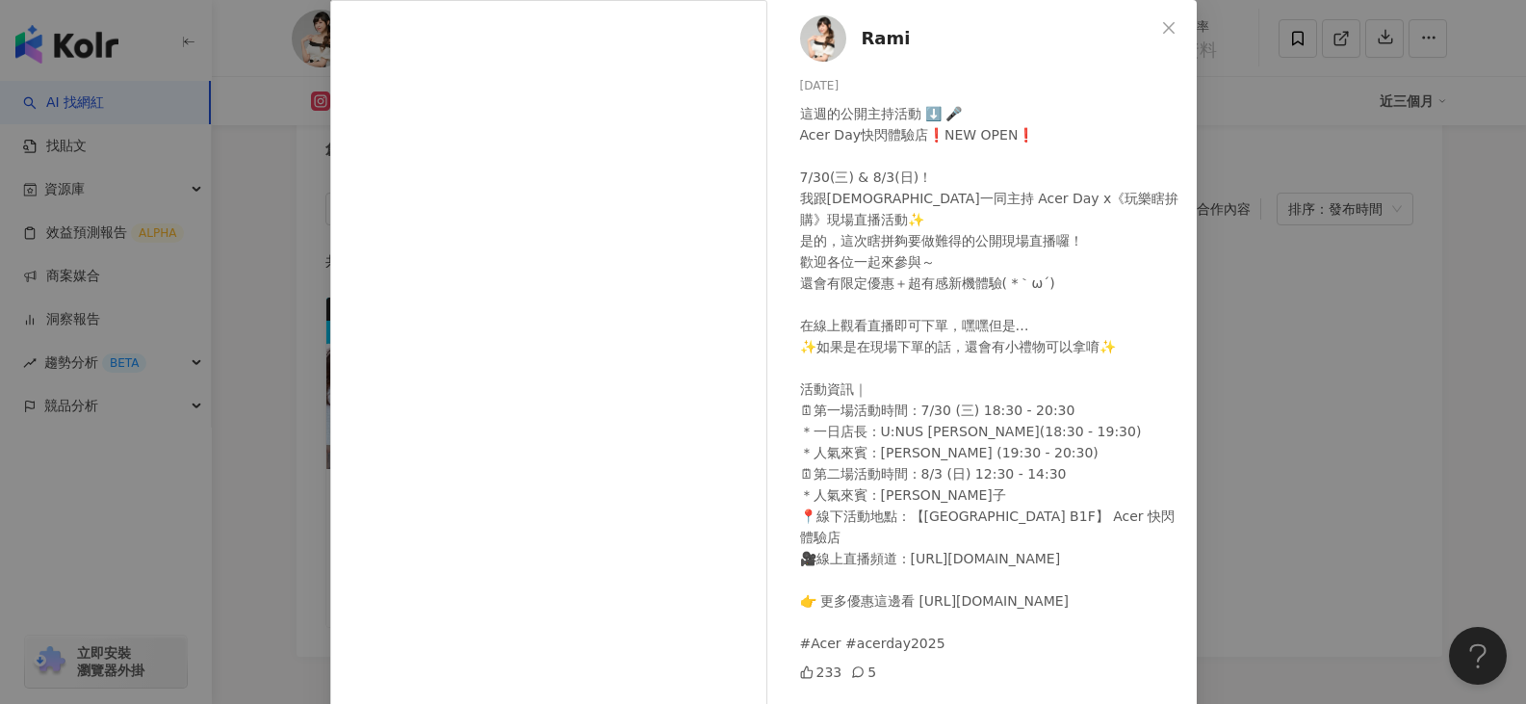
click at [1344, 289] on div "Rami 2025/7/28 這週的公開主持活動 ⬇️ 🎤 Acer Day快閃體驗店❗️NEW OPEN❗️ 7/30(三) & 8/3(日)！ 我跟天神會…" at bounding box center [763, 352] width 1526 height 704
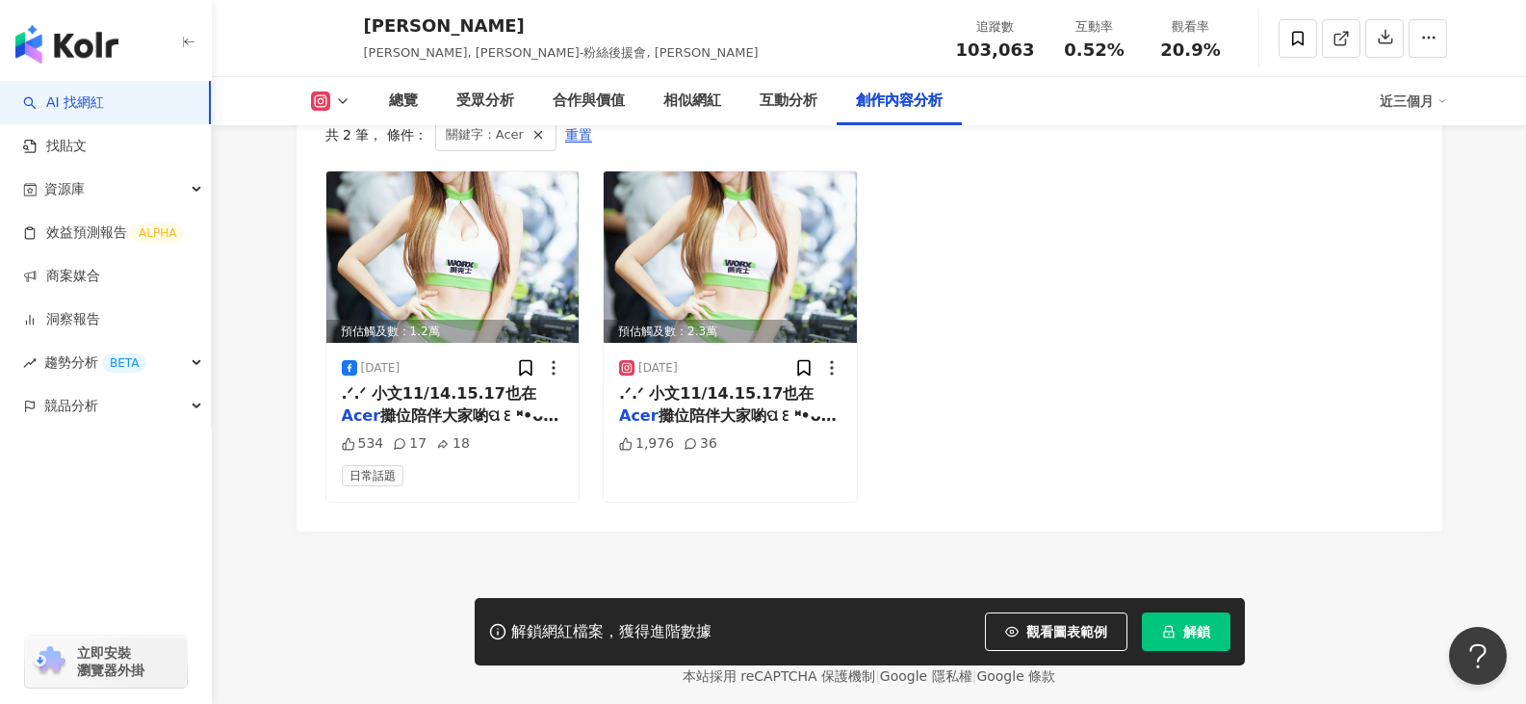
scroll to position [5933, 0]
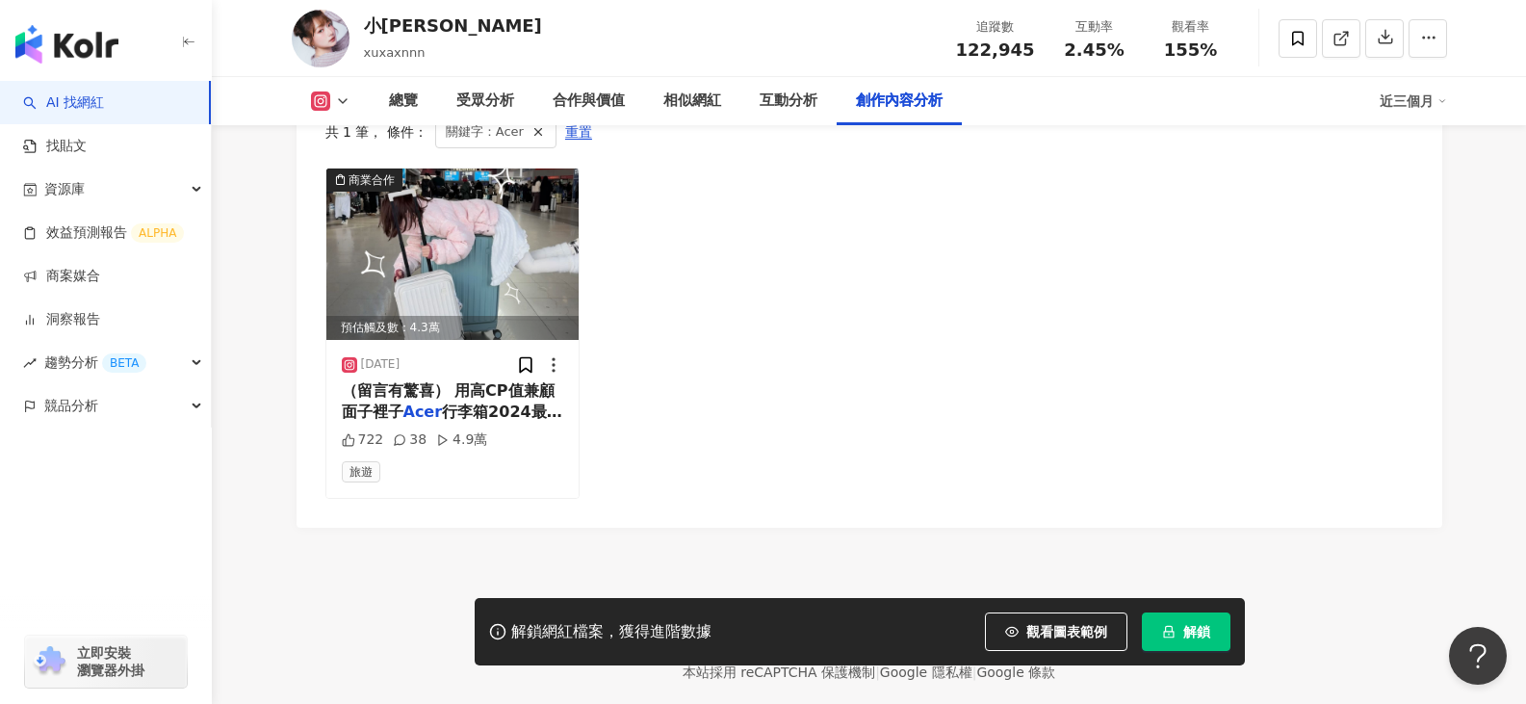
scroll to position [5833, 0]
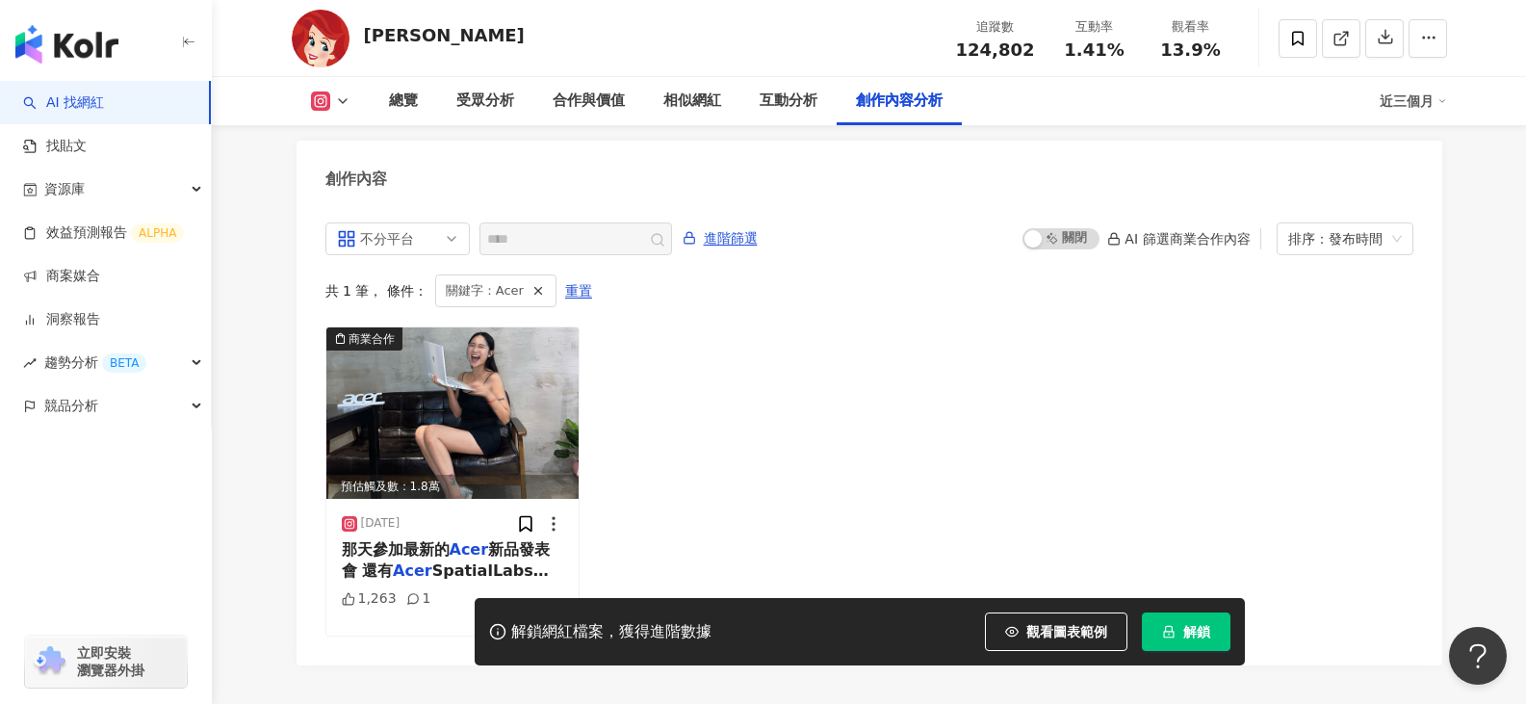
scroll to position [5855, 0]
click at [500, 540] on span "新品發表會 還有" at bounding box center [446, 559] width 209 height 39
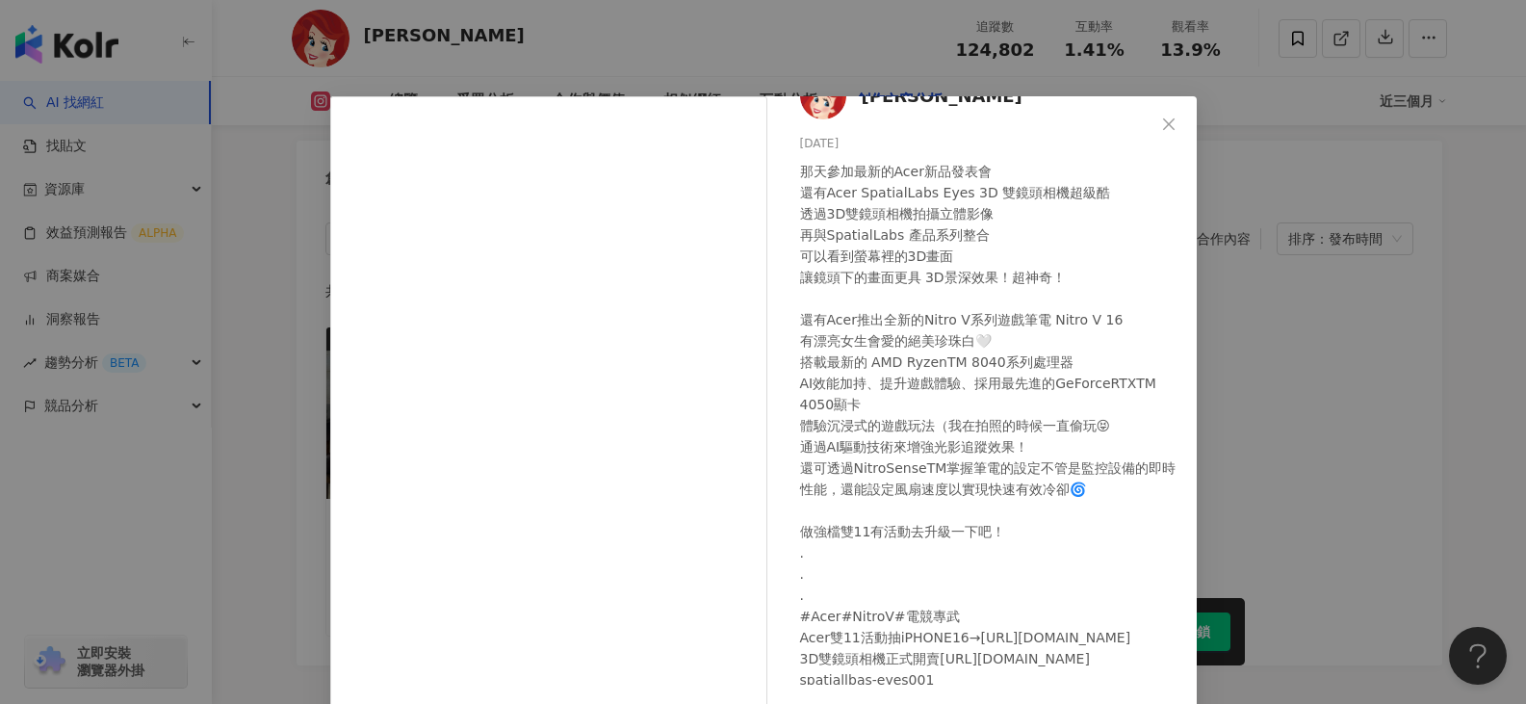
scroll to position [73, 0]
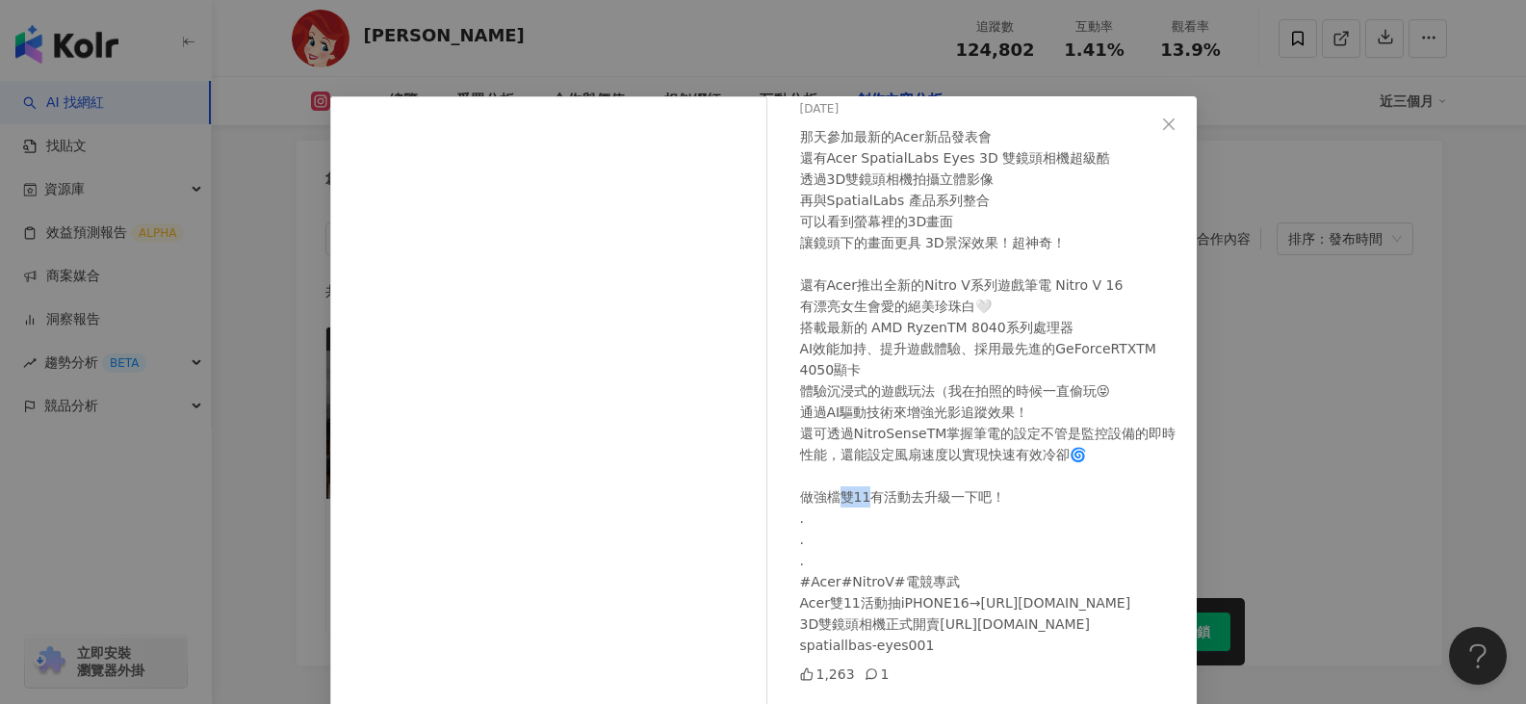
drag, startPoint x: 835, startPoint y: 499, endPoint x: 866, endPoint y: 498, distance: 30.8
click at [866, 498] on div "那天參加最新的Acer新品發表會 還有Acer SpatialLabs Eyes 3D 雙鏡頭相機超級酷 透過3D雙鏡頭相機拍攝立體影像 再與SpatialL…" at bounding box center [990, 390] width 381 height 529
copy div "有活動"
click at [1154, 111] on button "Close" at bounding box center [1168, 124] width 39 height 39
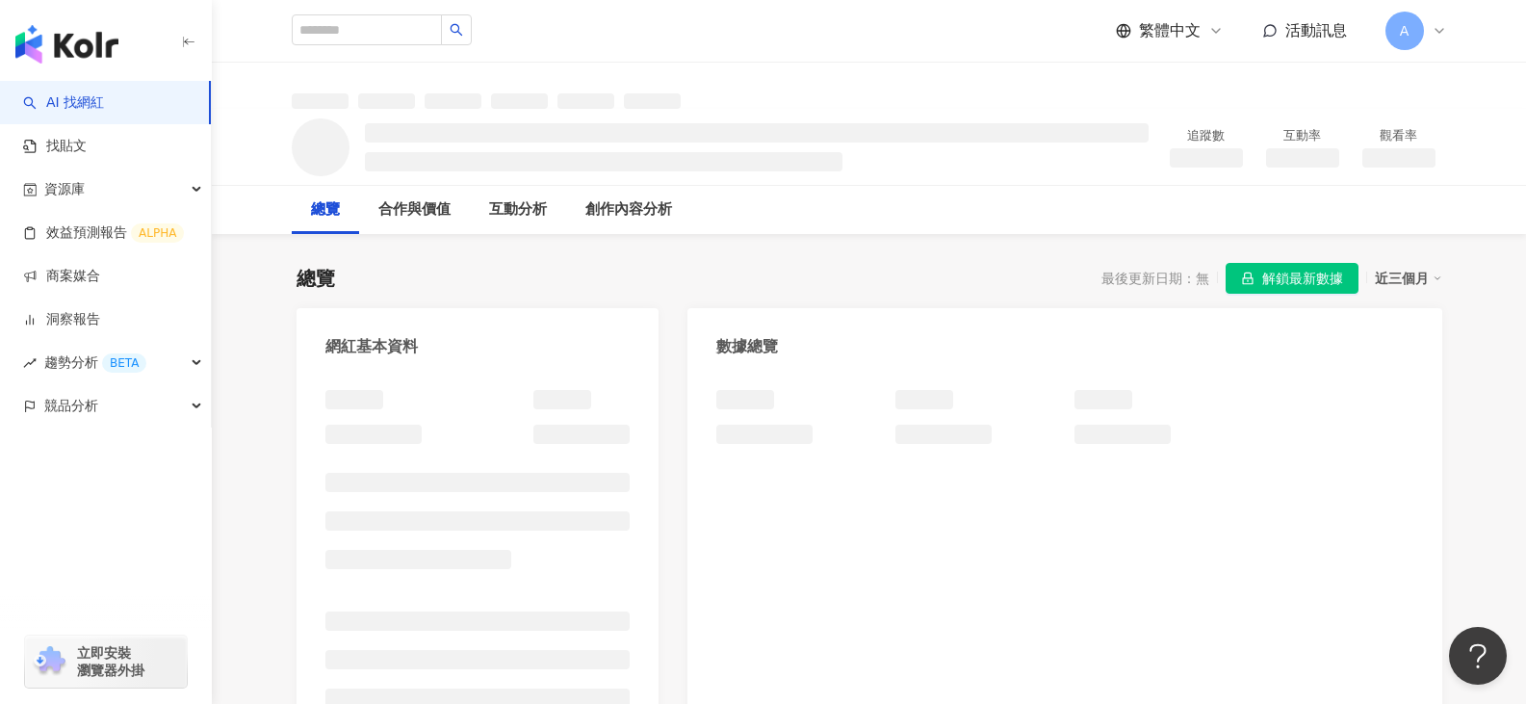
scroll to position [866, 0]
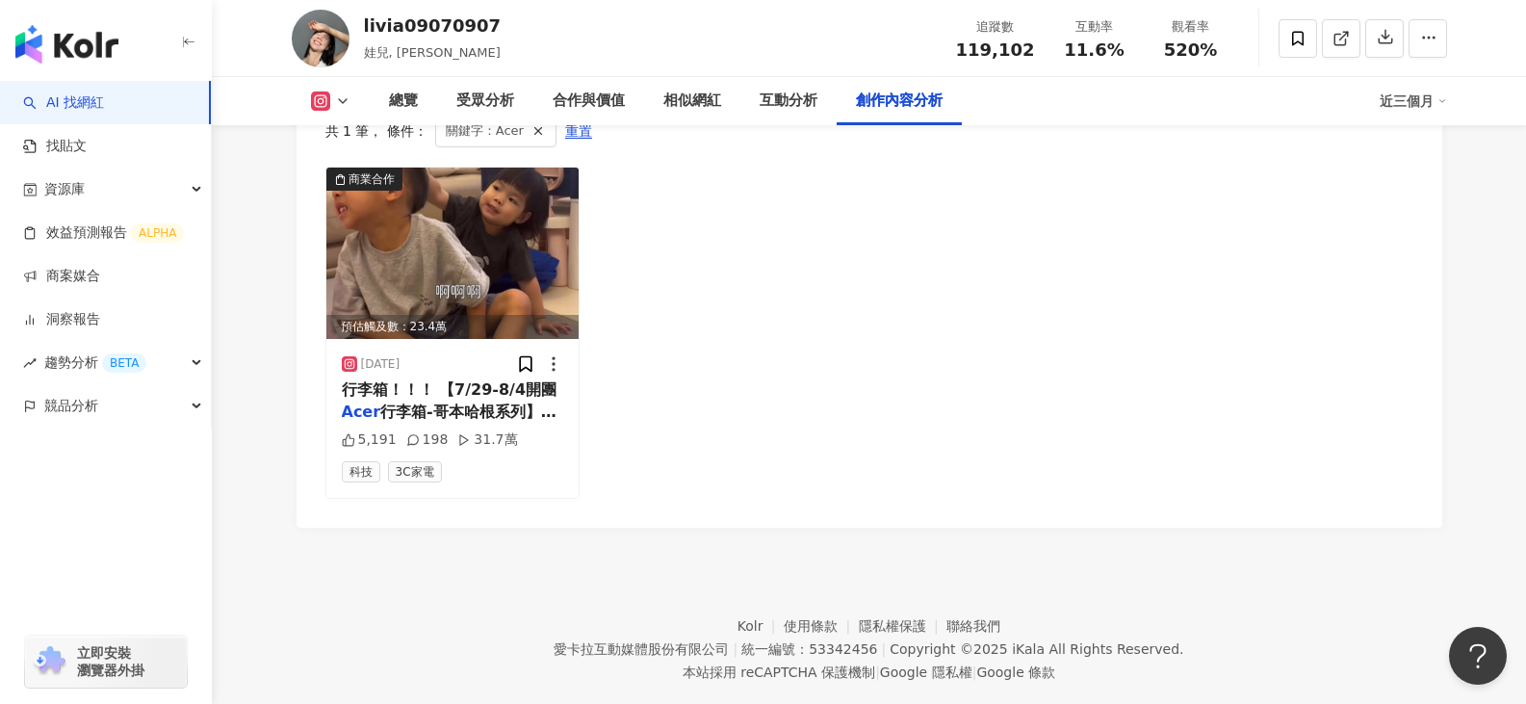
scroll to position [5876, 0]
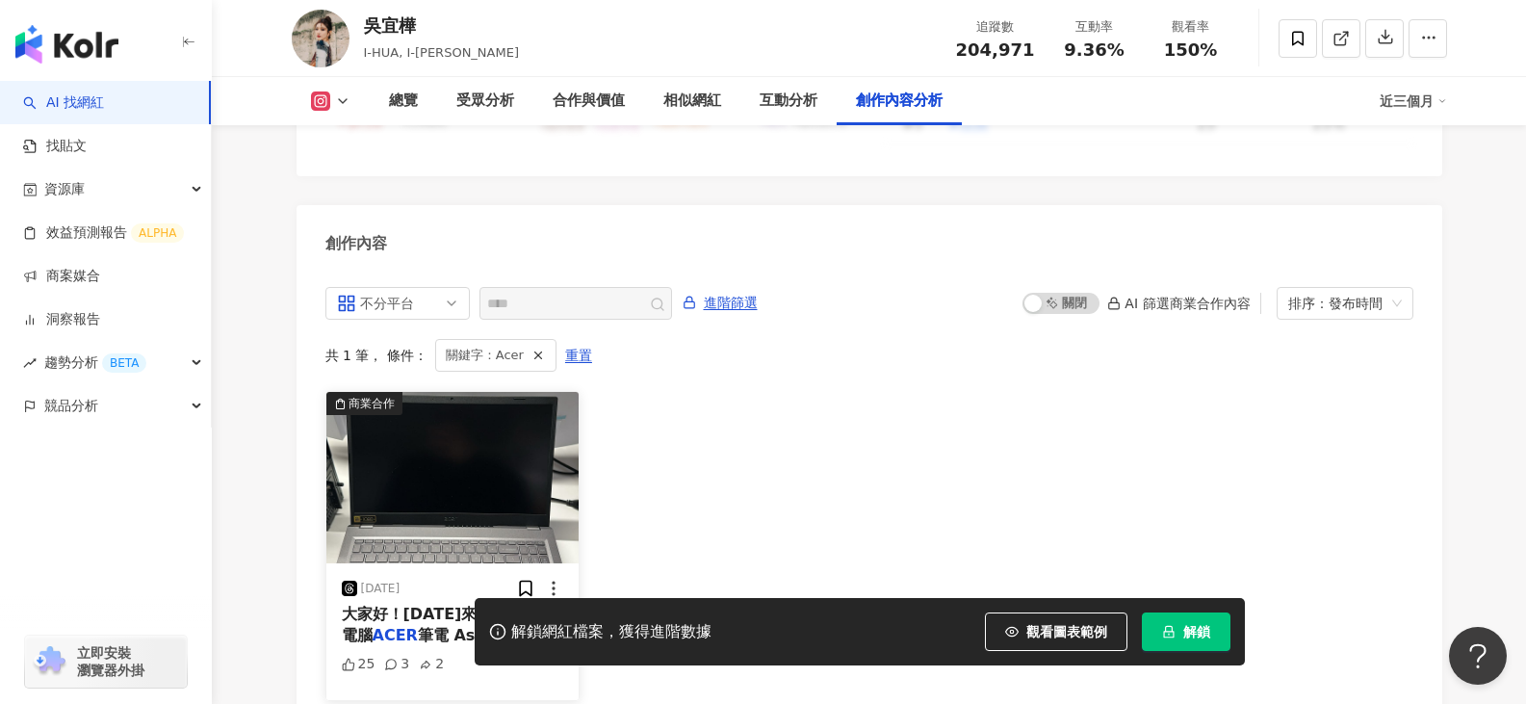
scroll to position [6032, 0]
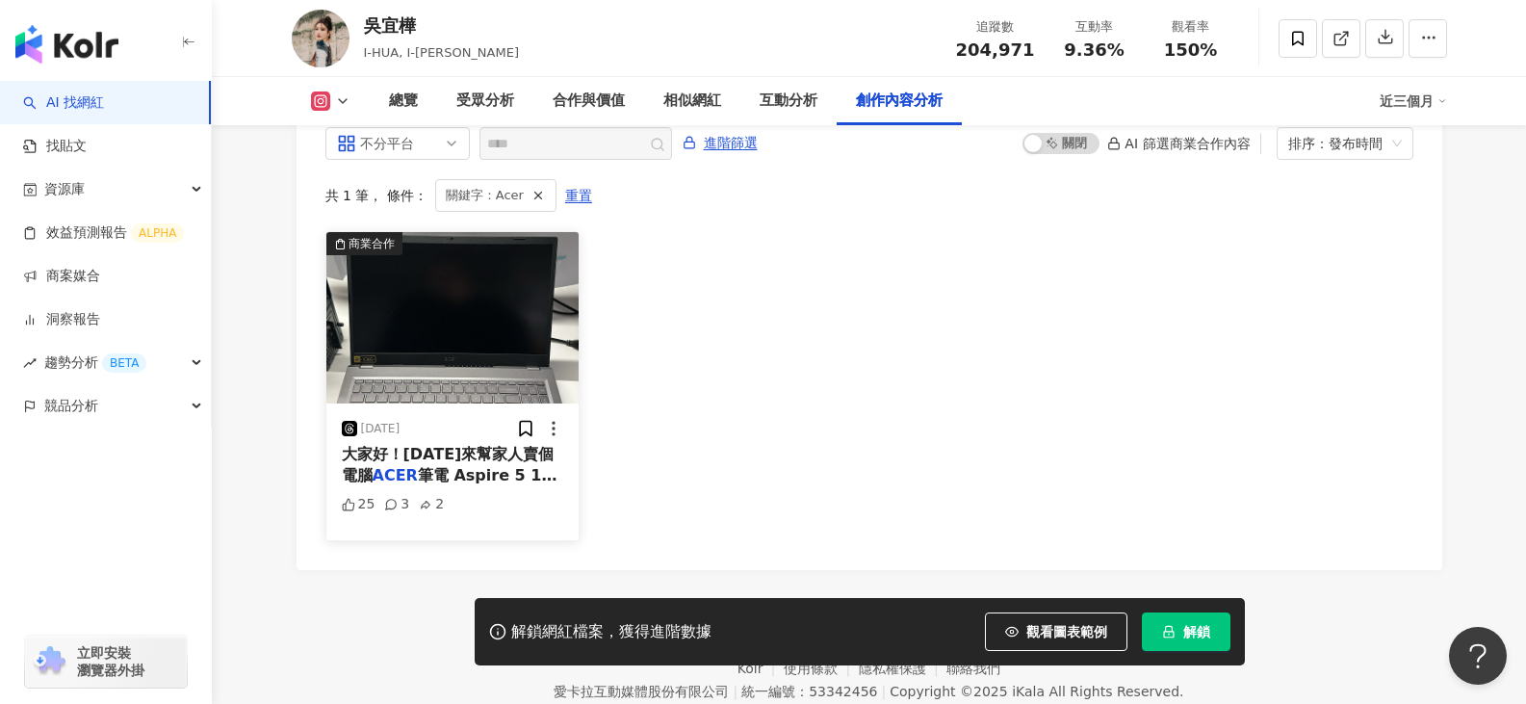
click at [377, 232] on img at bounding box center [452, 317] width 253 height 171
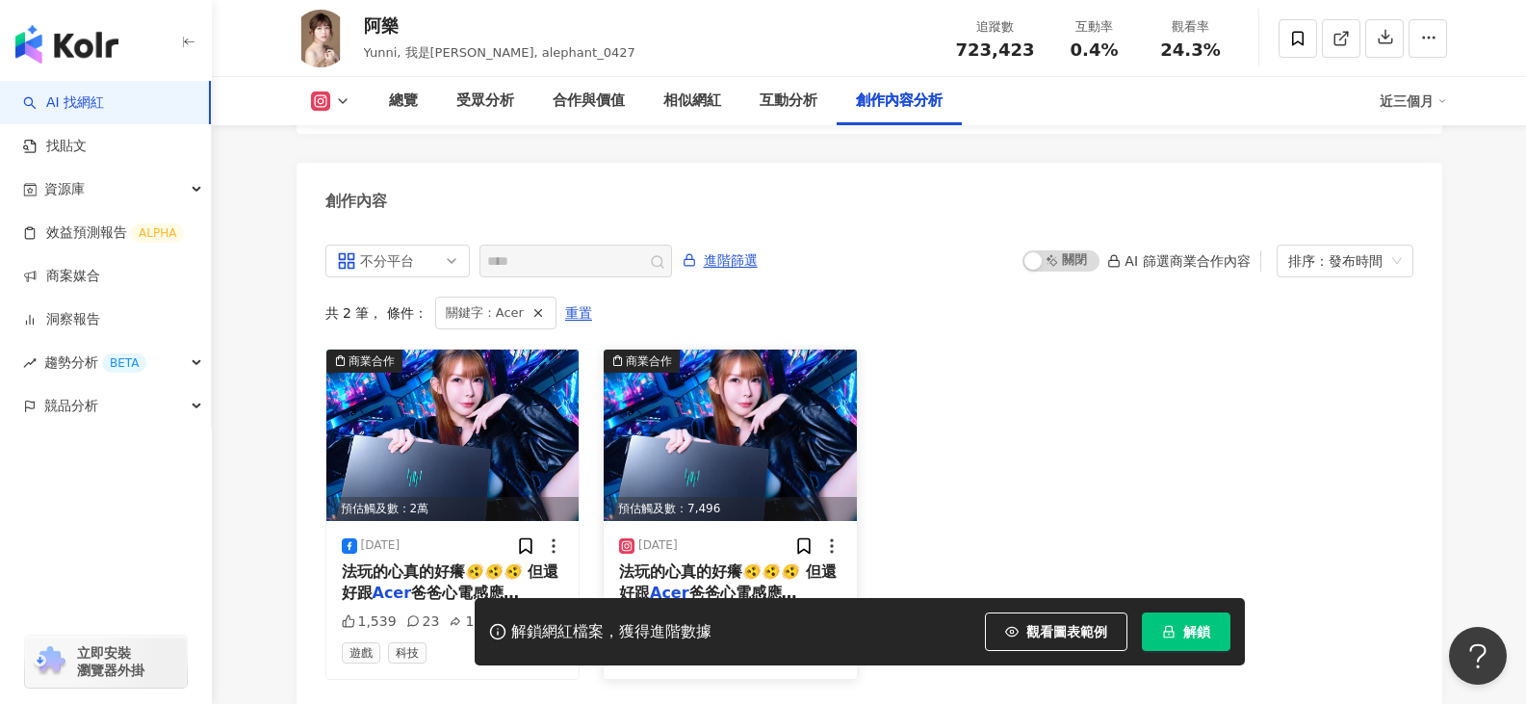
click at [663, 562] on span "法玩的心真的好癢🫨🫨🫨 但還好跟" at bounding box center [728, 581] width 218 height 39
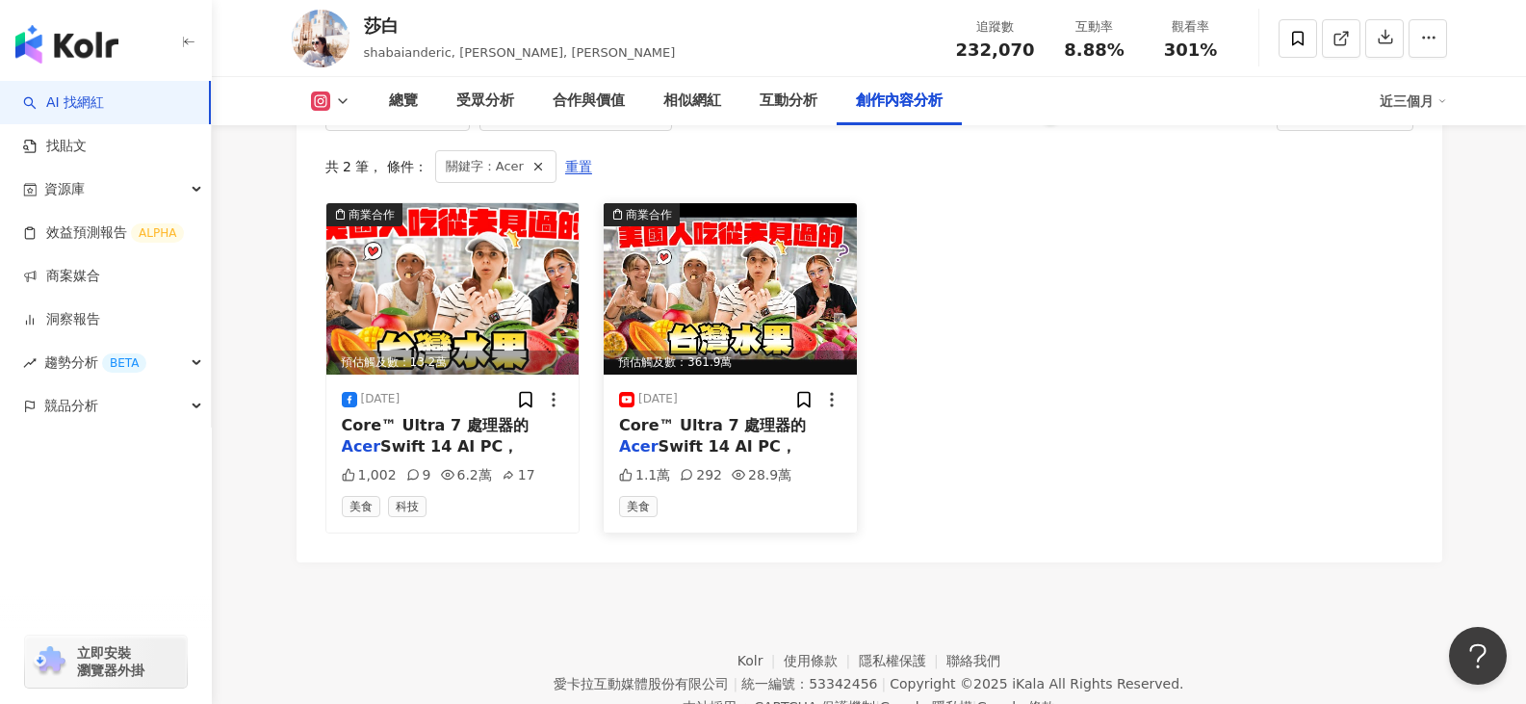
scroll to position [5997, 0]
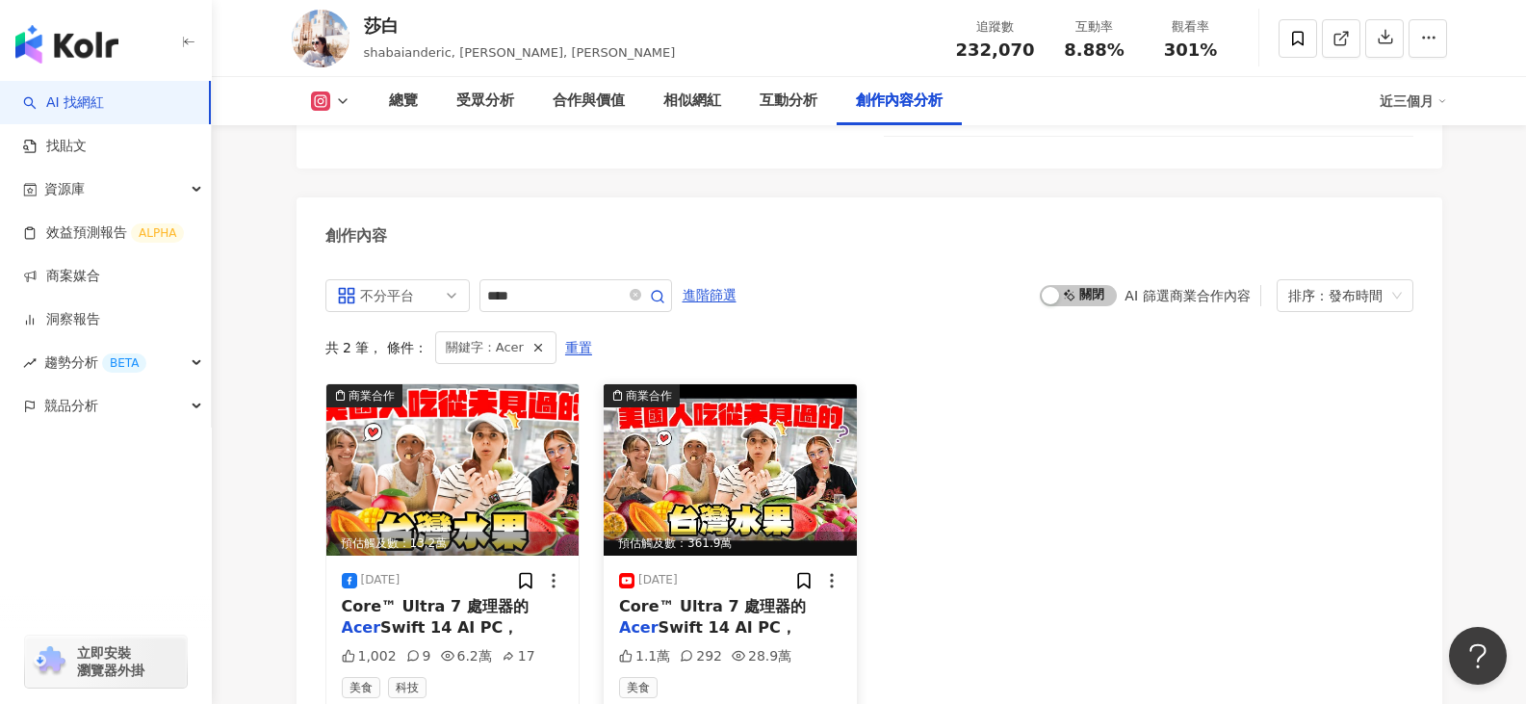
click at [694, 555] on div "[DATE] Core™ Ultra 7 處理器的 Acer Swift 14 AI PC， 1.1萬 292 28.9萬 美食" at bounding box center [730, 634] width 253 height 158
click at [698, 618] on span "Swift 14 AI PC，" at bounding box center [727, 627] width 138 height 18
